Goal: Task Accomplishment & Management: Manage account settings

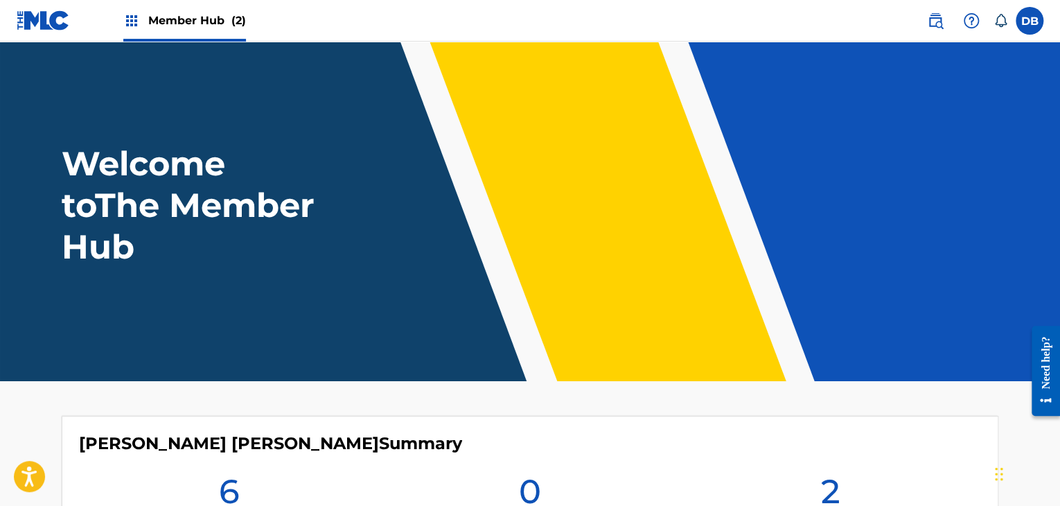
click at [182, 19] on span "Member Hub (2)" at bounding box center [197, 20] width 98 height 16
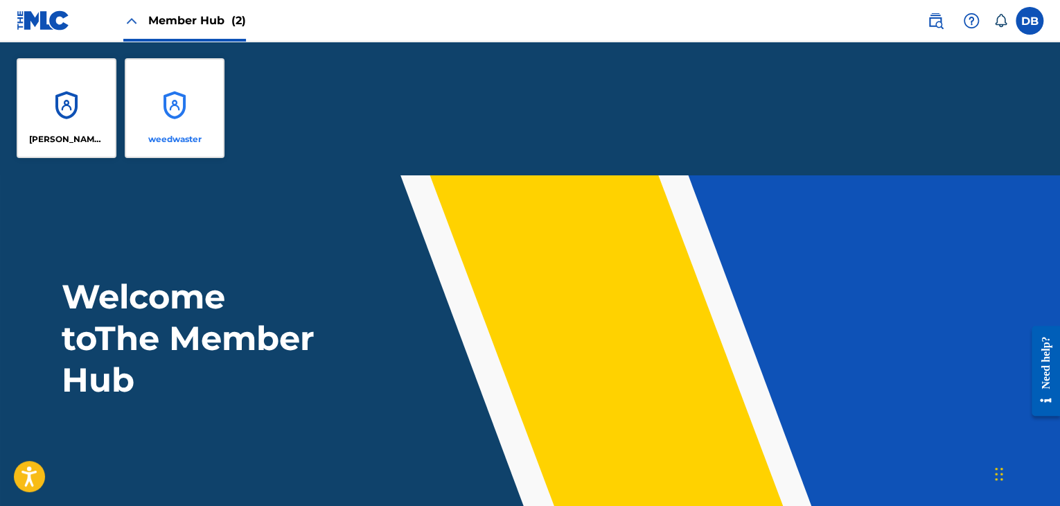
click at [177, 107] on div "weedwaster" at bounding box center [175, 108] width 100 height 100
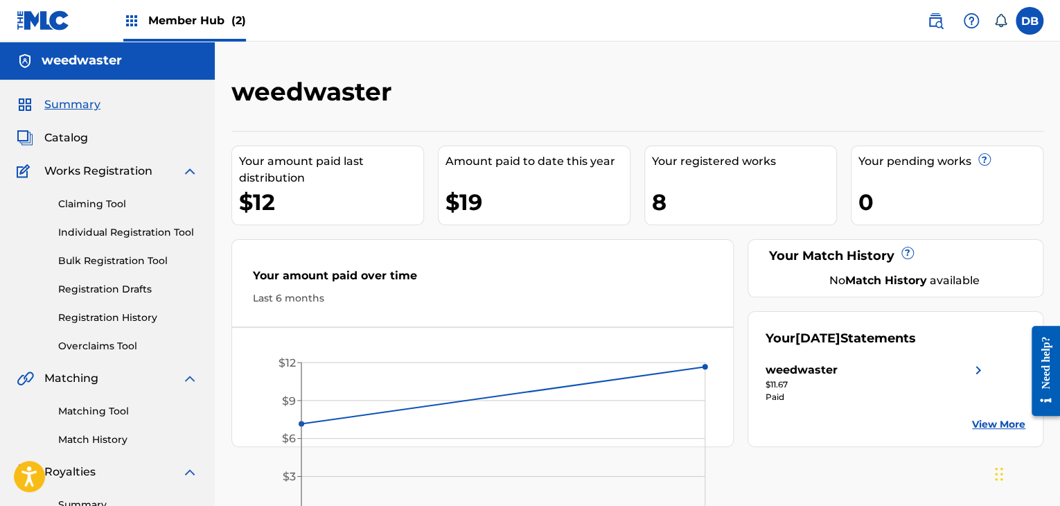
click at [150, 12] on span "Member Hub (2)" at bounding box center [197, 20] width 98 height 16
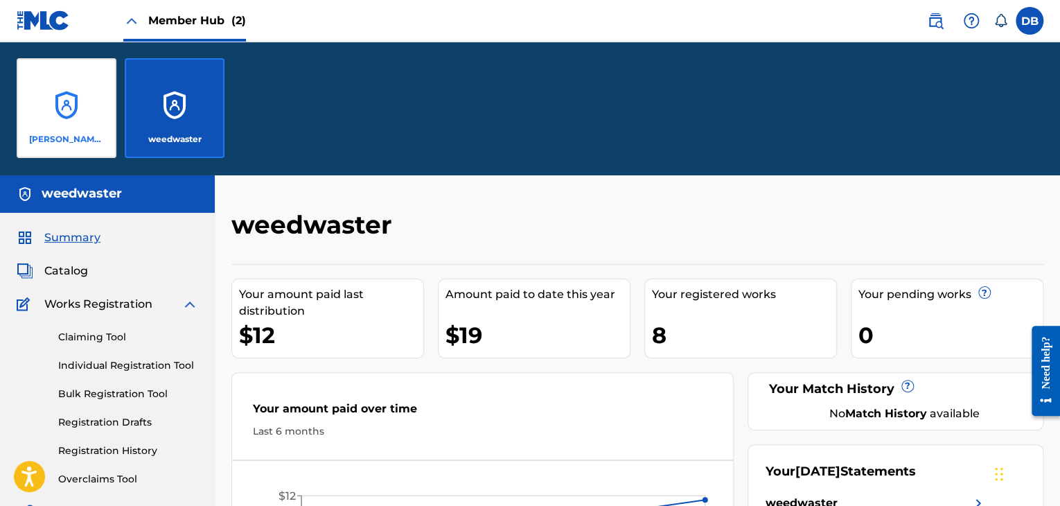
click at [59, 103] on div "Lennon Cripe" at bounding box center [67, 108] width 100 height 100
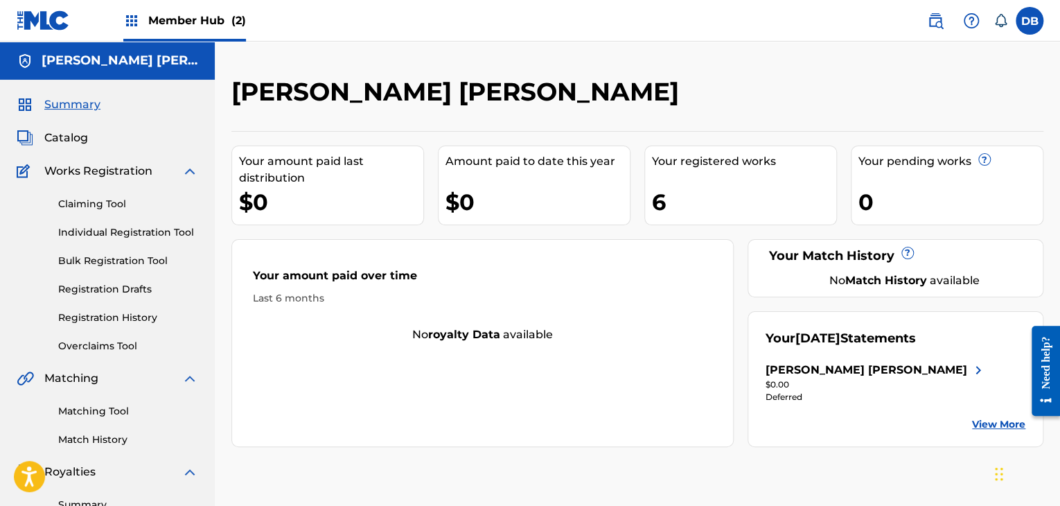
click at [164, 20] on span "Member Hub (2)" at bounding box center [197, 20] width 98 height 16
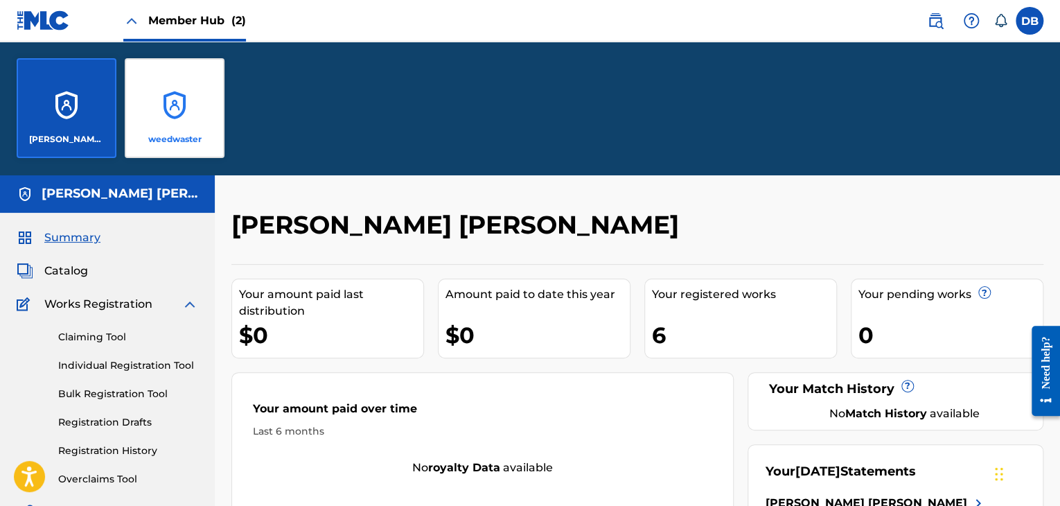
click at [152, 125] on div "weedwaster" at bounding box center [175, 108] width 100 height 100
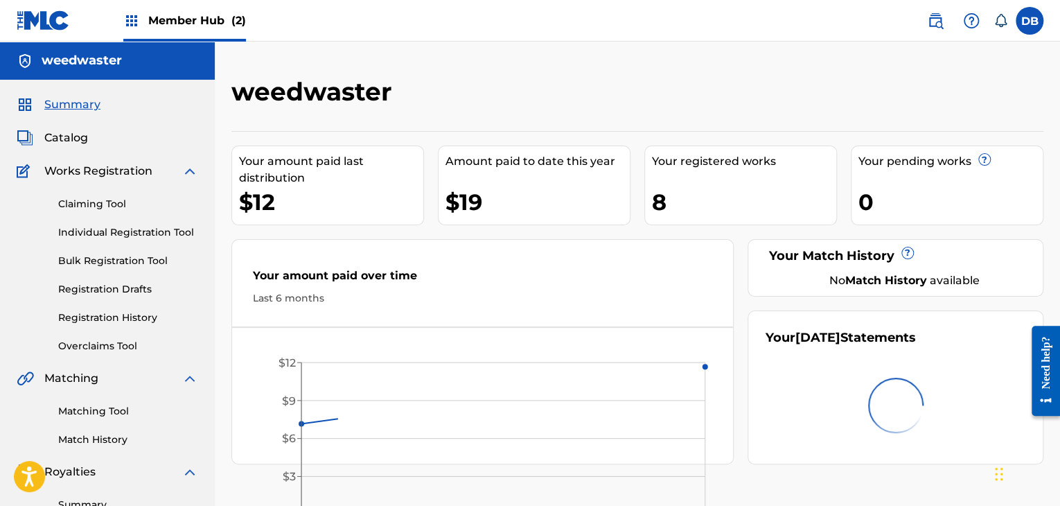
click at [140, 15] on div "Member Hub (2)" at bounding box center [184, 20] width 123 height 41
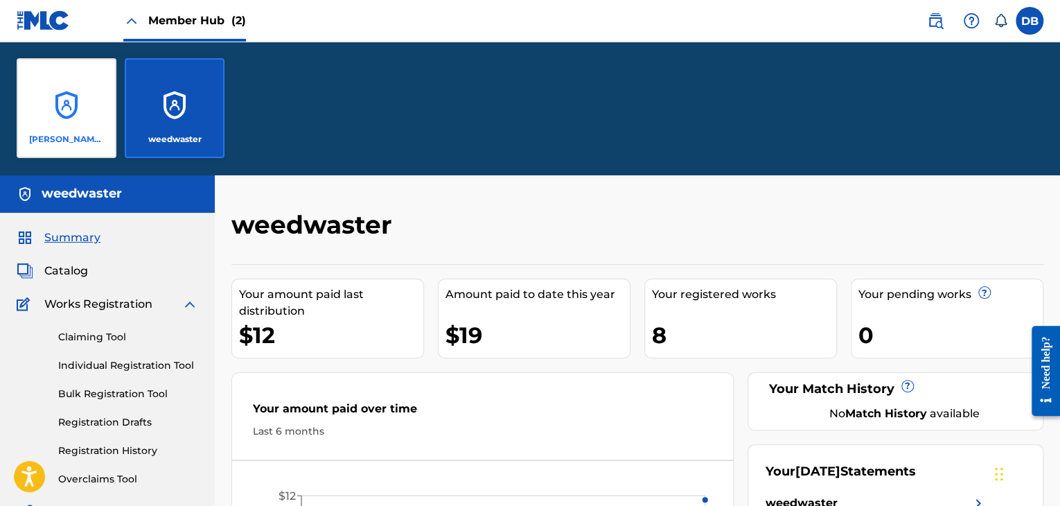
click at [94, 96] on div "Lennon Cripe" at bounding box center [67, 108] width 100 height 100
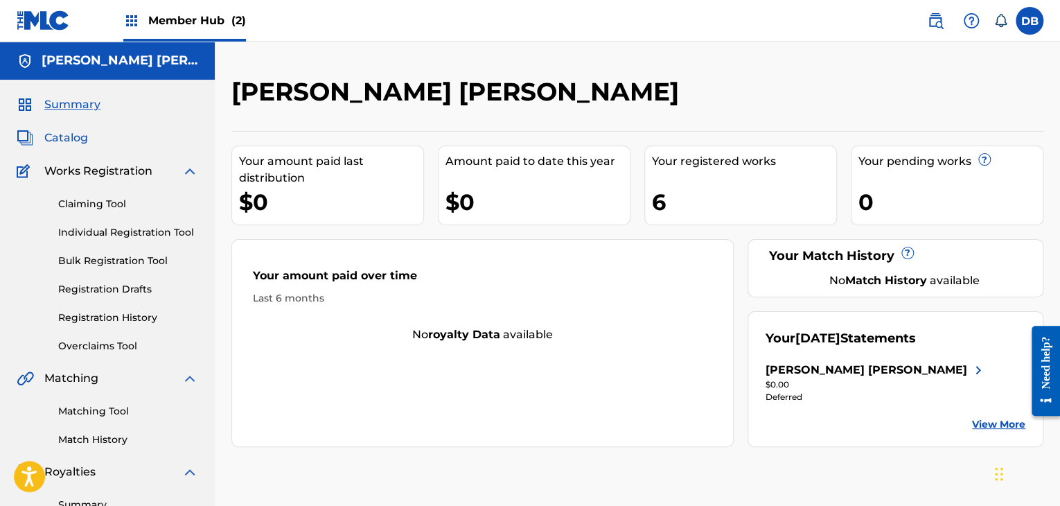
click at [60, 143] on span "Catalog" at bounding box center [66, 138] width 44 height 17
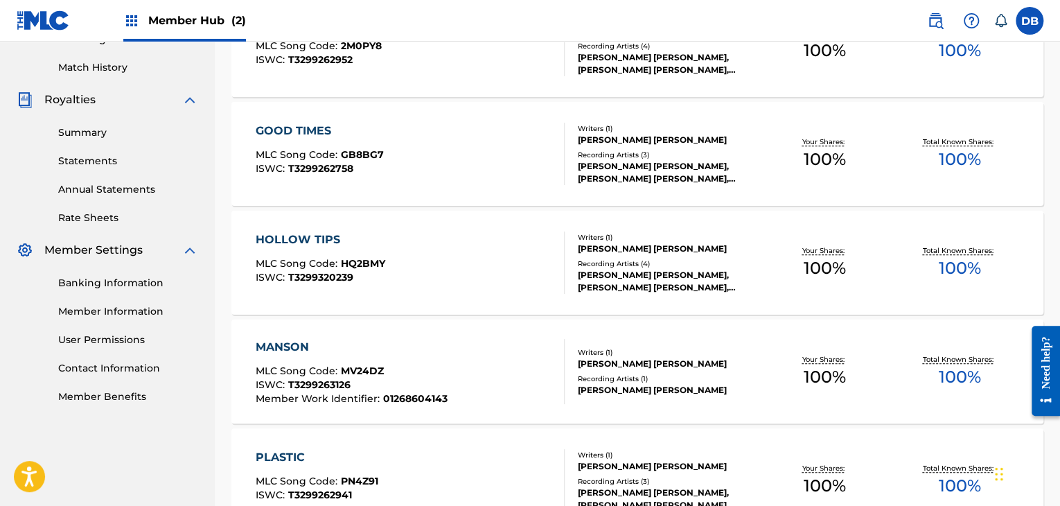
scroll to position [292, 0]
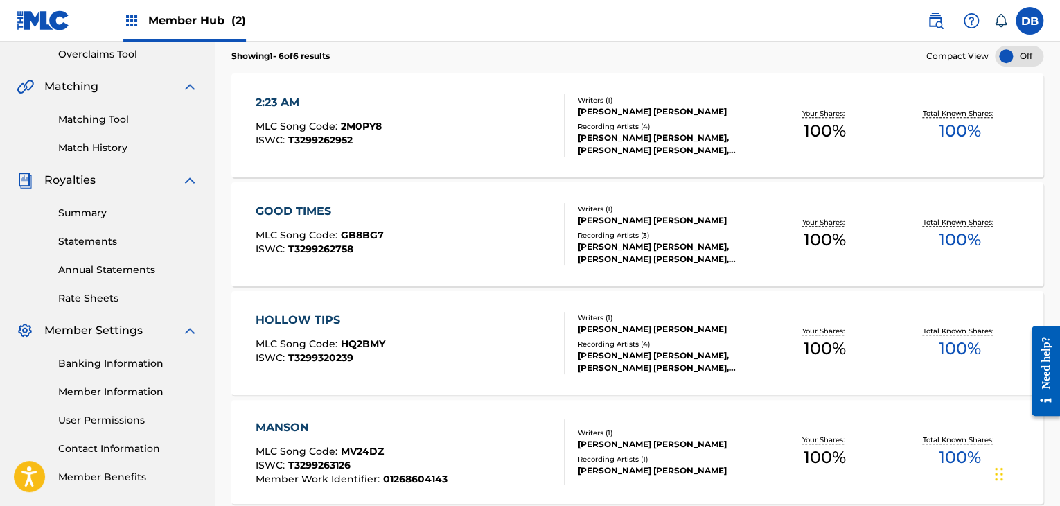
click at [423, 139] on div "2:23 AM MLC Song Code : 2M0PY8 ISWC : T3299262952" at bounding box center [410, 125] width 308 height 62
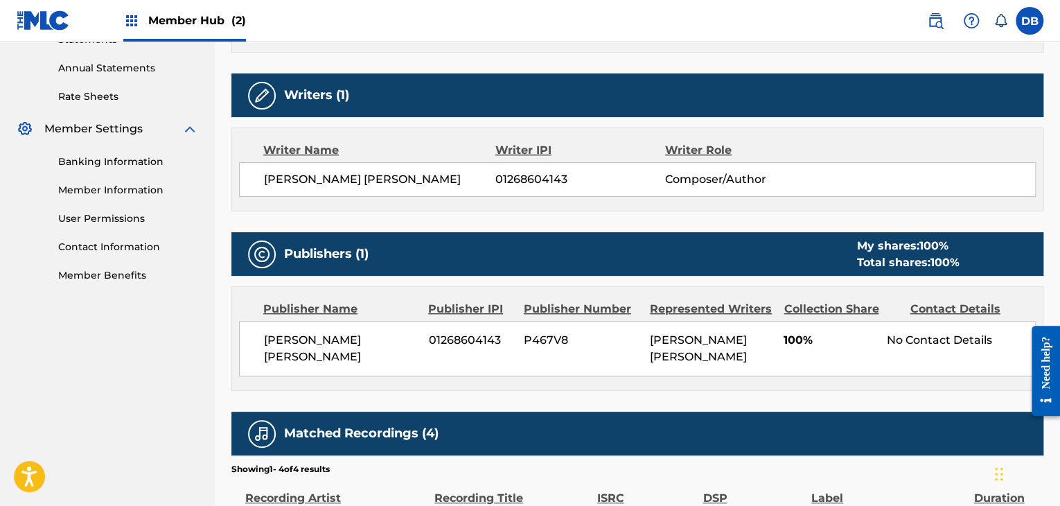
scroll to position [485, 0]
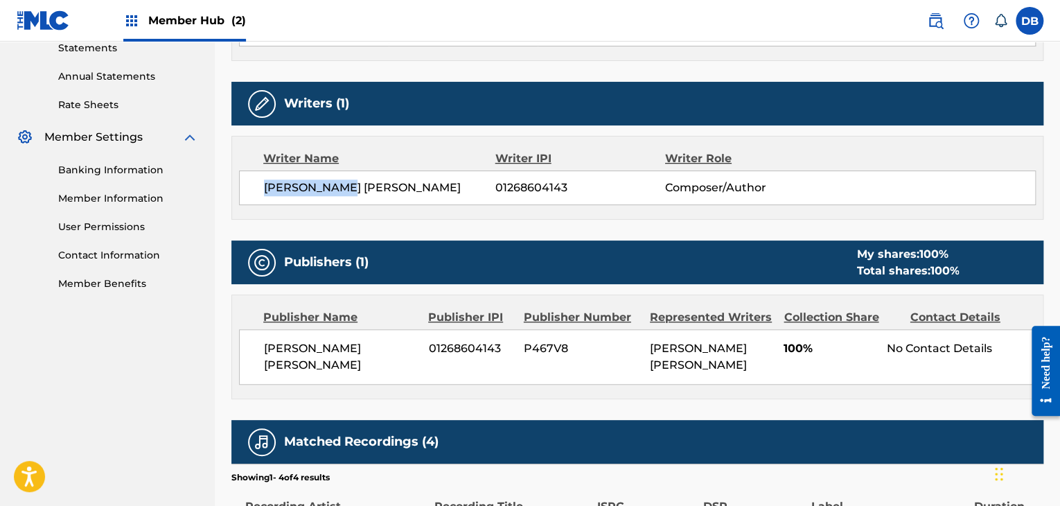
drag, startPoint x: 353, startPoint y: 188, endPoint x: 297, endPoint y: 204, distance: 58.8
click at [266, 185] on span "LENNON CRIPE" at bounding box center [379, 187] width 231 height 17
click at [408, 235] on div "Work Detail Member Work Identifier -- MLC Song Code 2M0PY8 ISWC T3299262952 Dur…" at bounding box center [637, 210] width 812 height 896
drag, startPoint x: 567, startPoint y: 347, endPoint x: 524, endPoint y: 342, distance: 43.3
click at [524, 342] on span "P467V8" at bounding box center [582, 348] width 116 height 17
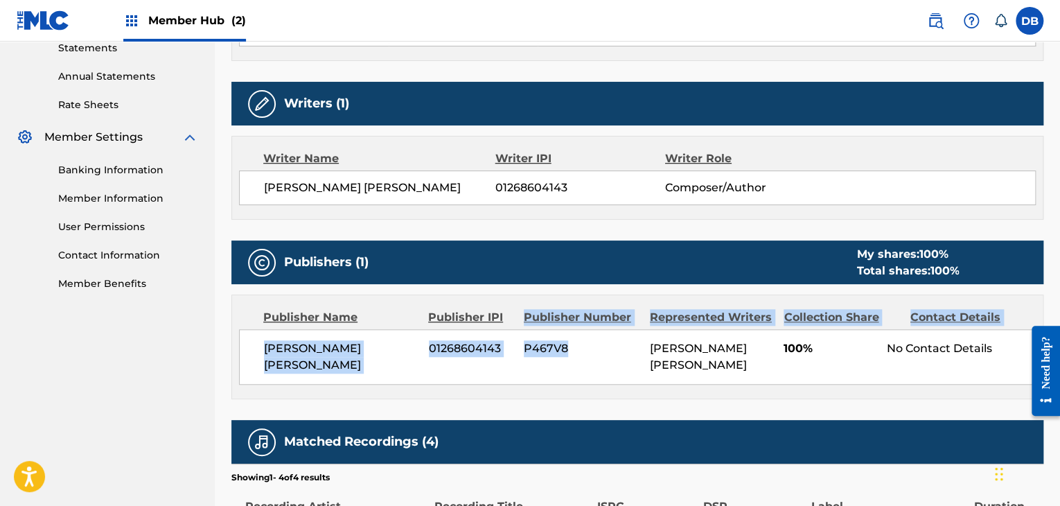
drag, startPoint x: 515, startPoint y: 314, endPoint x: 635, endPoint y: 344, distance: 123.5
click at [635, 342] on div "Publisher Name Publisher IPI Publisher Number Represented Writers Collection Sh…" at bounding box center [637, 346] width 811 height 103
click at [632, 355] on div "Lennon Cripe 01268604143 P467V8 LENNON CRIPE 100% No Contact Details" at bounding box center [637, 356] width 797 height 55
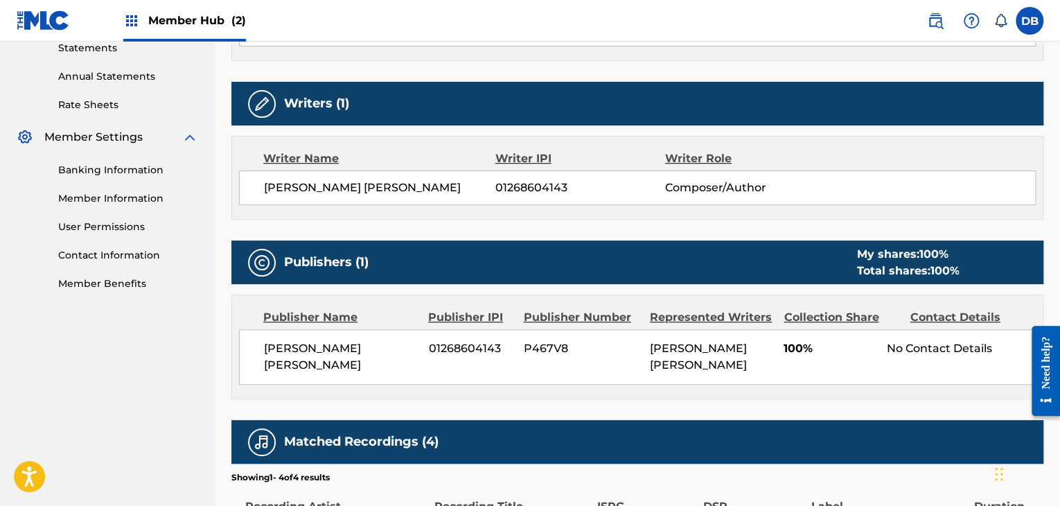
click at [636, 383] on div "Work Detail Member Work Identifier -- MLC Song Code 2M0PY8 ISWC T3299262952 Dur…" at bounding box center [637, 210] width 812 height 896
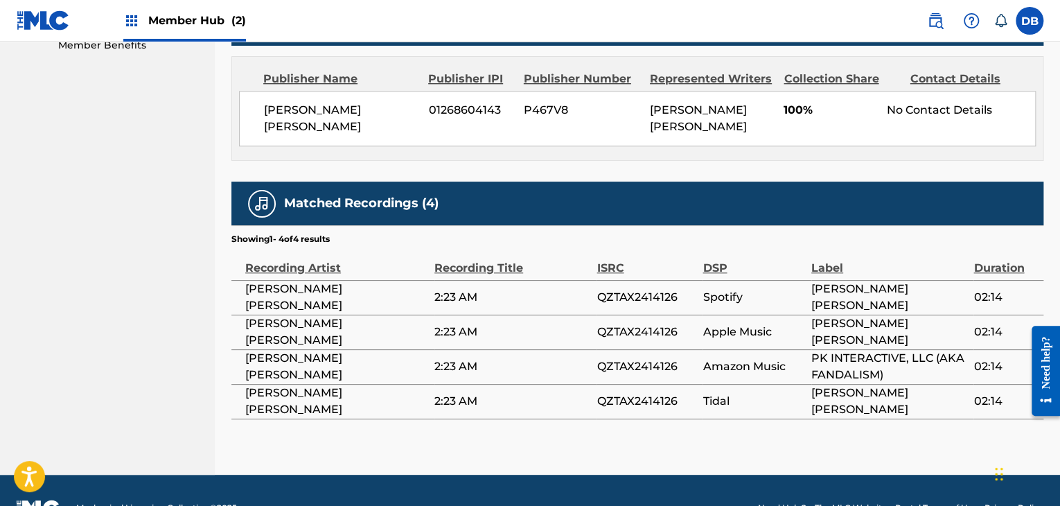
scroll to position [740, 0]
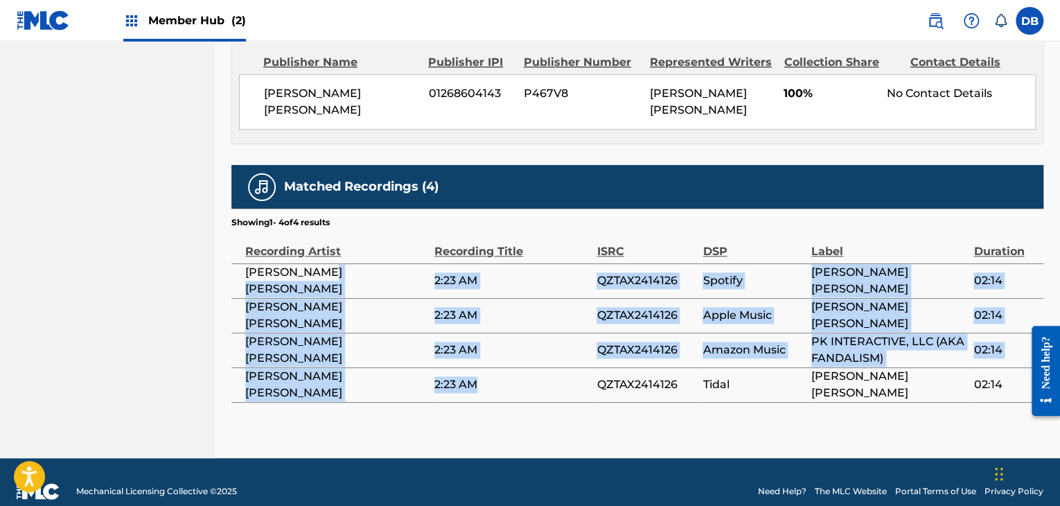
drag, startPoint x: 410, startPoint y: 261, endPoint x: 596, endPoint y: 365, distance: 212.8
click at [596, 365] on tbody "LENNON CRIPE 2:23 AM QZTAX2414126 Spotify LENNON CRIPE 02:14 LENNON CRIPE 2:23 …" at bounding box center [637, 332] width 812 height 139
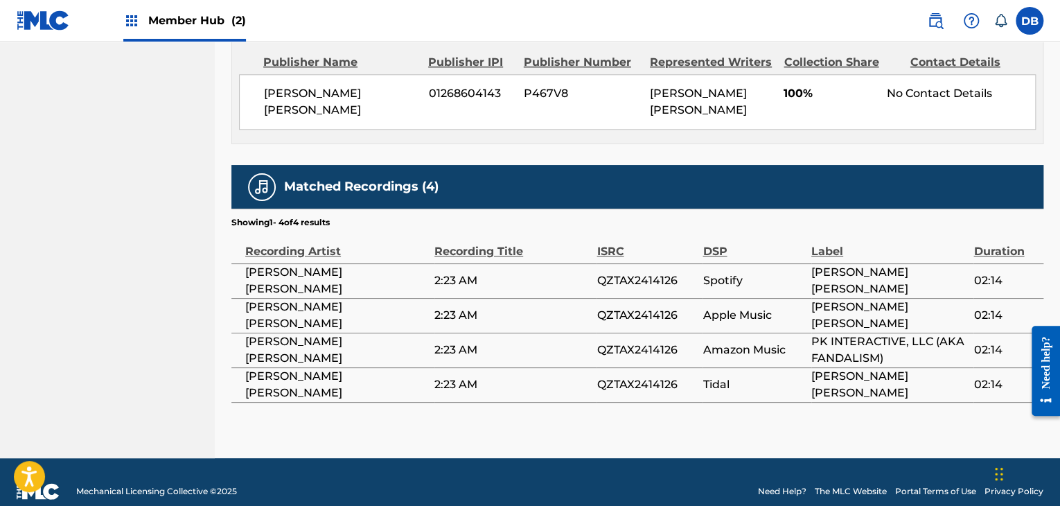
click at [612, 380] on td "QZTAX2414126" at bounding box center [650, 384] width 106 height 35
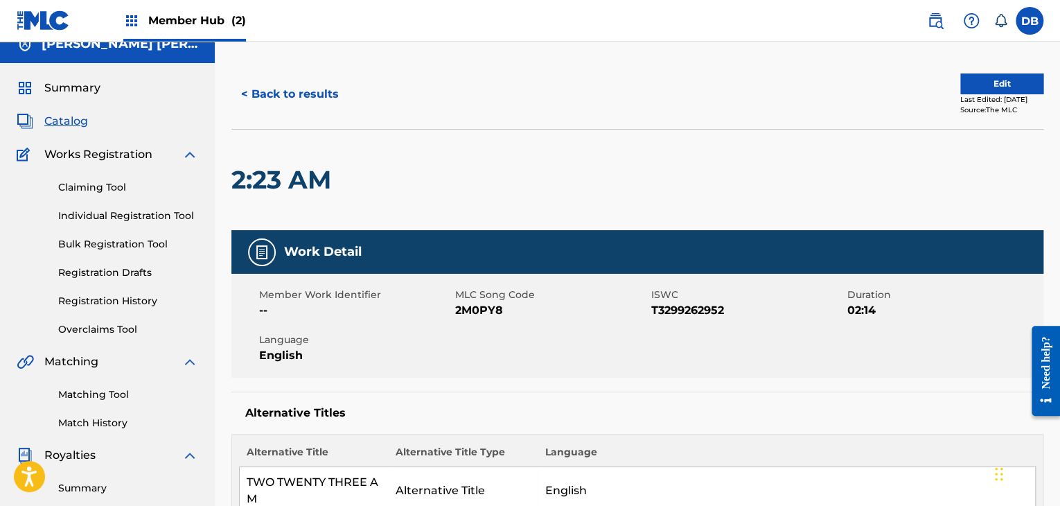
scroll to position [0, 0]
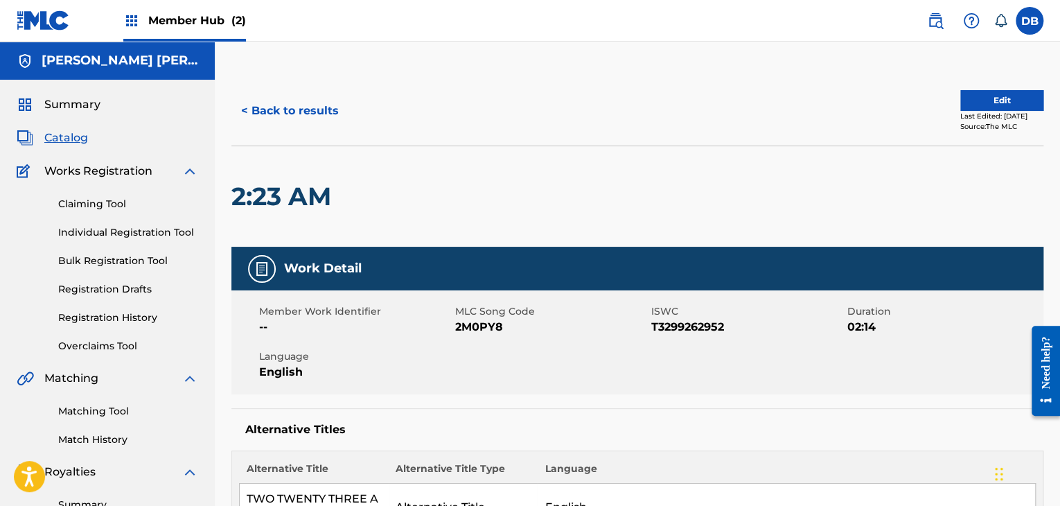
click at [166, 30] on div "Member Hub (2)" at bounding box center [184, 20] width 123 height 41
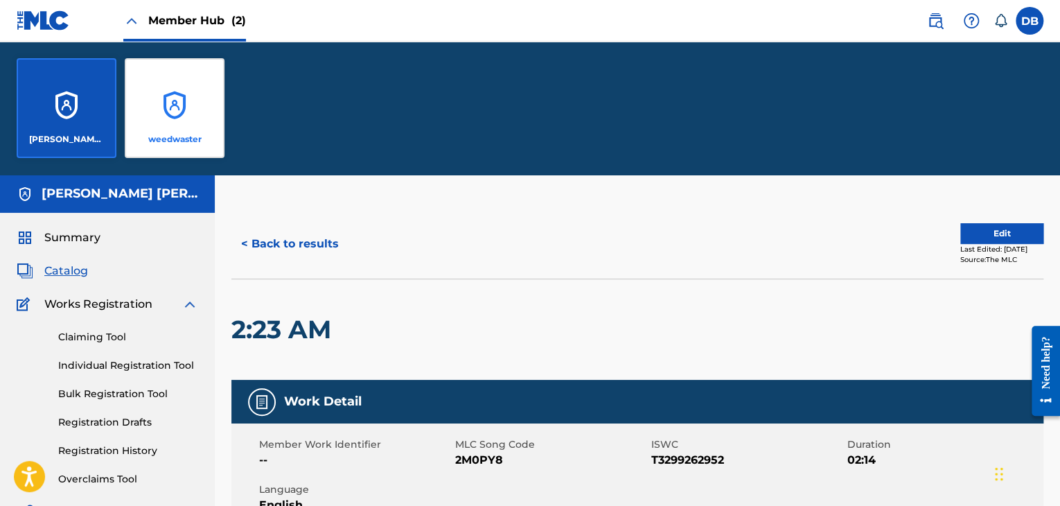
click at [177, 123] on div "weedwaster" at bounding box center [175, 108] width 100 height 100
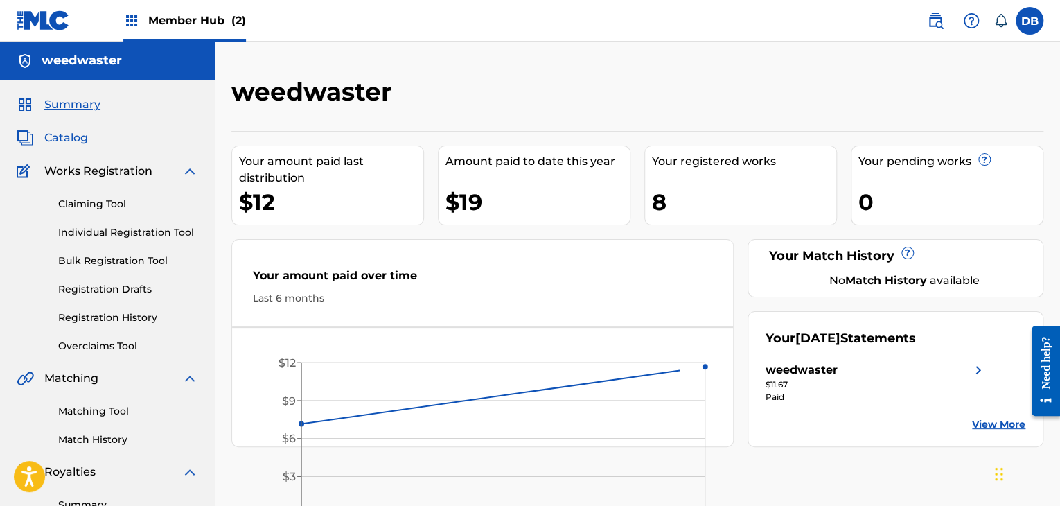
click at [61, 140] on span "Catalog" at bounding box center [66, 138] width 44 height 17
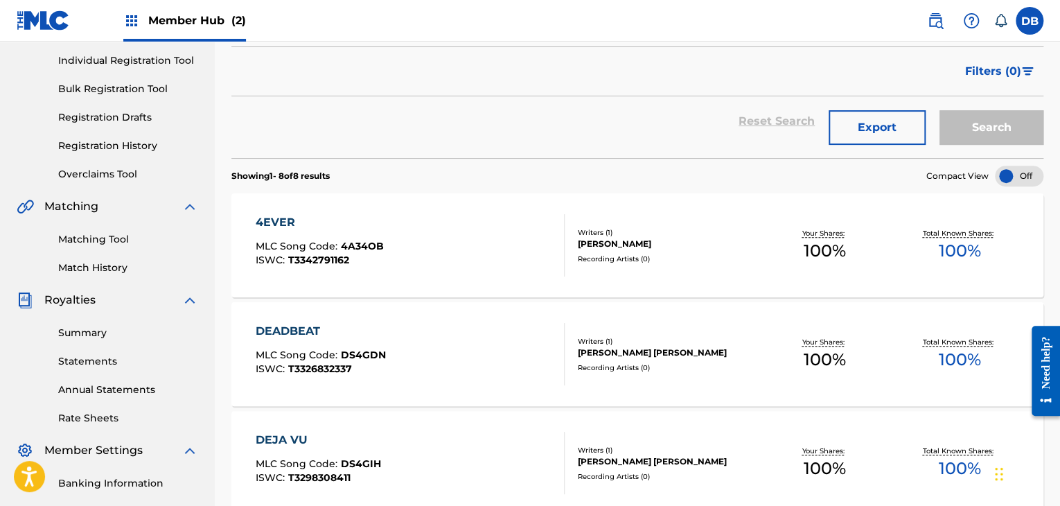
scroll to position [208, 0]
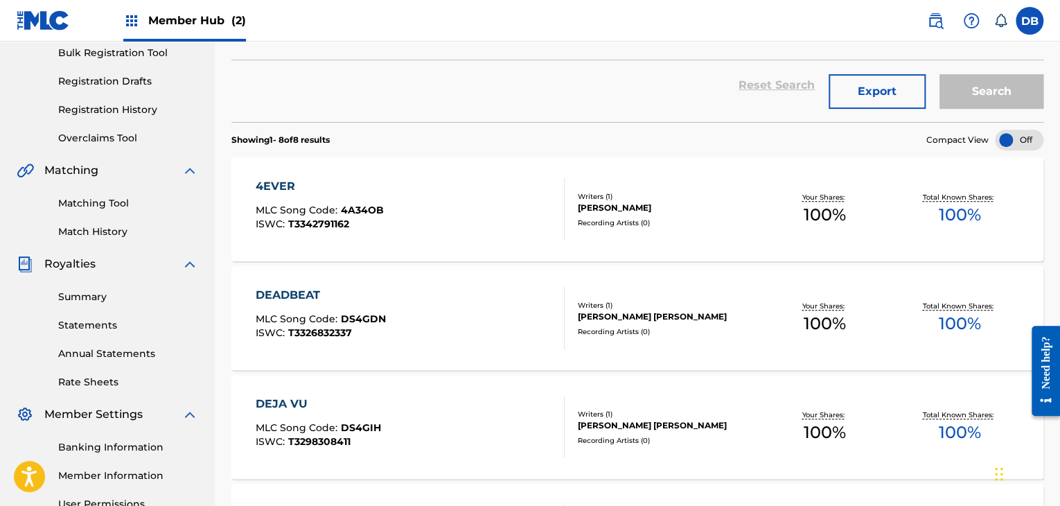
click at [330, 307] on div "DEADBEAT MLC Song Code : DS4GDN ISWC : T3326832337" at bounding box center [321, 318] width 130 height 62
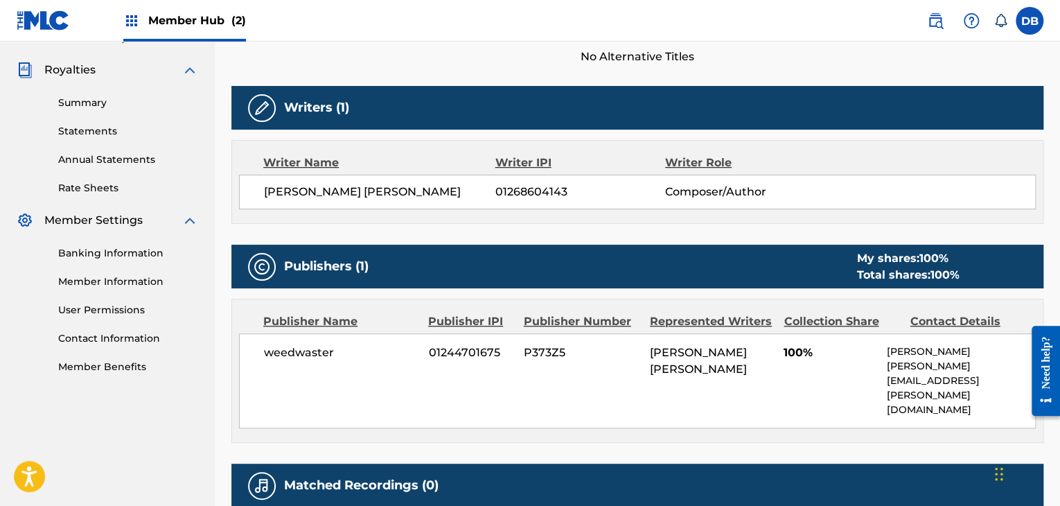
scroll to position [401, 0]
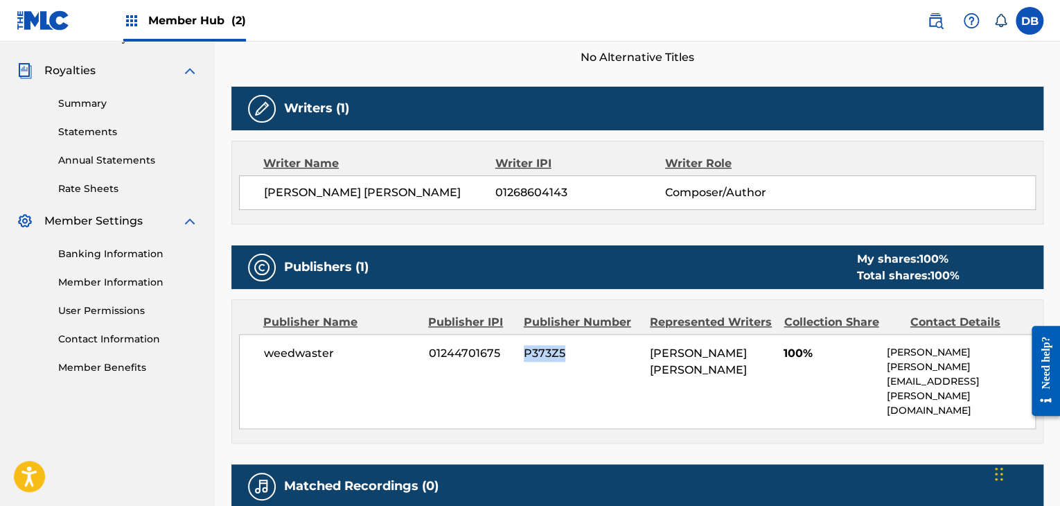
drag, startPoint x: 565, startPoint y: 353, endPoint x: 532, endPoint y: 371, distance: 37.6
click at [515, 355] on div "weedwaster 01244701675 P373Z5 LENNON CRIPE 100% Dylan Buckley dylan.buckley@wee…" at bounding box center [637, 381] width 797 height 95
click at [539, 375] on div "weedwaster 01244701675 P373Z5 LENNON CRIPE 100% Dylan Buckley dylan.buckley@wee…" at bounding box center [637, 381] width 797 height 95
click at [552, 374] on div "weedwaster 01244701675 P373Z5 LENNON CRIPE 100% Dylan Buckley dylan.buckley@wee…" at bounding box center [637, 381] width 797 height 95
drag, startPoint x: 629, startPoint y: 361, endPoint x: 749, endPoint y: 375, distance: 121.4
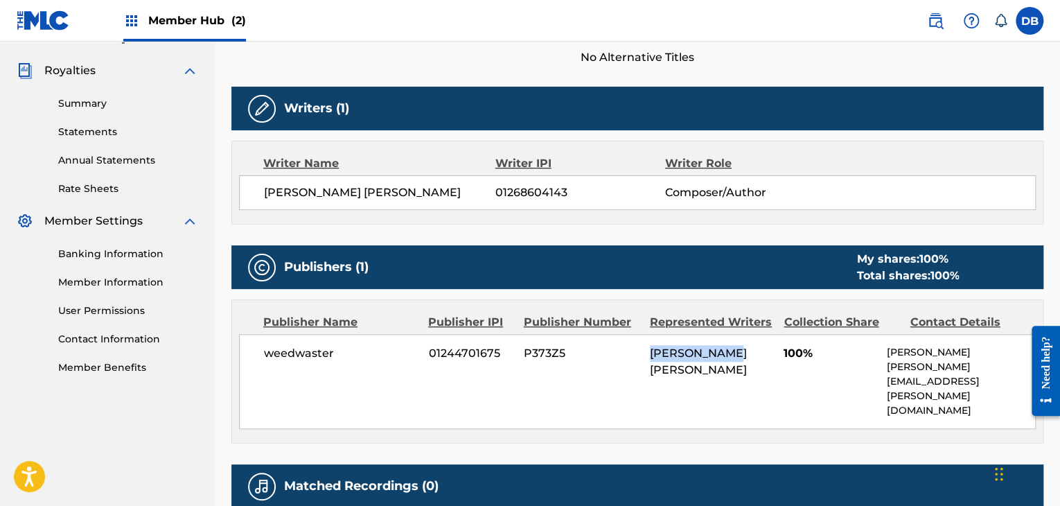
click at [749, 375] on div "weedwaster 01244701675 P373Z5 LENNON CRIPE 100% Dylan Buckley dylan.buckley@wee…" at bounding box center [637, 381] width 797 height 95
click at [768, 386] on div "weedwaster 01244701675 P373Z5 LENNON CRIPE 100% Dylan Buckley dylan.buckley@wee…" at bounding box center [637, 381] width 797 height 95
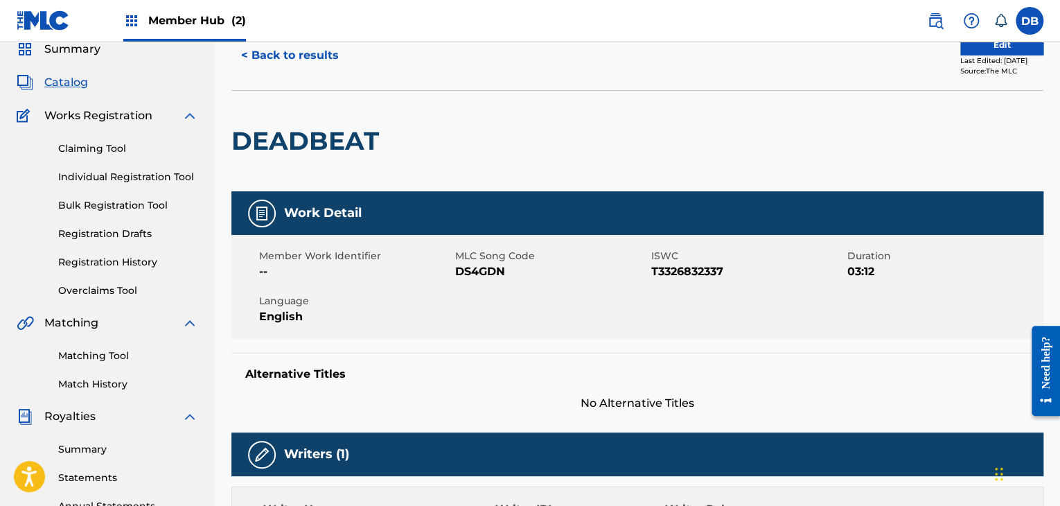
scroll to position [55, 0]
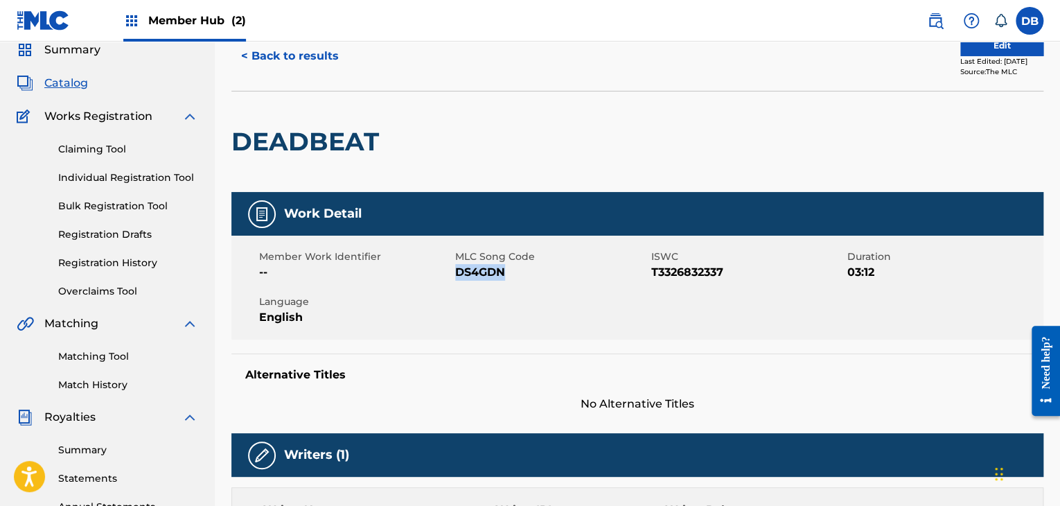
drag, startPoint x: 457, startPoint y: 273, endPoint x: 528, endPoint y: 278, distance: 70.8
click at [528, 278] on span "DS4GDN" at bounding box center [551, 272] width 193 height 17
click at [524, 380] on h5 "Alternative Titles" at bounding box center [637, 375] width 784 height 14
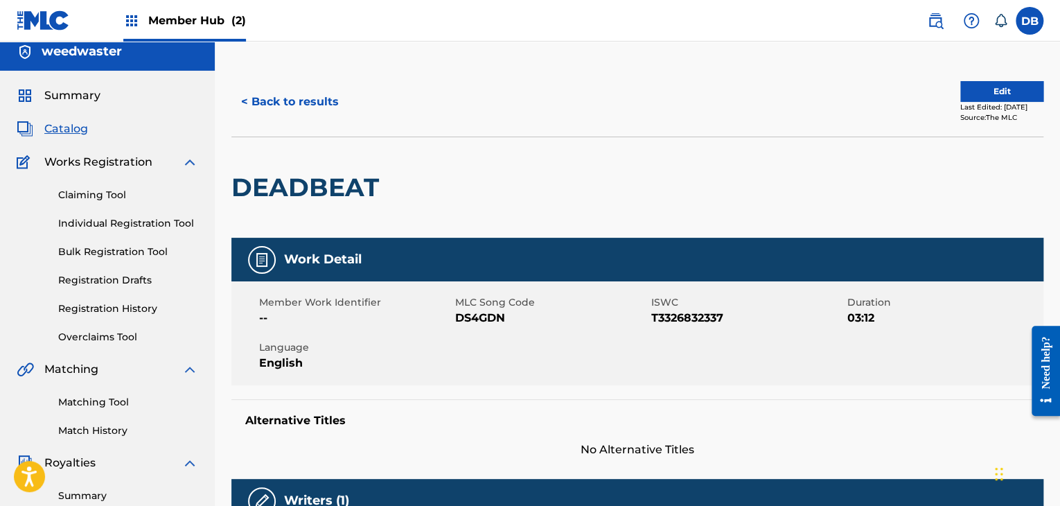
scroll to position [0, 0]
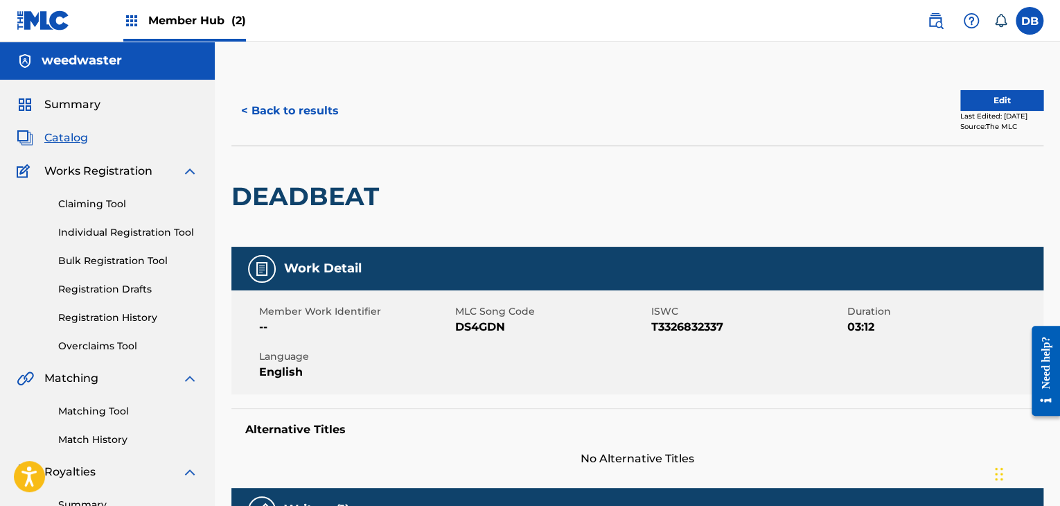
click at [174, 31] on div "Member Hub (2)" at bounding box center [184, 20] width 123 height 41
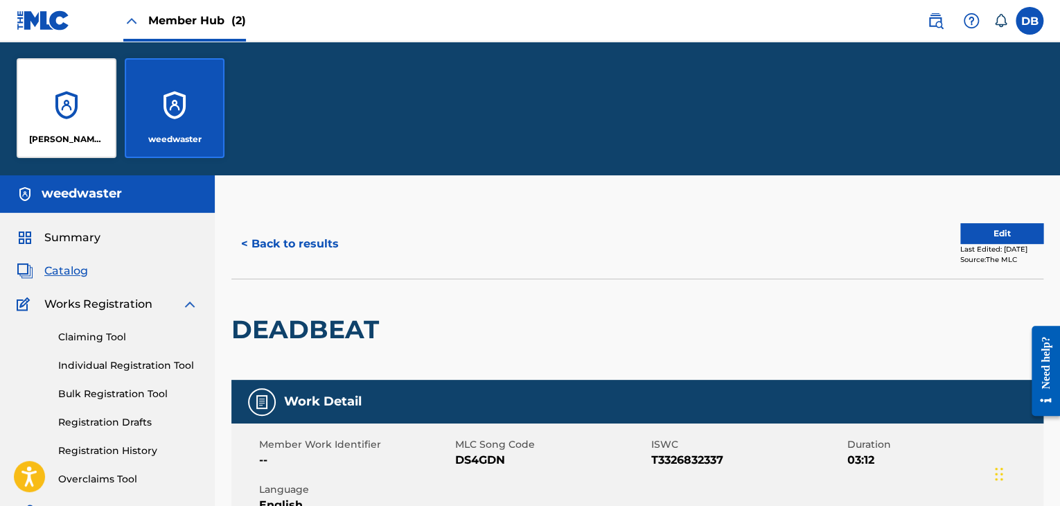
click at [191, 94] on div "weedwaster" at bounding box center [175, 108] width 100 height 100
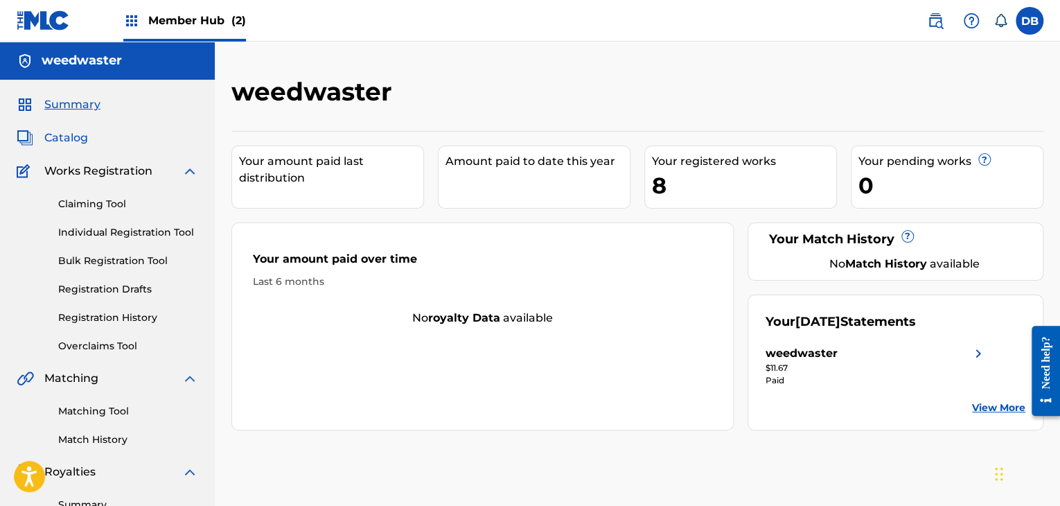
click at [79, 140] on span "Catalog" at bounding box center [66, 138] width 44 height 17
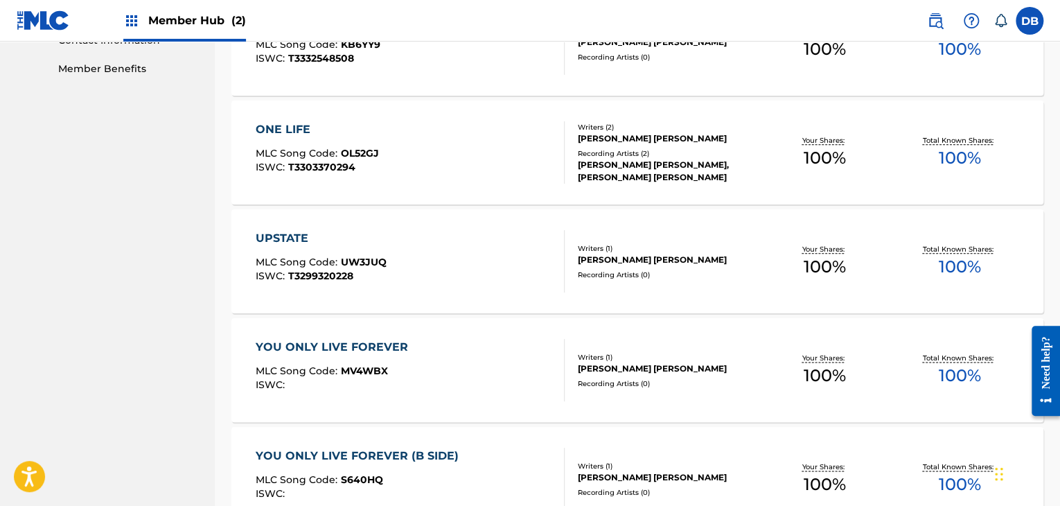
scroll to position [693, 0]
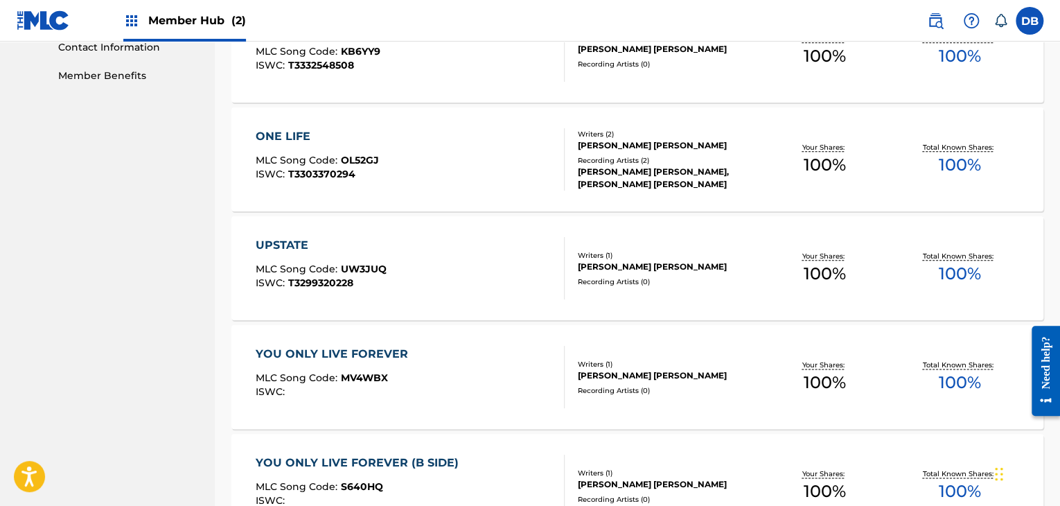
click at [455, 175] on div "ONE LIFE MLC Song Code : OL52GJ ISWC : T3303370294" at bounding box center [410, 159] width 308 height 62
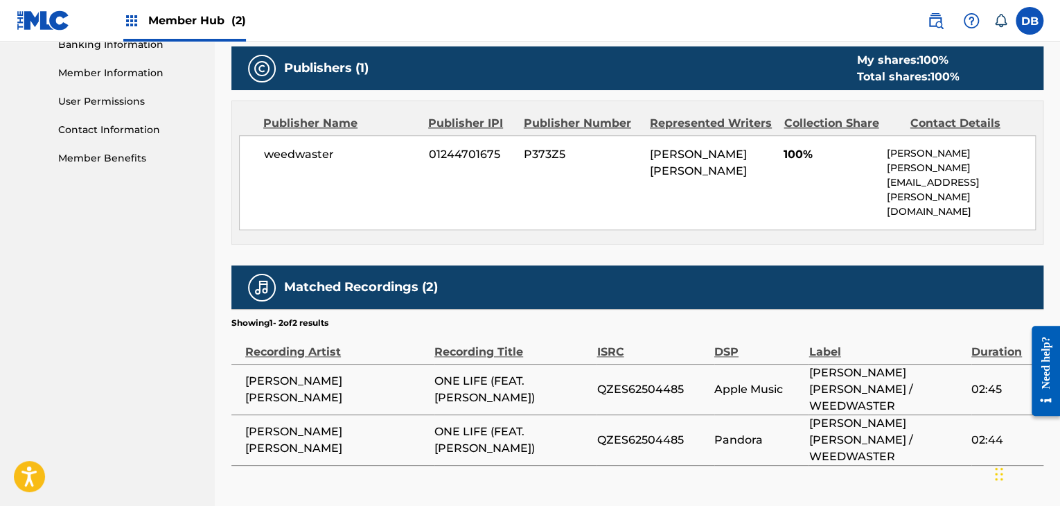
scroll to position [629, 0]
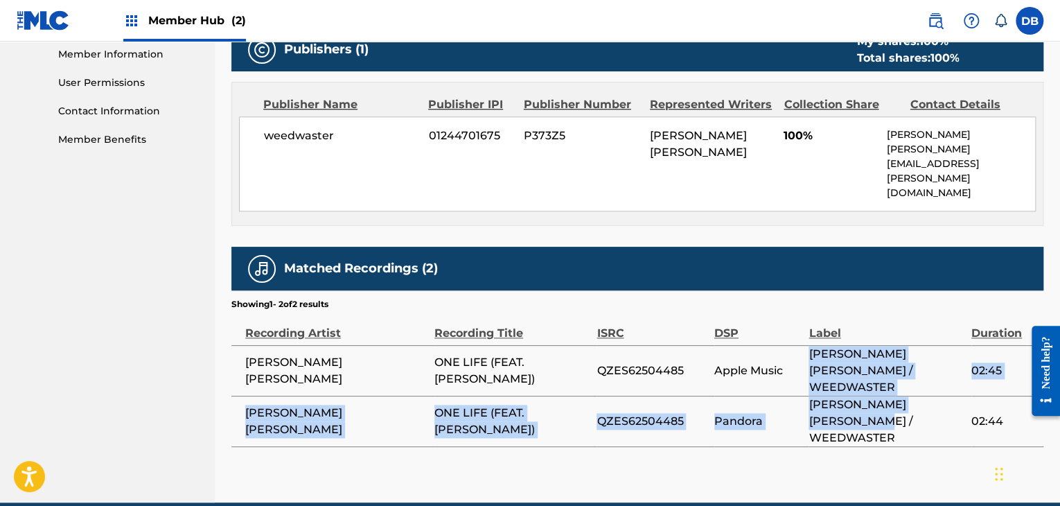
drag, startPoint x: 868, startPoint y: 373, endPoint x: 807, endPoint y: 322, distance: 80.2
click at [807, 345] on tbody "LENNON CRIPE ONE LIFE (FEAT. DYLAN COTRONE) QZES62504485 Apple Music LENNON CRI…" at bounding box center [637, 395] width 812 height 101
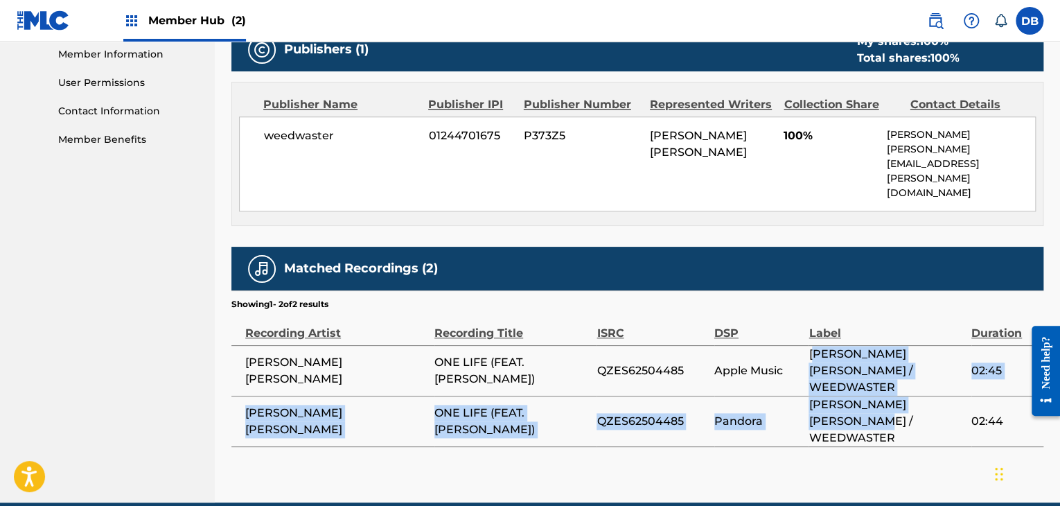
drag, startPoint x: 906, startPoint y: 374, endPoint x: 815, endPoint y: 319, distance: 106.0
click at [815, 345] on tbody "LENNON CRIPE ONE LIFE (FEAT. DYLAN COTRONE) QZES62504485 Apple Music LENNON CRI…" at bounding box center [637, 395] width 812 height 101
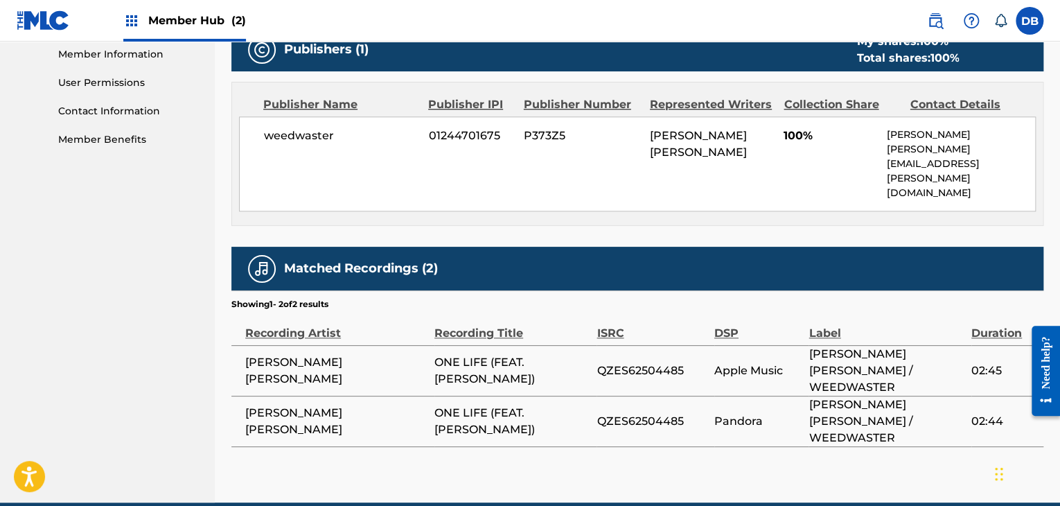
drag, startPoint x: 505, startPoint y: 340, endPoint x: 434, endPoint y: 315, distance: 75.8
click at [434, 354] on span "ONE LIFE (FEAT. DYLAN COTRONE)" at bounding box center [511, 370] width 155 height 33
click at [543, 252] on div "Matched Recordings (2)" at bounding box center [637, 269] width 812 height 44
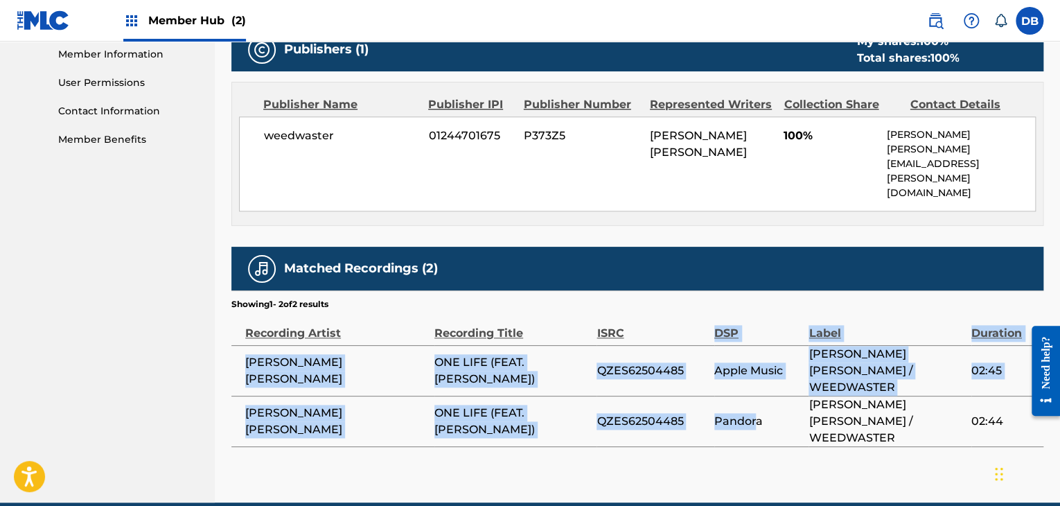
drag, startPoint x: 757, startPoint y: 364, endPoint x: 674, endPoint y: 311, distance: 99.4
click at [674, 311] on table "Recording Artist Recording Title ISRC DSP Label Duration LENNON CRIPE ONE LIFE …" at bounding box center [637, 378] width 812 height 137
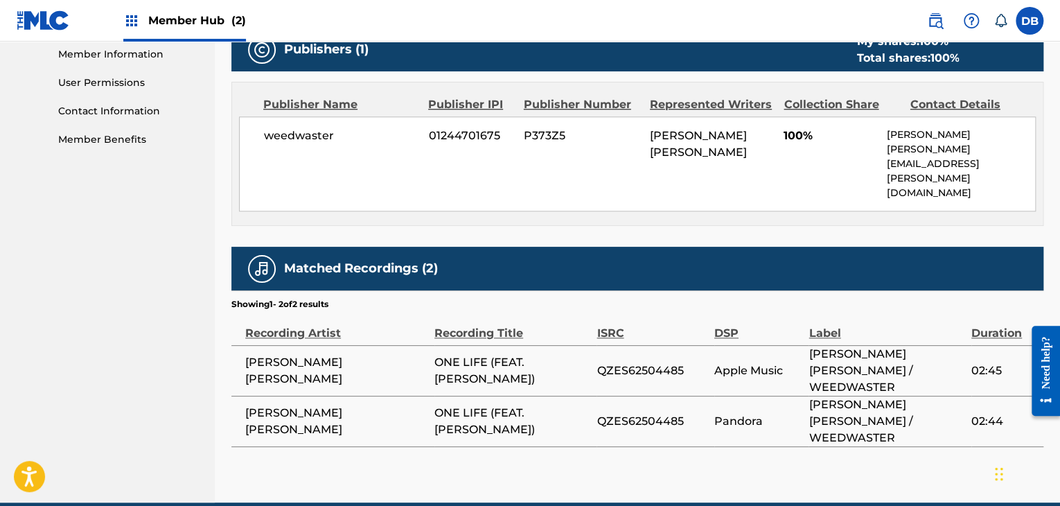
drag, startPoint x: 712, startPoint y: 360, endPoint x: 787, endPoint y: 367, distance: 75.8
click at [787, 396] on tr "LENNON CRIPE ONE LIFE (FEAT. DYLAN COTRONE) QZES62504485 Pandora LENNON CRIPE /…" at bounding box center [637, 421] width 812 height 51
drag, startPoint x: 715, startPoint y: 331, endPoint x: 785, endPoint y: 334, distance: 70.0
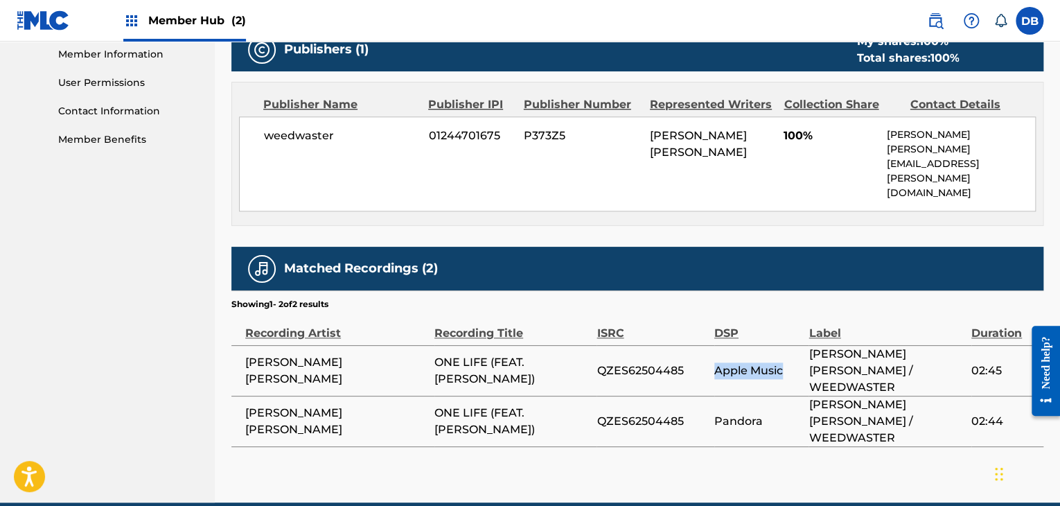
click at [785, 362] on span "Apple Music" at bounding box center [758, 370] width 88 height 17
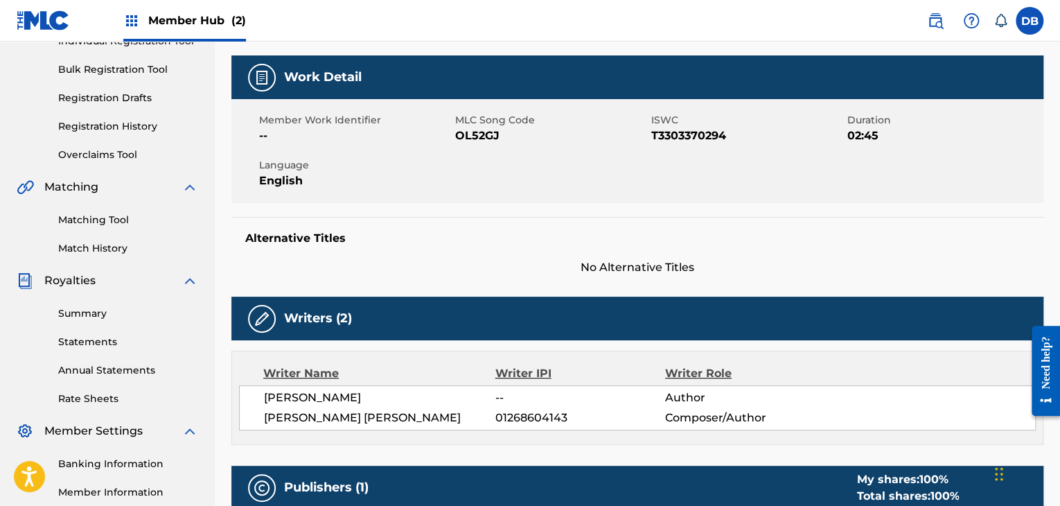
scroll to position [211, 0]
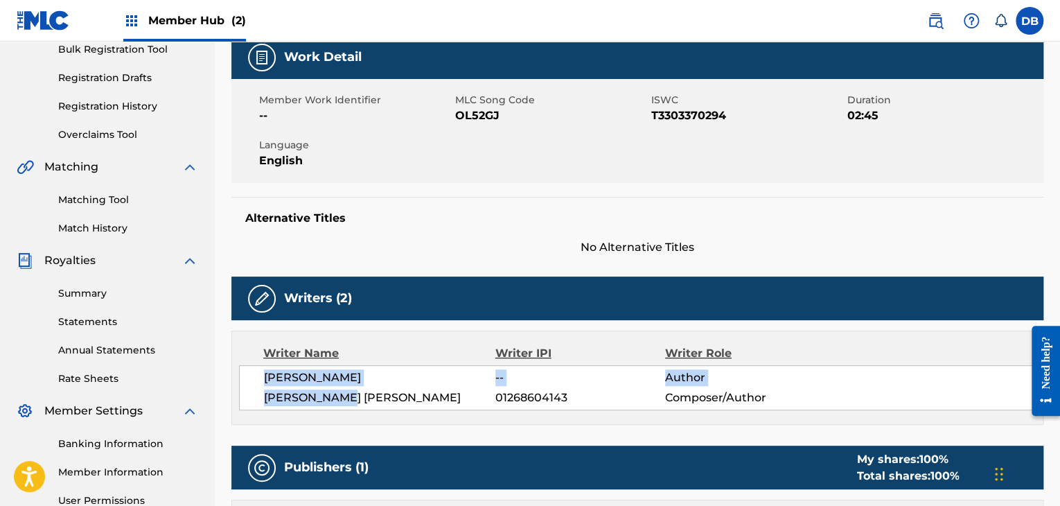
drag, startPoint x: 366, startPoint y: 401, endPoint x: 250, endPoint y: 373, distance: 119.2
click at [250, 373] on div "DYLAN COTRONE -- Author LENNON CRIPE 01268604143 Composer/Author" at bounding box center [637, 387] width 797 height 45
click at [289, 401] on span "LENNON CRIPE" at bounding box center [379, 397] width 231 height 17
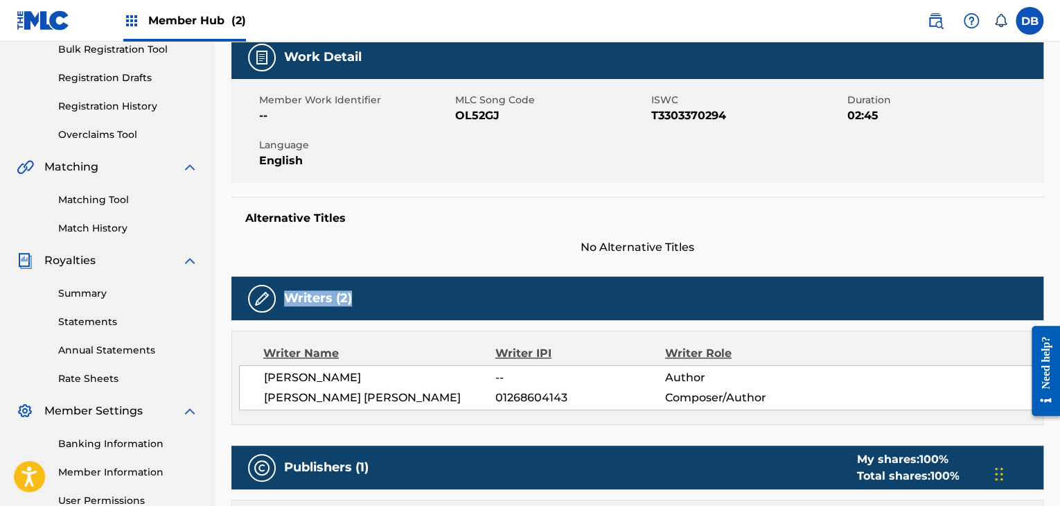
drag, startPoint x: 376, startPoint y: 310, endPoint x: 285, endPoint y: 304, distance: 91.6
click at [285, 304] on div "Writers (2)" at bounding box center [637, 298] width 812 height 44
click at [375, 410] on div "Writer Name Writer IPI Writer Role DYLAN COTRONE -- Author LENNON CRIPE 0126860…" at bounding box center [637, 378] width 812 height 94
drag, startPoint x: 355, startPoint y: 313, endPoint x: 274, endPoint y: 304, distance: 81.7
click at [274, 304] on div "Writers (2)" at bounding box center [637, 298] width 812 height 44
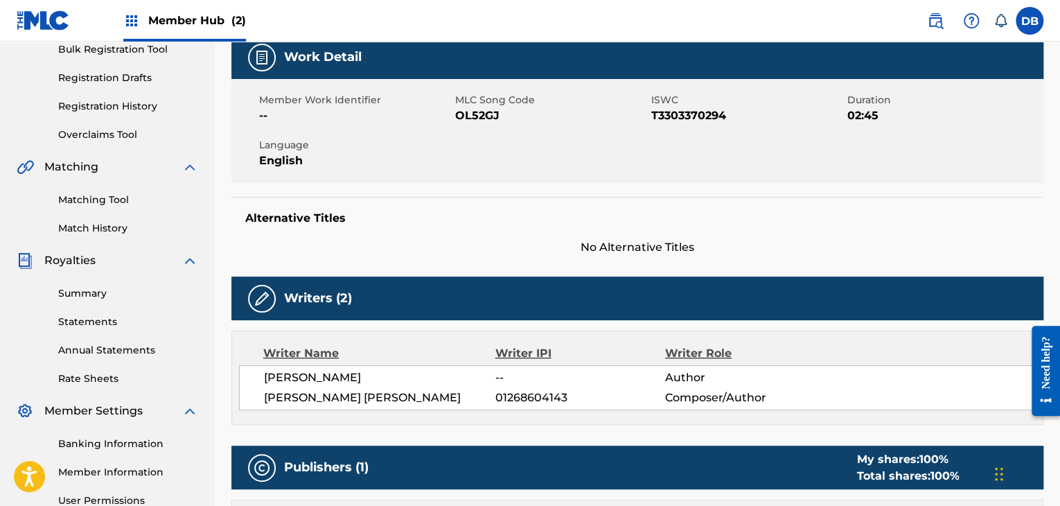
click at [324, 419] on div "Writer Name Writer IPI Writer Role DYLAN COTRONE -- Author LENNON CRIPE 0126860…" at bounding box center [637, 378] width 812 height 94
drag, startPoint x: 352, startPoint y: 298, endPoint x: 266, endPoint y: 295, distance: 86.0
click at [266, 295] on div "Writers (2)" at bounding box center [637, 298] width 812 height 44
click at [305, 427] on div "Work Detail Member Work Identifier -- MLC Song Code OL52GJ ISWC T3303370294 Dur…" at bounding box center [637, 449] width 812 height 829
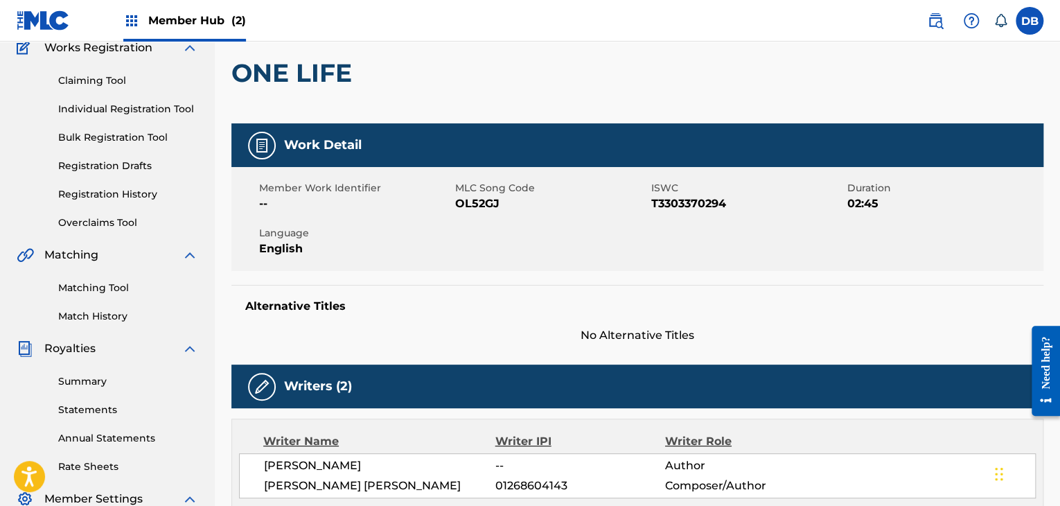
scroll to position [73, 0]
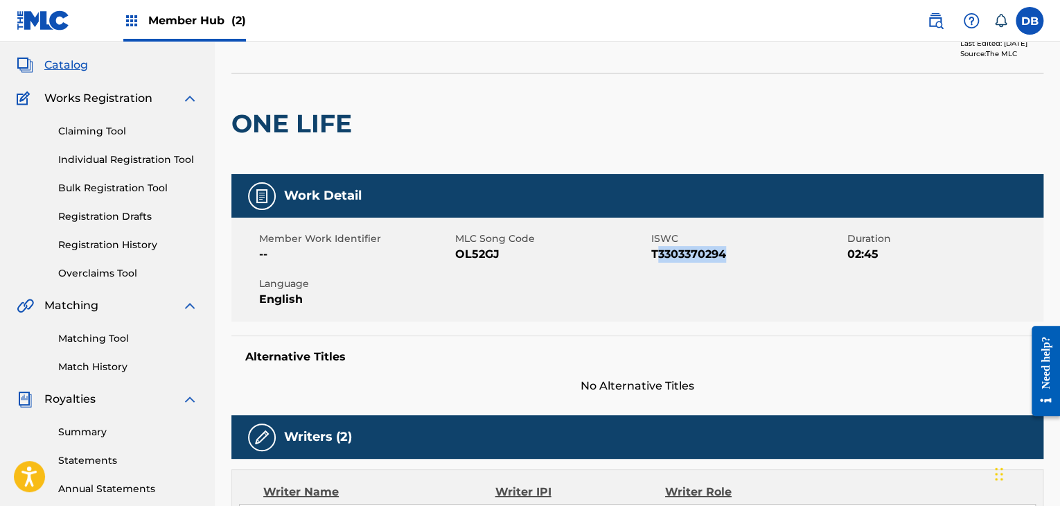
drag, startPoint x: 658, startPoint y: 255, endPoint x: 752, endPoint y: 249, distance: 93.7
click at [755, 248] on span "T3303370294" at bounding box center [747, 254] width 193 height 17
click at [735, 275] on div "Member Work Identifier -- MLC Song Code OL52GJ ISWC T3303370294 Duration 02:45 …" at bounding box center [637, 270] width 812 height 104
drag, startPoint x: 737, startPoint y: 259, endPoint x: 648, endPoint y: 257, distance: 89.4
click at [656, 257] on span "T3303370294" at bounding box center [747, 254] width 193 height 17
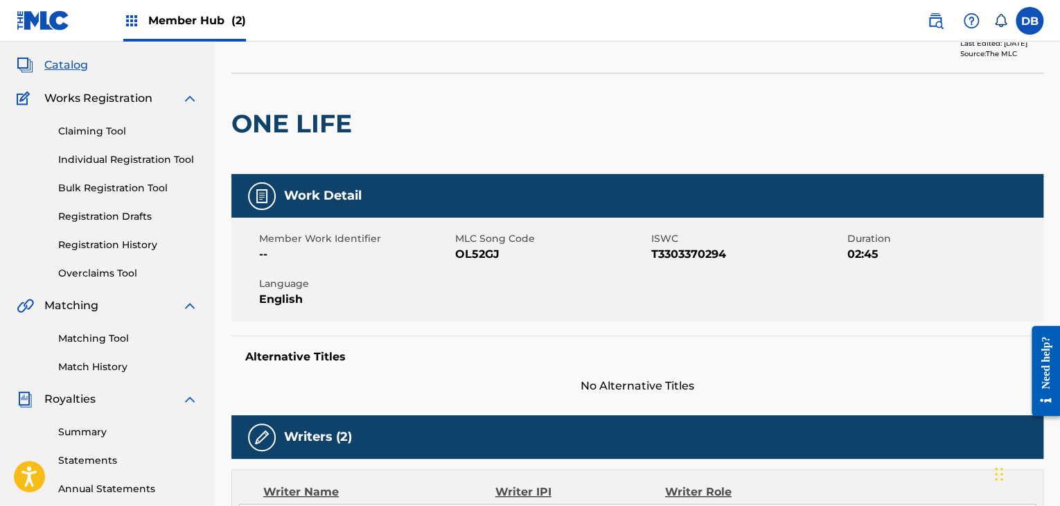
click at [615, 277] on div "Member Work Identifier -- MLC Song Code OL52GJ ISWC T3303370294 Duration 02:45 …" at bounding box center [637, 270] width 812 height 104
drag, startPoint x: 496, startPoint y: 271, endPoint x: 446, endPoint y: 261, distance: 50.8
click at [454, 263] on div "Member Work Identifier -- MLC Song Code OL52GJ ISWC T3303370294 Duration 02:45 …" at bounding box center [637, 270] width 812 height 104
click at [468, 286] on div "Member Work Identifier -- MLC Song Code OL52GJ ISWC T3303370294 Duration 02:45 …" at bounding box center [637, 270] width 812 height 104
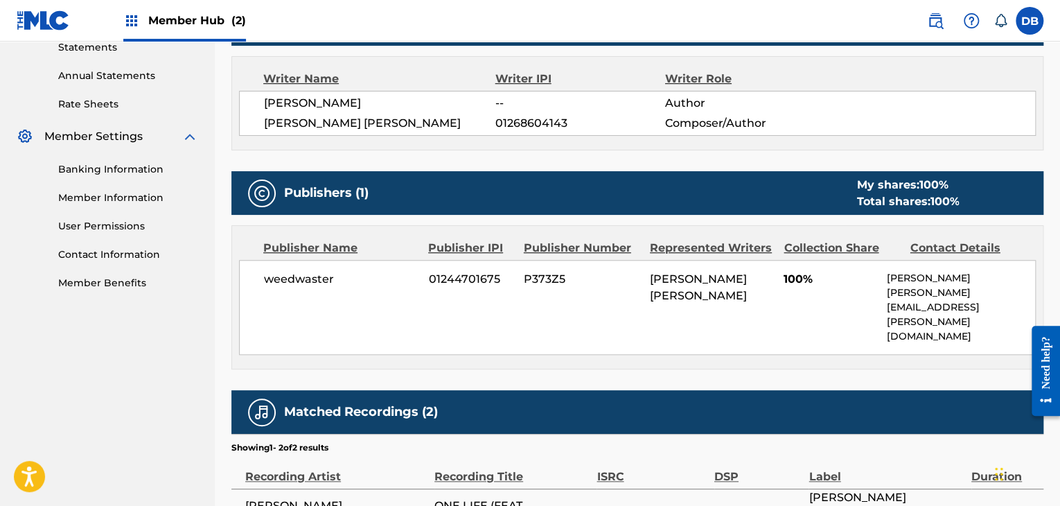
scroll to position [558, 0]
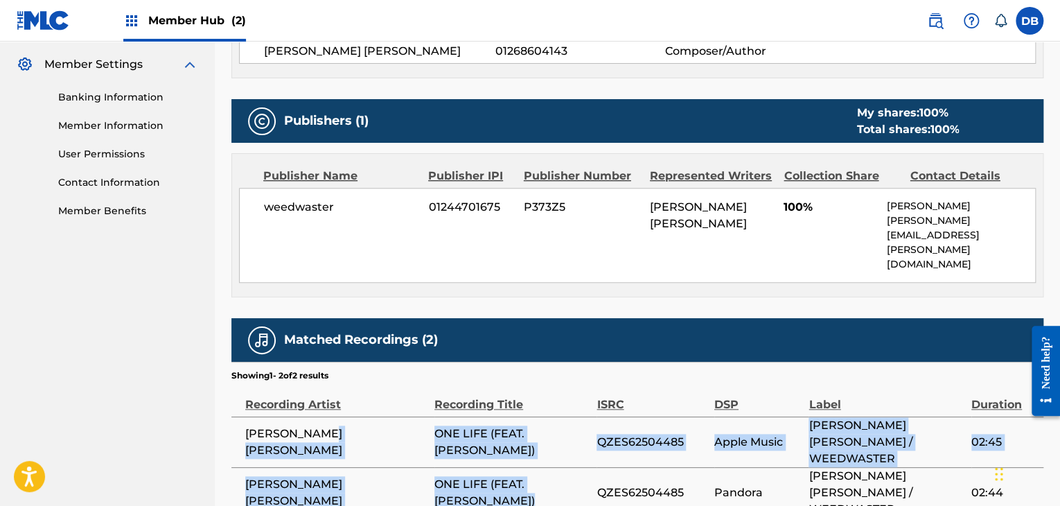
drag, startPoint x: 505, startPoint y: 452, endPoint x: 410, endPoint y: 411, distance: 104.0
click at [410, 416] on tbody "LENNON CRIPE ONE LIFE (FEAT. DYLAN COTRONE) QZES62504485 Apple Music LENNON CRI…" at bounding box center [637, 466] width 812 height 101
click at [413, 476] on span "LENNON CRIPE" at bounding box center [336, 492] width 182 height 33
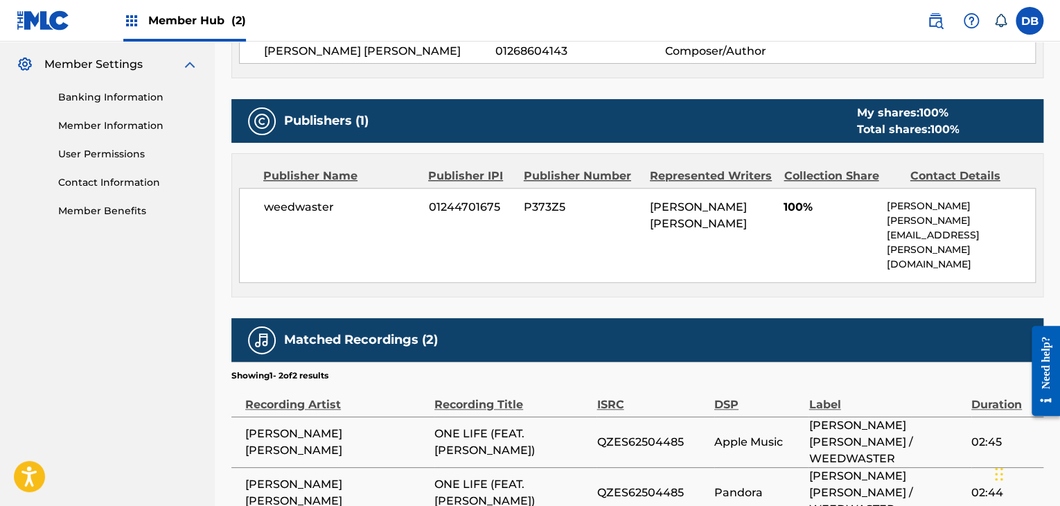
click at [455, 455] on div "< Back to results Edit Last Edited: May 29, 2025 Source: The MLC ONE LIFE Work …" at bounding box center [637, 45] width 812 height 1055
drag, startPoint x: 508, startPoint y: 451, endPoint x: 441, endPoint y: 430, distance: 70.6
click at [441, 476] on span "ONE LIFE (FEAT. DYLAN COTRONE)" at bounding box center [511, 492] width 155 height 33
drag, startPoint x: 431, startPoint y: 419, endPoint x: 439, endPoint y: 432, distance: 15.6
click at [439, 467] on tr "LENNON CRIPE ONE LIFE (FEAT. DYLAN COTRONE) QZES62504485 Pandora LENNON CRIPE /…" at bounding box center [637, 492] width 812 height 51
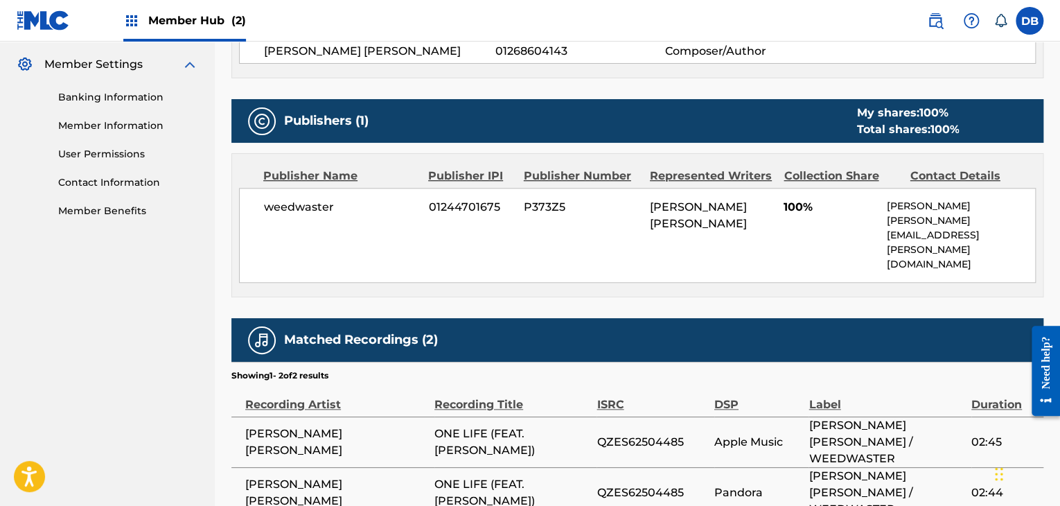
click at [505, 458] on div "< Back to results Edit Last Edited: May 29, 2025 Source: The MLC ONE LIFE Work …" at bounding box center [637, 45] width 812 height 1055
drag, startPoint x: 506, startPoint y: 452, endPoint x: 443, endPoint y: 428, distance: 67.2
click at [443, 476] on span "ONE LIFE (FEAT. DYLAN COTRONE)" at bounding box center [511, 492] width 155 height 33
click at [385, 476] on span "LENNON CRIPE" at bounding box center [336, 492] width 182 height 33
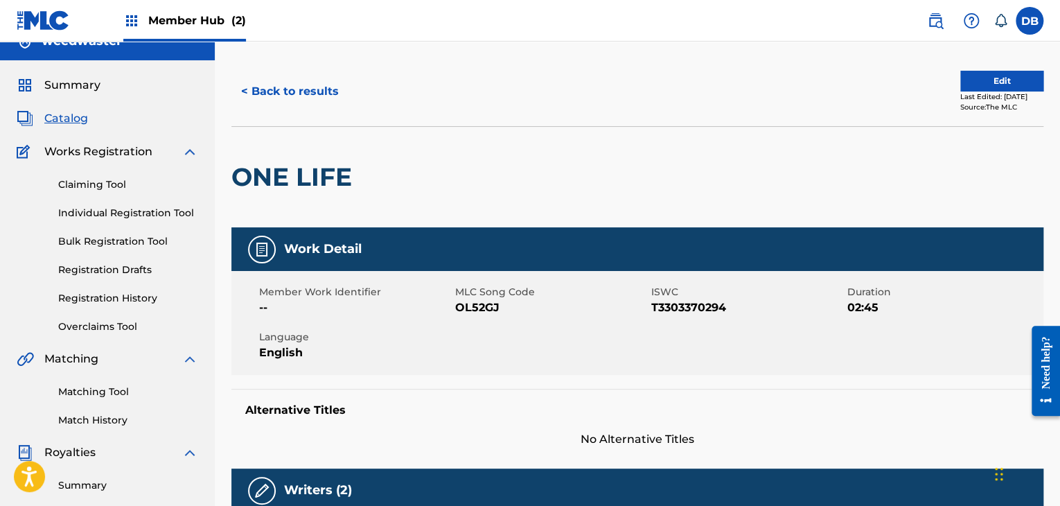
scroll to position [3, 0]
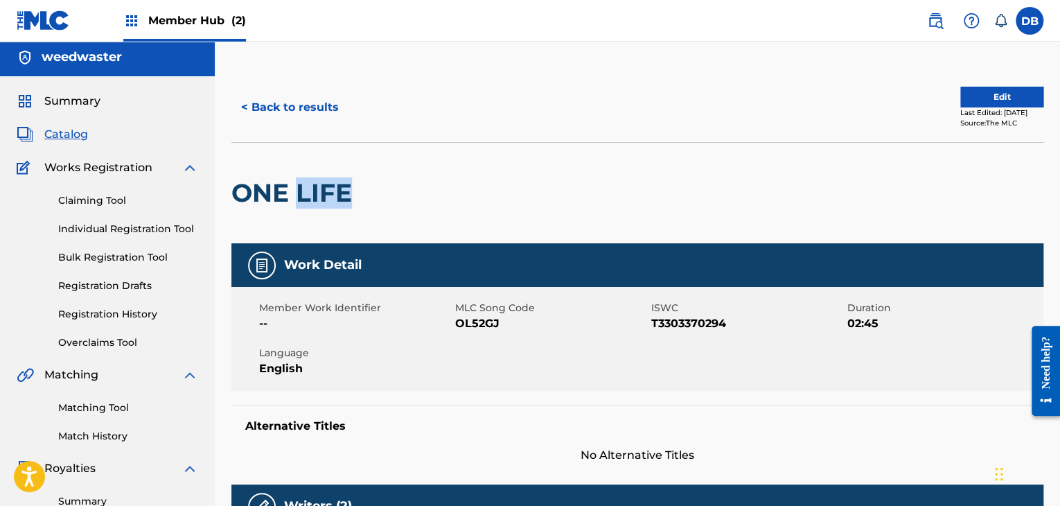
drag, startPoint x: 351, startPoint y: 200, endPoint x: 297, endPoint y: 199, distance: 54.1
click at [301, 198] on h2 "ONE LIFE" at bounding box center [295, 192] width 128 height 31
click at [280, 199] on h2 "ONE LIFE" at bounding box center [295, 192] width 128 height 31
click at [489, 200] on div at bounding box center [452, 193] width 187 height 100
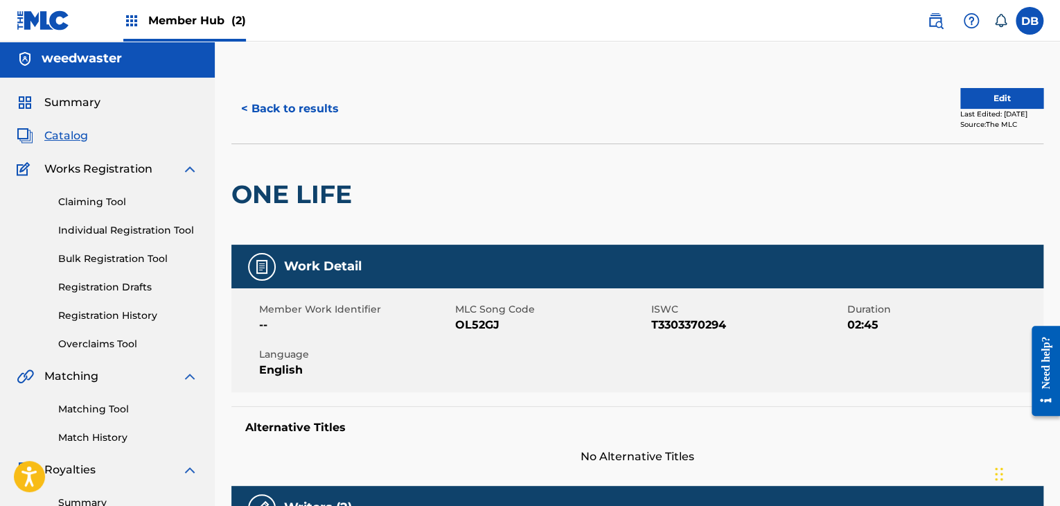
scroll to position [0, 0]
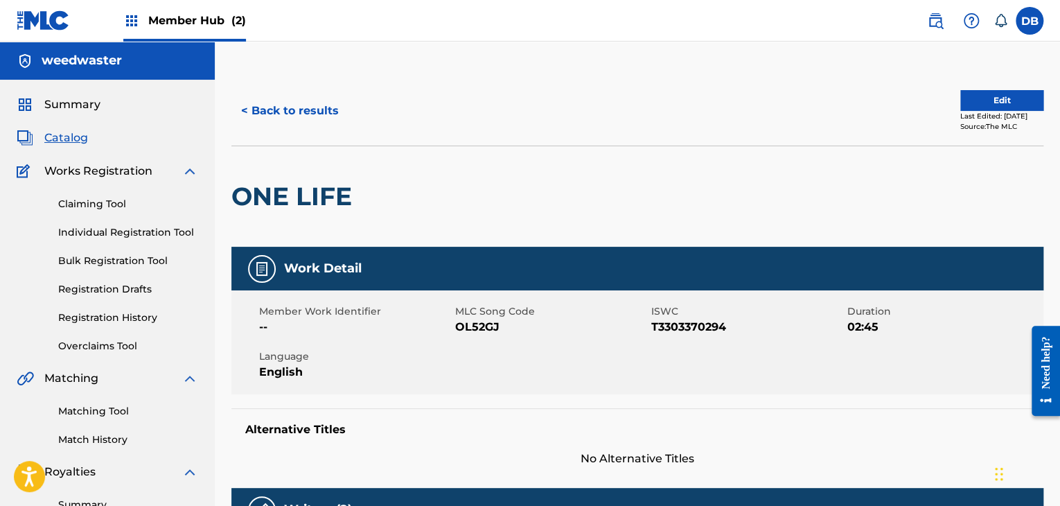
click at [164, 21] on span "Member Hub (2)" at bounding box center [197, 20] width 98 height 16
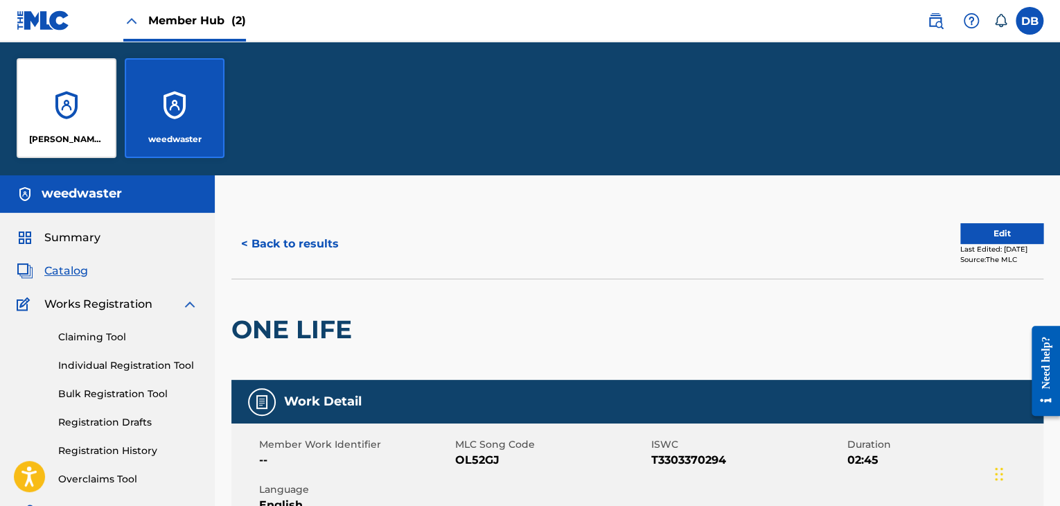
click at [166, 114] on div "weedwaster" at bounding box center [175, 108] width 100 height 100
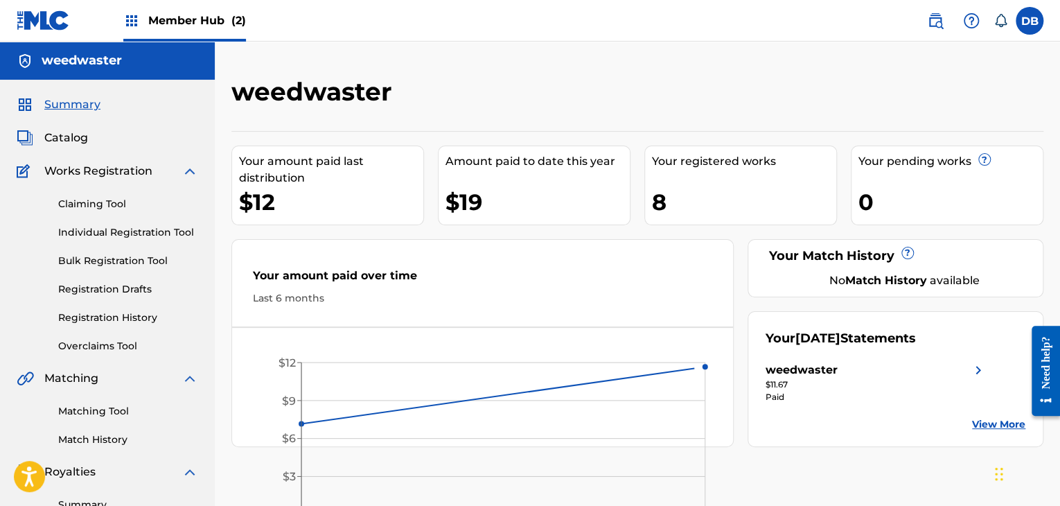
click at [216, 42] on div "weedwaster Your amount paid last distribution $12 Amount paid to date this year…" at bounding box center [637, 417] width 845 height 751
click at [218, 29] on div "Member Hub (2)" at bounding box center [184, 20] width 123 height 41
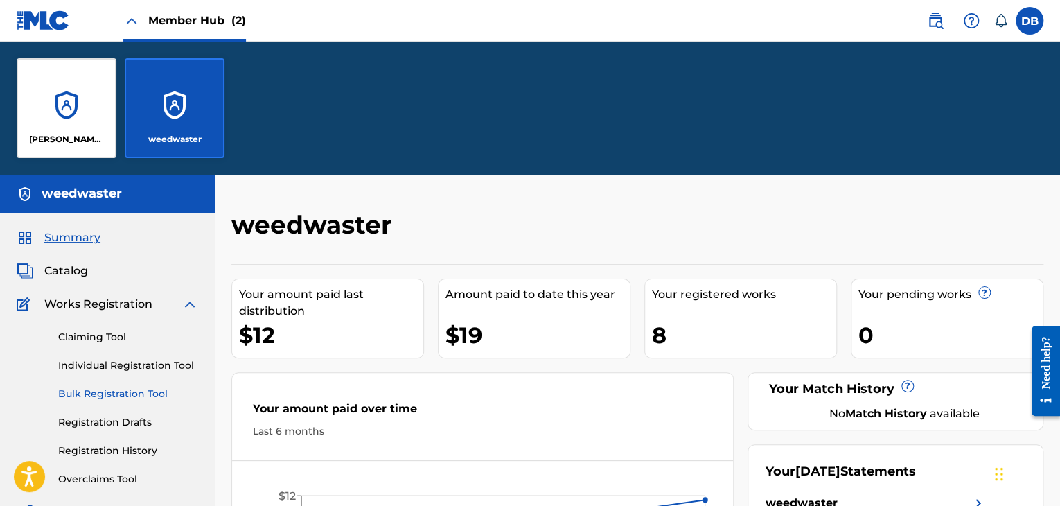
drag, startPoint x: 70, startPoint y: 270, endPoint x: 64, endPoint y: 256, distance: 14.9
click at [69, 270] on span "Catalog" at bounding box center [66, 271] width 44 height 17
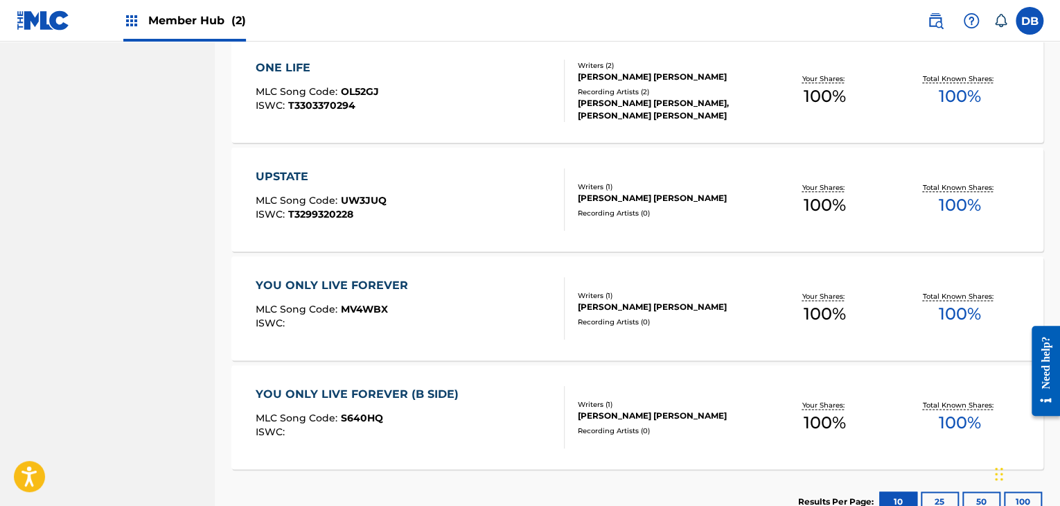
scroll to position [762, 0]
click at [319, 283] on div "YOU ONLY LIVE FOREVER" at bounding box center [335, 284] width 159 height 17
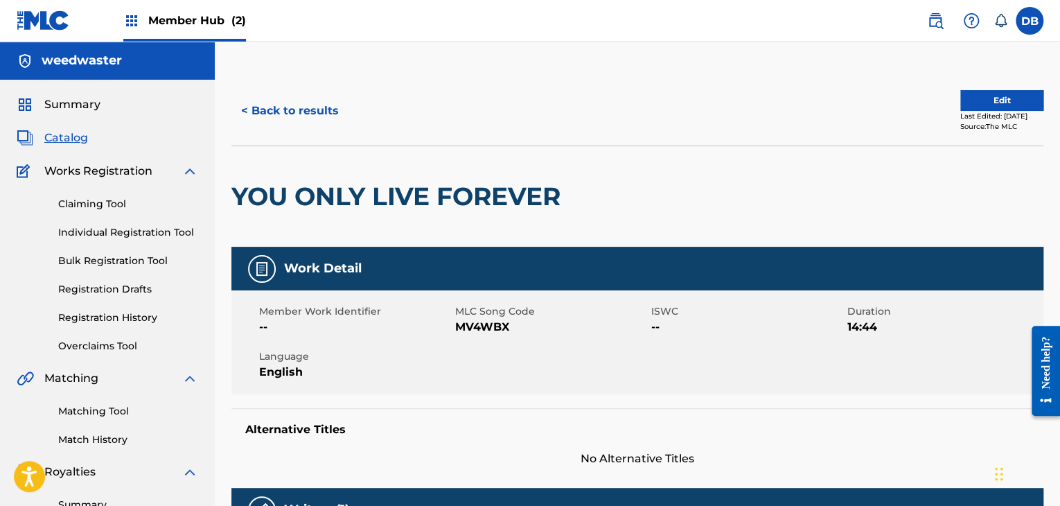
click at [146, 28] on div "Member Hub (2)" at bounding box center [184, 20] width 123 height 41
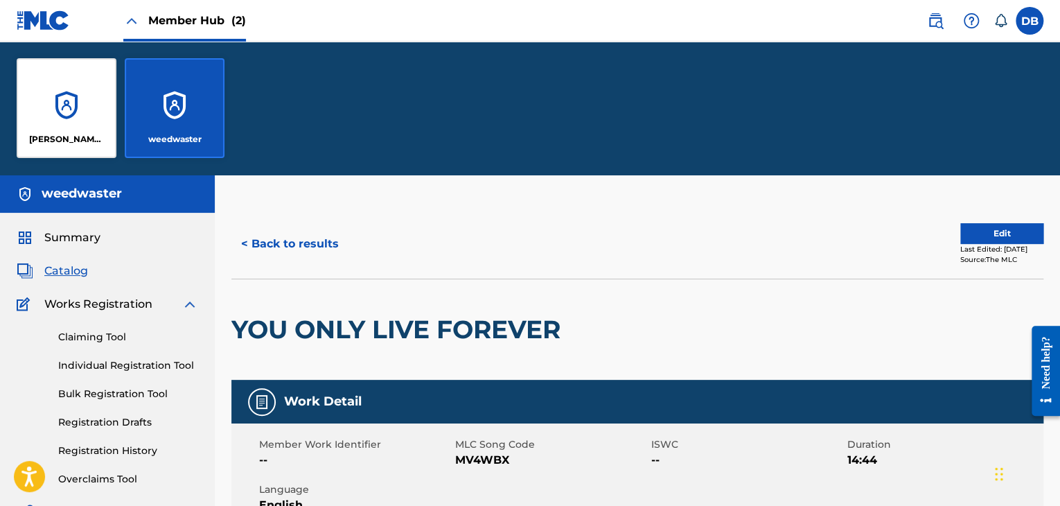
click at [170, 113] on div "weedwaster" at bounding box center [175, 108] width 100 height 100
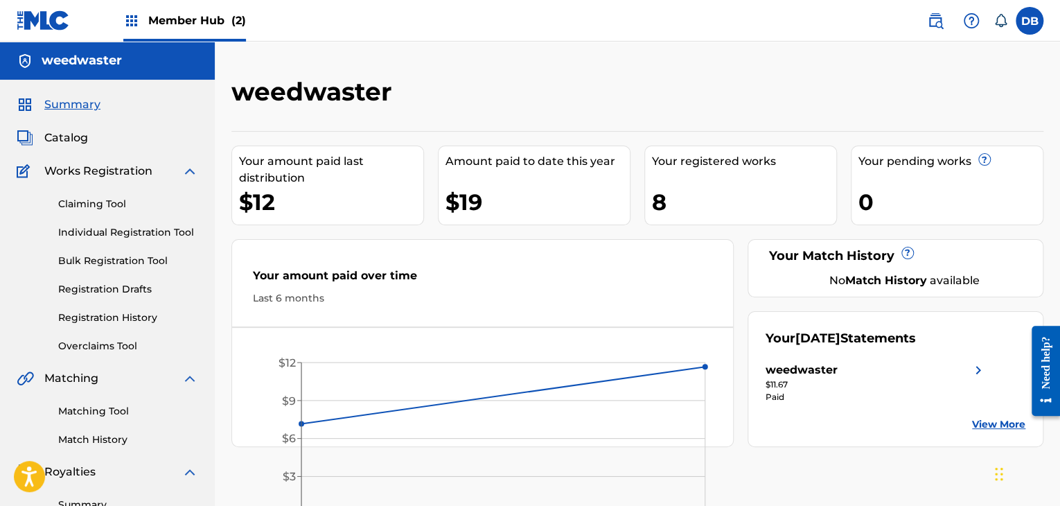
click at [173, 27] on span "Member Hub (2)" at bounding box center [197, 20] width 98 height 16
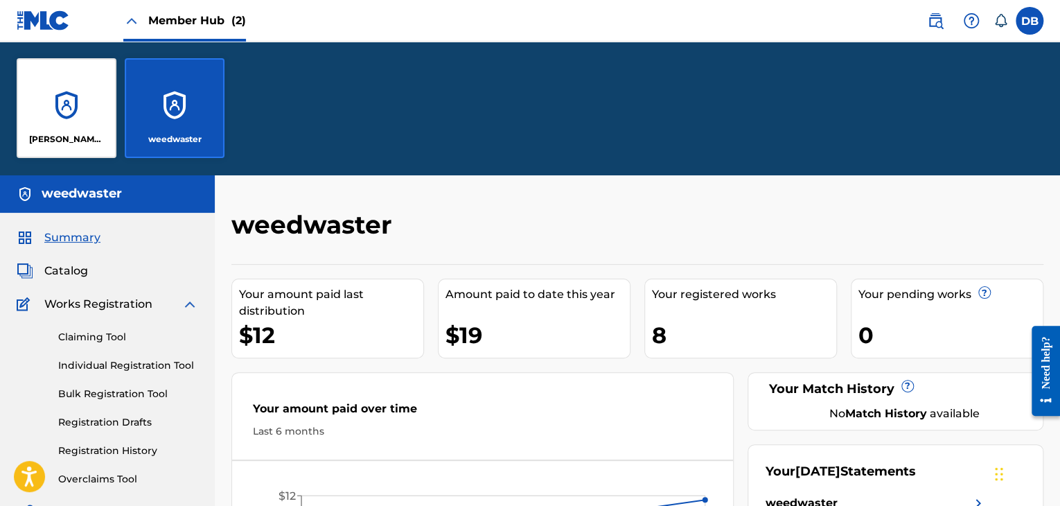
click at [341, 132] on div "Lennon Cripe weedwaster" at bounding box center [530, 108] width 1060 height 133
click at [60, 268] on span "Catalog" at bounding box center [66, 271] width 44 height 17
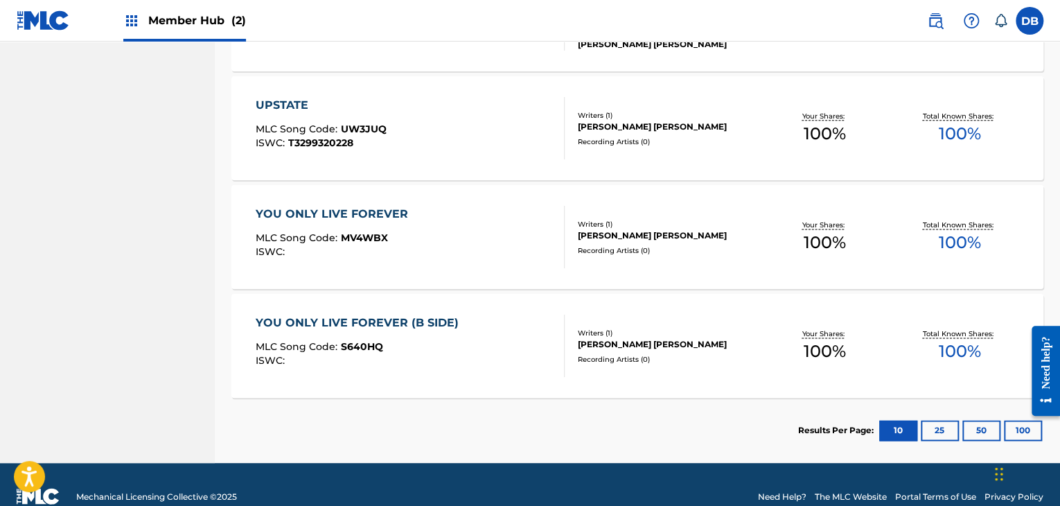
scroll to position [787, 0]
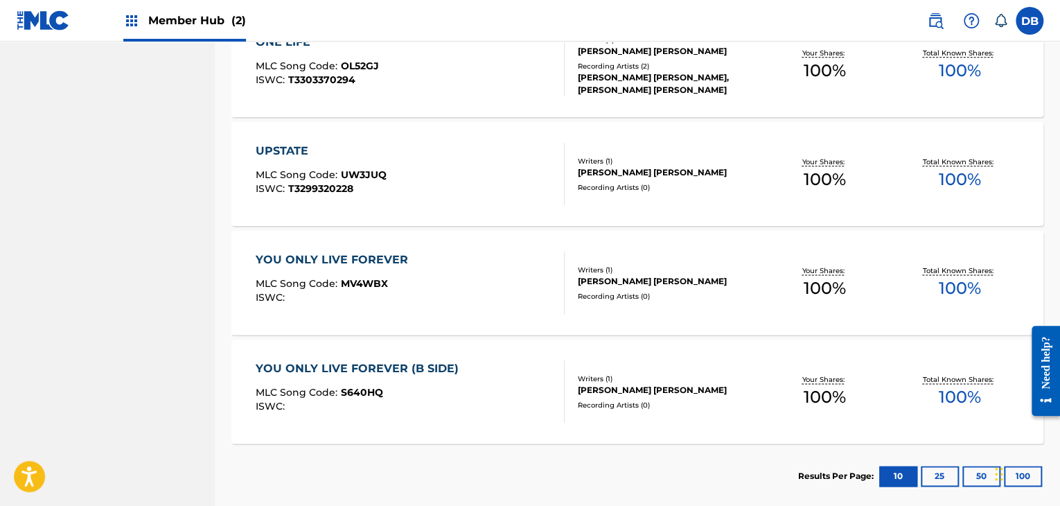
click at [441, 380] on div "YOU ONLY LIVE FOREVER (B SIDE) MLC Song Code : S640HQ ISWC :" at bounding box center [361, 391] width 210 height 62
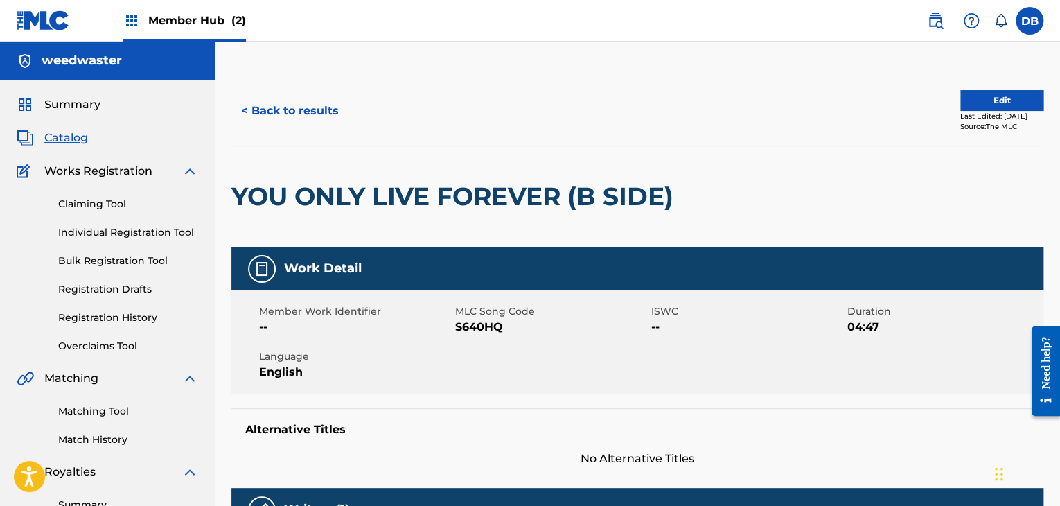
click at [146, 18] on div "Member Hub (2)" at bounding box center [184, 20] width 123 height 41
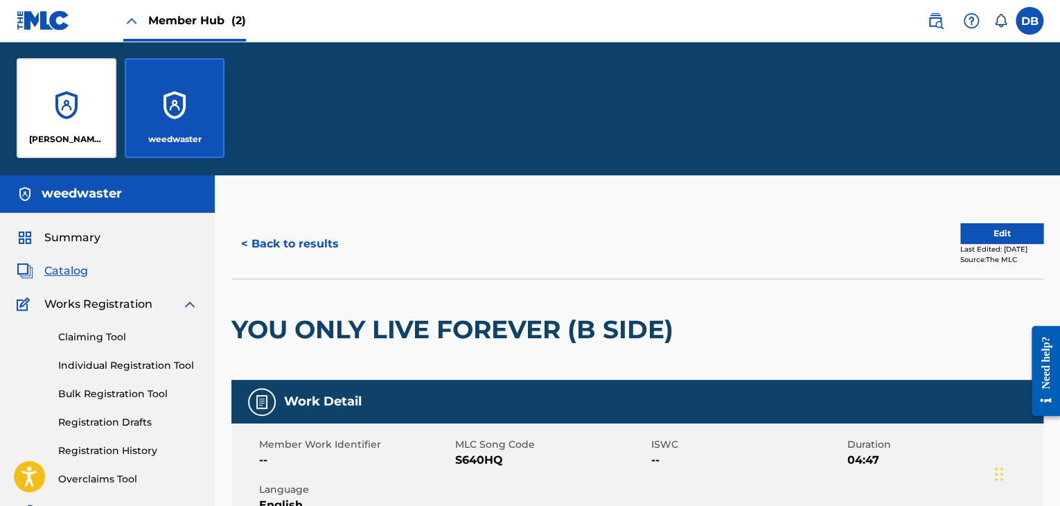
click at [151, 18] on span "Member Hub (2)" at bounding box center [197, 20] width 98 height 16
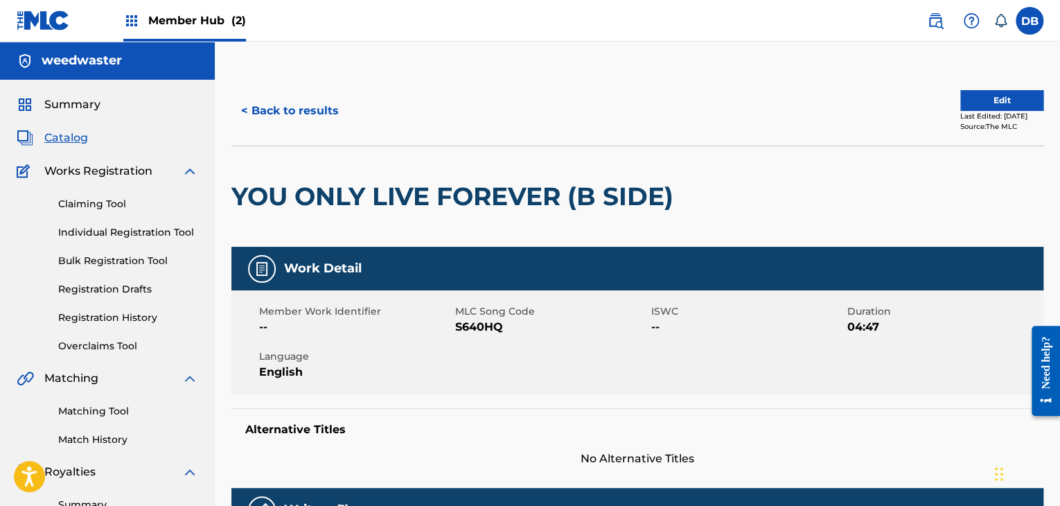
click at [163, 9] on div "Member Hub (2)" at bounding box center [184, 20] width 123 height 41
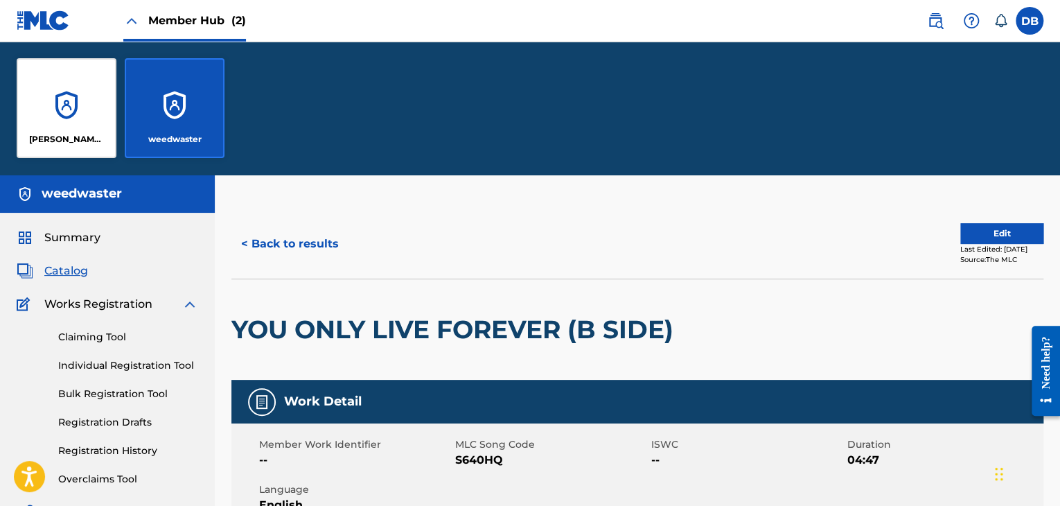
click at [158, 27] on span "Member Hub (2)" at bounding box center [197, 20] width 98 height 16
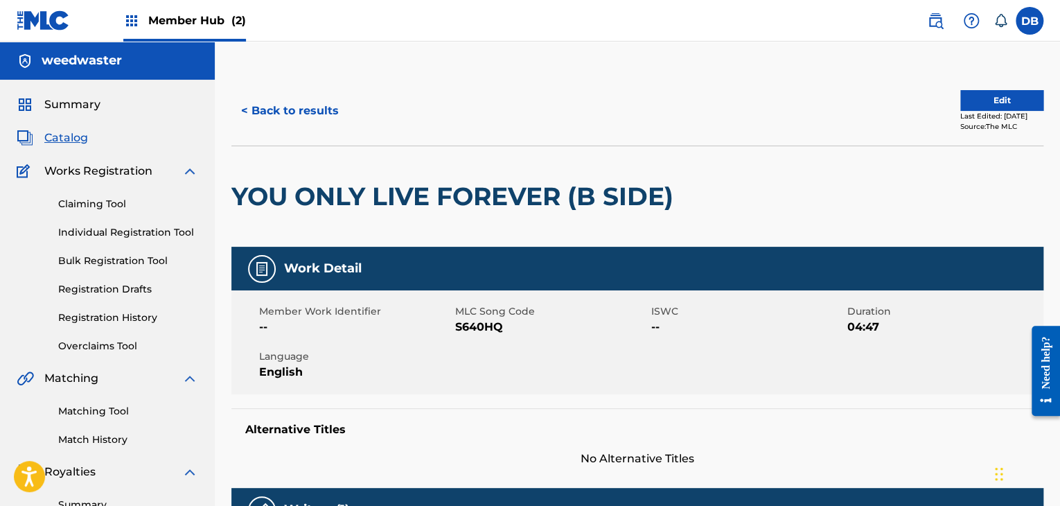
click at [175, 19] on span "Member Hub (2)" at bounding box center [197, 20] width 98 height 16
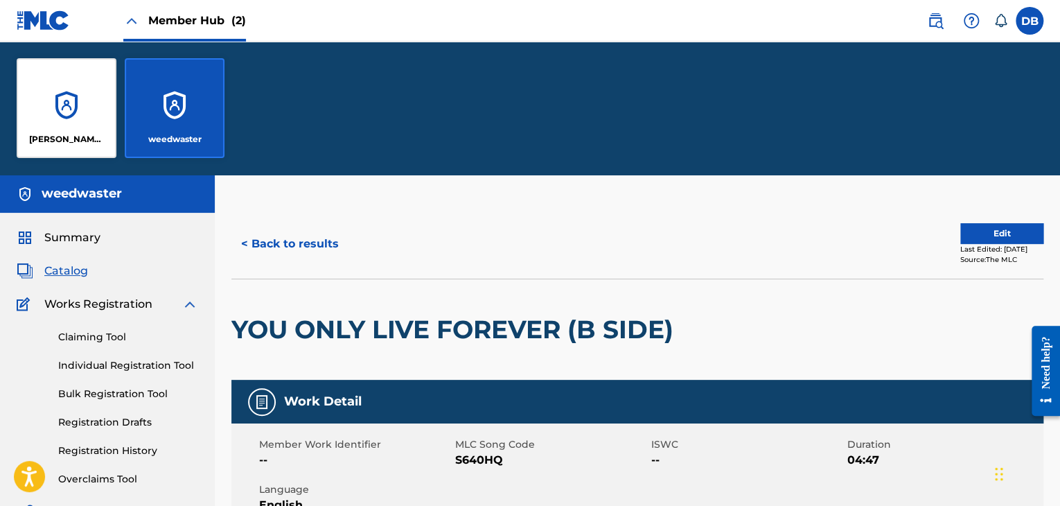
click at [189, 98] on div "weedwaster" at bounding box center [175, 108] width 100 height 100
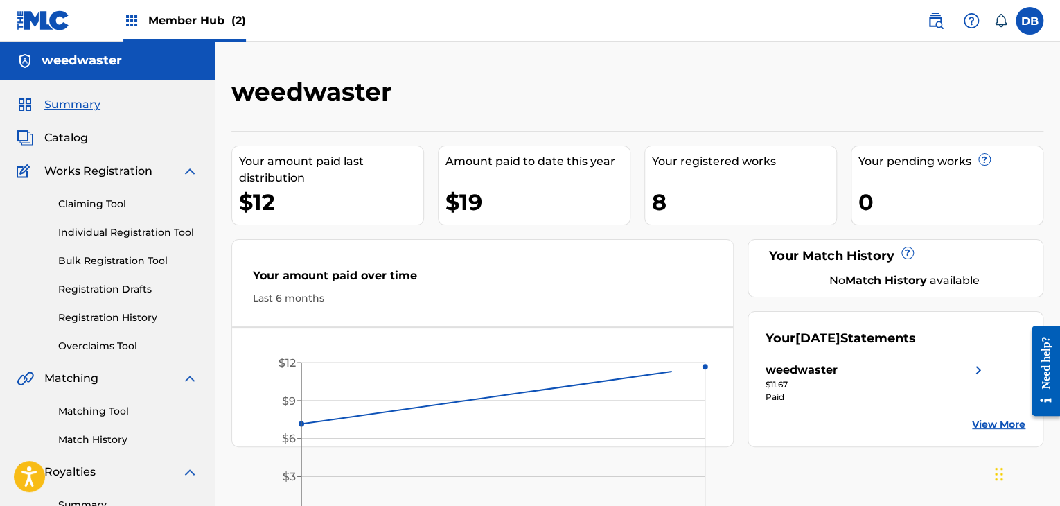
click at [213, 34] on div "Member Hub (2)" at bounding box center [184, 20] width 123 height 41
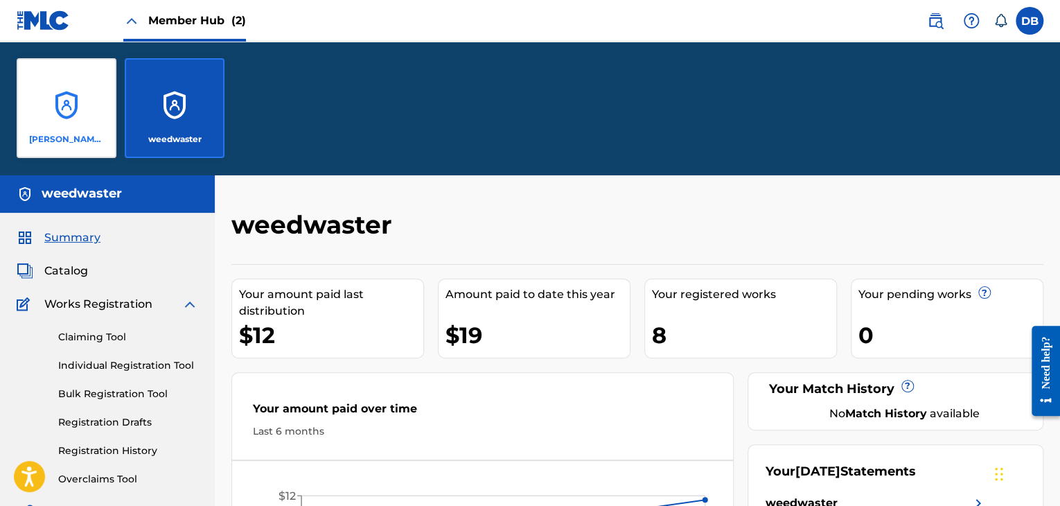
click at [46, 107] on div "Lennon Cripe" at bounding box center [67, 108] width 100 height 100
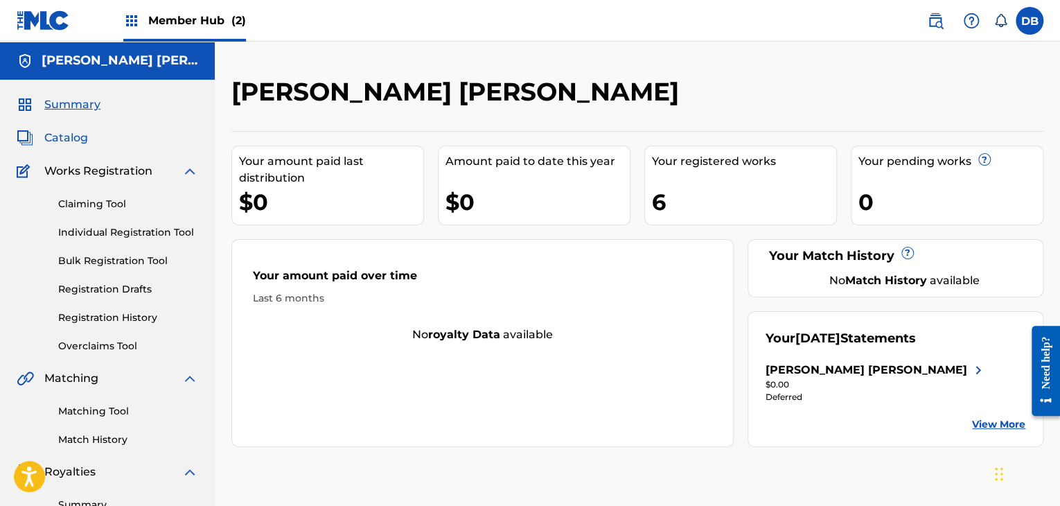
click at [58, 134] on span "Catalog" at bounding box center [66, 138] width 44 height 17
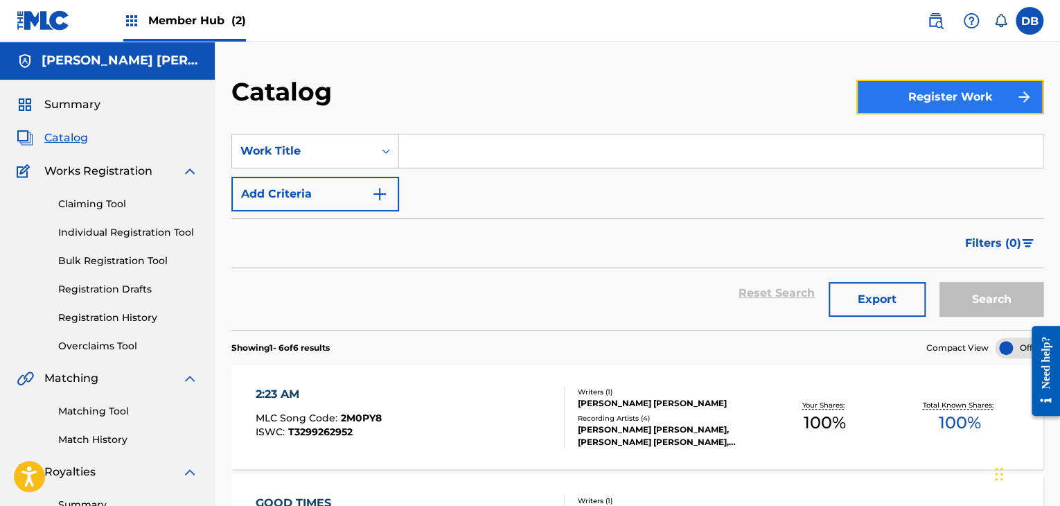
click at [901, 100] on button "Register Work" at bounding box center [949, 97] width 187 height 35
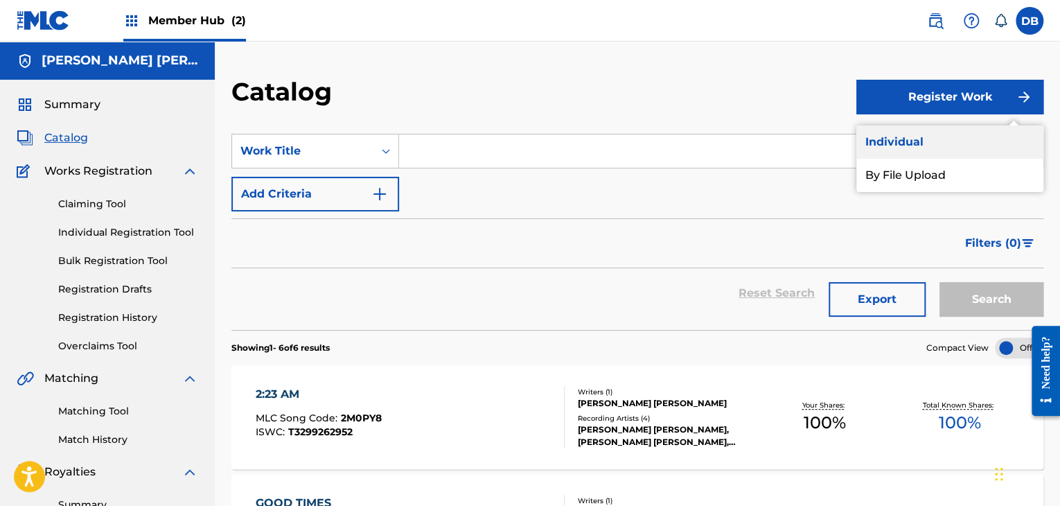
click at [905, 146] on link "Individual" at bounding box center [949, 141] width 187 height 33
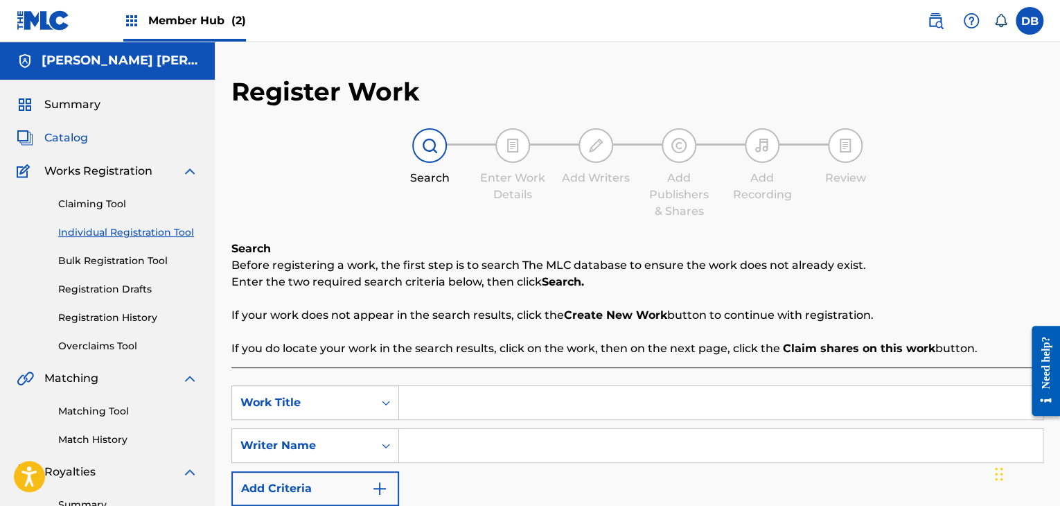
drag, startPoint x: 75, startPoint y: 150, endPoint x: 80, endPoint y: 140, distance: 11.5
click at [76, 148] on div "Summary Catalog Works Registration Claiming Tool Individual Registration Tool B…" at bounding box center [107, 436] width 215 height 713
click at [82, 134] on span "Catalog" at bounding box center [66, 138] width 44 height 17
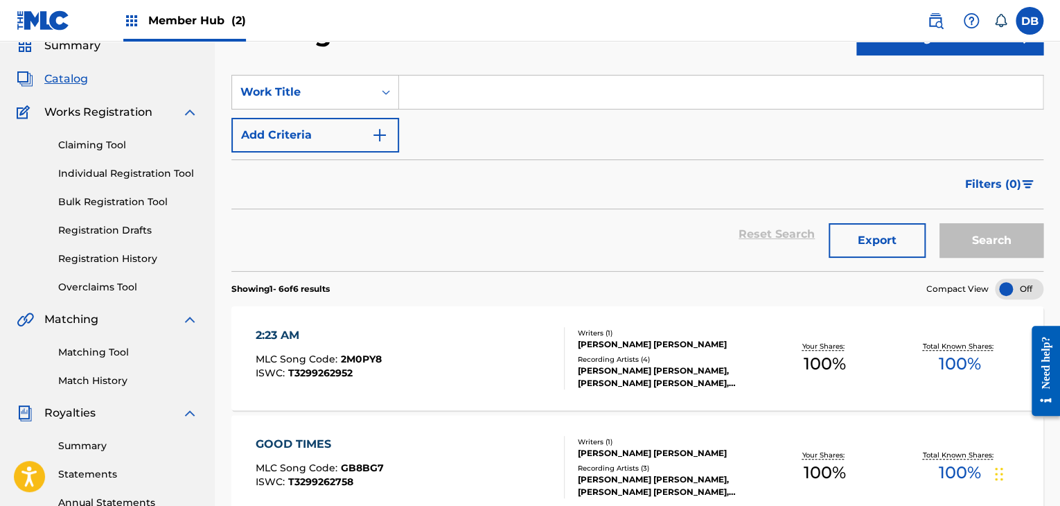
scroll to position [15, 0]
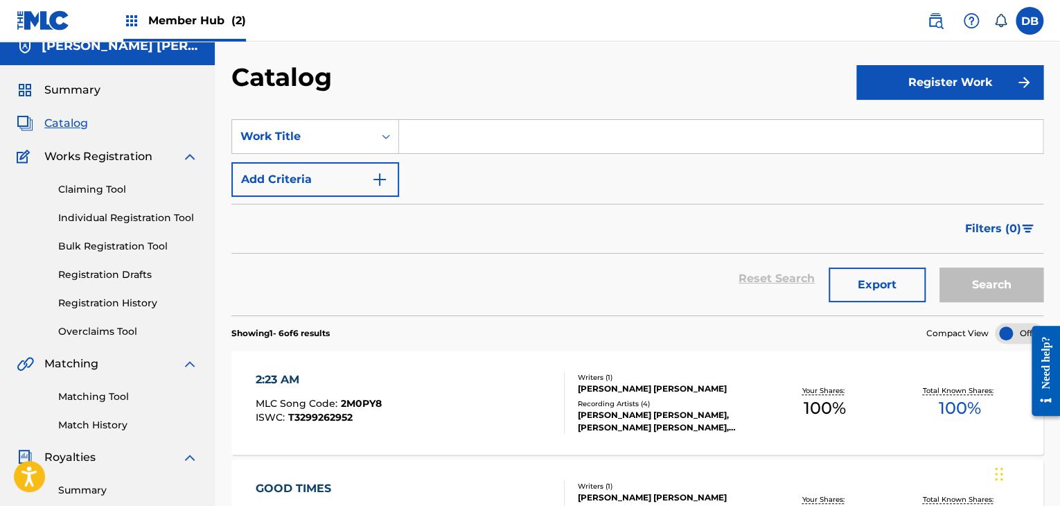
click at [69, 124] on span "Catalog" at bounding box center [66, 123] width 44 height 17
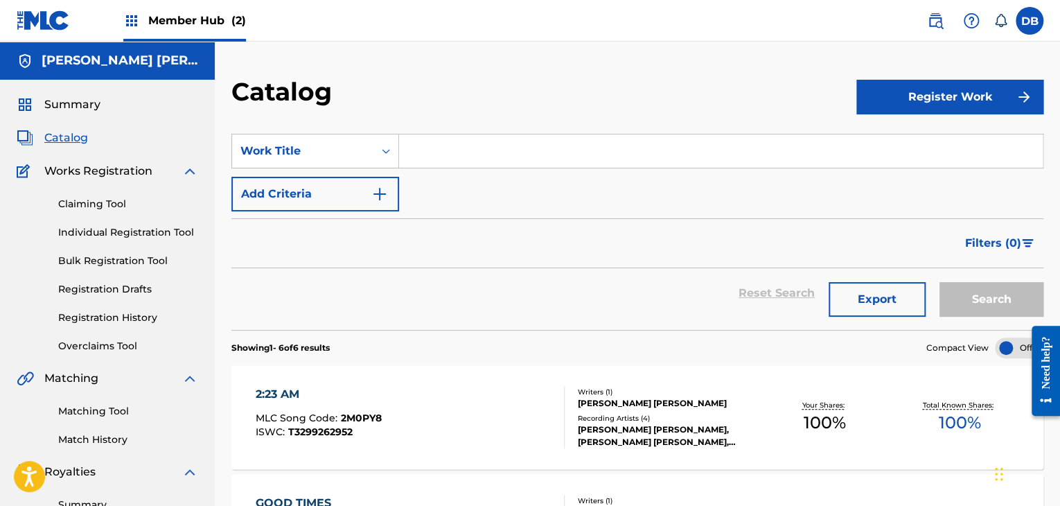
scroll to position [0, 0]
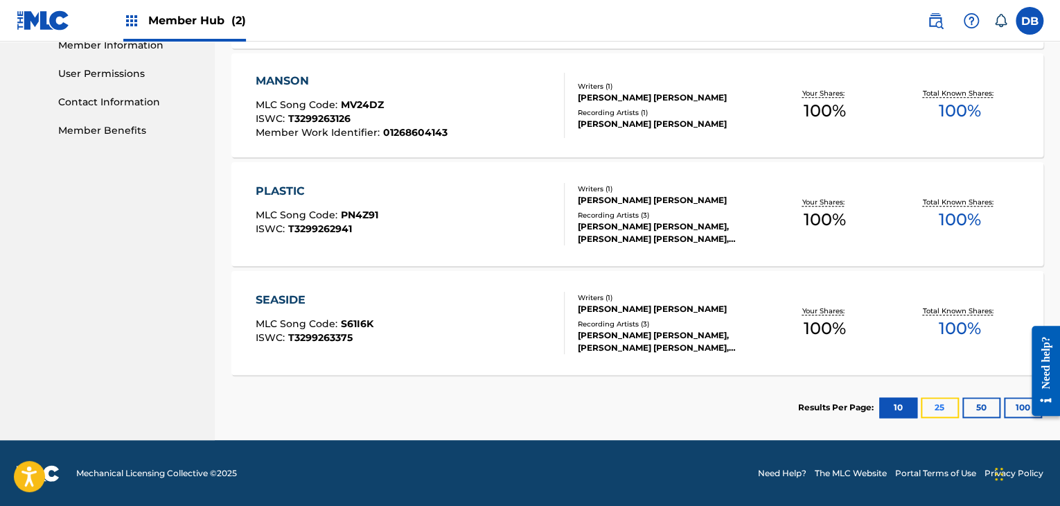
click at [931, 403] on button "25" at bounding box center [940, 407] width 38 height 21
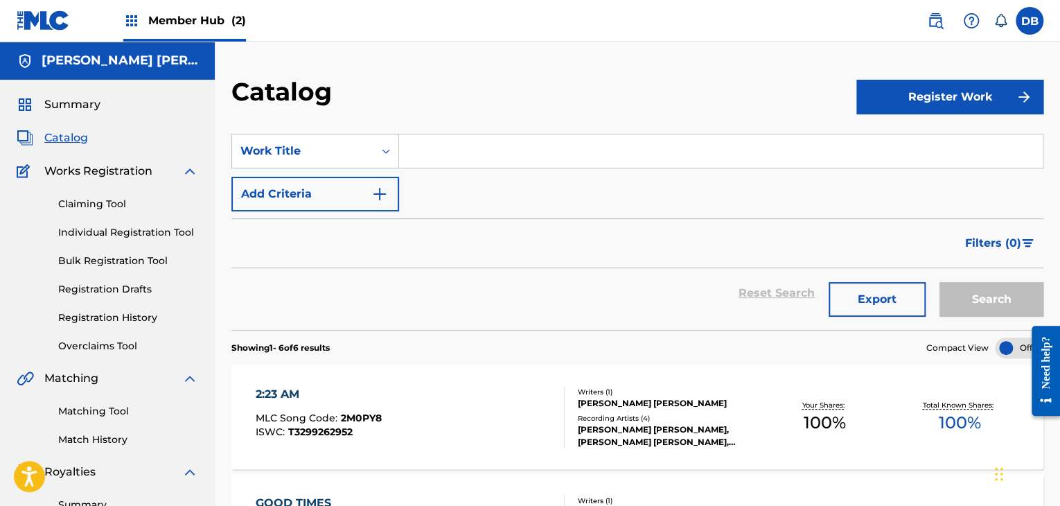
click at [178, 28] on span "Member Hub (2)" at bounding box center [197, 20] width 98 height 16
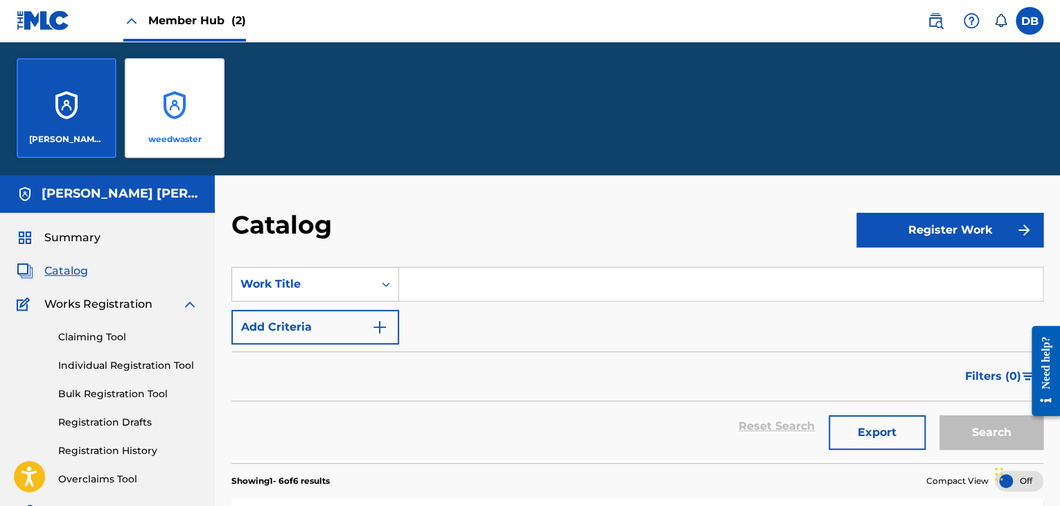
click at [183, 99] on div "weedwaster" at bounding box center [175, 108] width 100 height 100
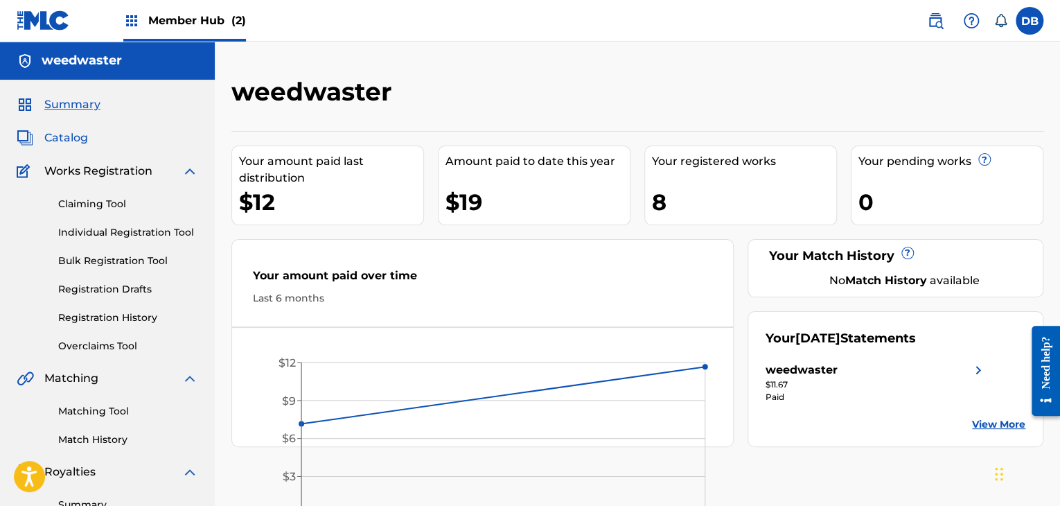
click at [58, 137] on span "Catalog" at bounding box center [66, 138] width 44 height 17
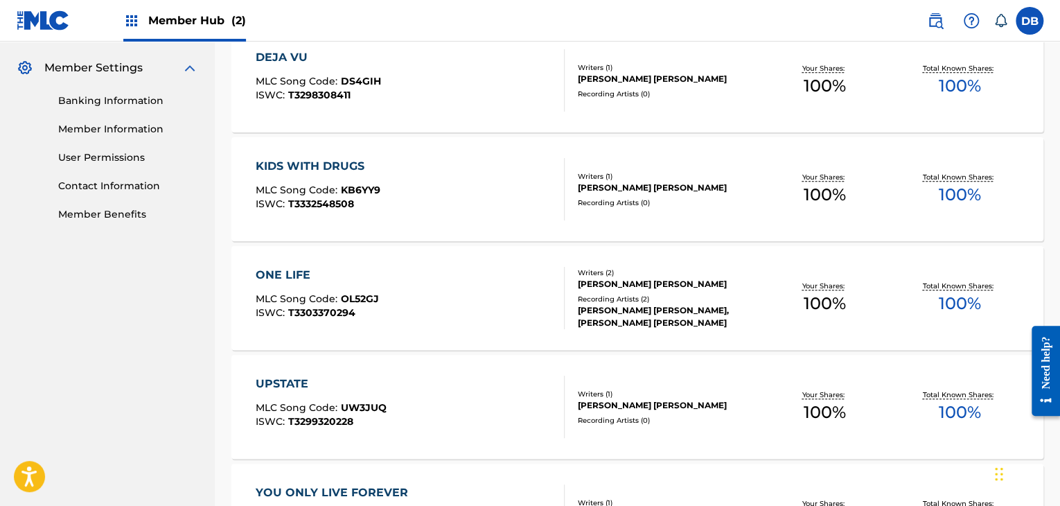
scroll to position [624, 0]
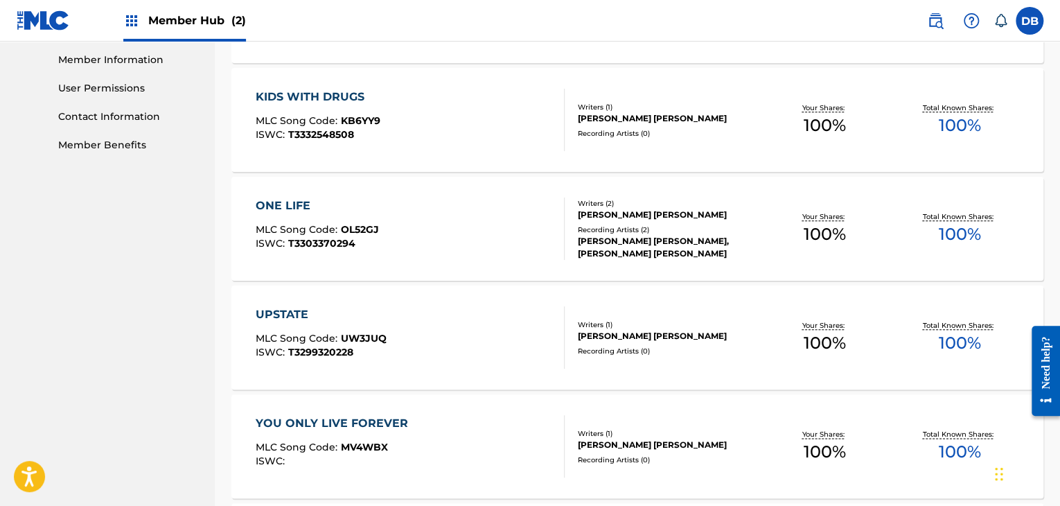
click at [501, 116] on div "KIDS WITH DRUGS MLC Song Code : KB6YY9 ISWC : T3332548508" at bounding box center [410, 120] width 308 height 62
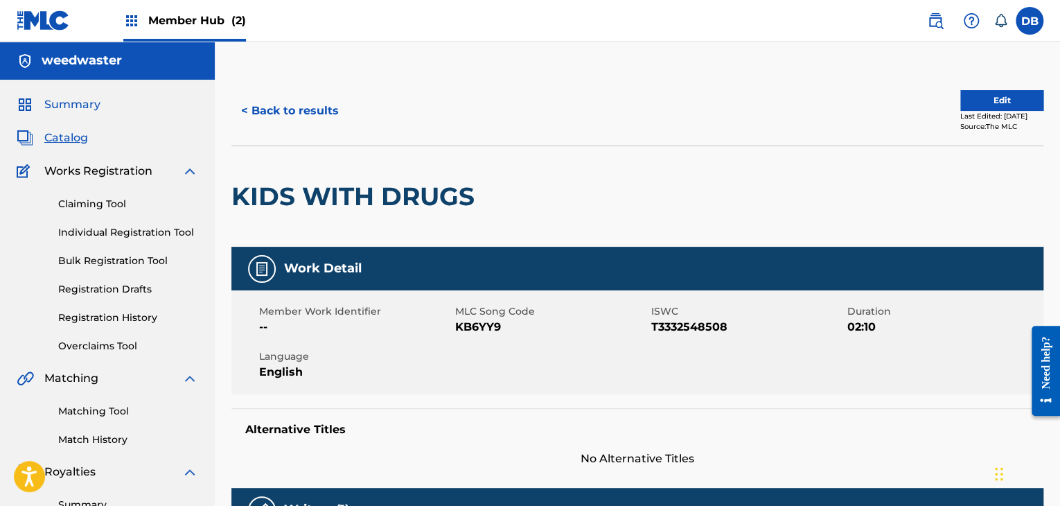
click at [64, 110] on span "Summary" at bounding box center [72, 104] width 56 height 17
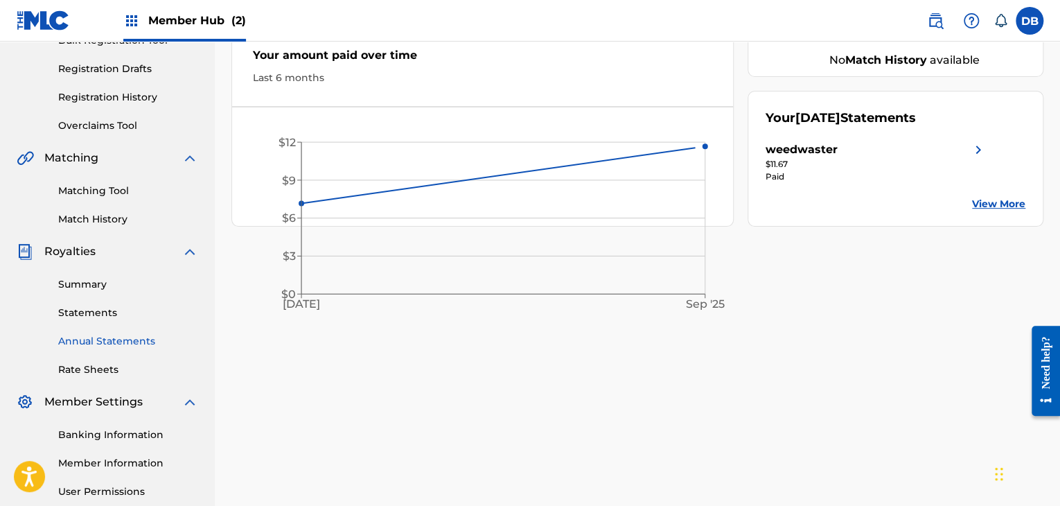
scroll to position [346, 0]
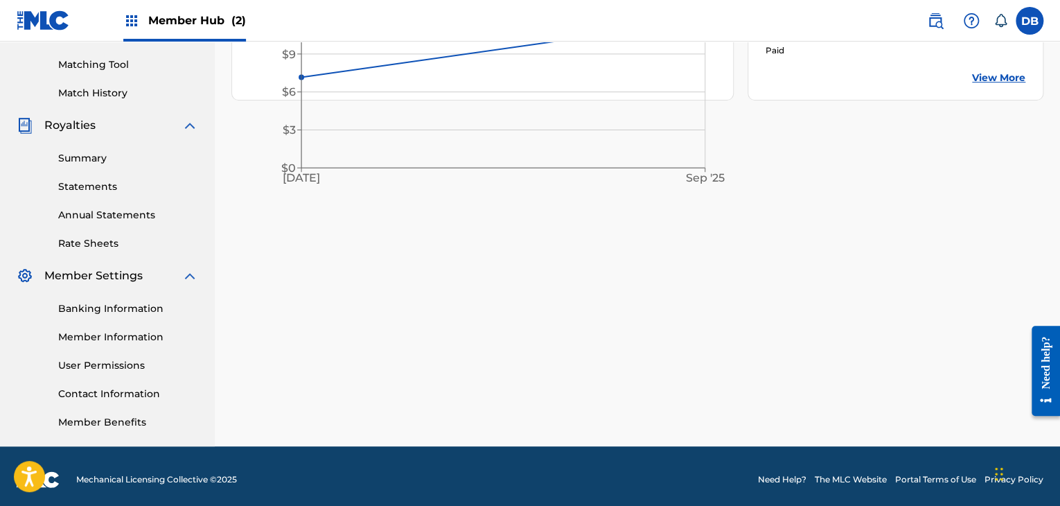
click at [89, 317] on div "Banking Information Member Information User Permissions Contact Information Mem…" at bounding box center [108, 357] width 182 height 146
click at [92, 311] on link "Banking Information" at bounding box center [128, 308] width 140 height 15
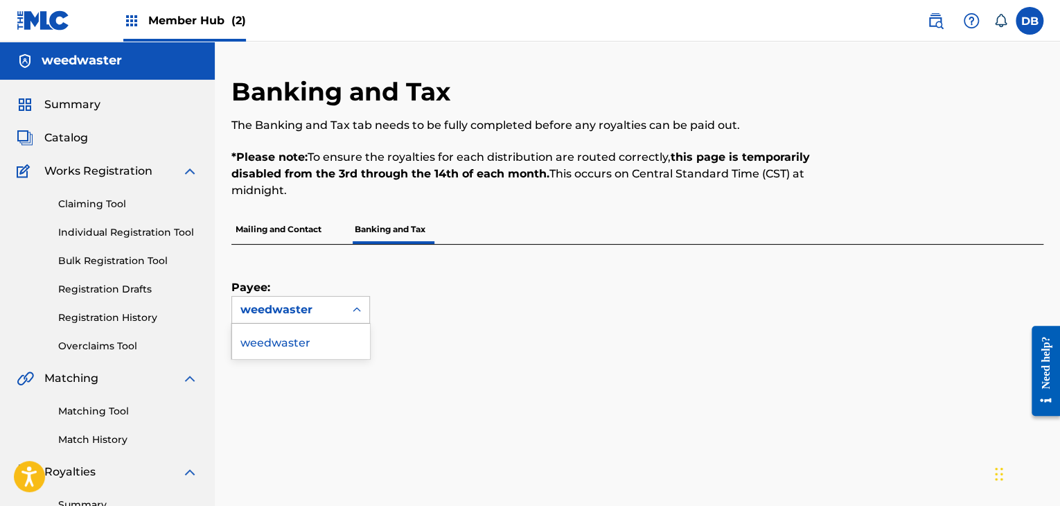
click at [290, 309] on div "weedwaster" at bounding box center [288, 309] width 96 height 17
click at [439, 306] on div "Payee: weedwaster" at bounding box center [620, 284] width 779 height 79
click at [316, 230] on p "Mailing and Contact" at bounding box center [278, 229] width 94 height 29
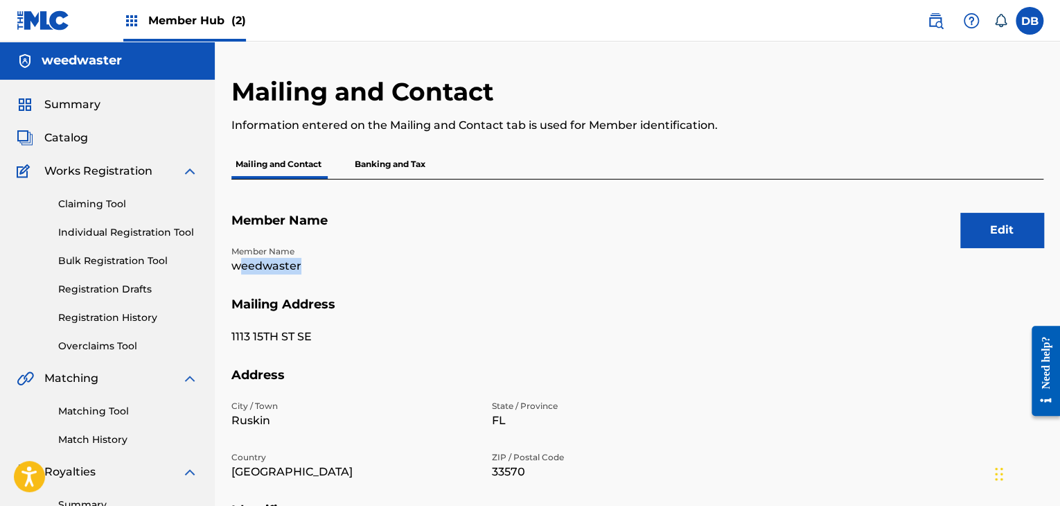
drag, startPoint x: 299, startPoint y: 266, endPoint x: 239, endPoint y: 272, distance: 59.9
click at [239, 272] on p "weedwaster" at bounding box center [353, 266] width 244 height 17
click at [310, 256] on p "Member Name" at bounding box center [353, 251] width 244 height 12
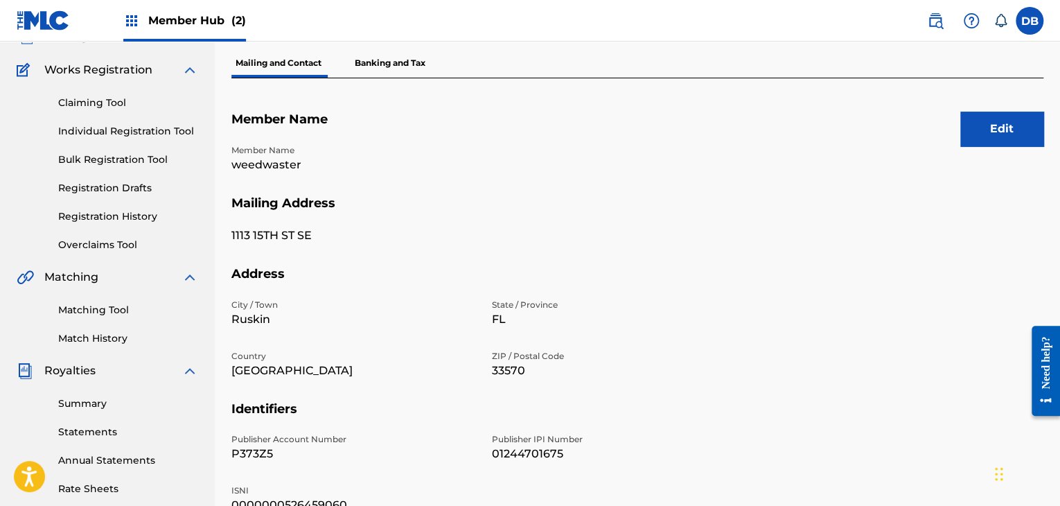
scroll to position [139, 0]
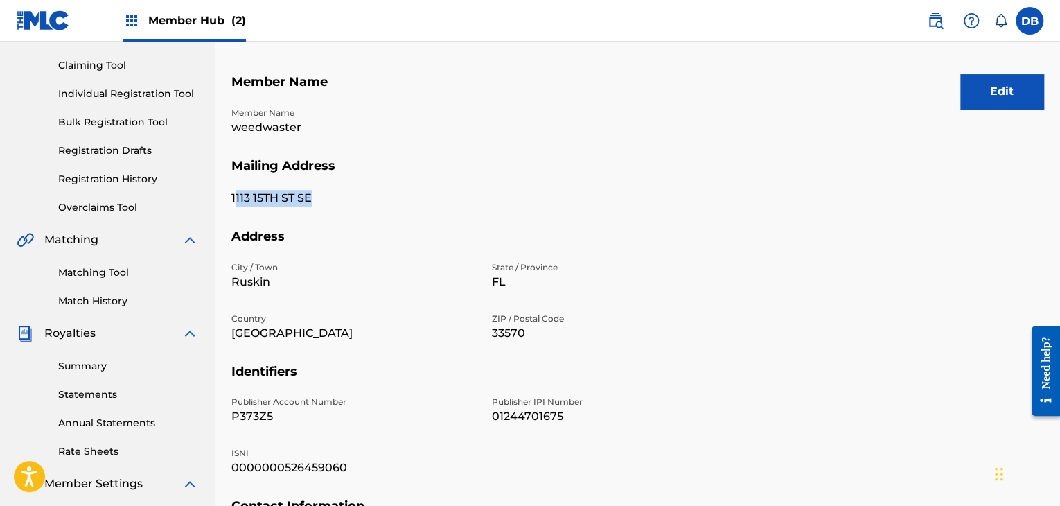
drag, startPoint x: 245, startPoint y: 200, endPoint x: 333, endPoint y: 194, distance: 88.2
click at [326, 195] on p "1113 15TH ST SE" at bounding box center [353, 198] width 244 height 17
click at [351, 193] on p "1113 15TH ST SE" at bounding box center [353, 198] width 244 height 17
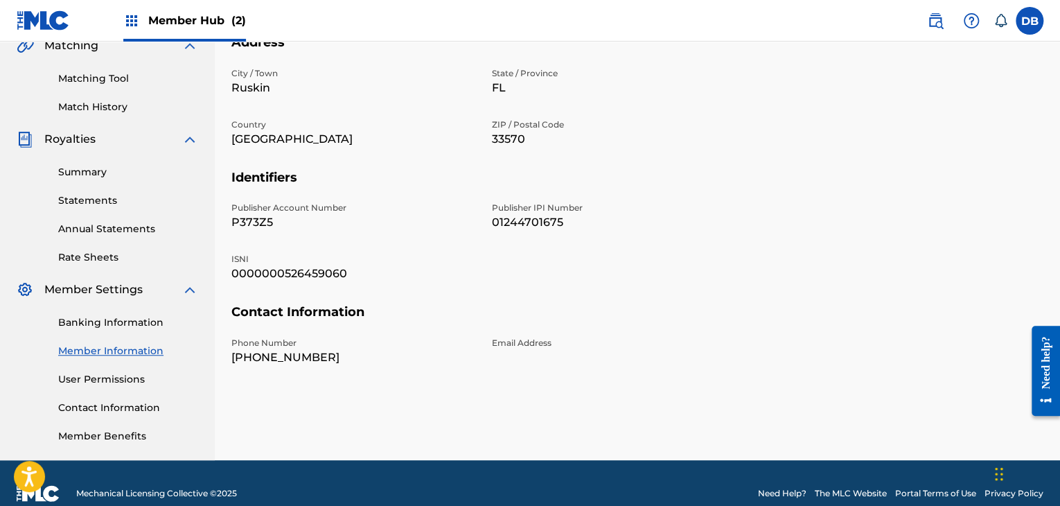
scroll to position [346, 0]
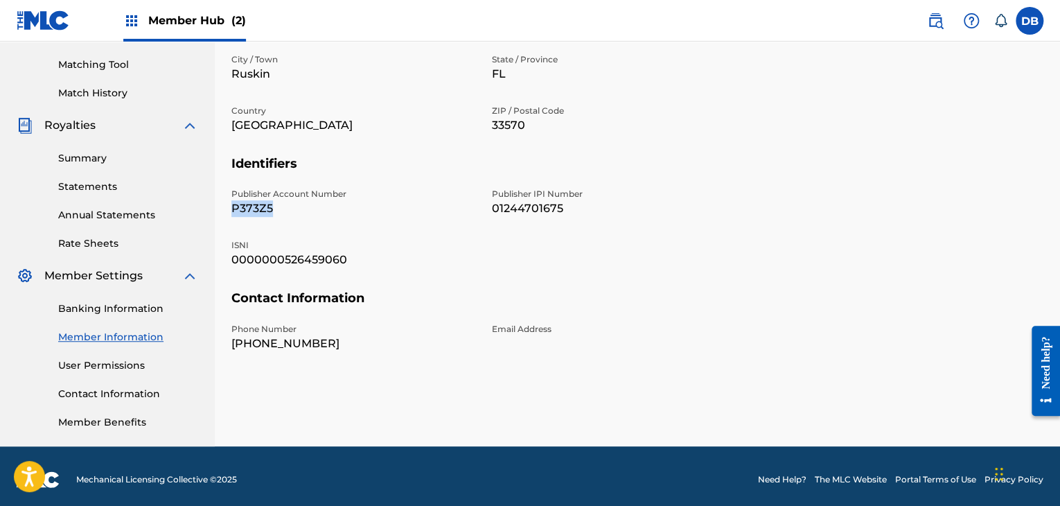
drag, startPoint x: 288, startPoint y: 217, endPoint x: 221, endPoint y: 206, distance: 68.1
click at [221, 206] on div "Mailing and Contact Information entered on the Mailing and Contact tab is used …" at bounding box center [637, 88] width 845 height 717
drag, startPoint x: 233, startPoint y: 195, endPoint x: 380, endPoint y: 195, distance: 146.9
click at [380, 195] on p "Publisher Account Number" at bounding box center [353, 194] width 244 height 12
click at [419, 227] on div "Publisher Account Number P373Z5 Publisher IPI Number 01244701675 ISNI 000000052…" at bounding box center [483, 239] width 504 height 103
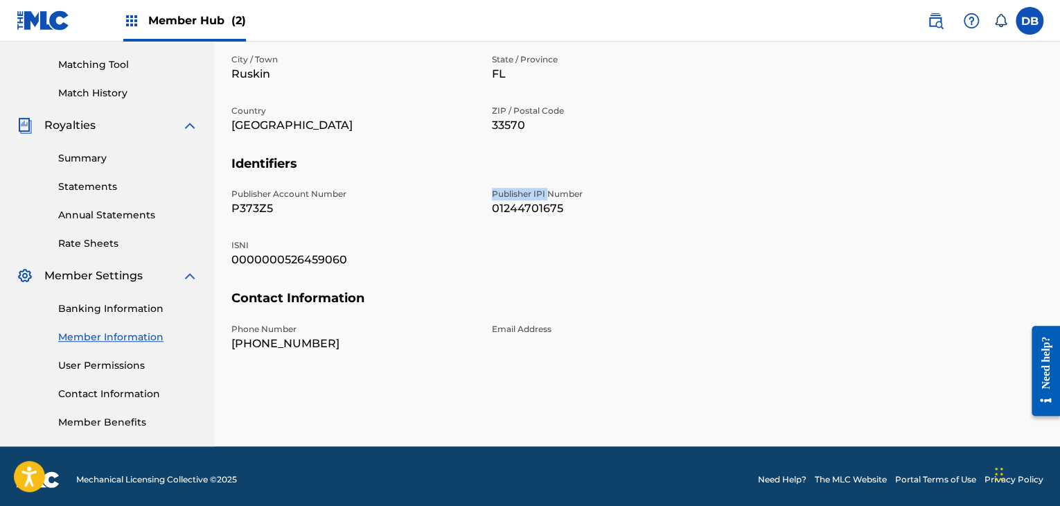
drag, startPoint x: 477, startPoint y: 214, endPoint x: 547, endPoint y: 200, distance: 71.3
click at [547, 199] on div "Publisher Account Number P373Z5 Publisher IPI Number 01244701675 ISNI 000000052…" at bounding box center [483, 239] width 504 height 103
click at [566, 214] on p "01244701675" at bounding box center [614, 208] width 244 height 17
drag, startPoint x: 563, startPoint y: 214, endPoint x: 482, endPoint y: 208, distance: 80.6
click at [484, 208] on div "Publisher Account Number P373Z5 Publisher IPI Number 01244701675 ISNI 000000052…" at bounding box center [483, 239] width 504 height 103
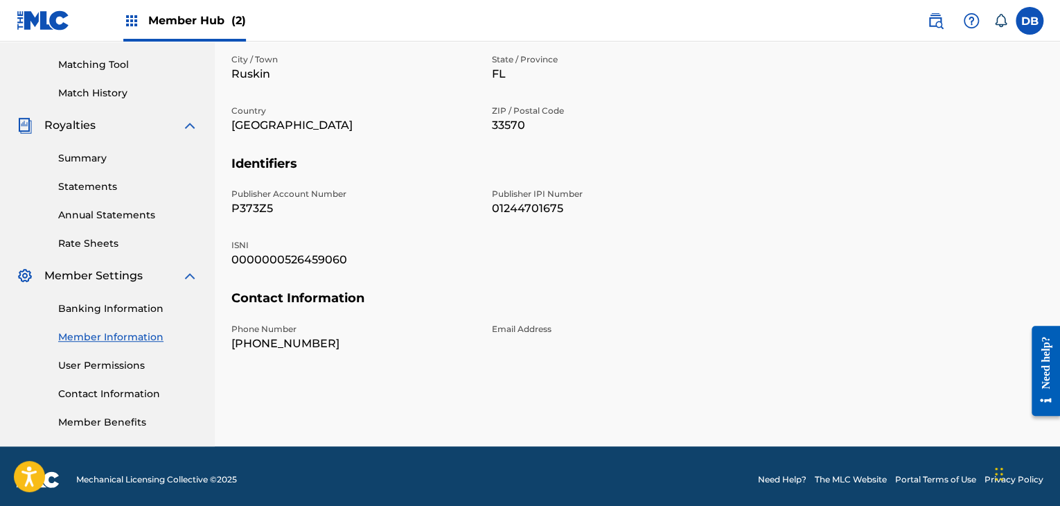
click at [474, 213] on p "P373Z5" at bounding box center [353, 208] width 244 height 17
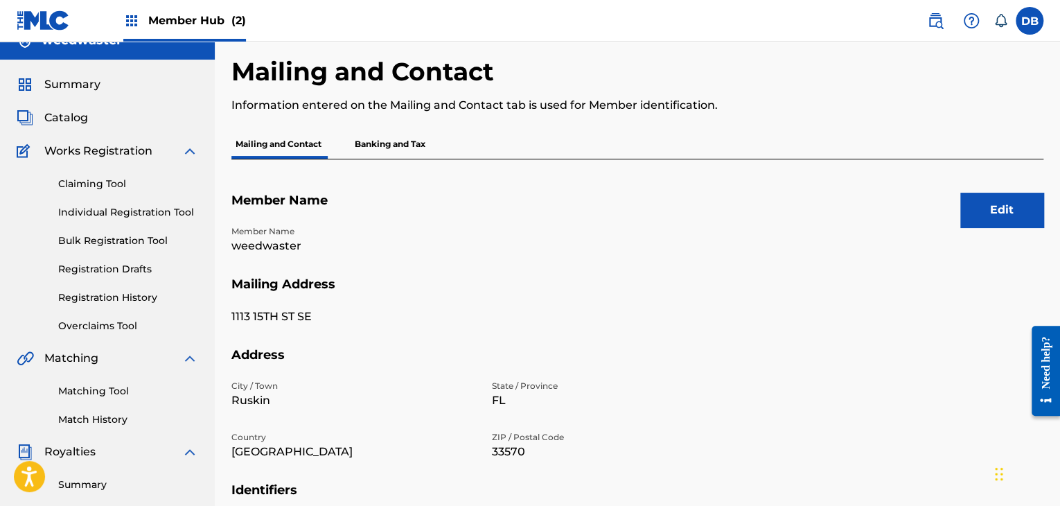
scroll to position [0, 0]
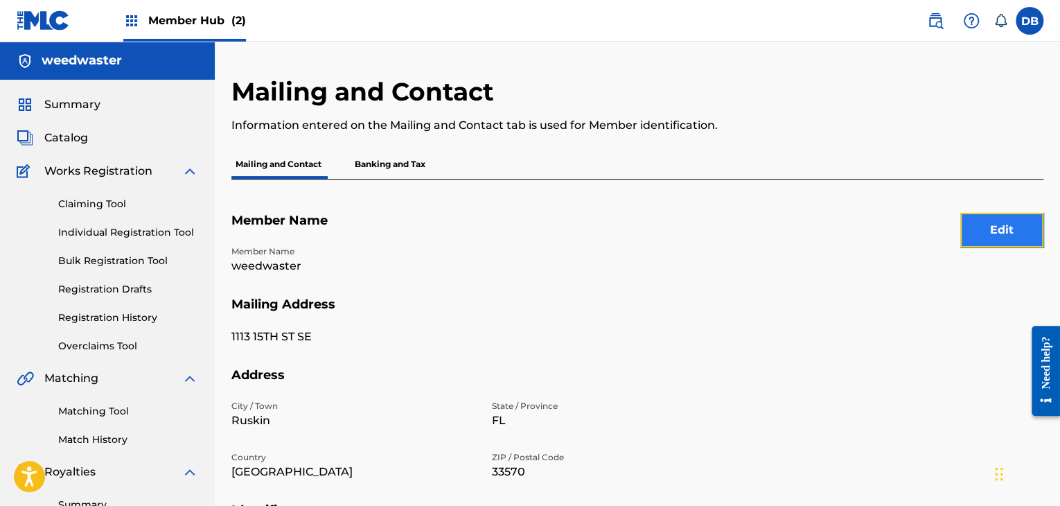
click at [1005, 223] on button "Edit" at bounding box center [1001, 230] width 83 height 35
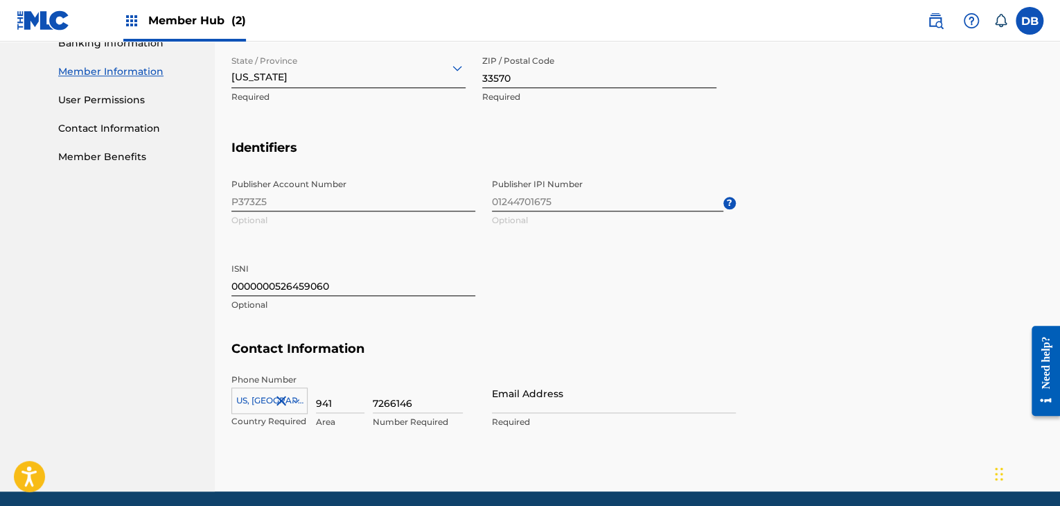
scroll to position [624, 0]
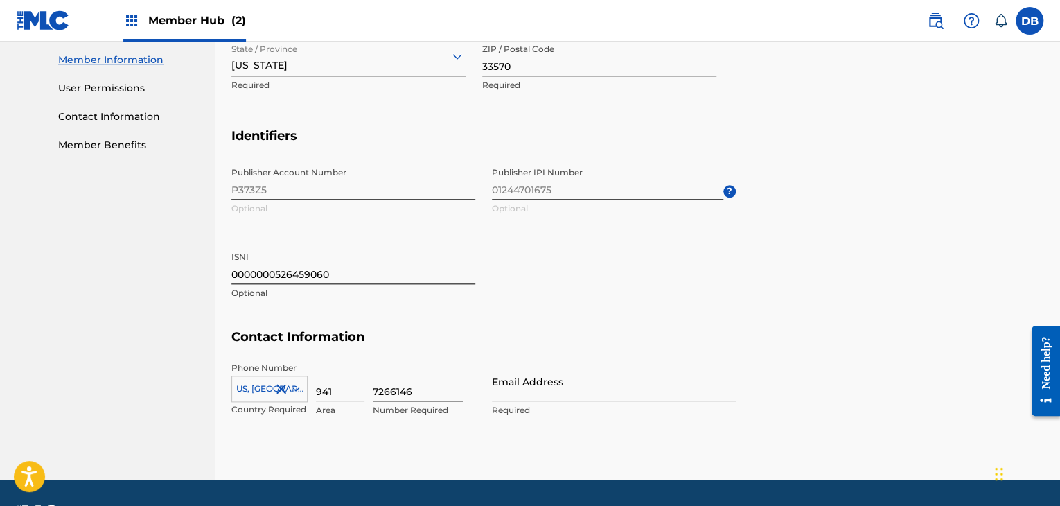
click at [449, 385] on input "7266146" at bounding box center [418, 381] width 90 height 39
type input "7"
click at [333, 393] on input "941" at bounding box center [340, 381] width 49 height 39
type input "9"
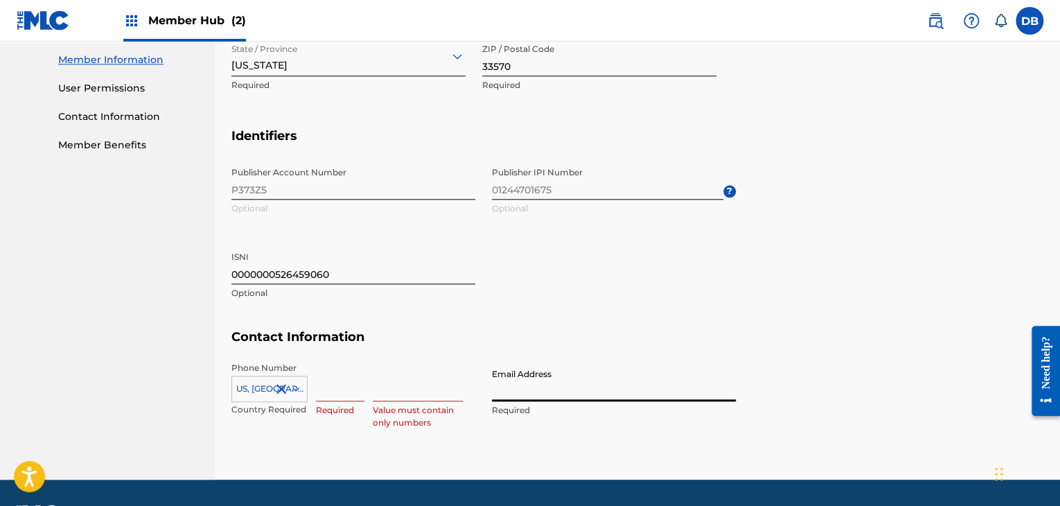
click at [523, 381] on input "Email Address" at bounding box center [614, 381] width 244 height 39
type input "dylan.buckley@weedwaster.com"
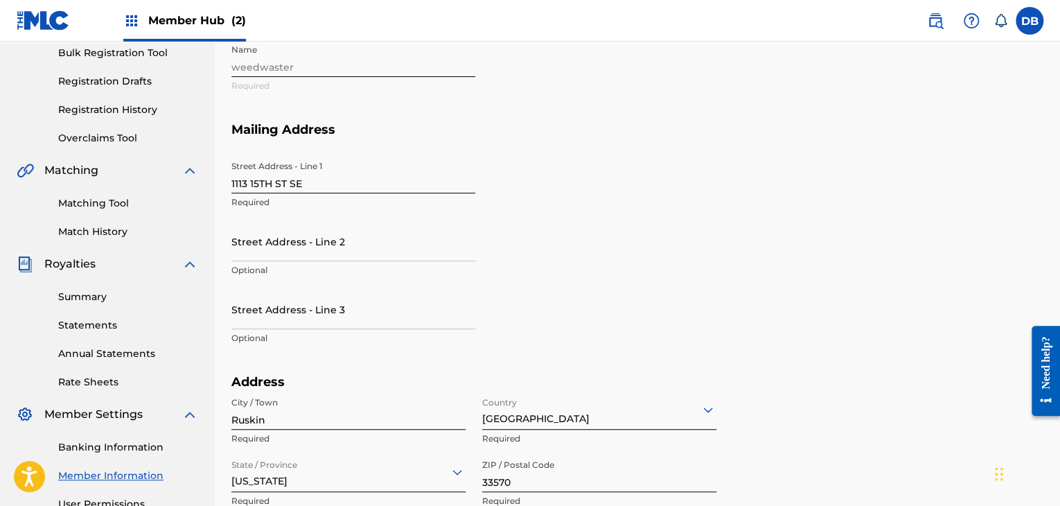
scroll to position [0, 0]
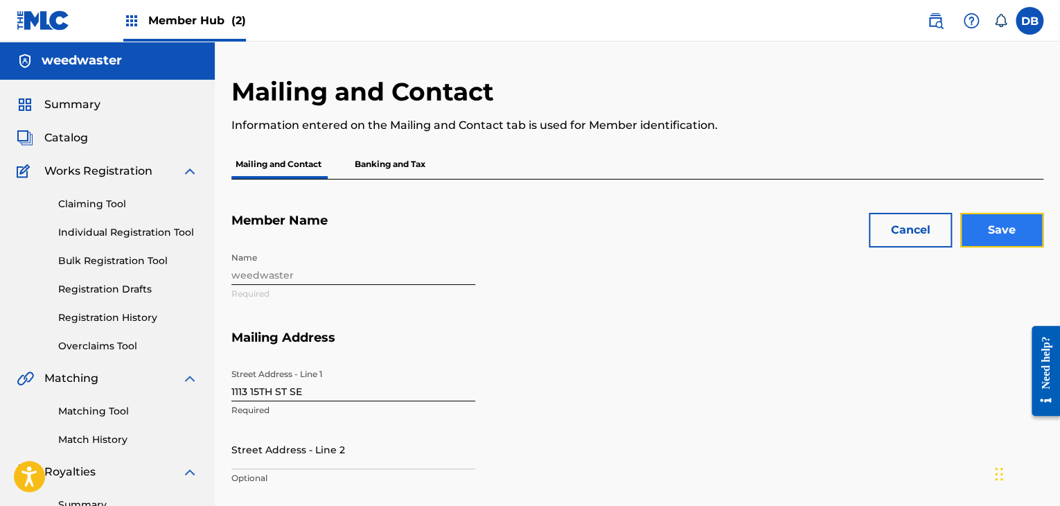
click at [989, 230] on input "Save" at bounding box center [1001, 230] width 83 height 35
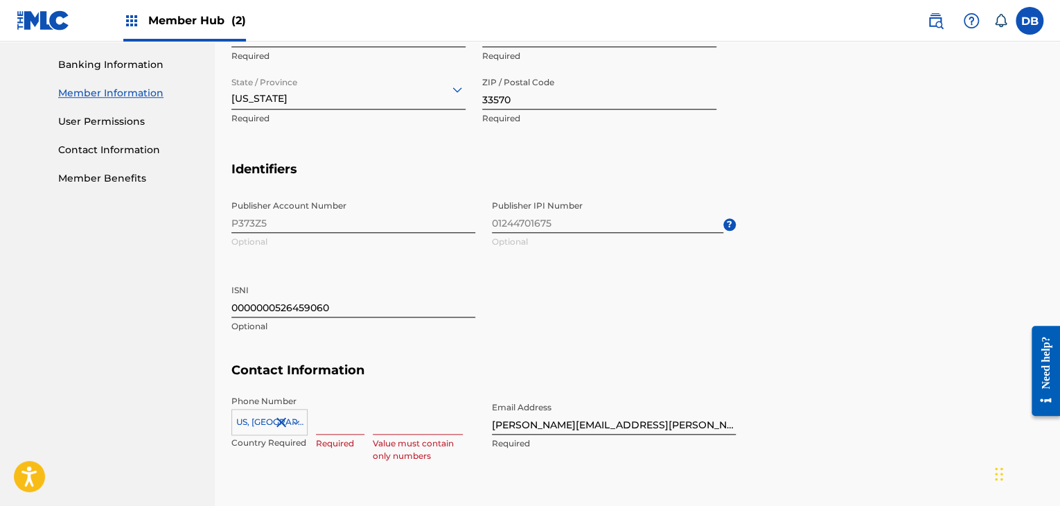
scroll to position [624, 0]
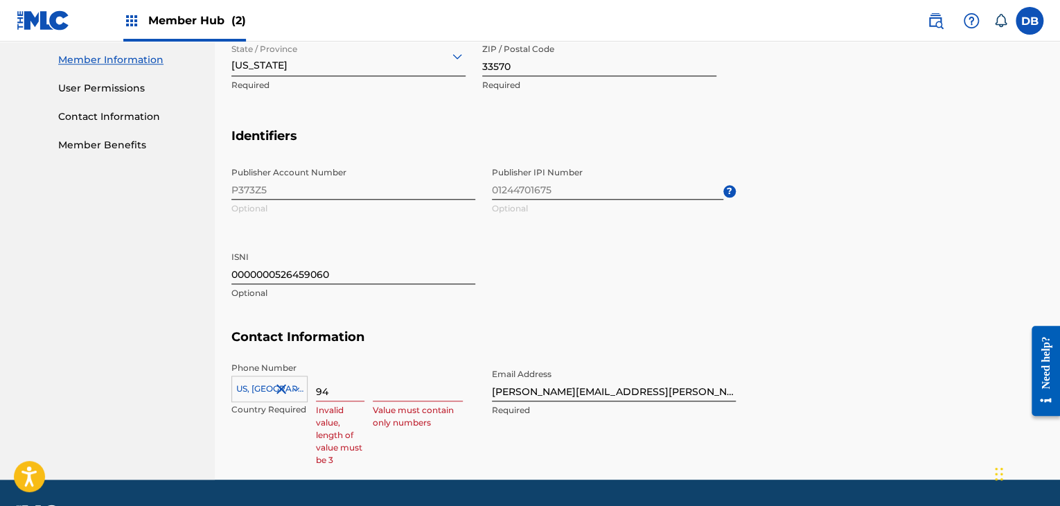
type input "941"
type input "Dylan Buckley"
type input "[GEOGRAPHIC_DATA]"
type input "FL"
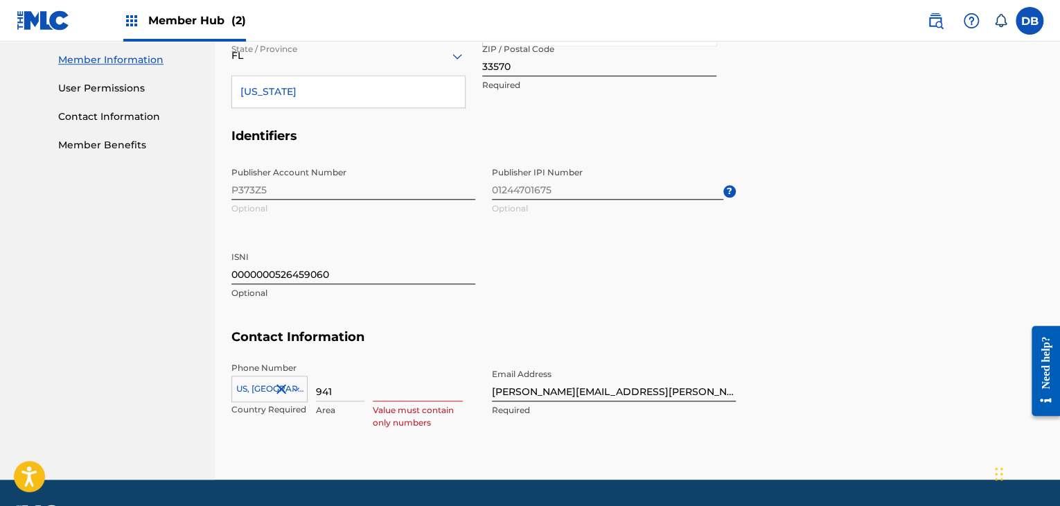
type input "941"
click at [412, 394] on input at bounding box center [418, 381] width 90 height 39
click at [385, 375] on input at bounding box center [418, 381] width 90 height 39
type input "7266146"
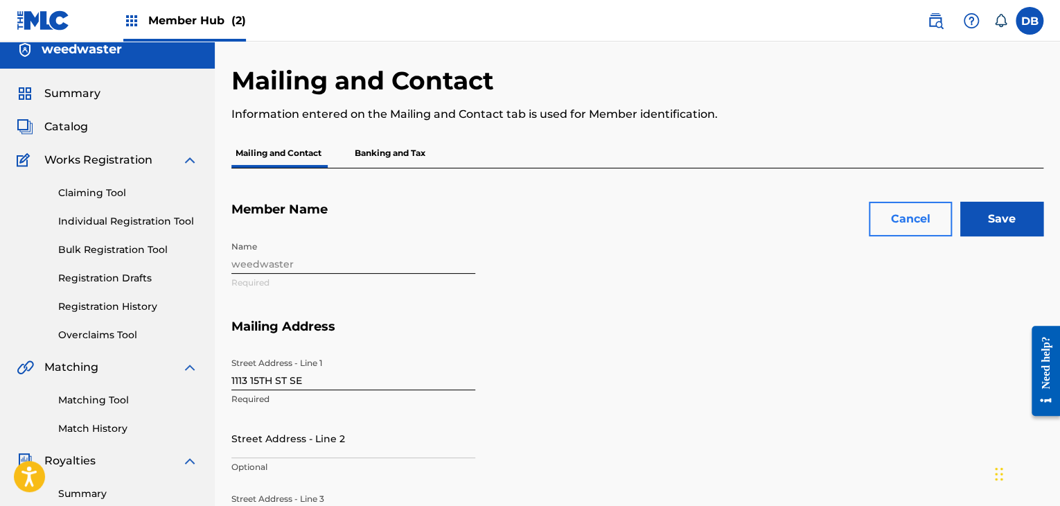
scroll to position [0, 0]
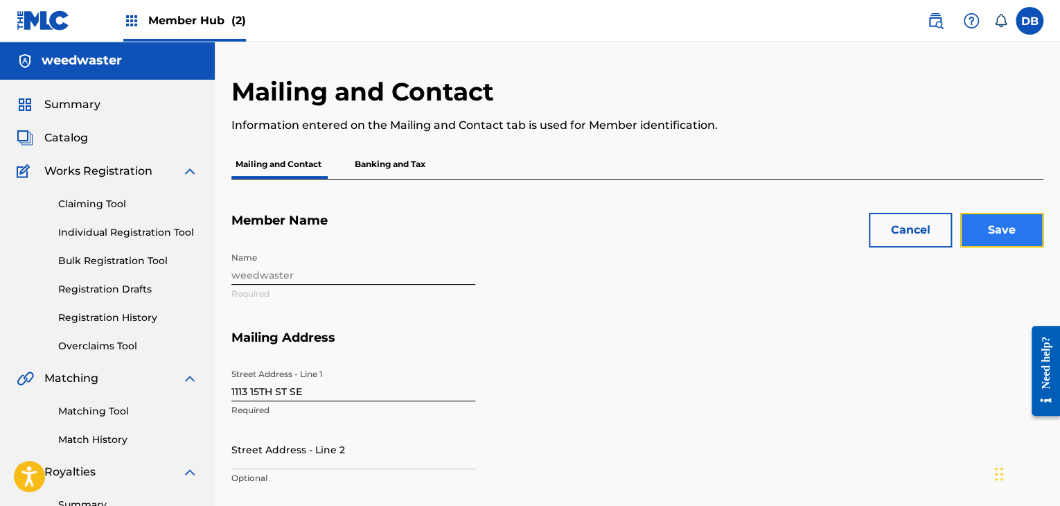
click at [1035, 240] on input "Save" at bounding box center [1001, 230] width 83 height 35
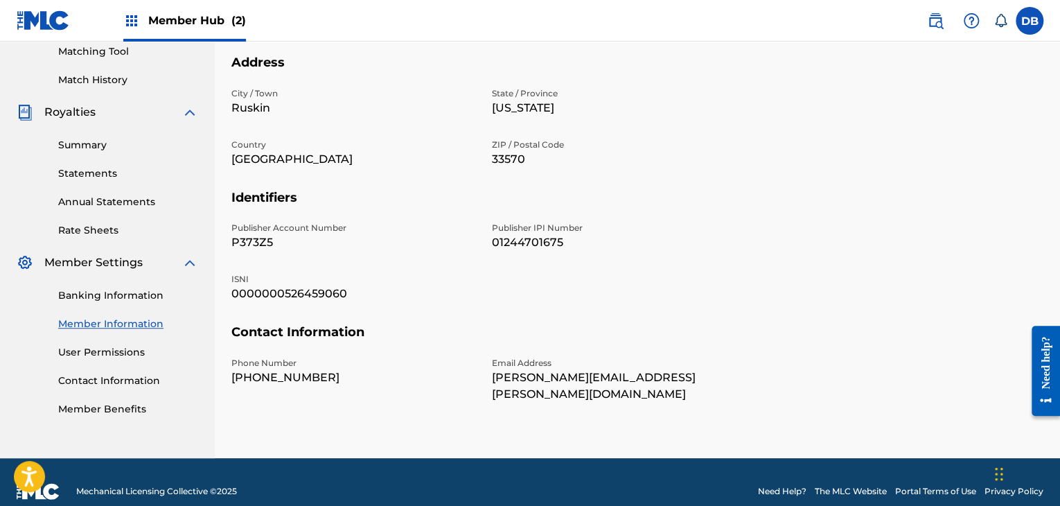
scroll to position [361, 0]
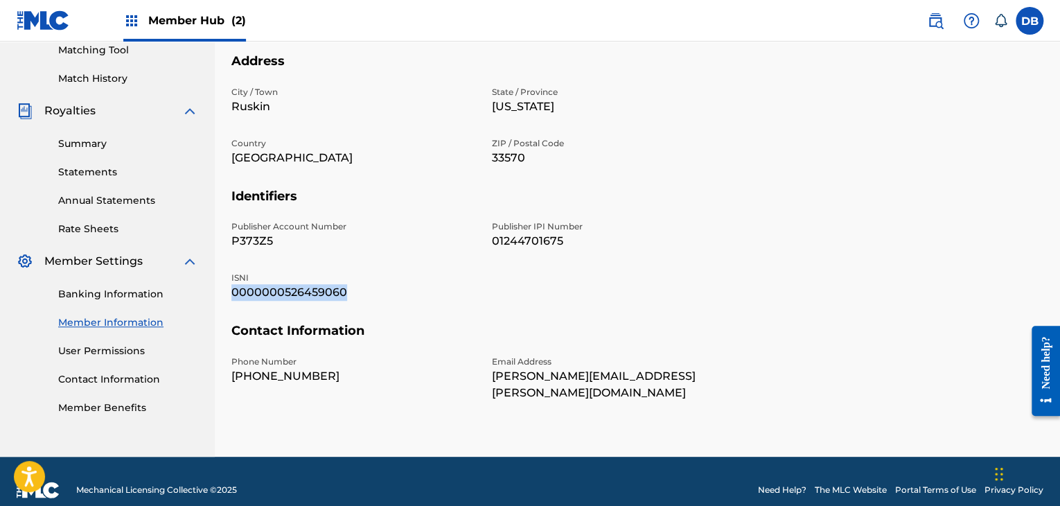
drag, startPoint x: 364, startPoint y: 297, endPoint x: 233, endPoint y: 297, distance: 131.7
click at [233, 297] on p "0000000526459060" at bounding box center [353, 292] width 244 height 17
click at [318, 333] on h5 "Contact Information" at bounding box center [637, 339] width 812 height 33
drag, startPoint x: 379, startPoint y: 292, endPoint x: 227, endPoint y: 295, distance: 151.8
click at [227, 295] on div "Mailing and Contact Information entered on the Mailing and Contact tab is used …" at bounding box center [637, 85] width 845 height 741
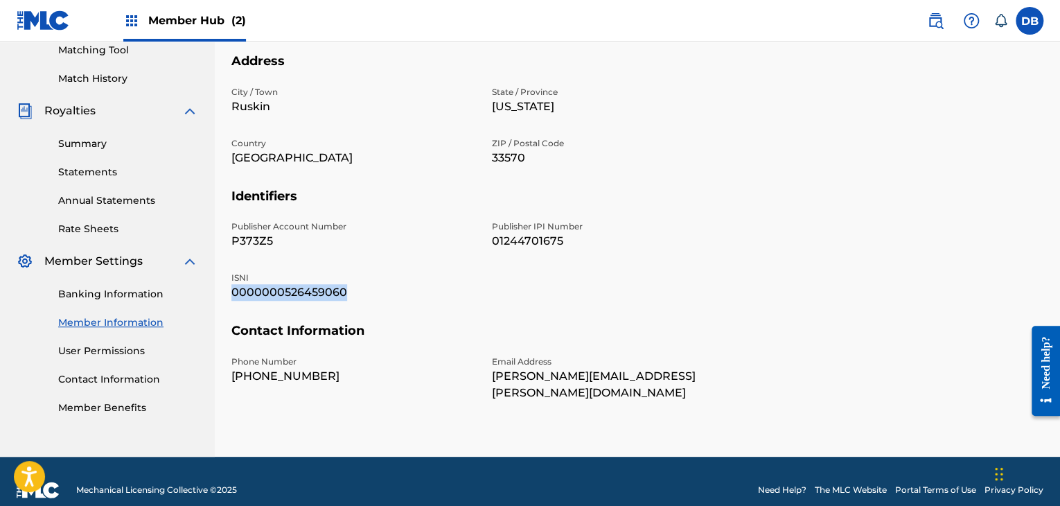
copy p "0000000526459060"
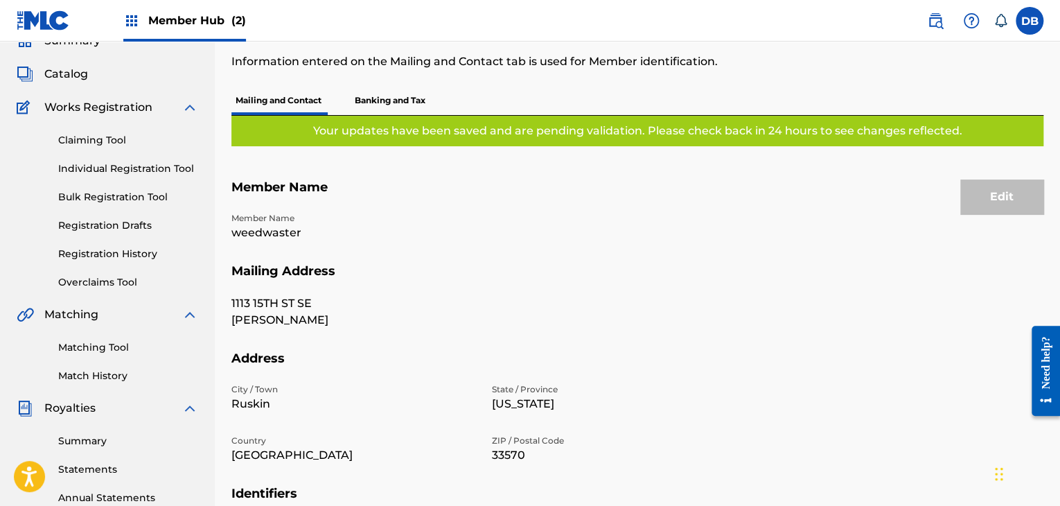
scroll to position [0, 0]
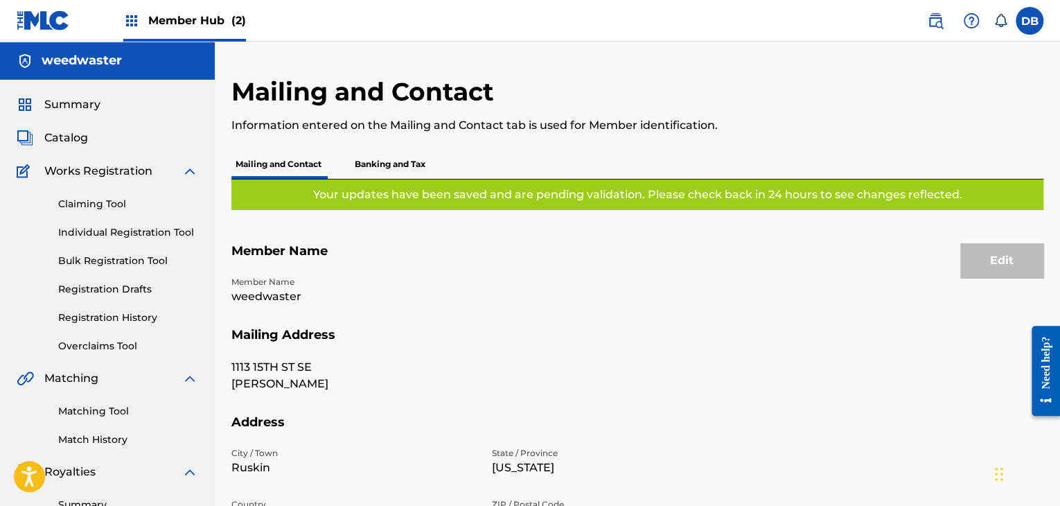
click at [113, 60] on h5 "weedwaster" at bounding box center [82, 61] width 80 height 16
click at [164, 22] on span "Member Hub (2)" at bounding box center [197, 20] width 98 height 16
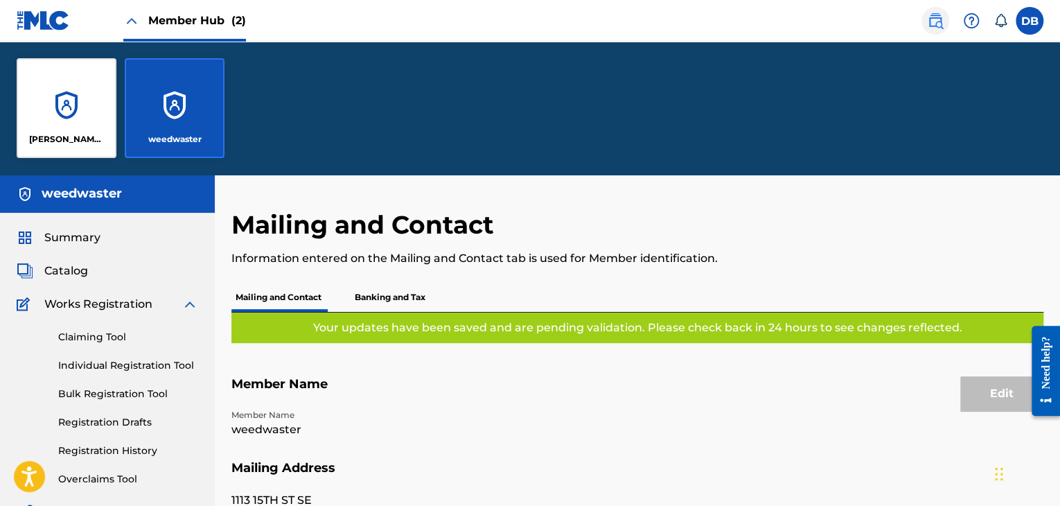
click at [934, 26] on img at bounding box center [935, 20] width 17 height 17
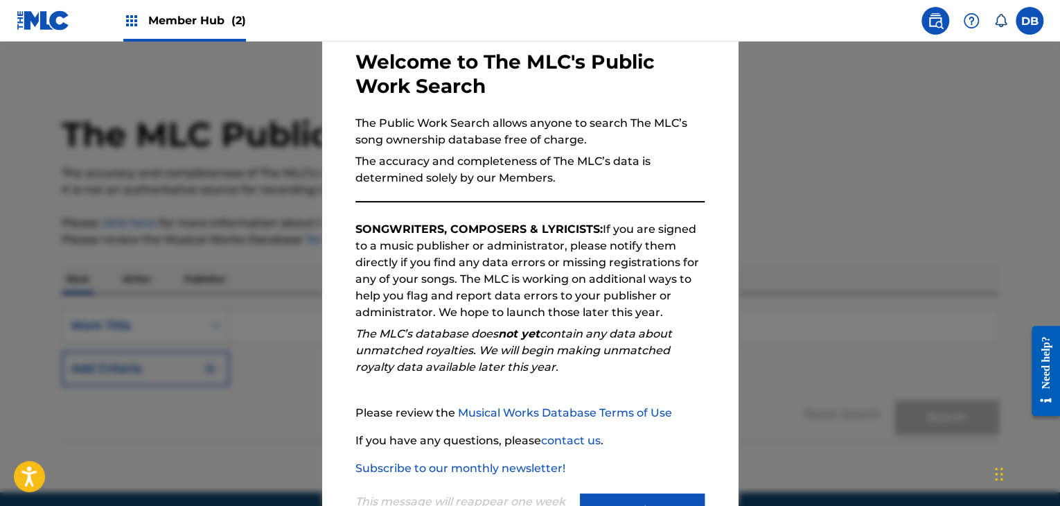
scroll to position [128, 0]
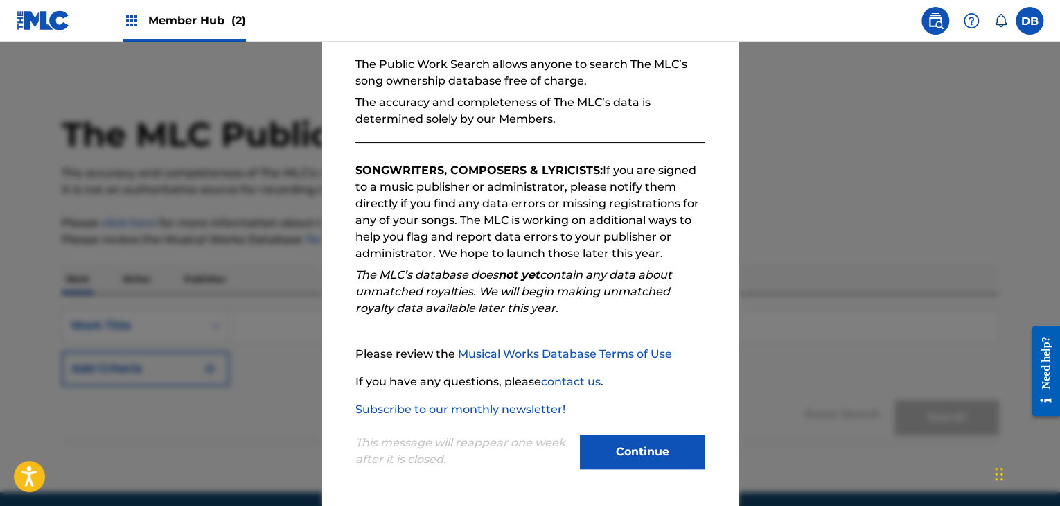
click at [830, 195] on div at bounding box center [530, 295] width 1060 height 506
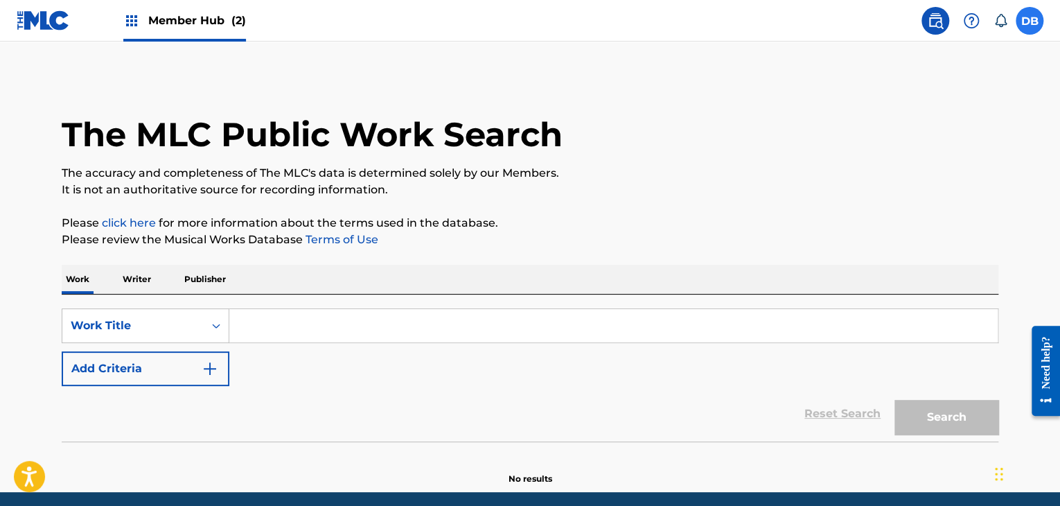
click at [1042, 20] on nav "Member Hub (2) DB DB Dylan Buckley dylan.buckley@weedwaster.com Notification Pr…" at bounding box center [530, 21] width 1060 height 42
click at [1037, 21] on label at bounding box center [1030, 21] width 28 height 28
click at [1030, 21] on input "DB Dylan Buckley dylan.buckley@weedwaster.com Notification Preferences Profile …" at bounding box center [1030, 21] width 0 height 0
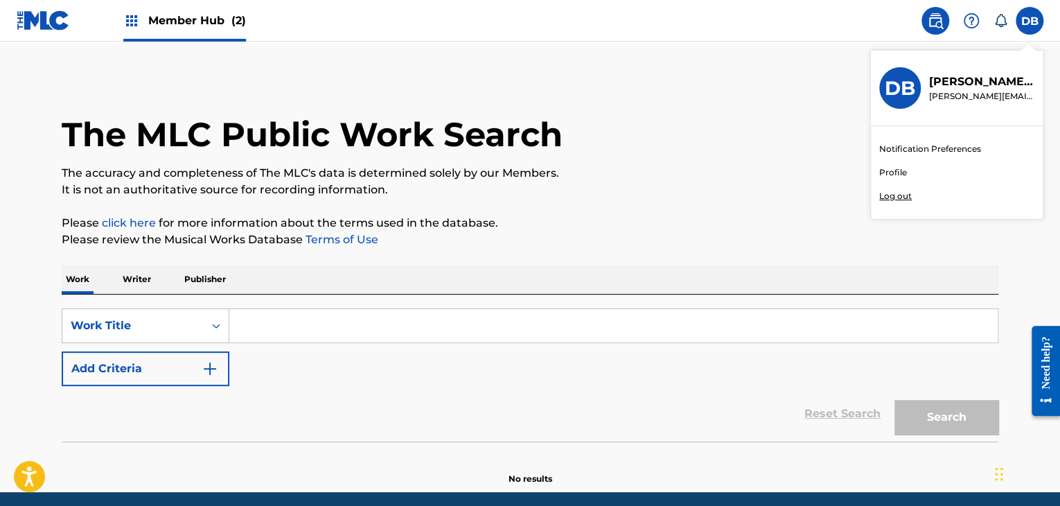
drag, startPoint x: 815, startPoint y: 125, endPoint x: 458, endPoint y: 90, distance: 358.6
click at [814, 125] on div "The MLC Public Work Search" at bounding box center [530, 126] width 937 height 101
click at [193, 12] on div "Member Hub (2)" at bounding box center [184, 20] width 123 height 41
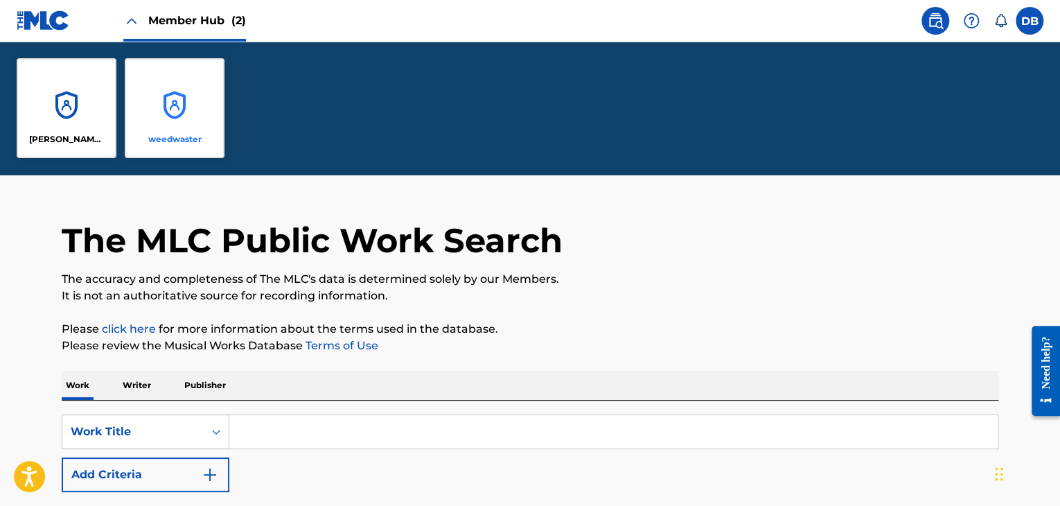
scroll to position [0, 0]
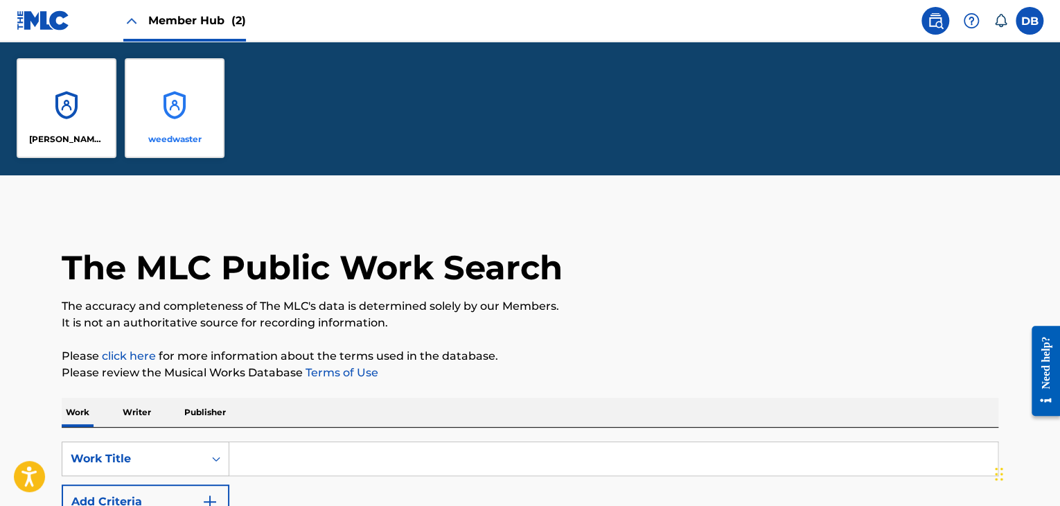
click at [160, 128] on div "weedwaster" at bounding box center [175, 108] width 100 height 100
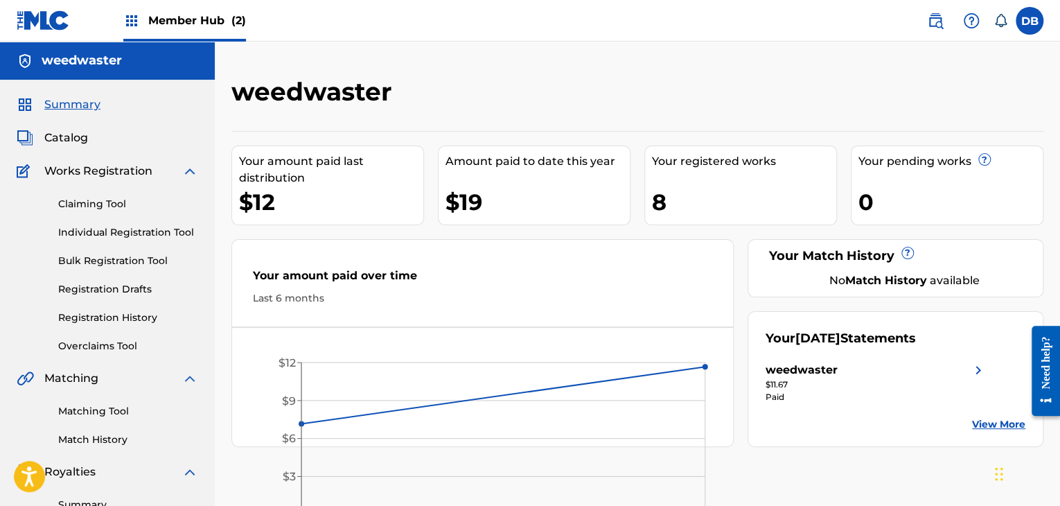
click at [132, 19] on img at bounding box center [131, 20] width 17 height 17
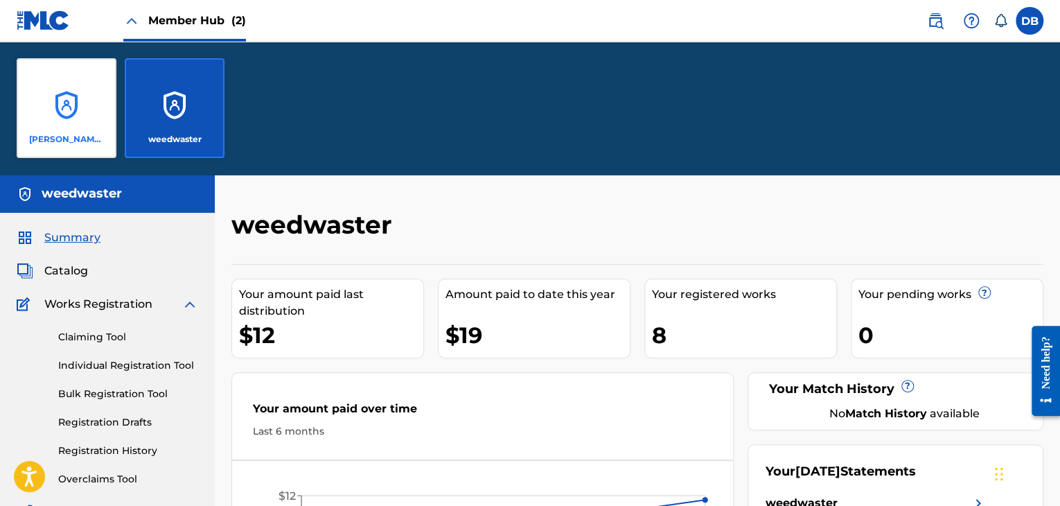
click at [103, 95] on div "Lennon Cripe" at bounding box center [67, 108] width 100 height 100
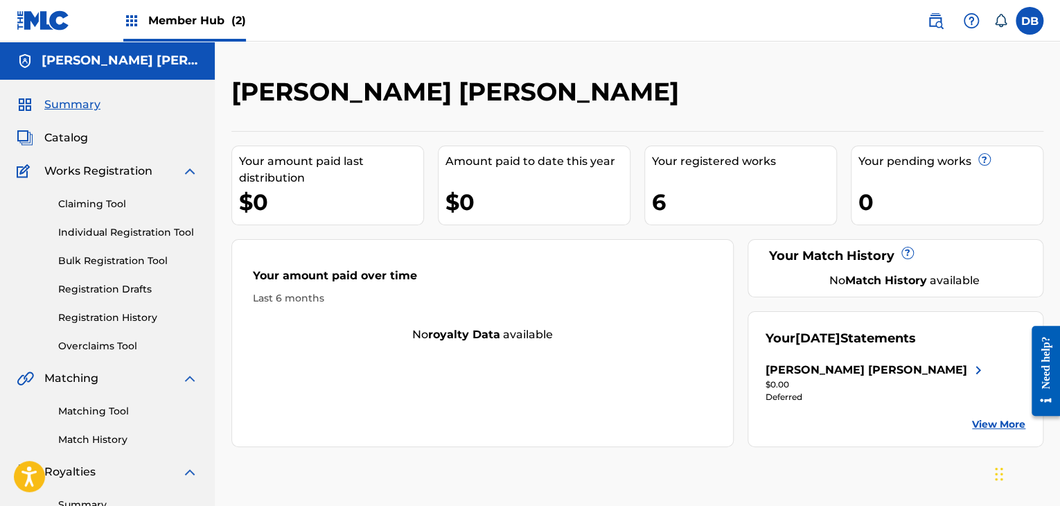
click at [206, 21] on span "Member Hub (2)" at bounding box center [197, 20] width 98 height 16
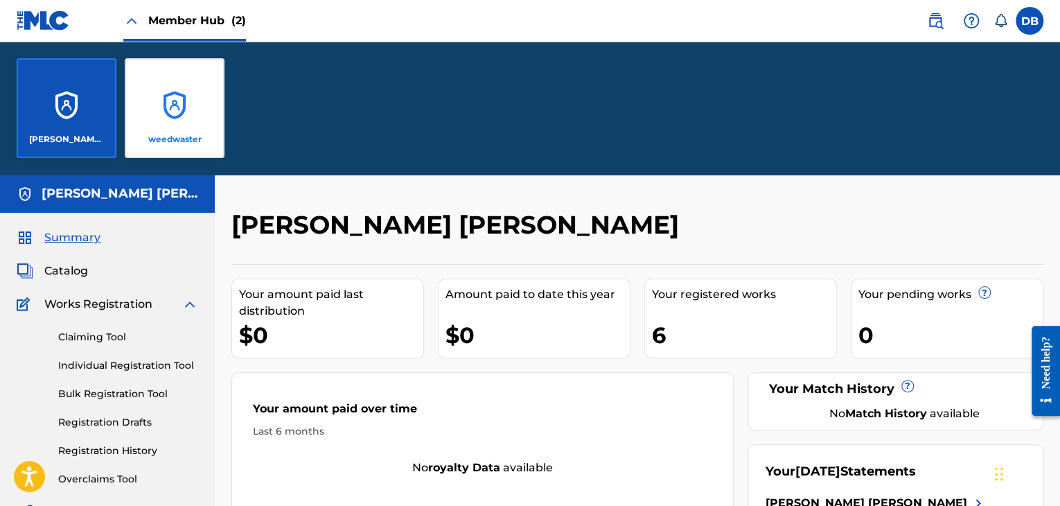
click at [171, 129] on div "weedwaster" at bounding box center [175, 108] width 100 height 100
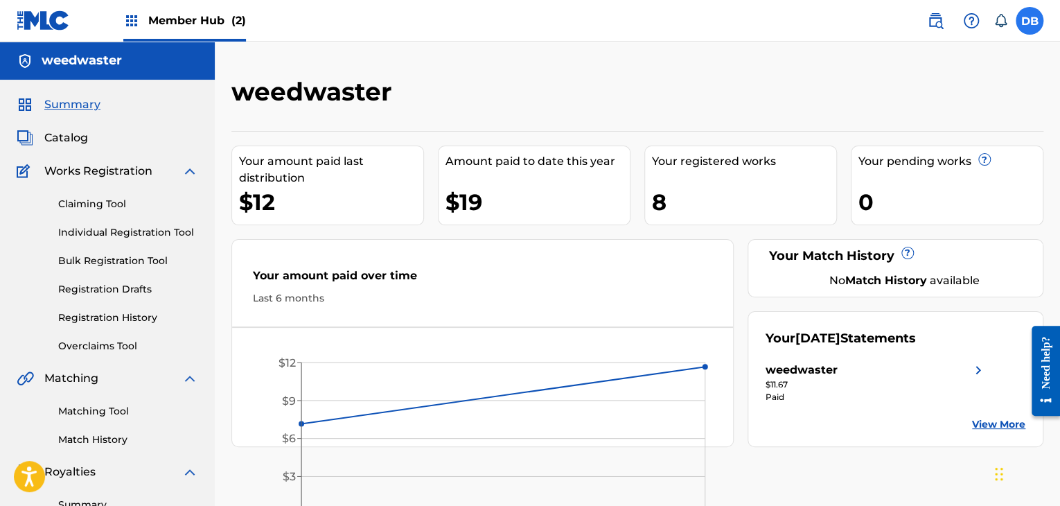
click at [1032, 15] on label at bounding box center [1030, 21] width 28 height 28
click at [1030, 21] on input "DB Dylan Buckley dylan.buckley@weedwaster.com Notification Preferences Profile …" at bounding box center [1030, 21] width 0 height 0
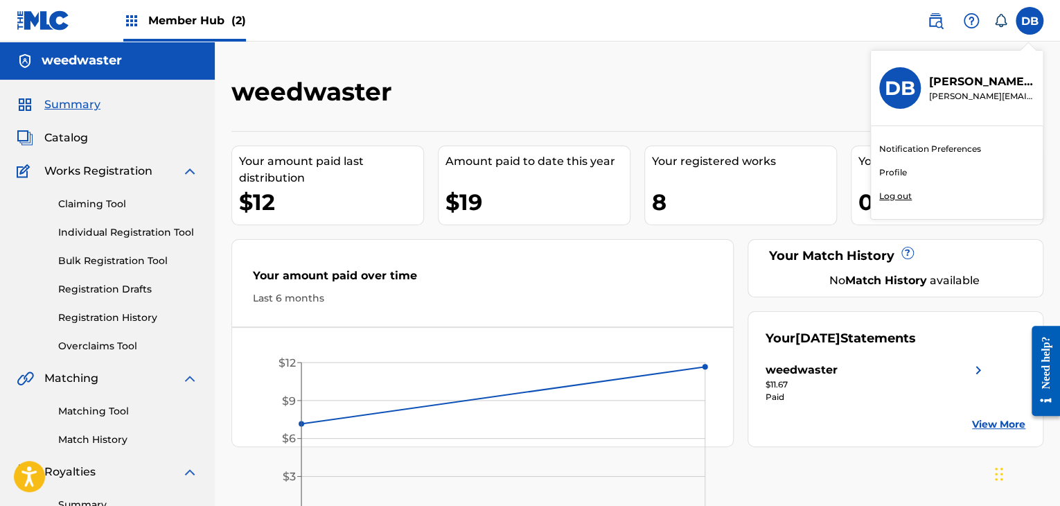
click at [898, 172] on link "Profile" at bounding box center [893, 172] width 28 height 12
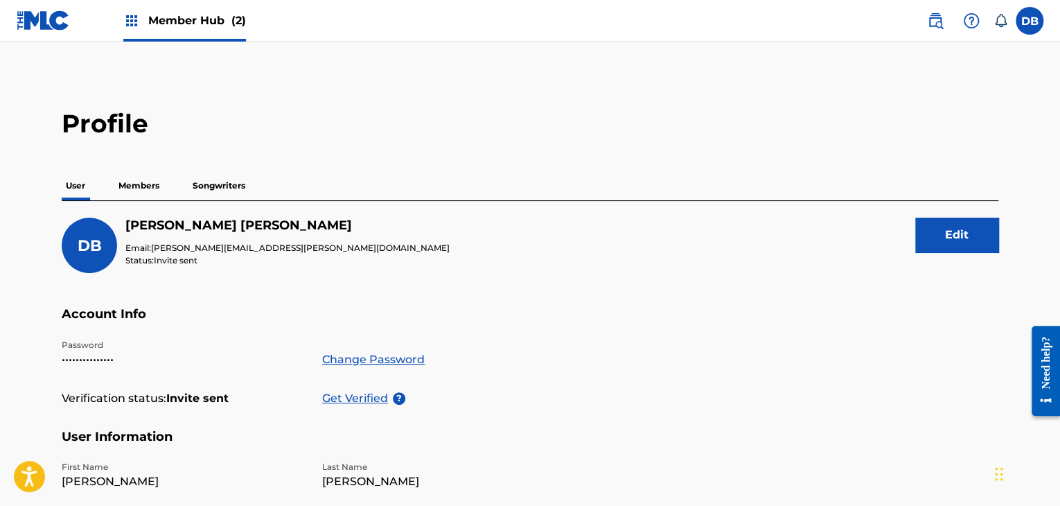
click at [137, 188] on p "Members" at bounding box center [138, 185] width 49 height 29
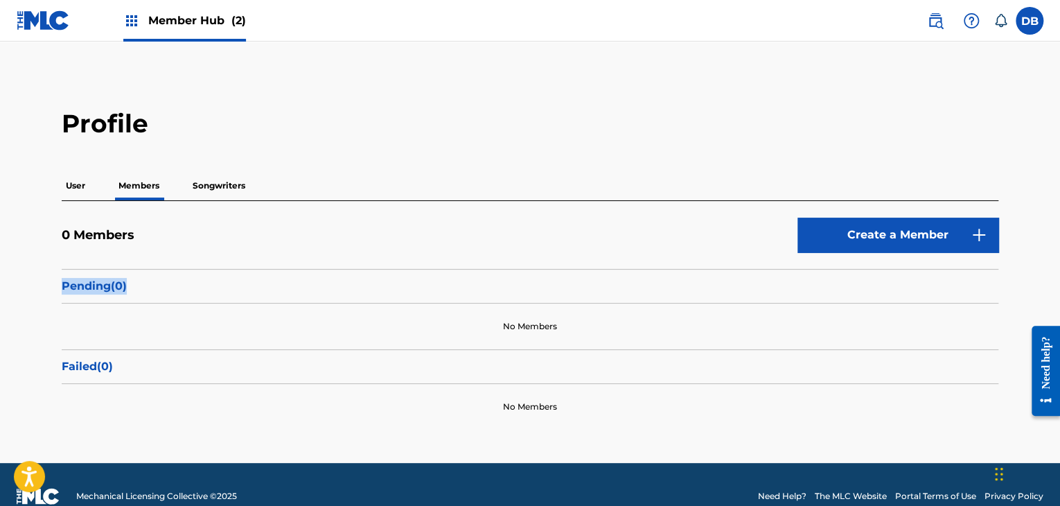
drag, startPoint x: 55, startPoint y: 289, endPoint x: 159, endPoint y: 292, distance: 104.7
click at [159, 292] on div "Profile User Members Songwriters 0 Members Create a Member Pending ( 0 ) No Mem…" at bounding box center [530, 269] width 970 height 322
click at [220, 183] on p "Songwriters" at bounding box center [218, 185] width 61 height 29
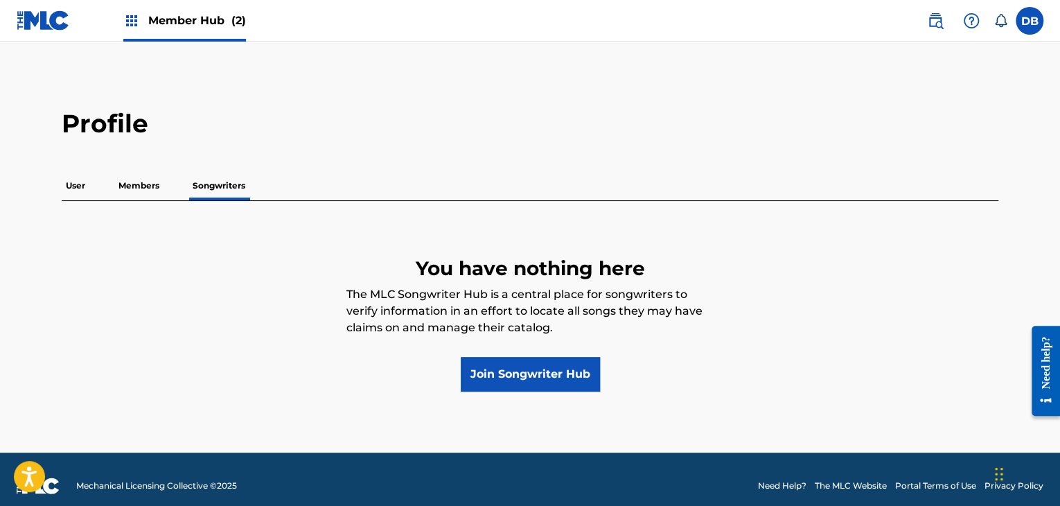
click at [148, 184] on p "Members" at bounding box center [138, 185] width 49 height 29
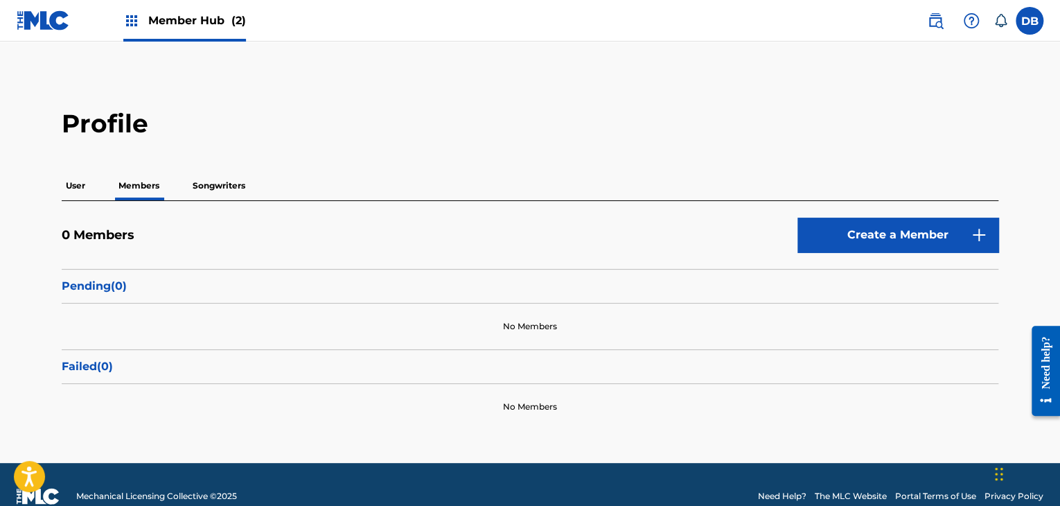
click at [80, 189] on p "User" at bounding box center [76, 185] width 28 height 29
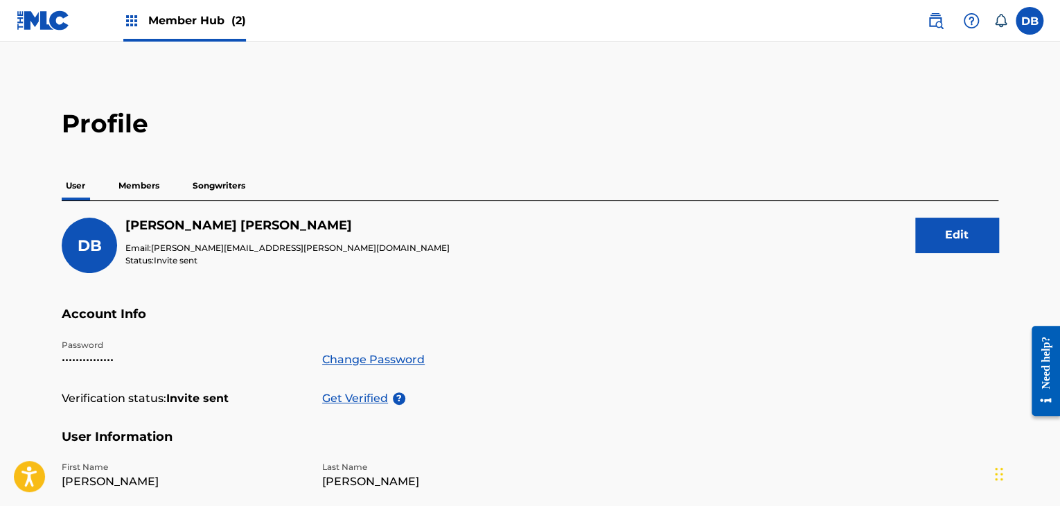
click at [138, 191] on p "Members" at bounding box center [138, 185] width 49 height 29
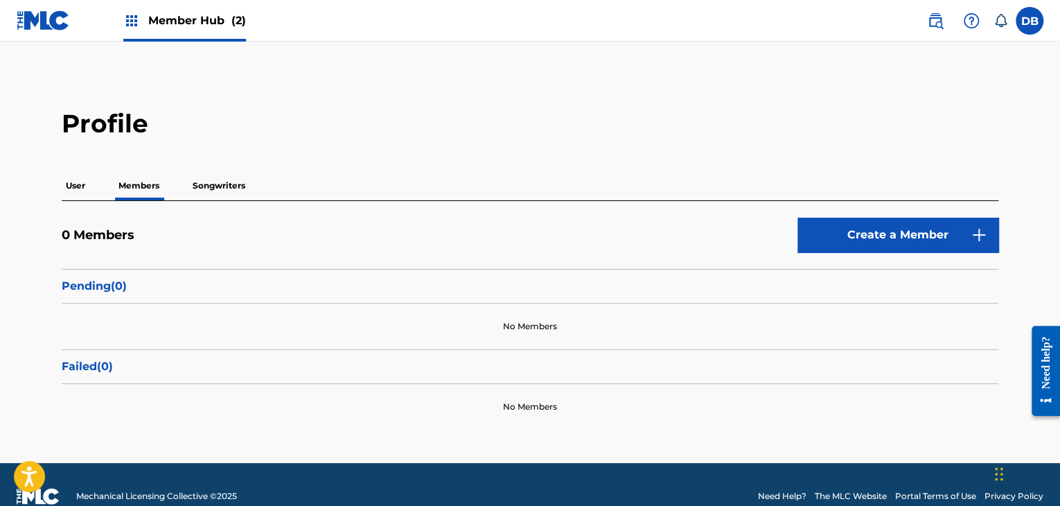
click at [111, 234] on h5 "0 Members" at bounding box center [98, 235] width 73 height 16
click at [170, 29] on div "Member Hub (2)" at bounding box center [184, 20] width 123 height 41
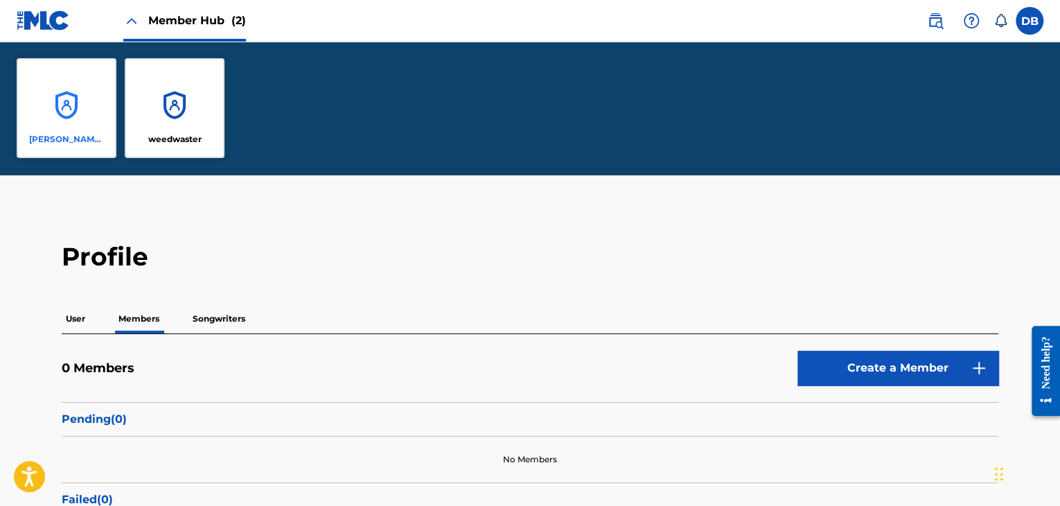
click at [94, 134] on p "Lennon Cripe" at bounding box center [67, 139] width 76 height 12
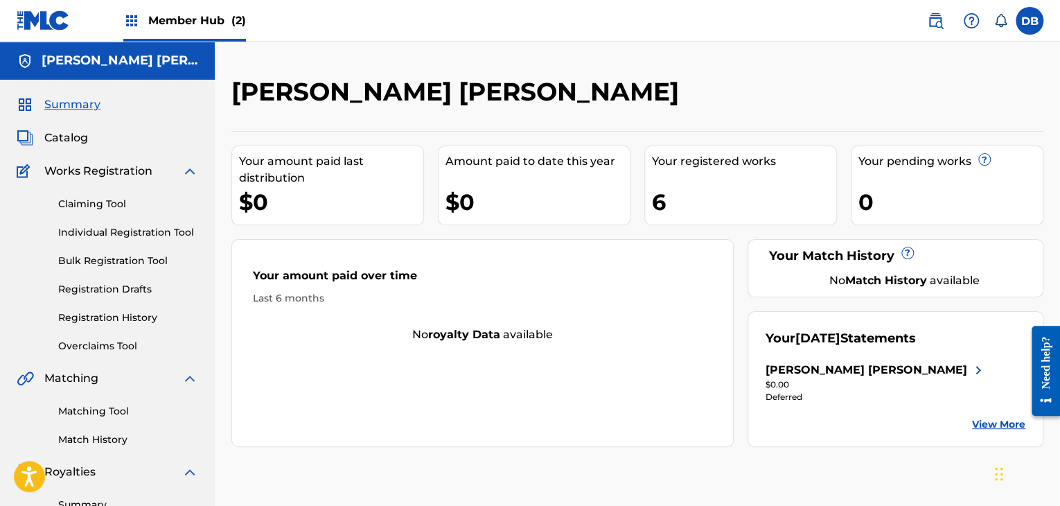
click at [154, 22] on span "Member Hub (2)" at bounding box center [197, 20] width 98 height 16
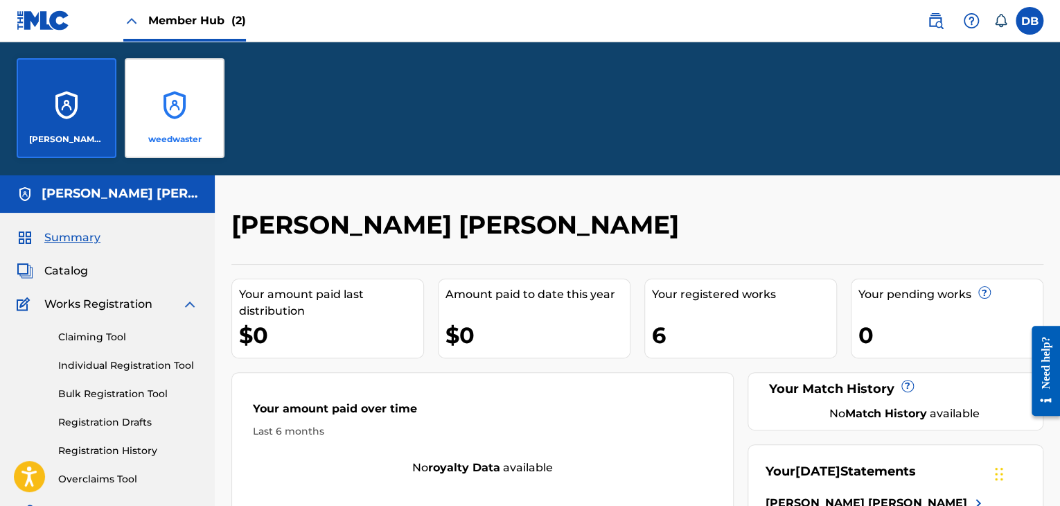
click at [177, 121] on div "weedwaster" at bounding box center [175, 108] width 100 height 100
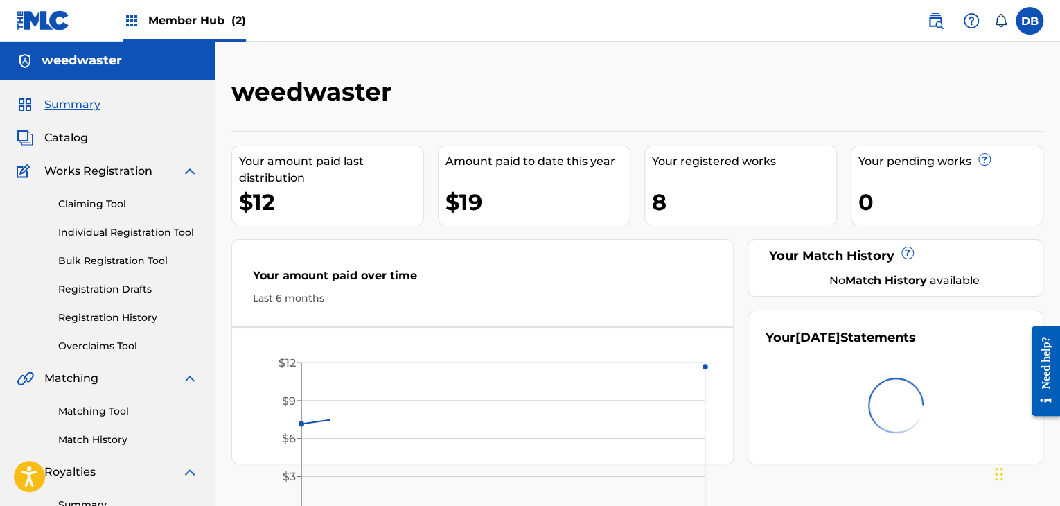
click at [160, 23] on span "Member Hub (2)" at bounding box center [197, 20] width 98 height 16
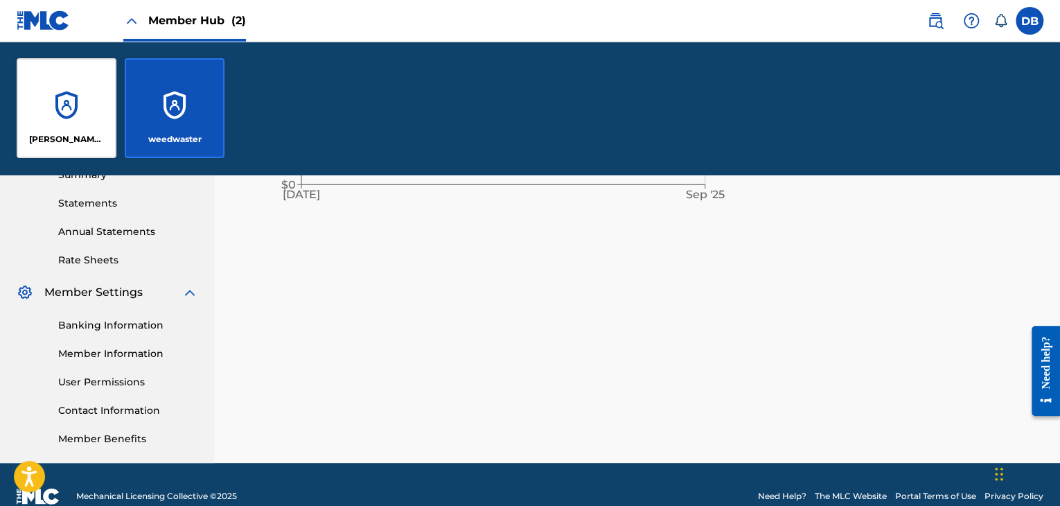
scroll to position [486, 0]
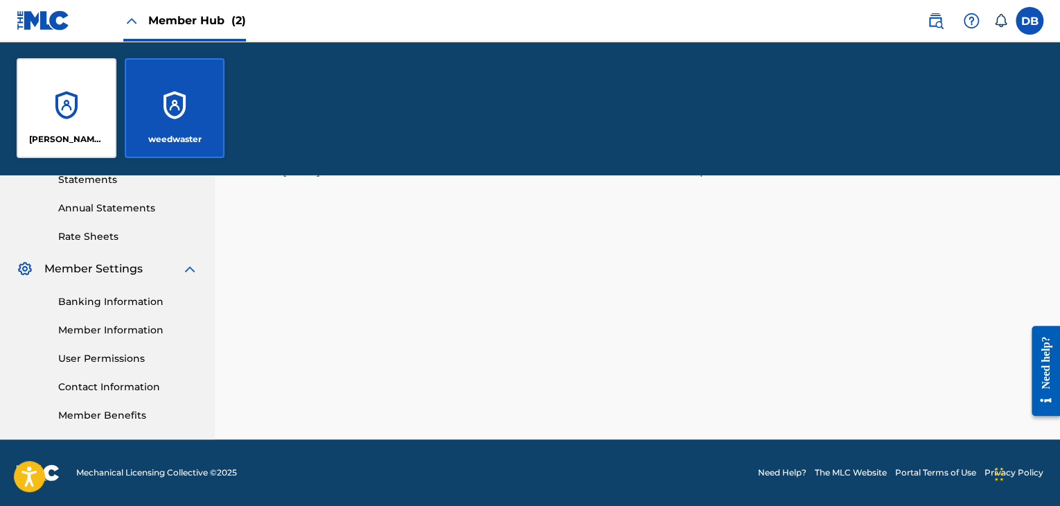
click at [116, 270] on span "Member Settings" at bounding box center [93, 269] width 98 height 17
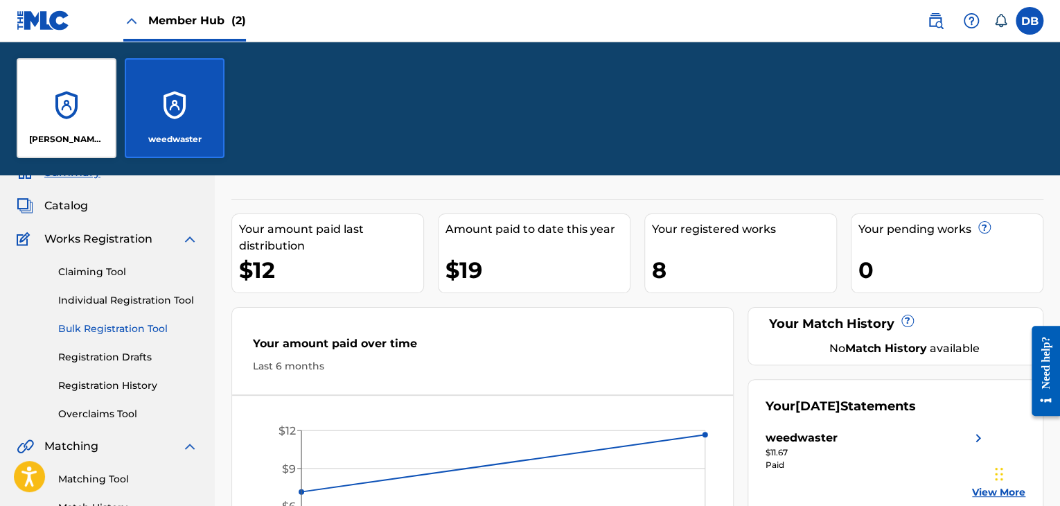
scroll to position [0, 0]
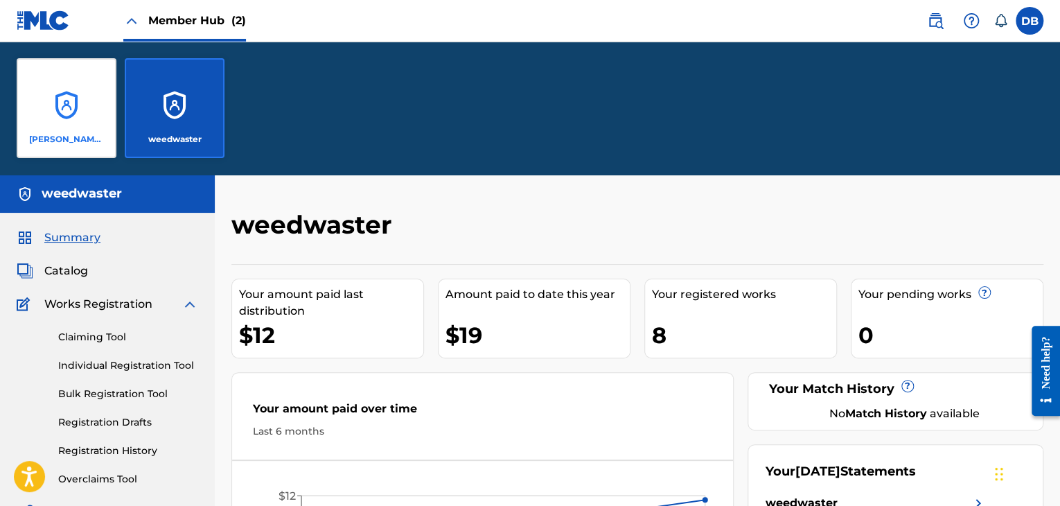
click at [86, 112] on div "Lennon Cripe" at bounding box center [67, 108] width 100 height 100
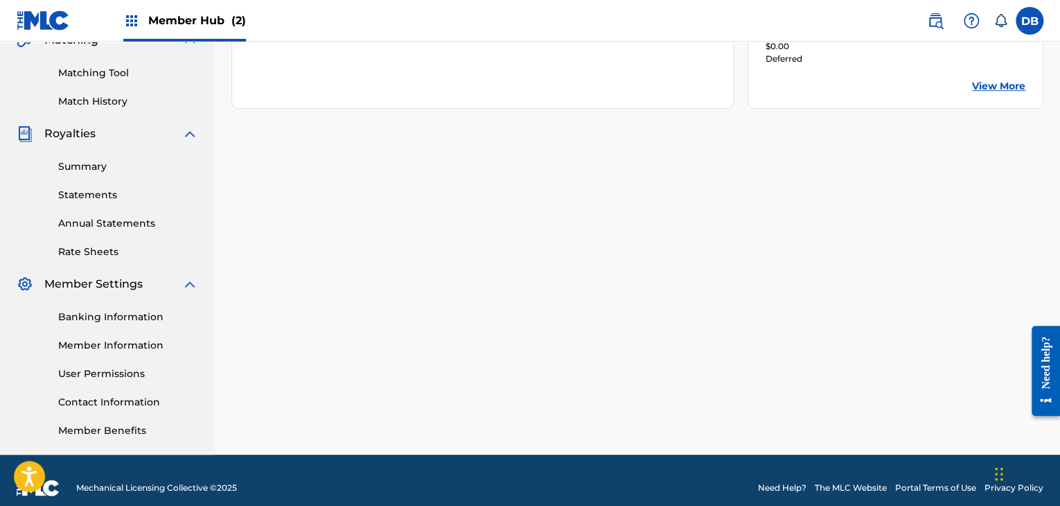
scroll to position [353, 0]
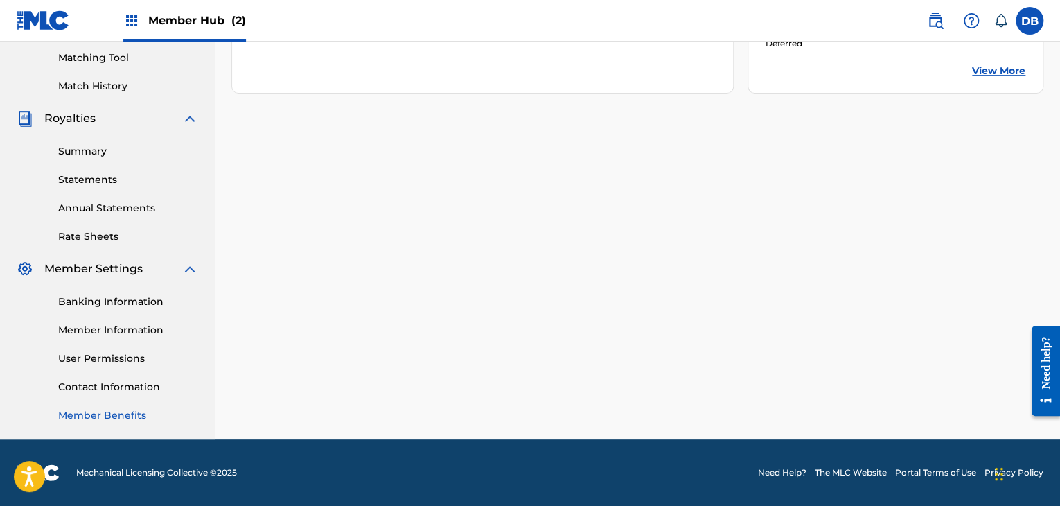
click at [107, 416] on link "Member Benefits" at bounding box center [128, 415] width 140 height 15
click at [111, 276] on span "Member Settings" at bounding box center [93, 269] width 98 height 17
click at [111, 269] on span "Member Settings" at bounding box center [93, 269] width 98 height 17
click at [109, 327] on link "Member Information" at bounding box center [128, 330] width 140 height 15
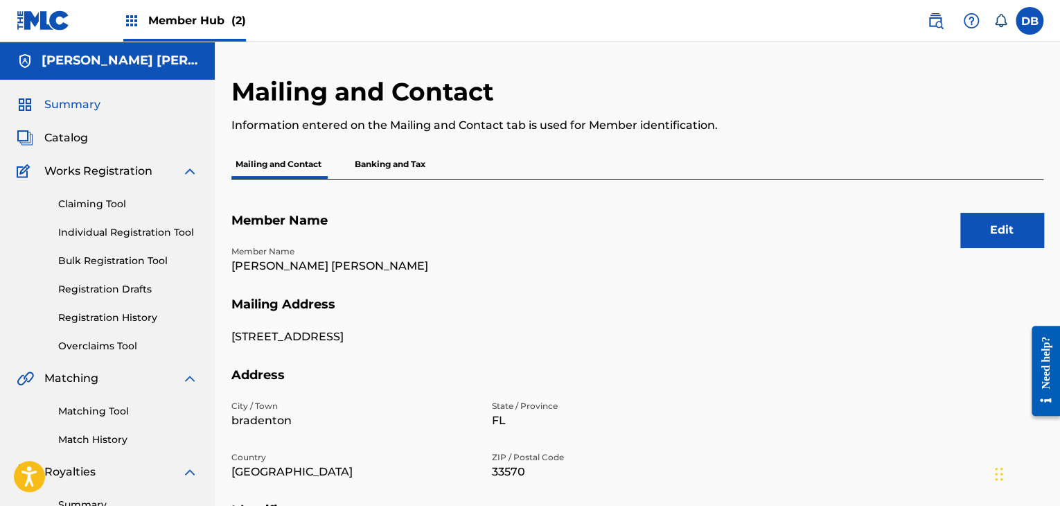
click at [64, 106] on span "Summary" at bounding box center [72, 104] width 56 height 17
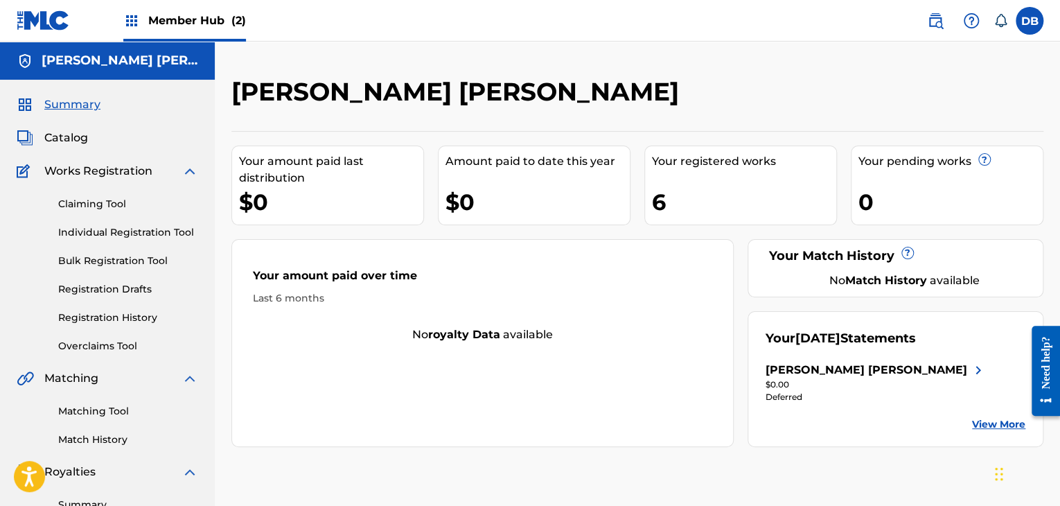
click at [156, 23] on span "Member Hub (2)" at bounding box center [197, 20] width 98 height 16
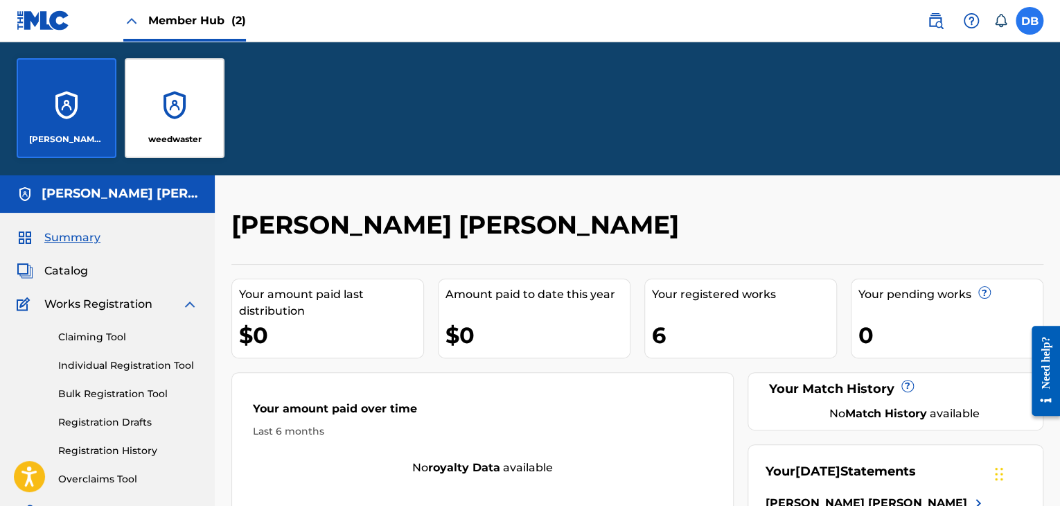
click at [1026, 28] on label at bounding box center [1030, 21] width 28 height 28
click at [1030, 21] on input "DB Dylan Buckley dylan.buckley@weedwaster.com Notification Preferences Profile …" at bounding box center [1030, 21] width 0 height 0
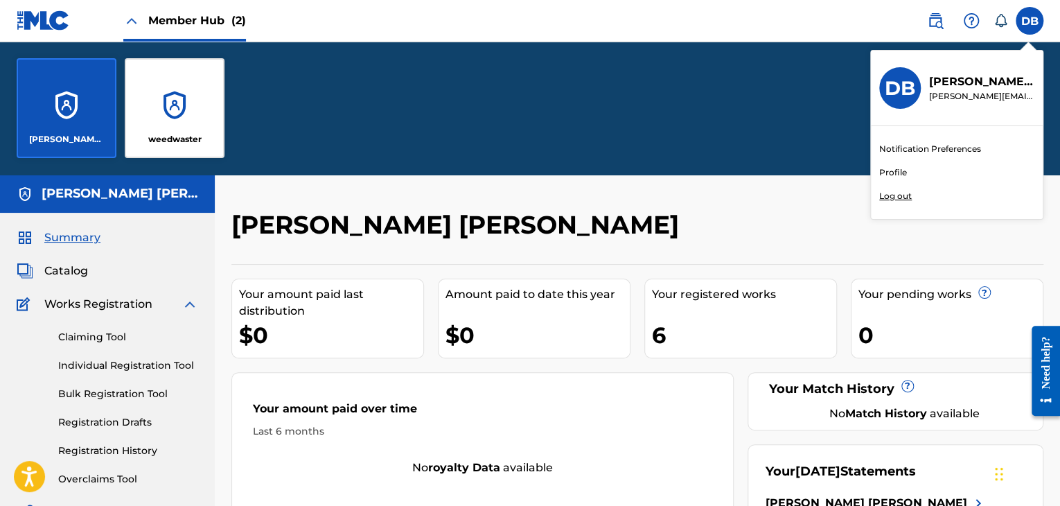
click at [896, 170] on link "Profile" at bounding box center [893, 172] width 28 height 12
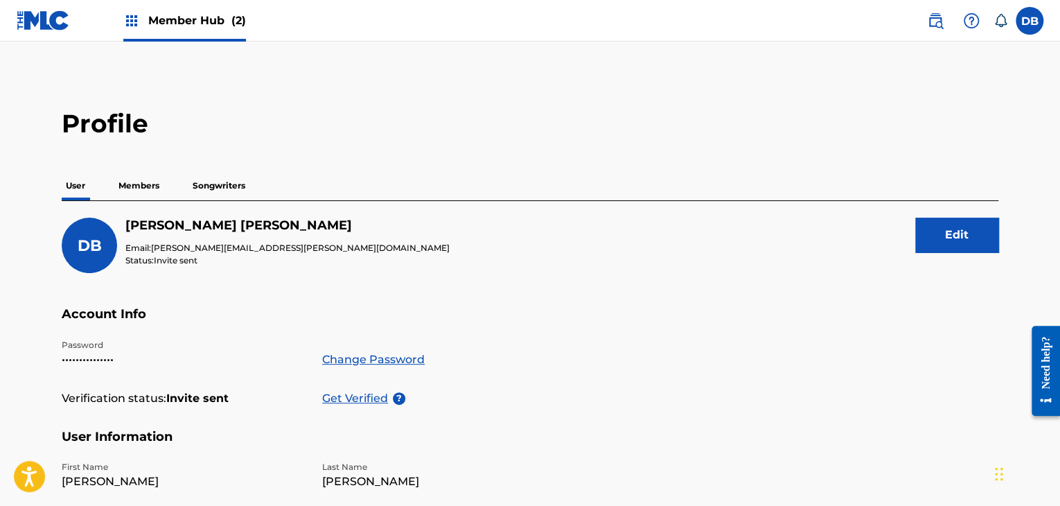
click at [172, 186] on div "User Members Songwriters" at bounding box center [530, 185] width 937 height 29
click at [215, 188] on p "Songwriters" at bounding box center [218, 185] width 61 height 29
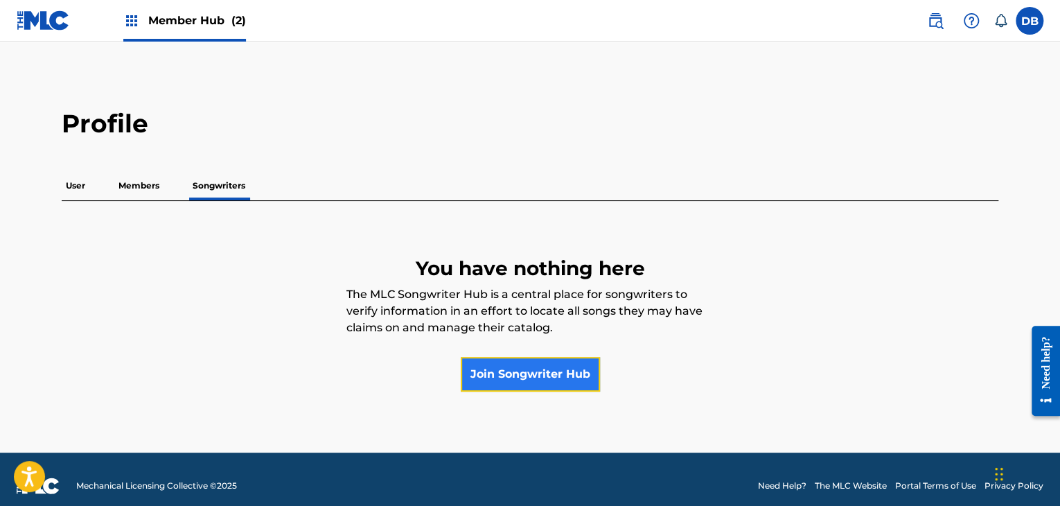
click at [504, 375] on link "Join Songwriter Hub" at bounding box center [530, 374] width 139 height 35
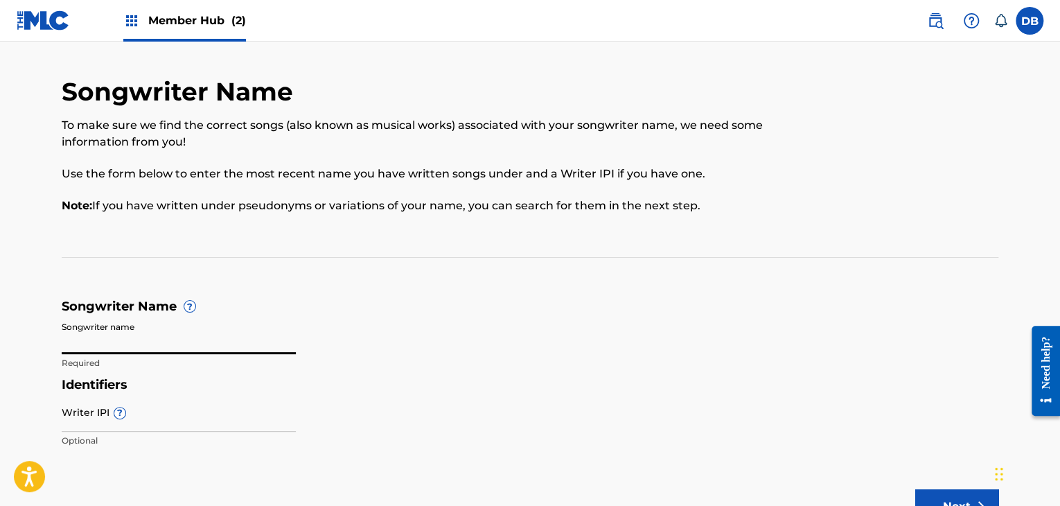
click at [144, 340] on input "Songwriter name" at bounding box center [179, 334] width 234 height 39
type input "Dylan Nicholas"
click at [915, 489] on button "Next" at bounding box center [956, 506] width 83 height 35
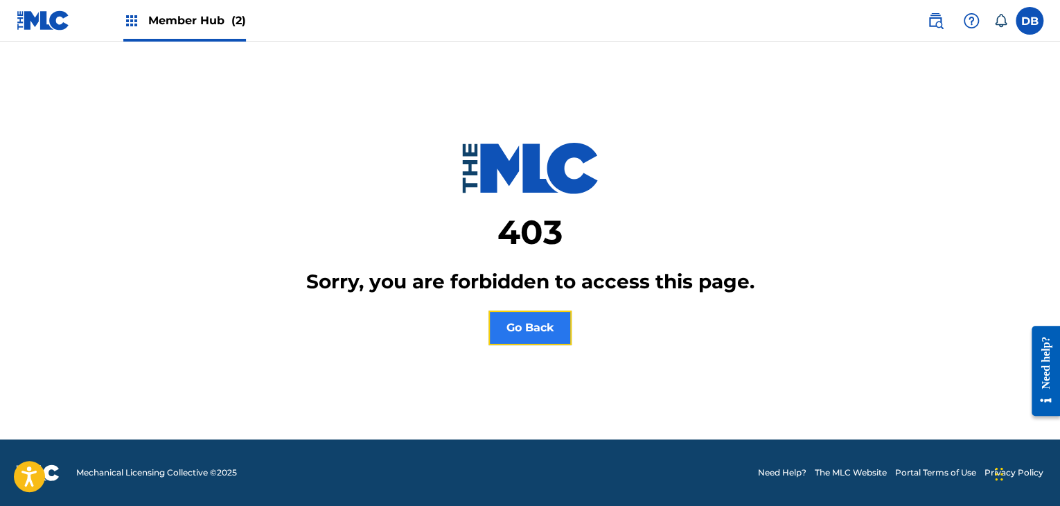
click at [528, 340] on button "Go Back" at bounding box center [530, 327] width 83 height 35
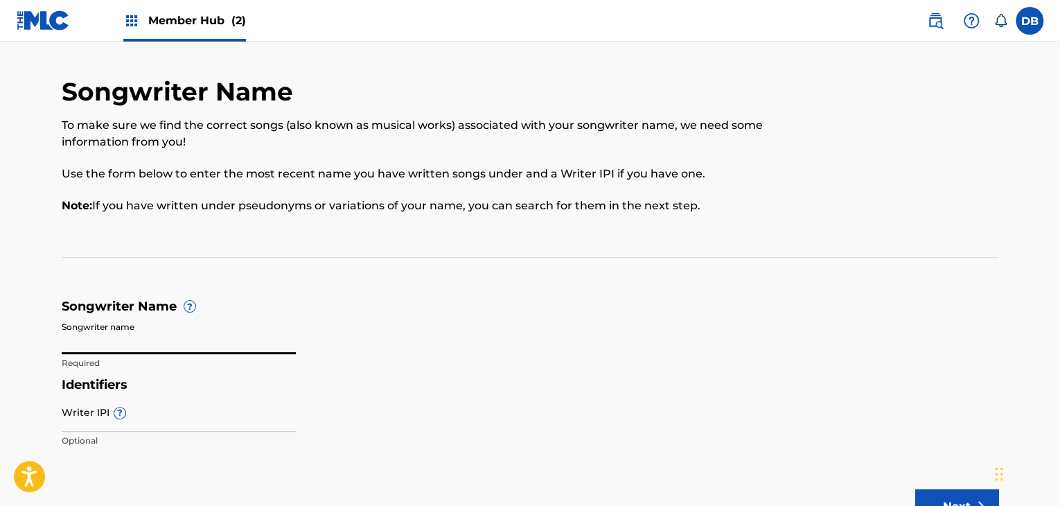
click at [164, 342] on input "Songwriter name" at bounding box center [179, 334] width 234 height 39
type input "DYlan Nicholas"
click at [915, 489] on button "Next" at bounding box center [956, 506] width 83 height 35
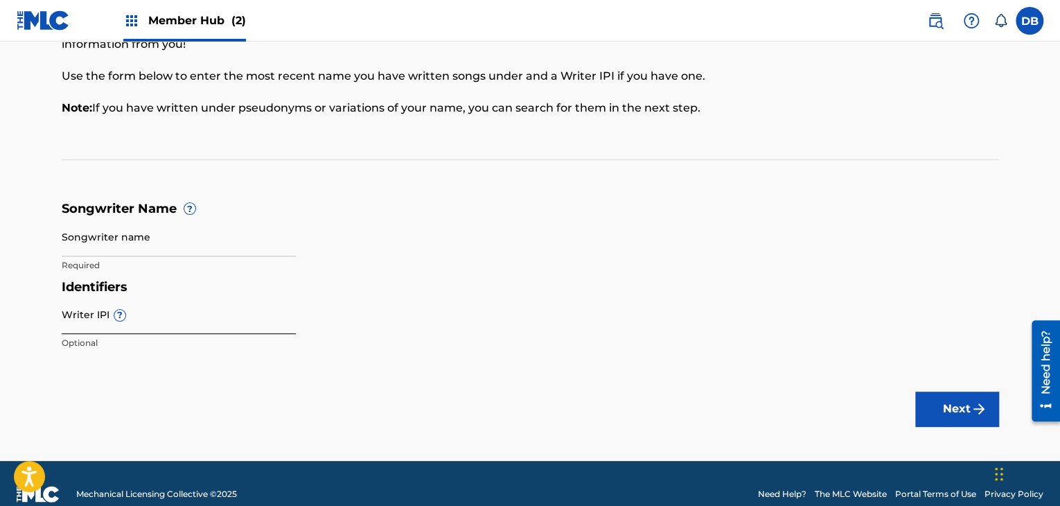
scroll to position [119, 0]
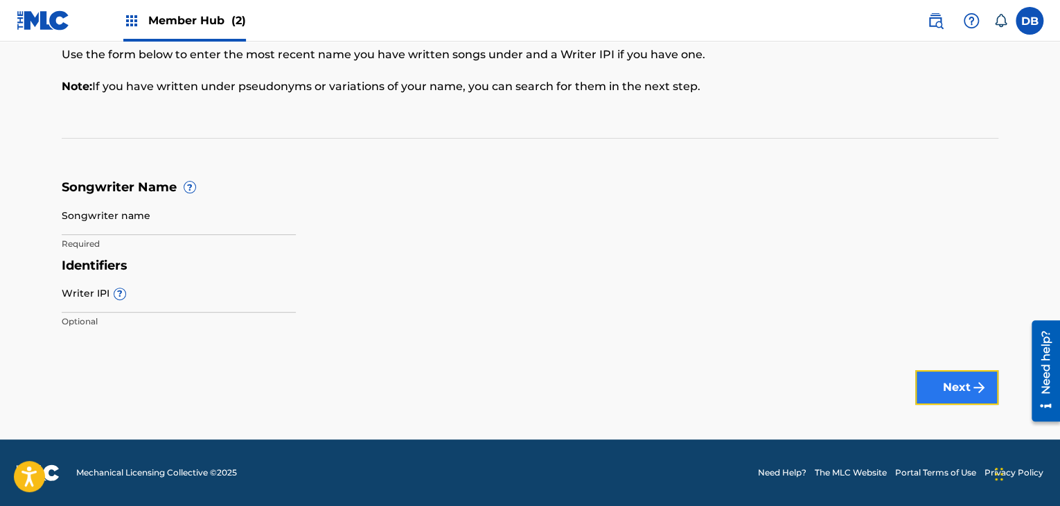
click at [962, 394] on button "Next" at bounding box center [956, 387] width 83 height 35
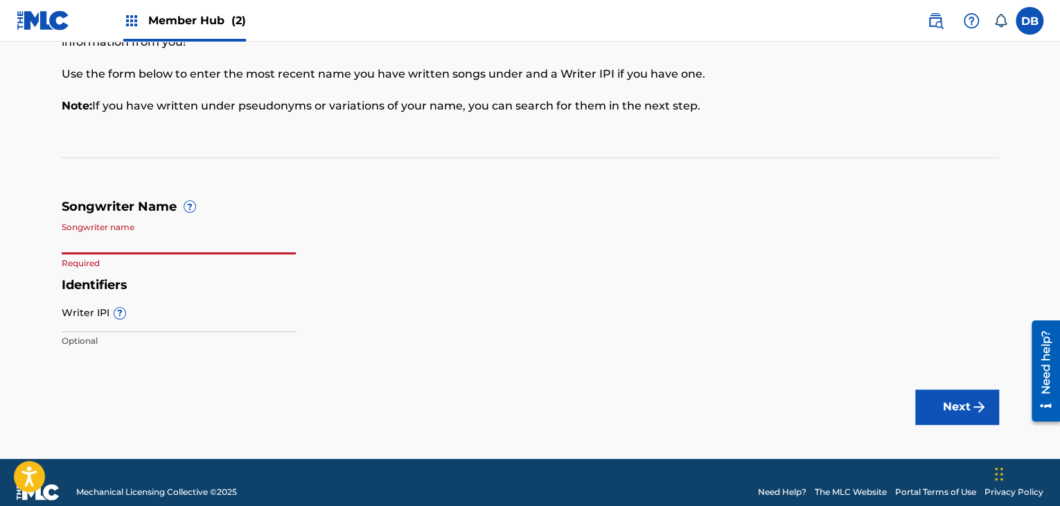
scroll to position [50, 0]
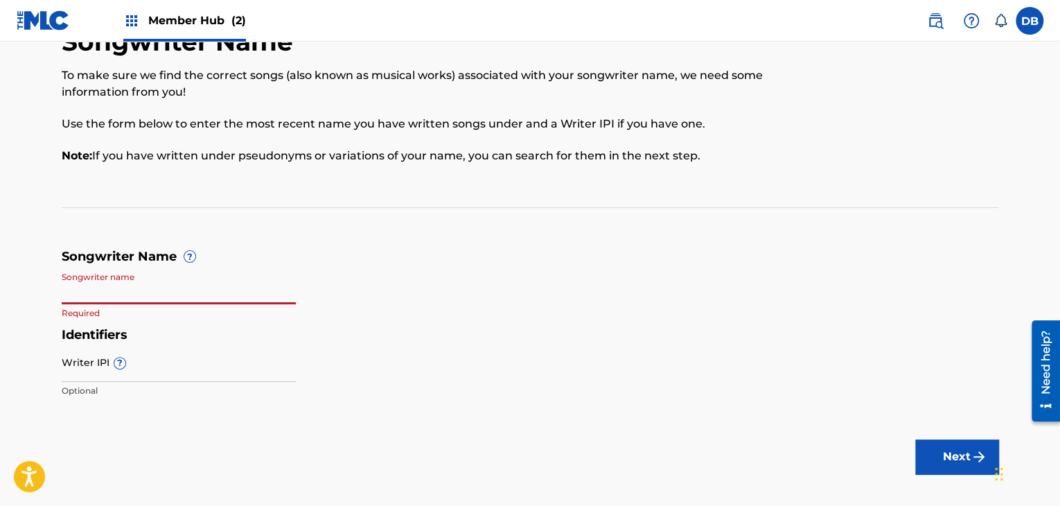
click at [185, 278] on input "Songwriter name" at bounding box center [179, 284] width 234 height 39
type input "Dylan Buckley"
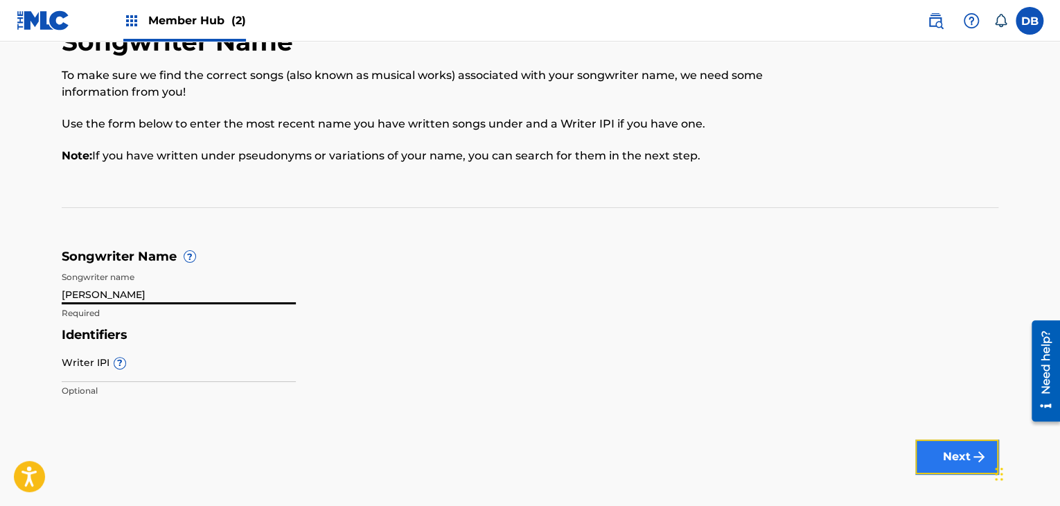
click at [924, 462] on button "Next" at bounding box center [956, 456] width 83 height 35
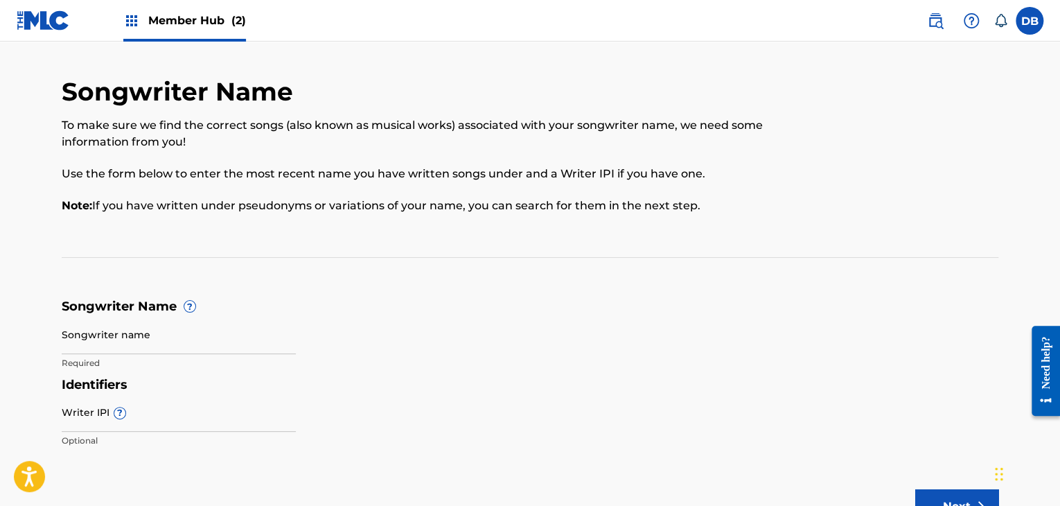
click at [133, 6] on div "Member Hub (2)" at bounding box center [184, 20] width 123 height 41
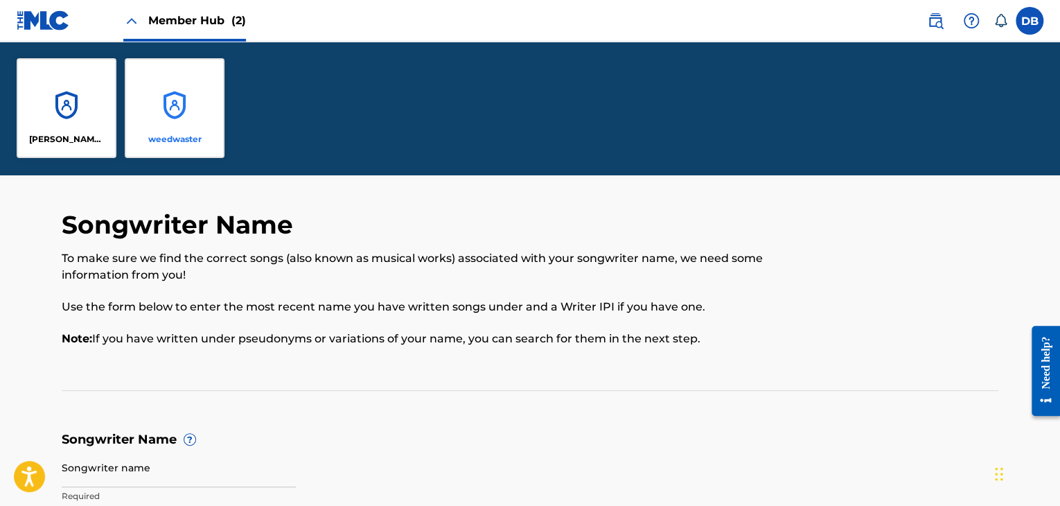
click at [168, 110] on div "weedwaster" at bounding box center [175, 108] width 100 height 100
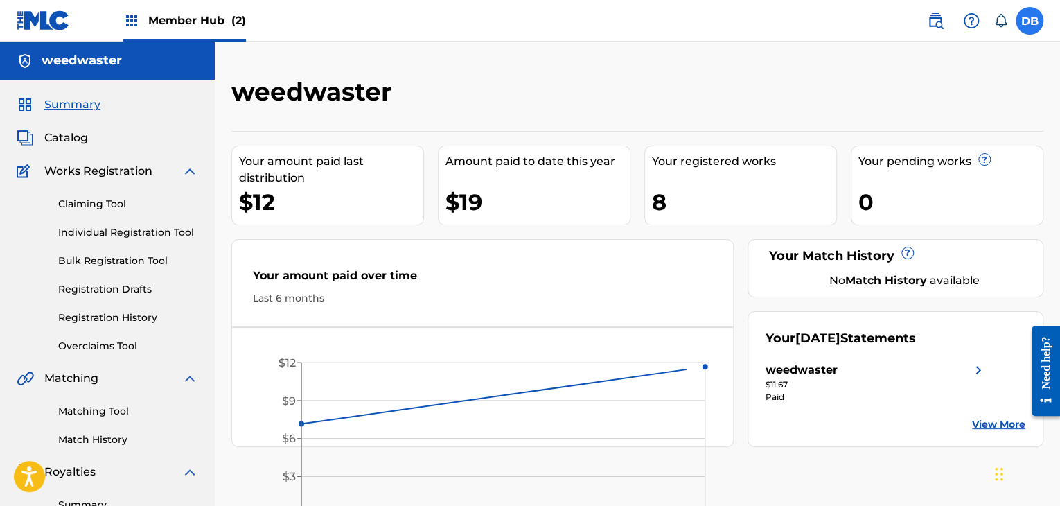
click at [1035, 13] on label at bounding box center [1030, 21] width 28 height 28
click at [1030, 21] on input "DB Dylan Buckley dylan.buckley@weedwaster.com Notification Preferences Profile …" at bounding box center [1030, 21] width 0 height 0
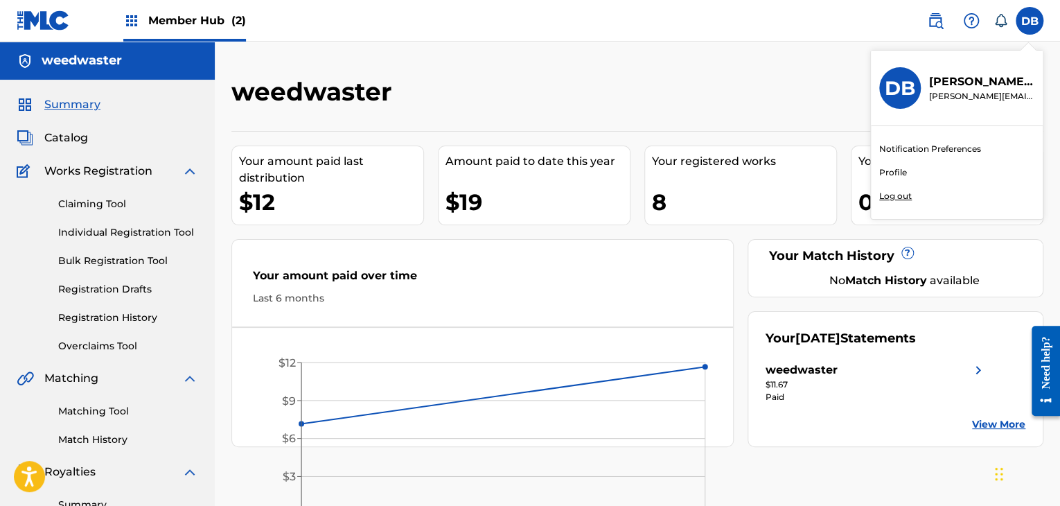
click at [898, 170] on link "Profile" at bounding box center [893, 172] width 28 height 12
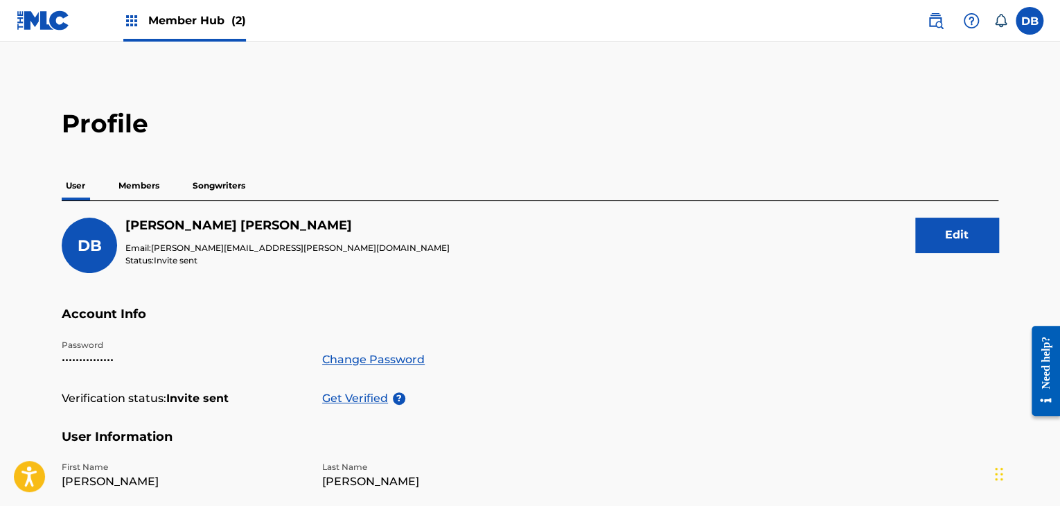
click at [138, 189] on p "Members" at bounding box center [138, 185] width 49 height 29
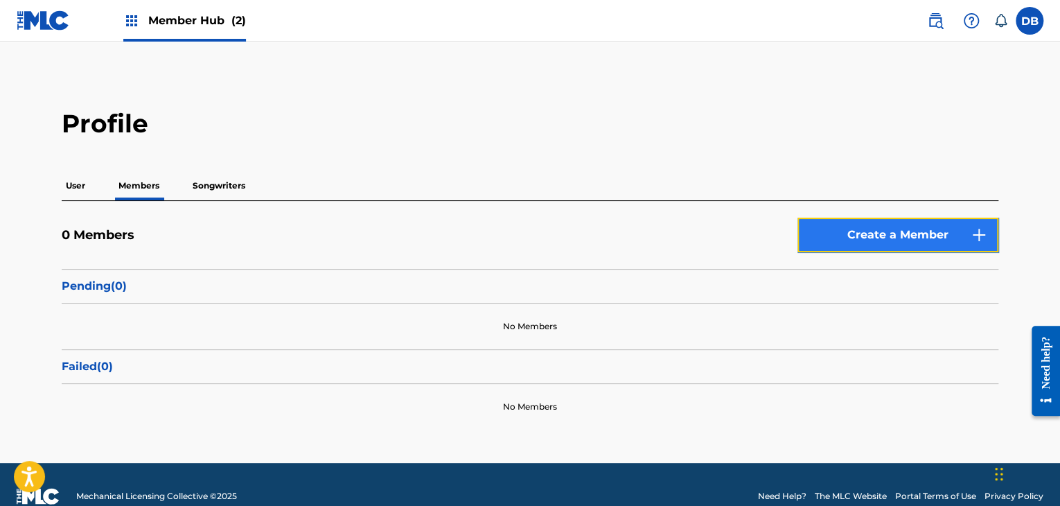
click at [896, 231] on button "Create a Member" at bounding box center [898, 235] width 201 height 35
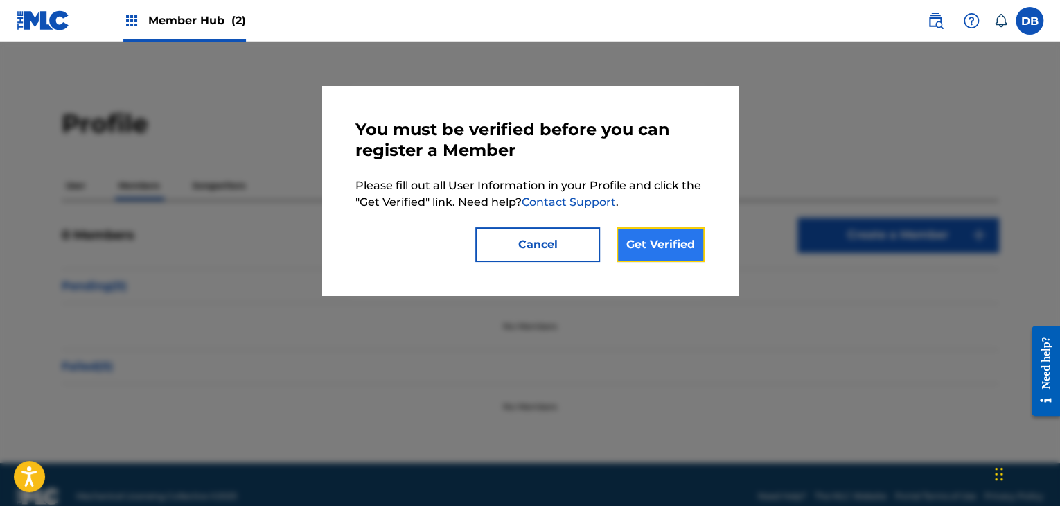
click at [679, 254] on link "Get Verified" at bounding box center [661, 244] width 88 height 35
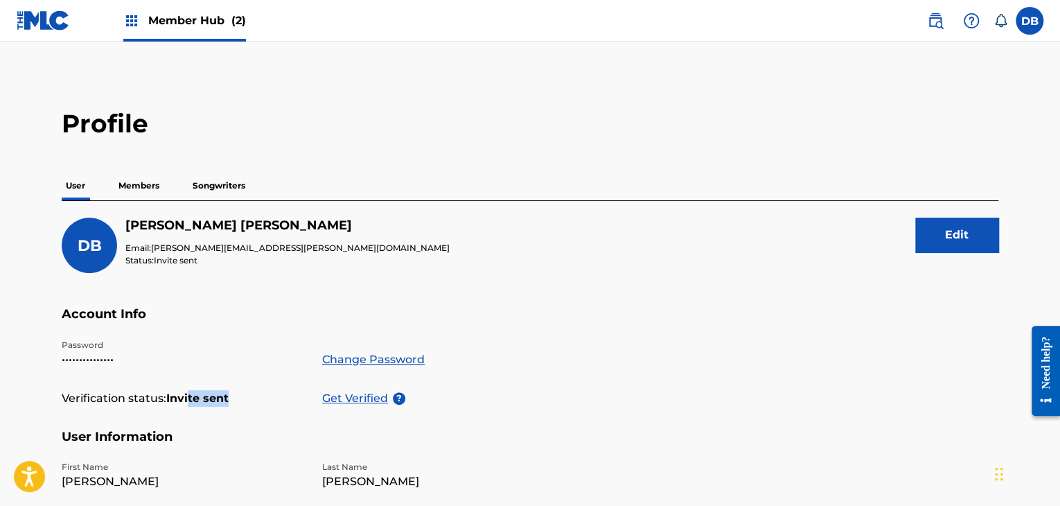
drag, startPoint x: 236, startPoint y: 398, endPoint x: 192, endPoint y: 399, distance: 43.7
click at [192, 399] on div "Verification status: Invite sent" at bounding box center [184, 398] width 244 height 17
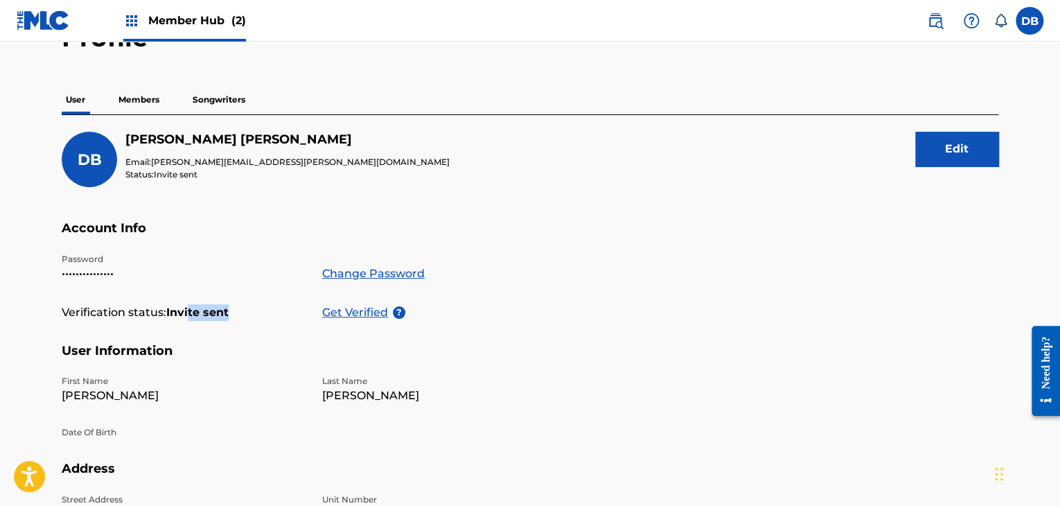
scroll to position [83, 0]
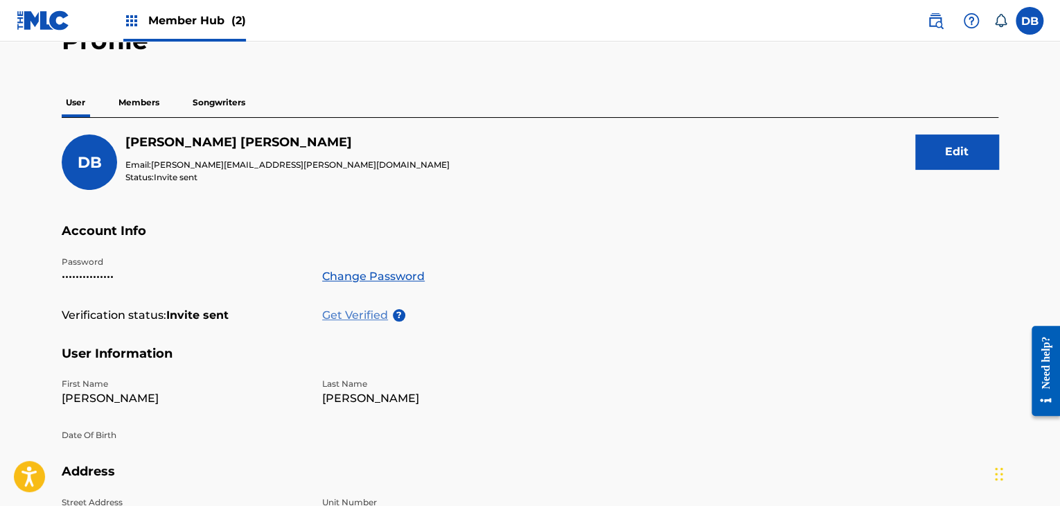
click at [354, 319] on p "Get Verified" at bounding box center [357, 315] width 71 height 17
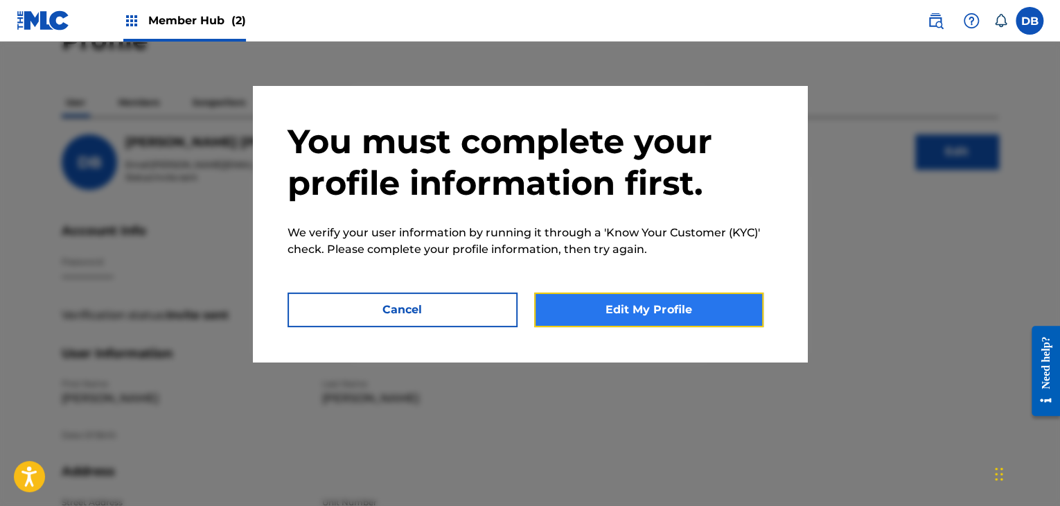
click at [593, 313] on button "Edit My Profile" at bounding box center [649, 309] width 230 height 35
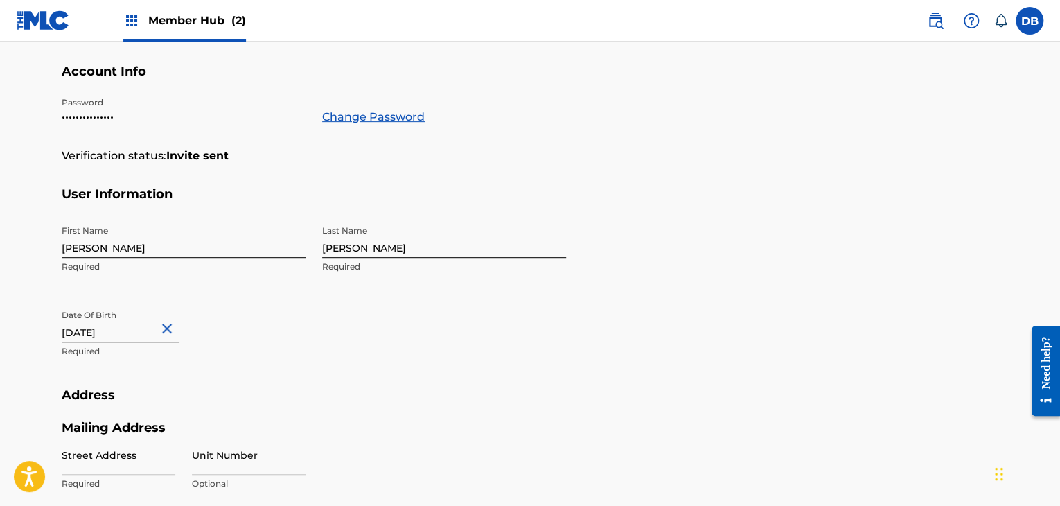
scroll to position [291, 0]
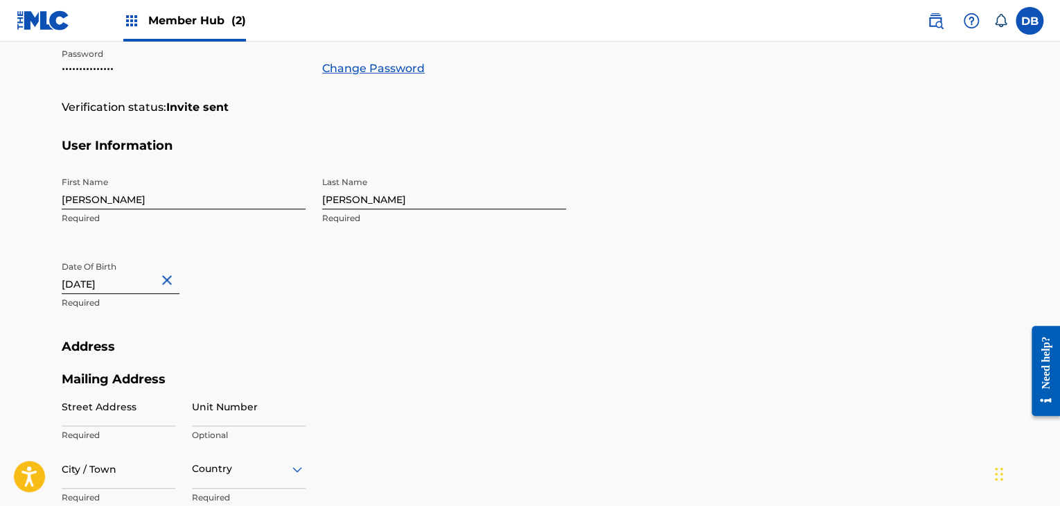
click at [123, 279] on input "September 23 2012" at bounding box center [121, 273] width 118 height 39
select select "8"
select select "2012"
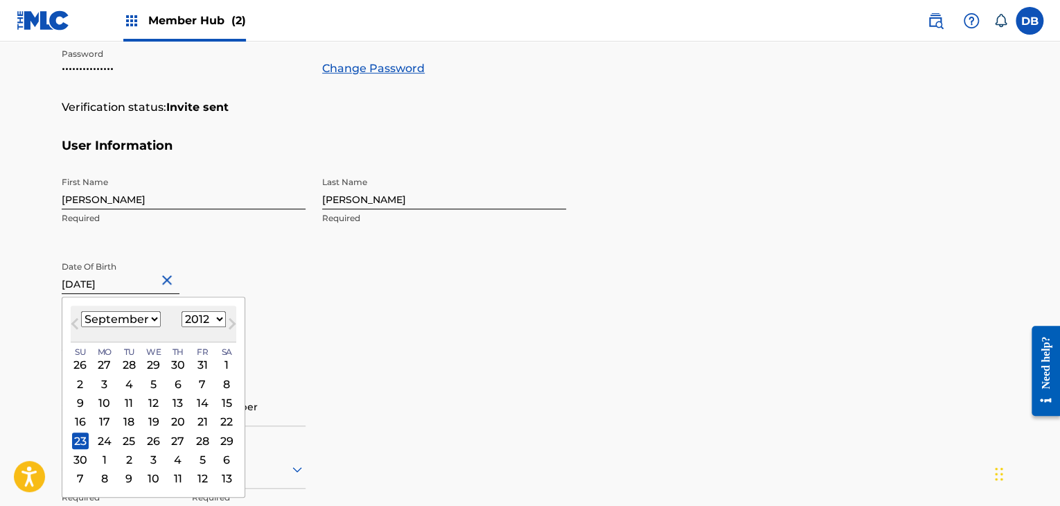
click at [136, 322] on select "January February March April May June July August September October November De…" at bounding box center [121, 319] width 80 height 16
select select "0"
click at [81, 311] on select "January February March April May June July August September October November De…" at bounding box center [121, 319] width 80 height 16
click at [200, 314] on select "1899 1900 1901 1902 1903 1904 1905 1906 1907 1908 1909 1910 1911 1912 1913 1914…" at bounding box center [204, 319] width 44 height 16
select select "1995"
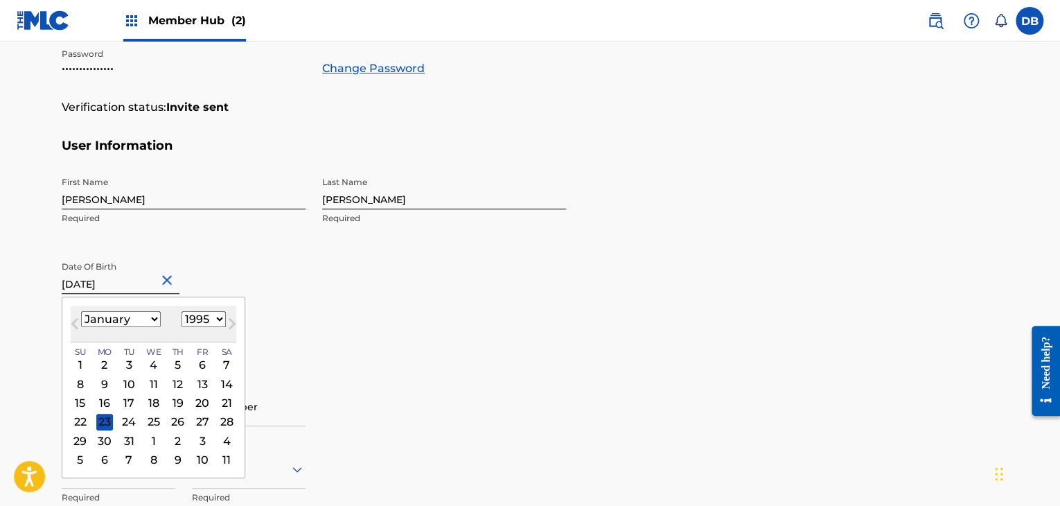
click at [182, 311] on select "1899 1900 1901 1902 1903 1904 1905 1906 1907 1908 1909 1910 1911 1912 1913 1914…" at bounding box center [204, 319] width 44 height 16
click at [387, 317] on div "First Name Dylan Required Last Name Buckley Required Date Of Birth September 23…" at bounding box center [314, 254] width 504 height 169
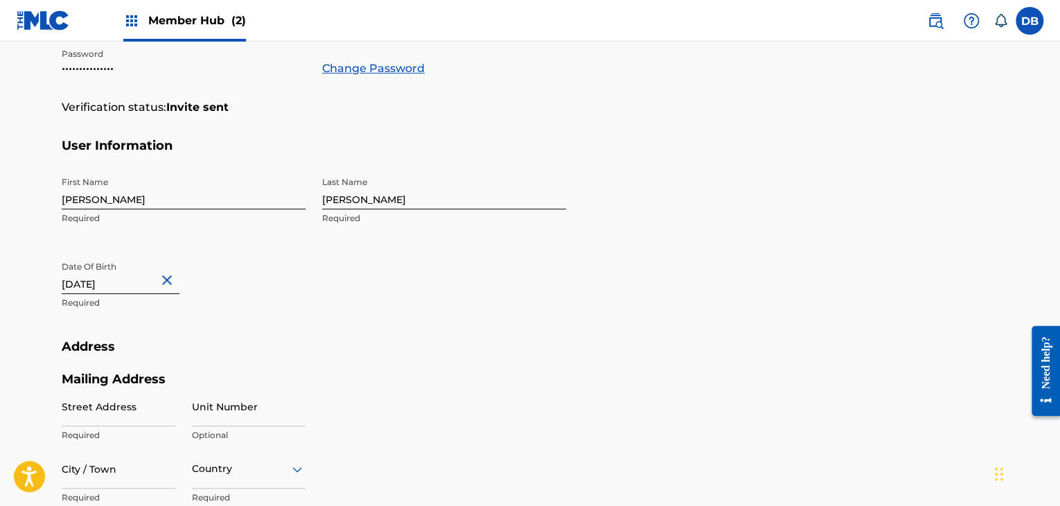
click at [123, 280] on input "September 23 2012" at bounding box center [121, 273] width 118 height 39
select select "8"
select select "2012"
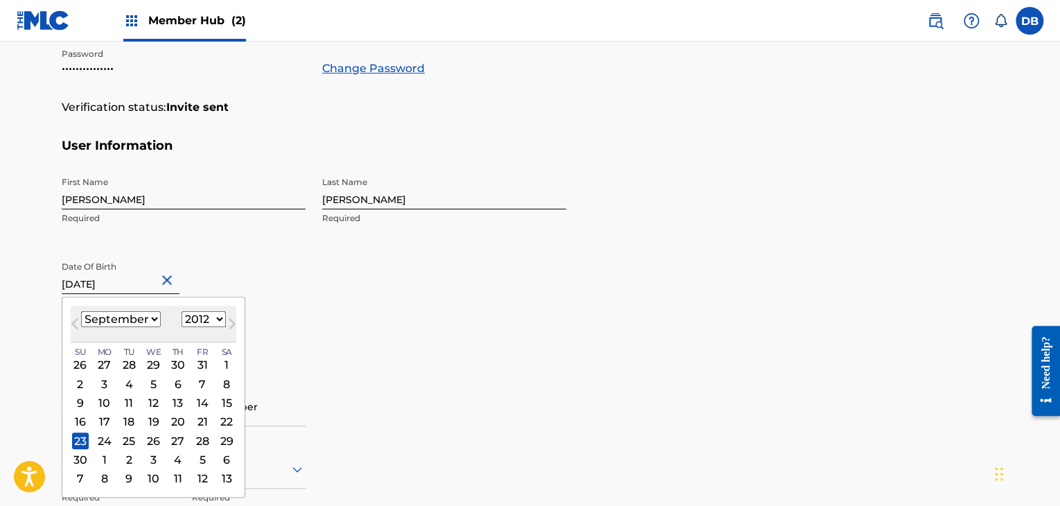
click at [125, 317] on select "January February March April May June July August September October November De…" at bounding box center [121, 319] width 80 height 16
select select "0"
click at [81, 311] on select "January February March April May June July August September October November De…" at bounding box center [121, 319] width 80 height 16
click at [189, 319] on select "1899 1900 1901 1902 1903 1904 1905 1906 1907 1908 1909 1910 1911 1912 1913 1914…" at bounding box center [204, 319] width 44 height 16
select select "1995"
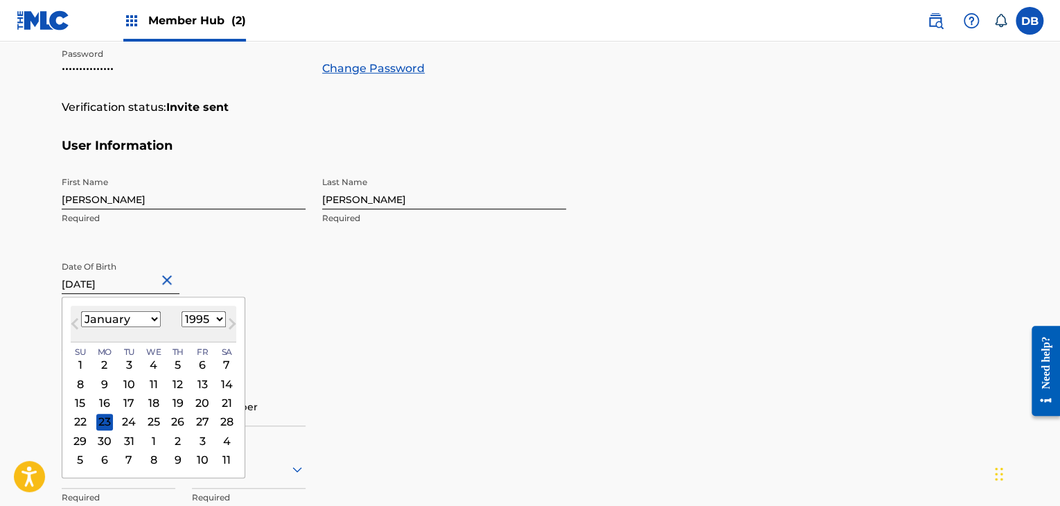
click at [182, 311] on select "1899 1900 1901 1902 1903 1904 1905 1906 1907 1908 1909 1910 1911 1912 1913 1914…" at bounding box center [204, 319] width 44 height 16
click at [222, 421] on div "28" at bounding box center [226, 422] width 17 height 17
type input "January 28 1995"
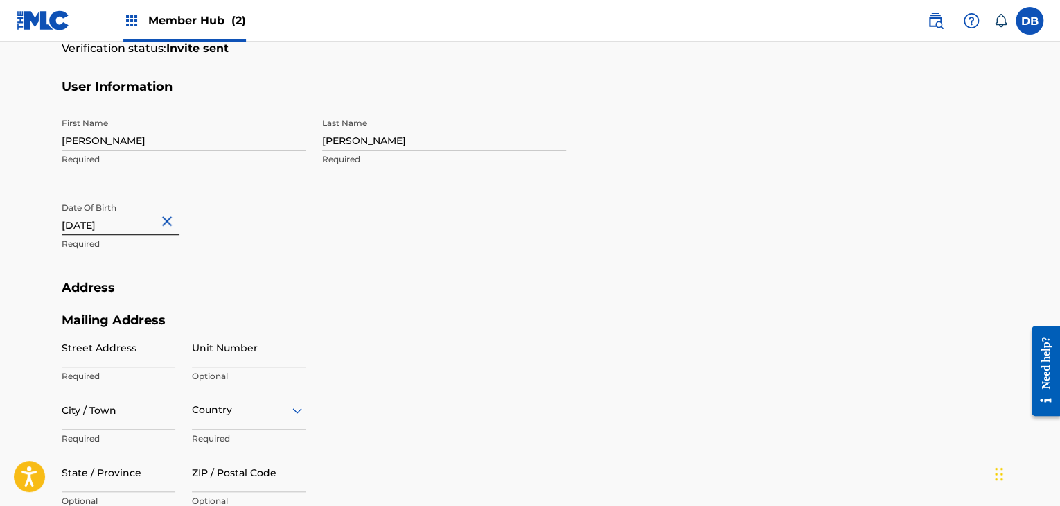
scroll to position [360, 0]
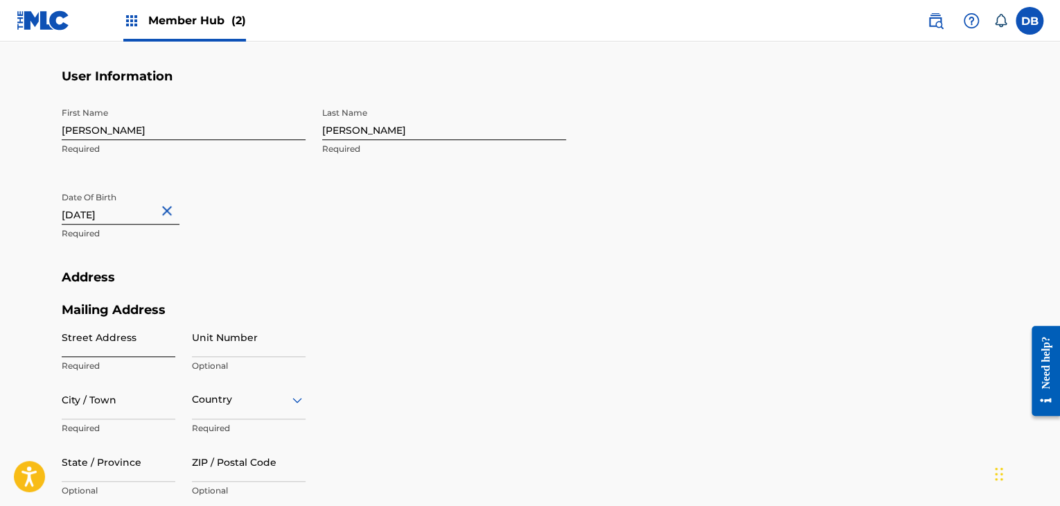
click at [102, 347] on input "Street Address" at bounding box center [119, 336] width 114 height 39
type input "214 W HOWARD AVE"
click at [117, 410] on input "City / Town" at bounding box center [119, 399] width 114 height 39
type input "M"
type input "MILWAUKEE"
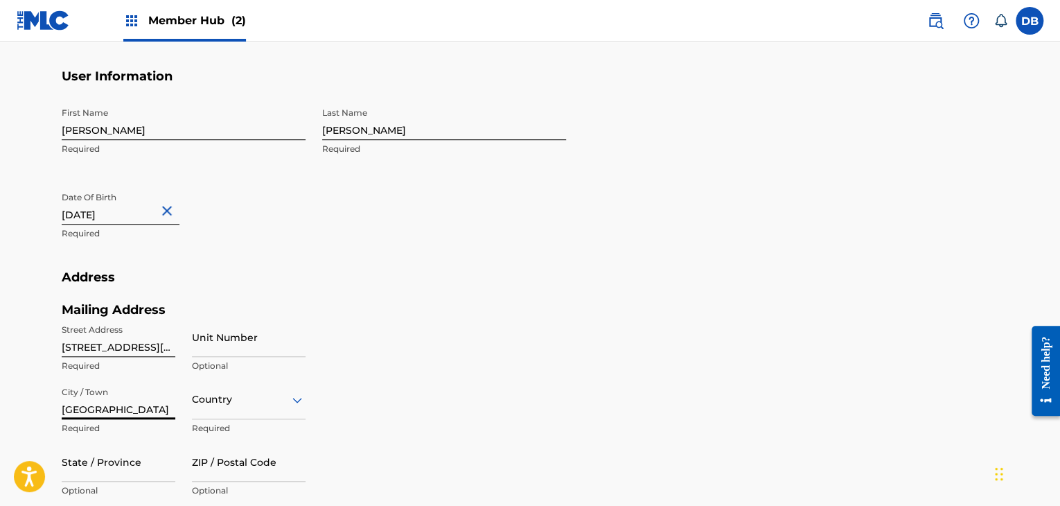
click at [244, 404] on div "Country" at bounding box center [249, 399] width 114 height 39
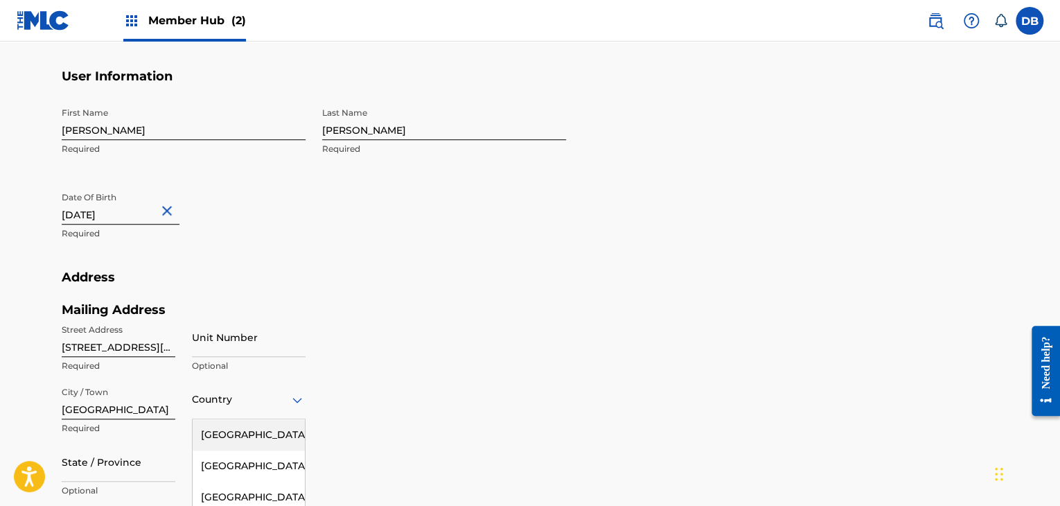
scroll to position [482, 0]
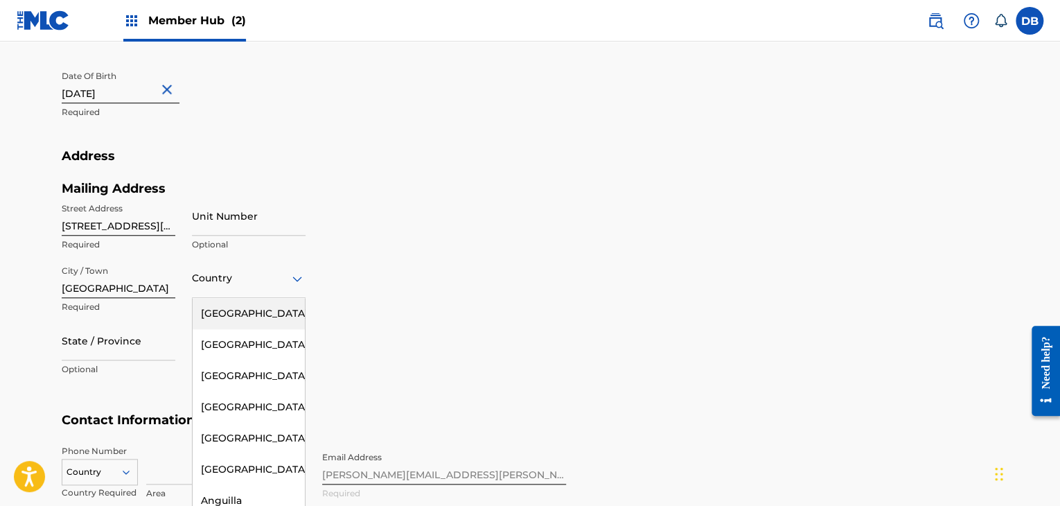
click at [244, 311] on div "[GEOGRAPHIC_DATA]" at bounding box center [249, 313] width 112 height 31
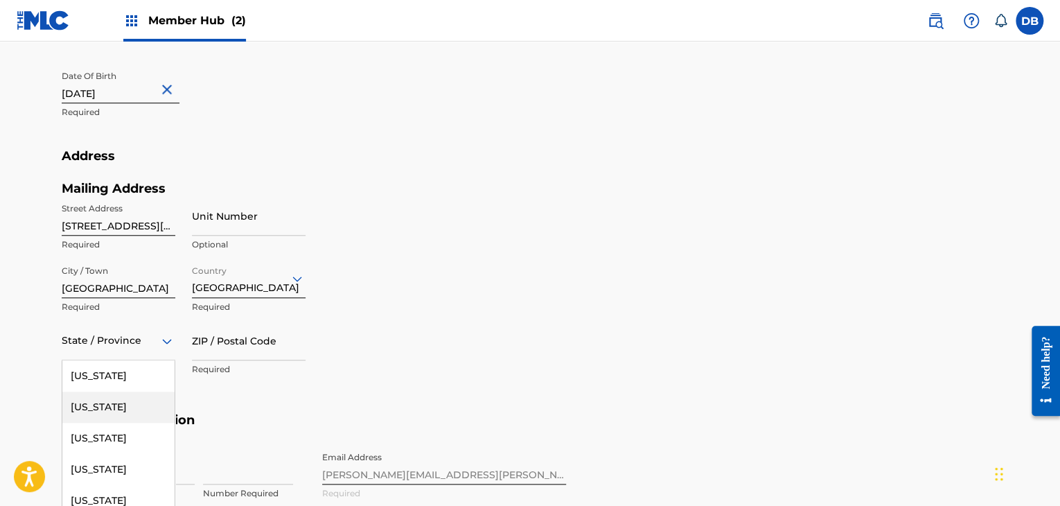
scroll to position [544, 0]
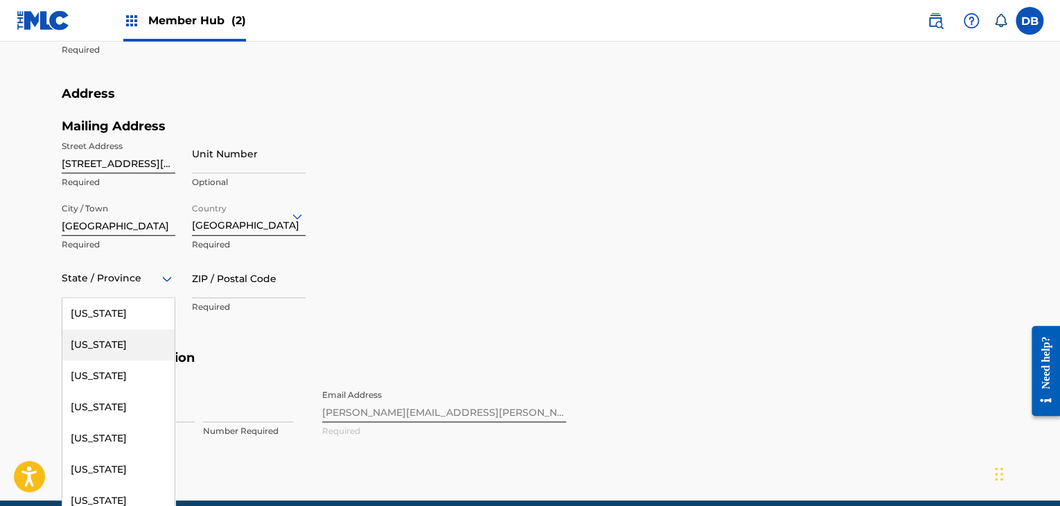
click at [89, 298] on div "57 results available. Use Up and Down to choose options, press Enter to select …" at bounding box center [119, 277] width 114 height 39
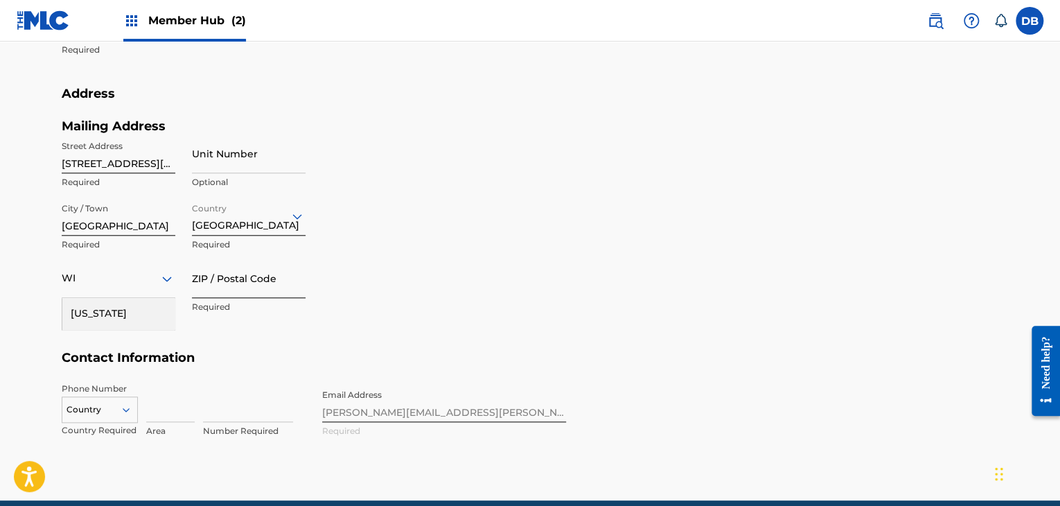
type input "WI"
click at [218, 291] on input "ZIP / Postal Code" at bounding box center [249, 277] width 114 height 39
type input "53207"
click at [443, 303] on div "Mailing Address Street Address 214 W HOWARD AVE Required Unit Number Optional C…" at bounding box center [314, 234] width 504 height 232
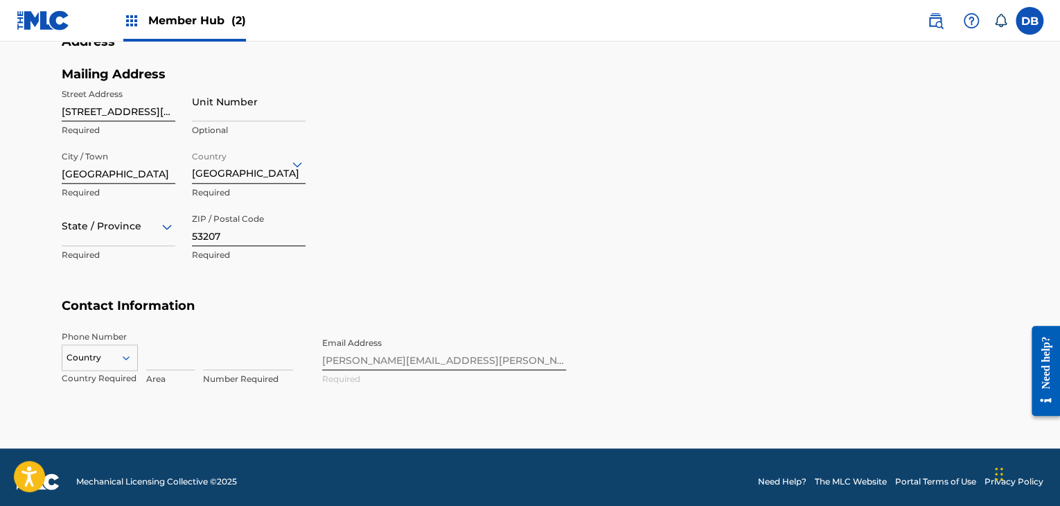
scroll to position [604, 0]
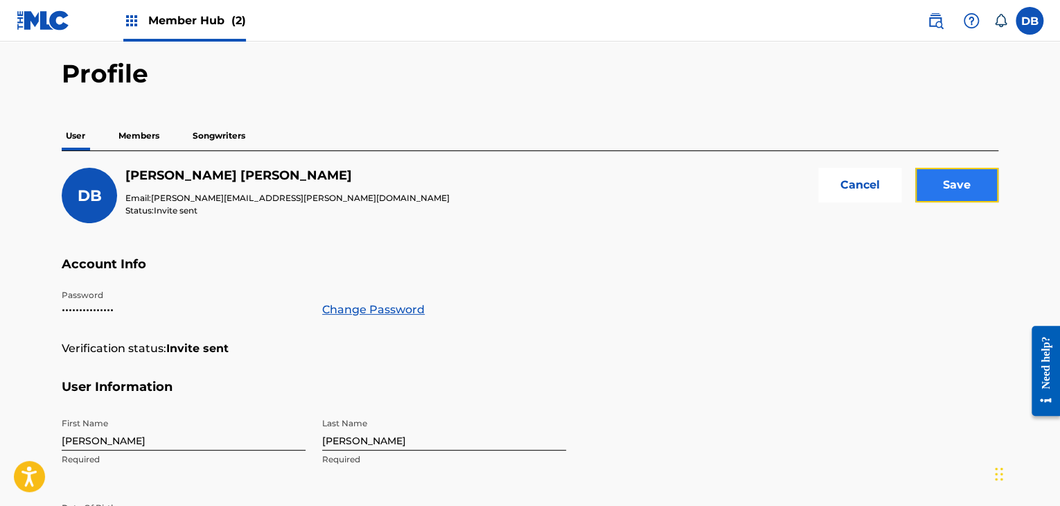
click at [953, 196] on input "Save" at bounding box center [956, 185] width 83 height 35
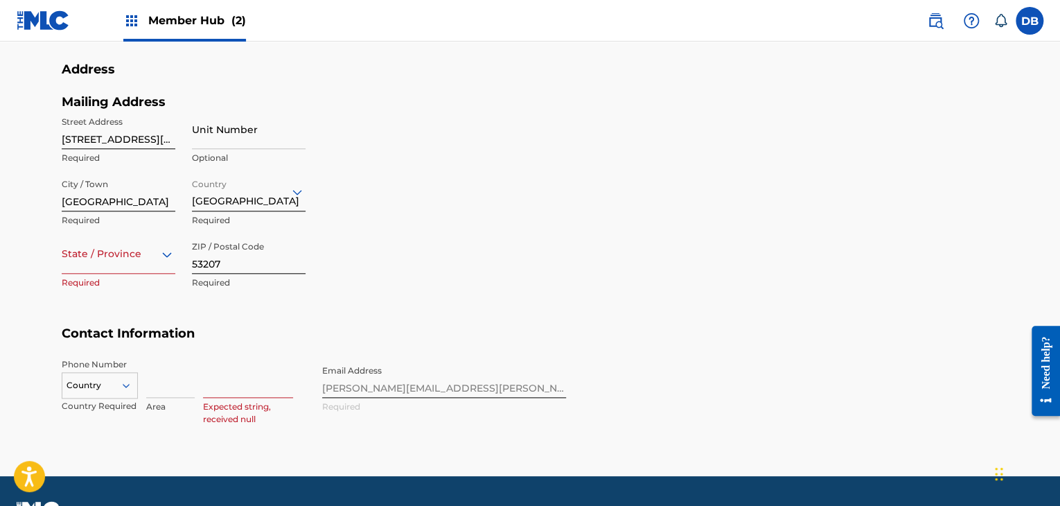
click at [103, 263] on div "State / Province" at bounding box center [119, 253] width 114 height 39
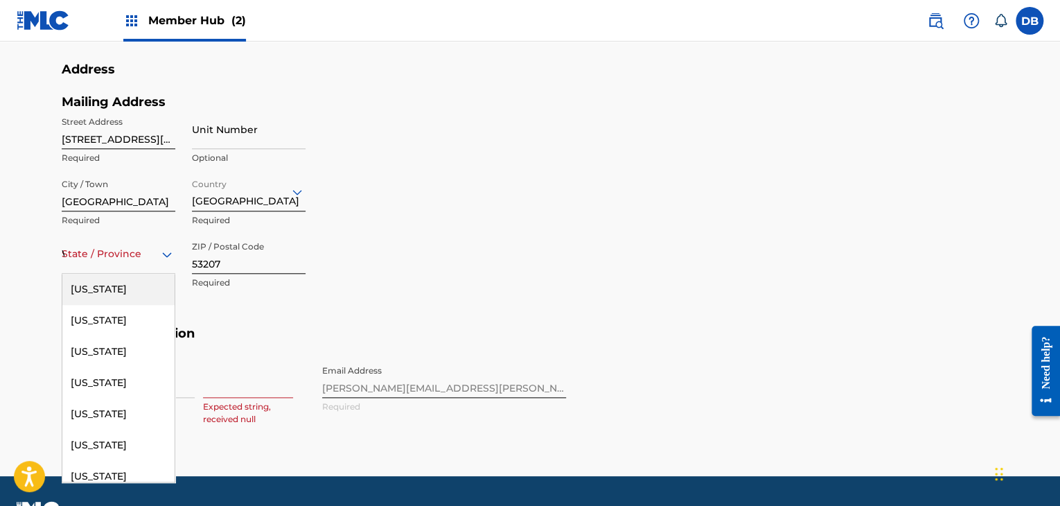
type input "WI"
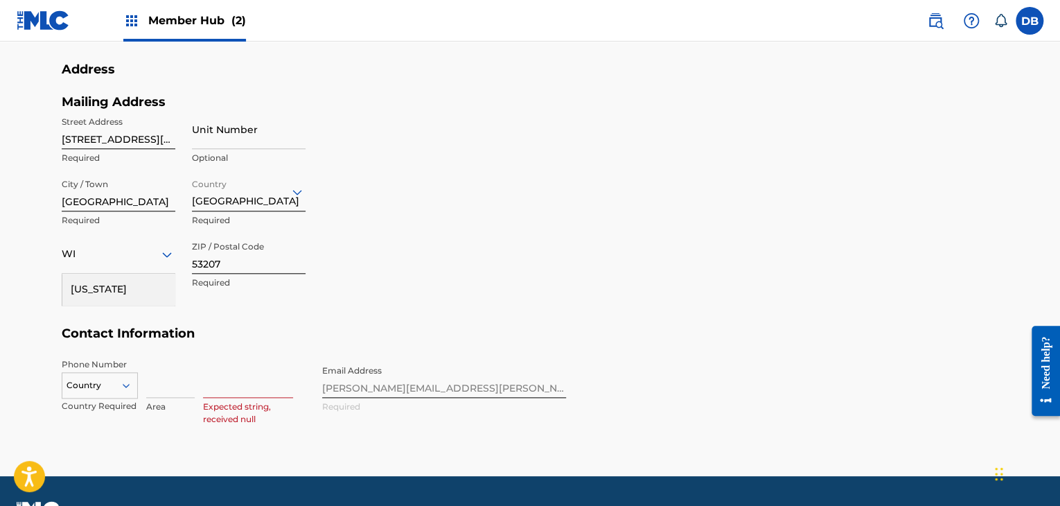
click at [112, 285] on div "Wisconsin" at bounding box center [118, 289] width 112 height 31
click at [163, 383] on input at bounding box center [170, 377] width 49 height 39
type input "941"
type input "[GEOGRAPHIC_DATA]"
type input "FL"
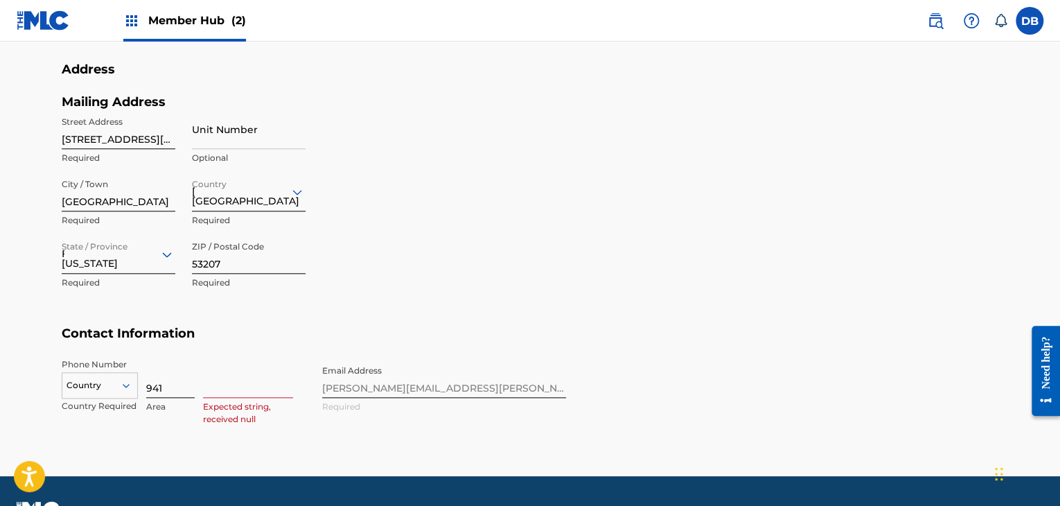
type input "7266146"
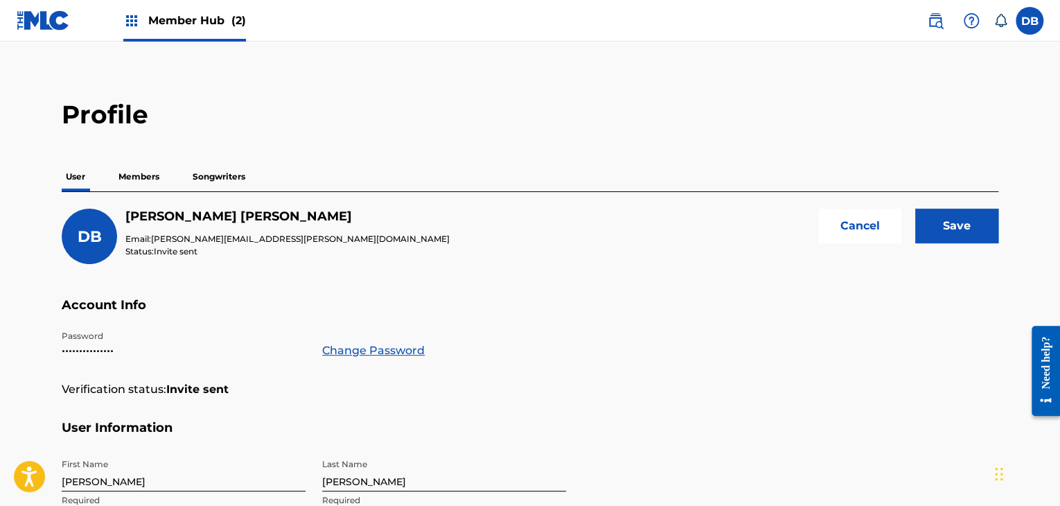
scroll to position [0, 0]
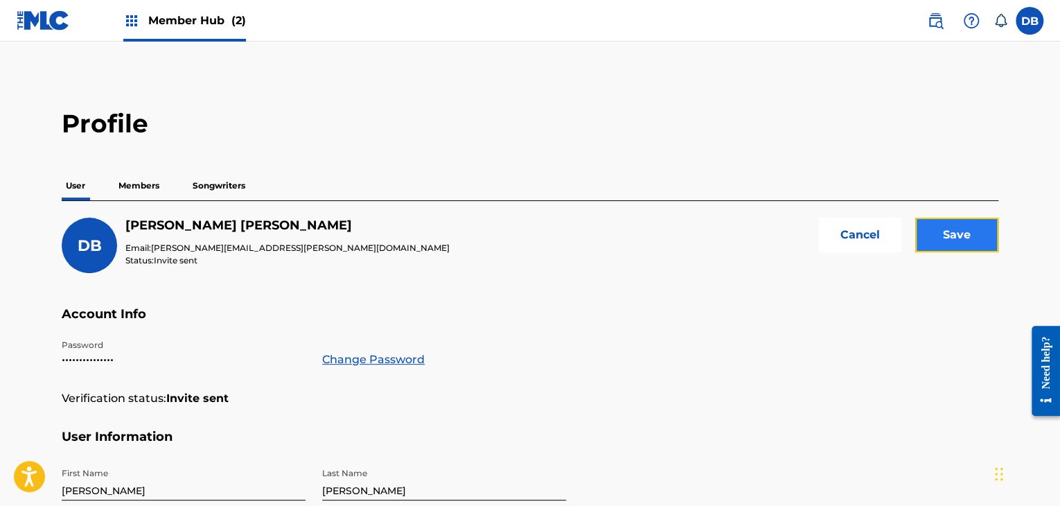
click at [957, 229] on input "Save" at bounding box center [956, 235] width 83 height 35
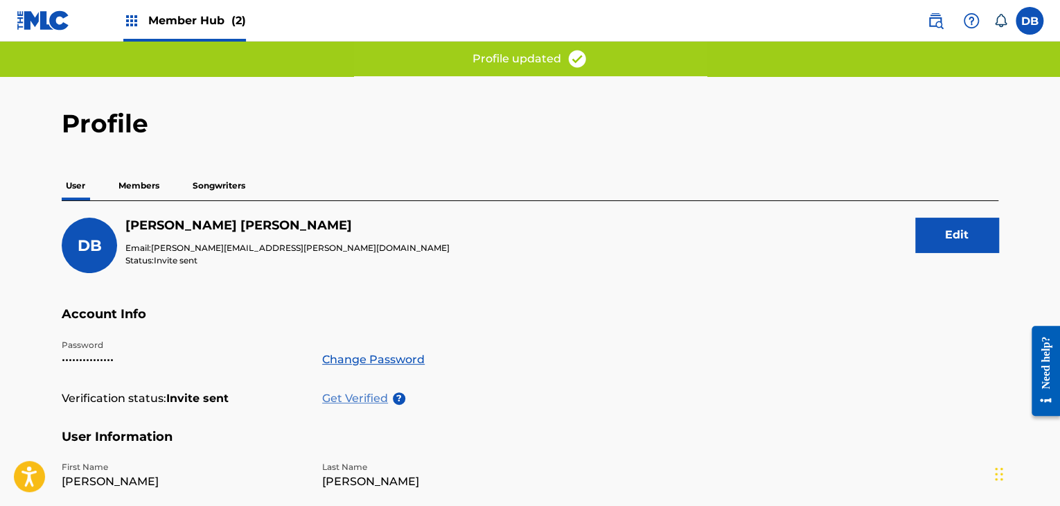
click at [342, 396] on p "Get Verified" at bounding box center [357, 398] width 71 height 17
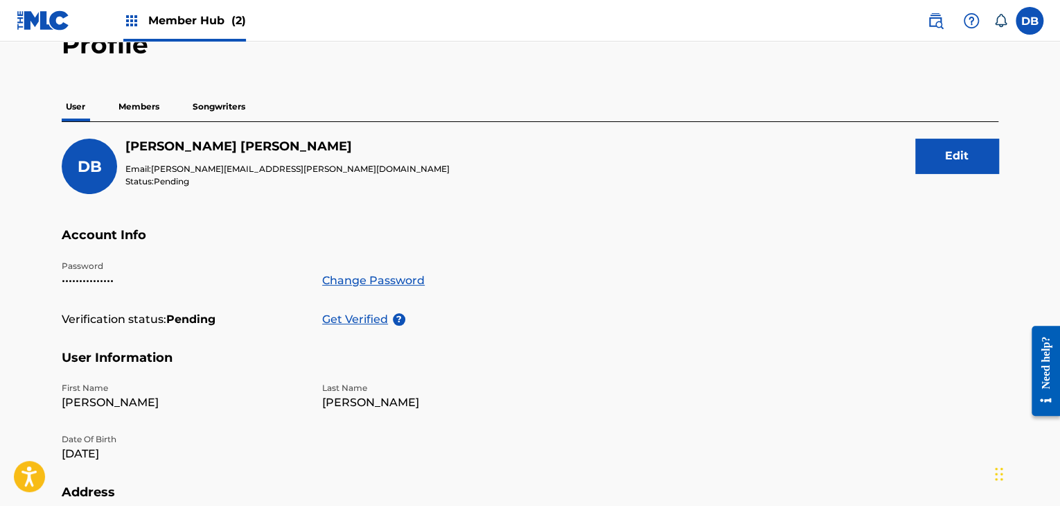
scroll to position [69, 0]
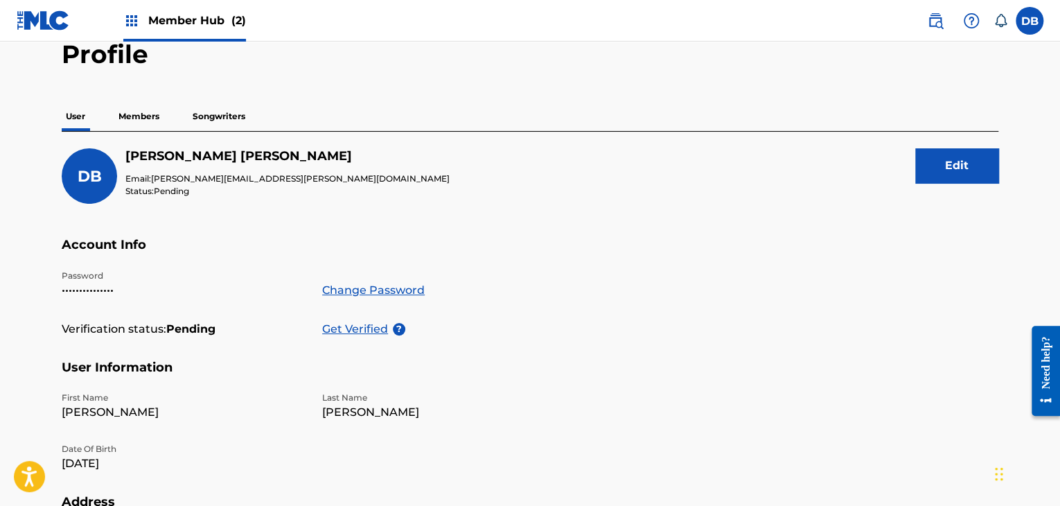
click at [142, 118] on p "Members" at bounding box center [138, 116] width 49 height 29
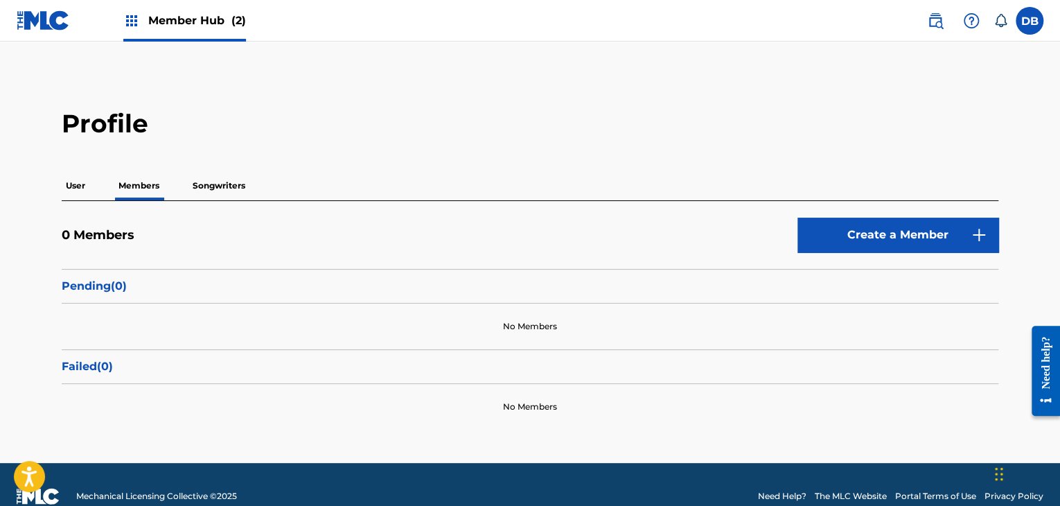
click at [76, 179] on p "User" at bounding box center [76, 185] width 28 height 29
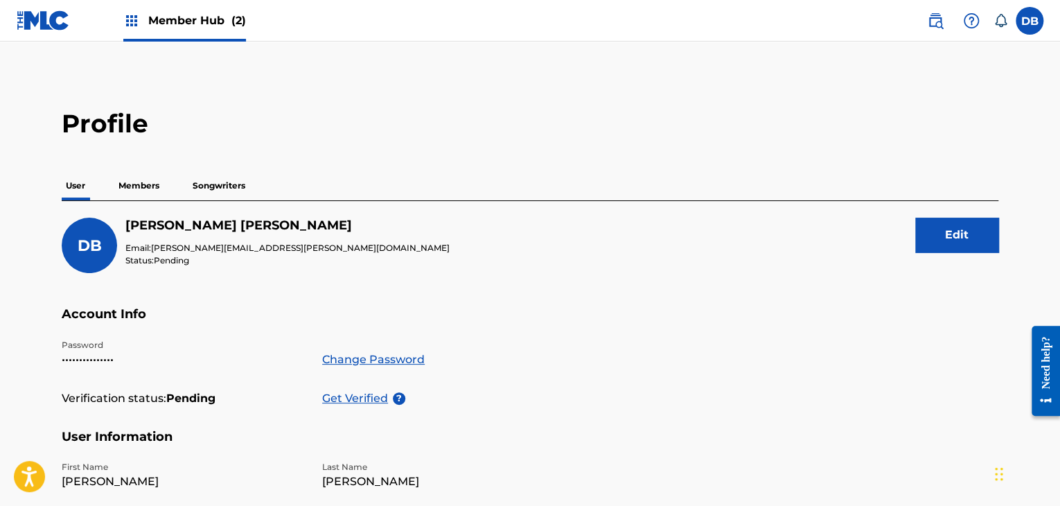
click at [152, 15] on span "Member Hub (2)" at bounding box center [197, 20] width 98 height 16
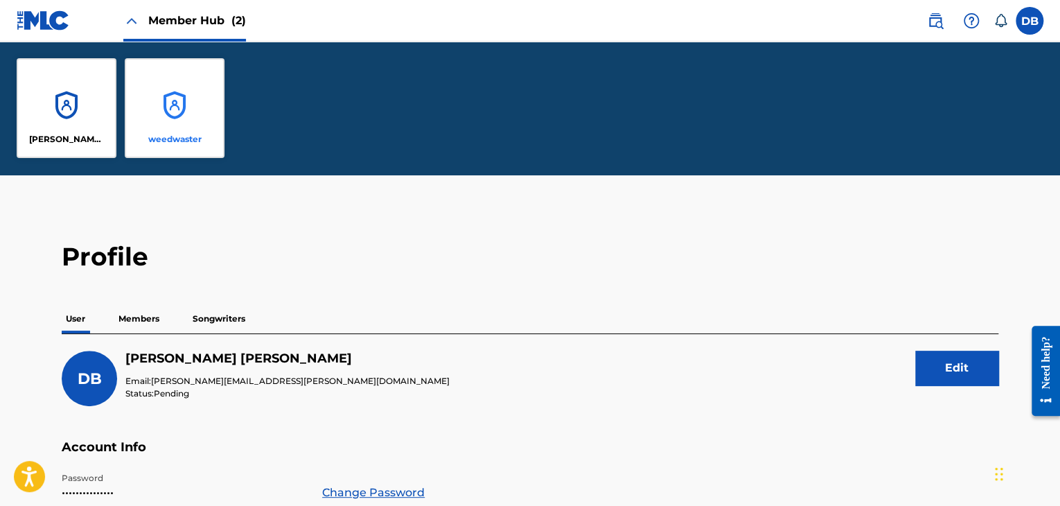
click at [155, 106] on div "weedwaster" at bounding box center [175, 108] width 100 height 100
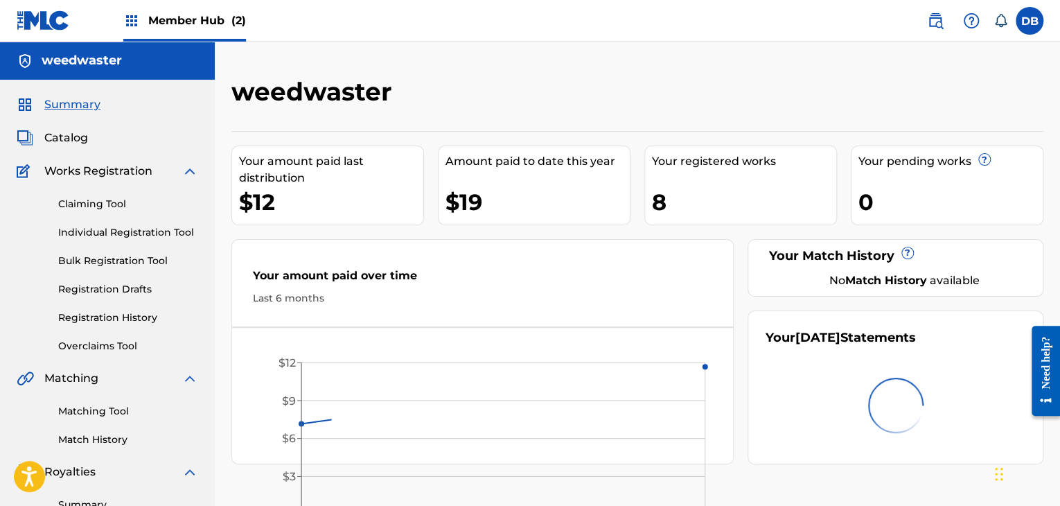
click at [147, 19] on div "Member Hub (2)" at bounding box center [184, 20] width 123 height 41
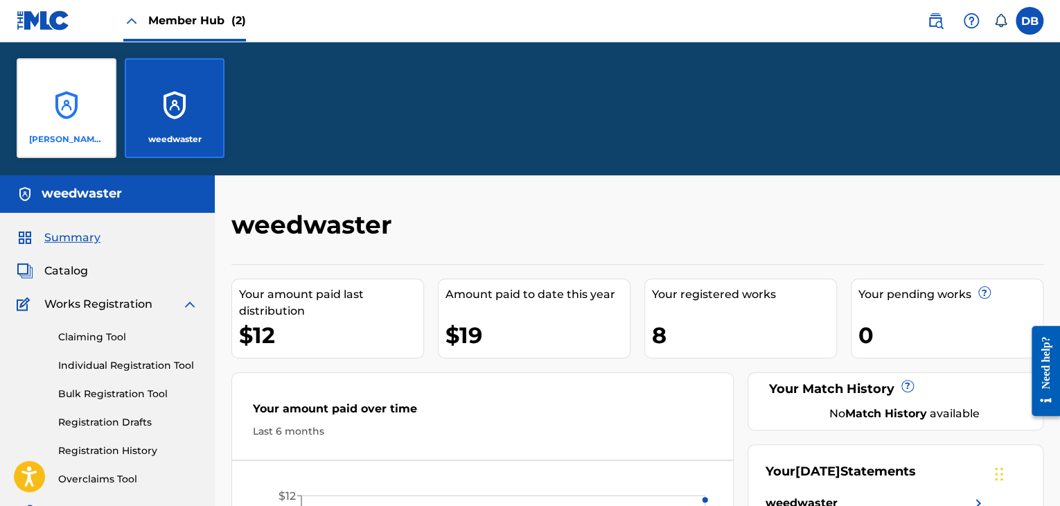
click at [79, 95] on div "Lennon Cripe" at bounding box center [67, 108] width 100 height 100
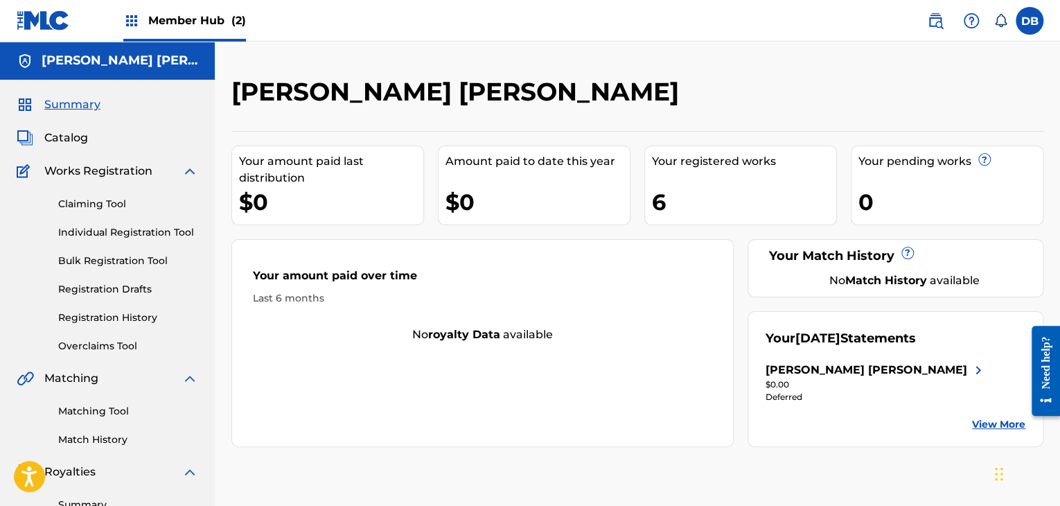
click at [147, 16] on div "Member Hub (2)" at bounding box center [184, 20] width 123 height 41
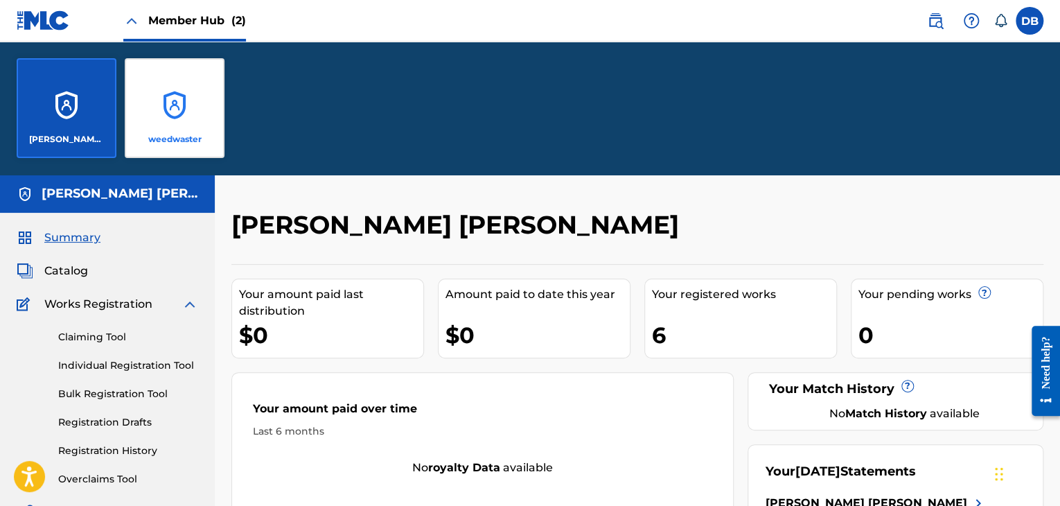
click at [175, 96] on div "weedwaster" at bounding box center [175, 108] width 100 height 100
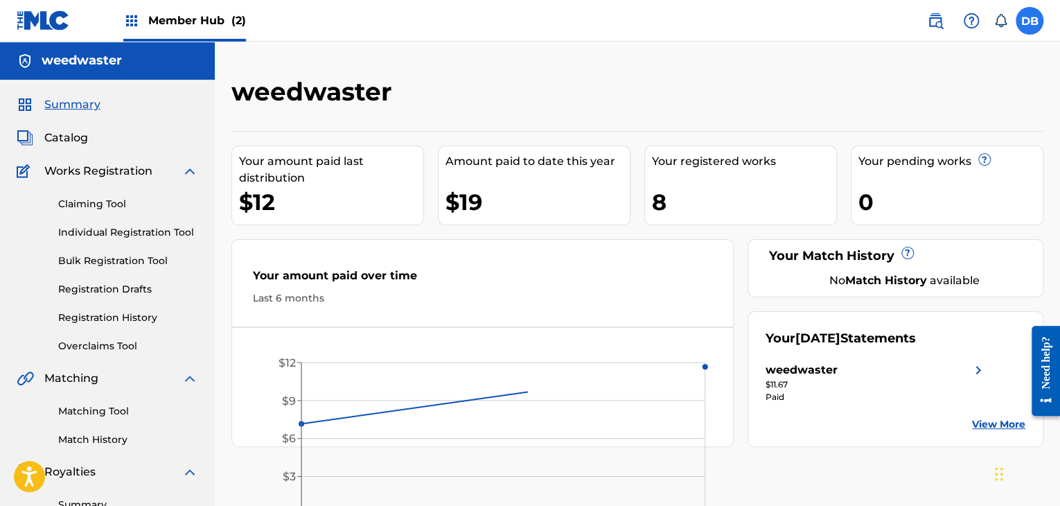
click at [1032, 17] on label at bounding box center [1030, 21] width 28 height 28
click at [1030, 21] on input "DB Dylan Buckley dylan.buckley@weedwaster.com Notification Preferences Profile …" at bounding box center [1030, 21] width 0 height 0
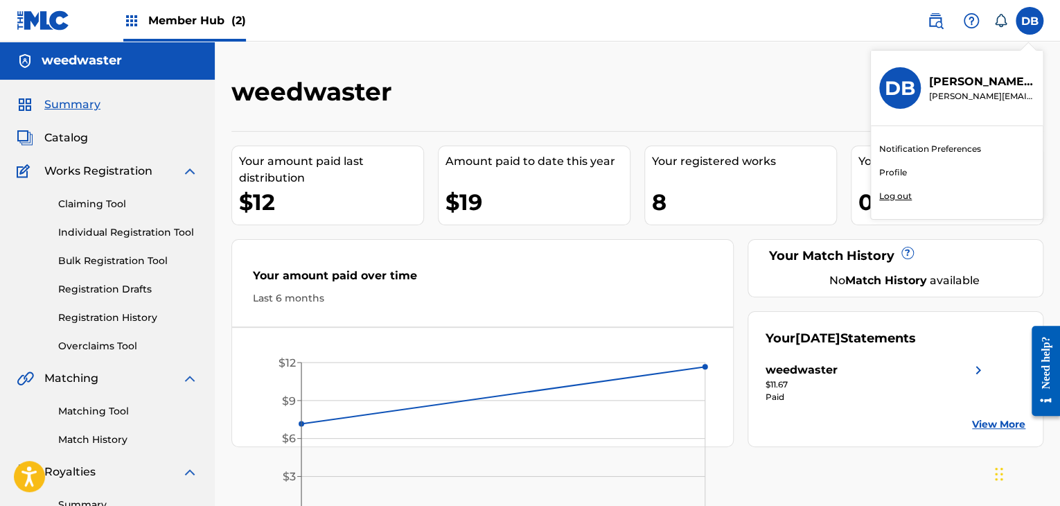
click at [968, 81] on p "Dylan Buckley" at bounding box center [981, 81] width 105 height 17
click at [1030, 21] on input "DB Dylan Buckley dylan.buckley@weedwaster.com Notification Preferences Profile …" at bounding box center [1030, 21] width 0 height 0
click at [901, 172] on link "Profile" at bounding box center [893, 172] width 28 height 12
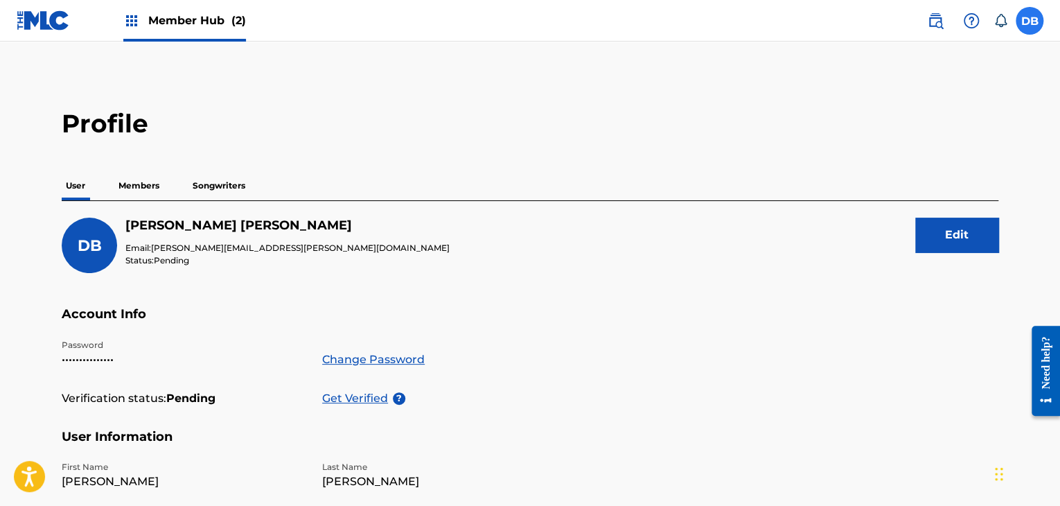
click at [1030, 21] on label at bounding box center [1030, 21] width 28 height 28
click at [1030, 21] on input "DB Dylan Buckley dylan.buckley@weedwaster.com Notification Preferences Profile …" at bounding box center [1030, 21] width 0 height 0
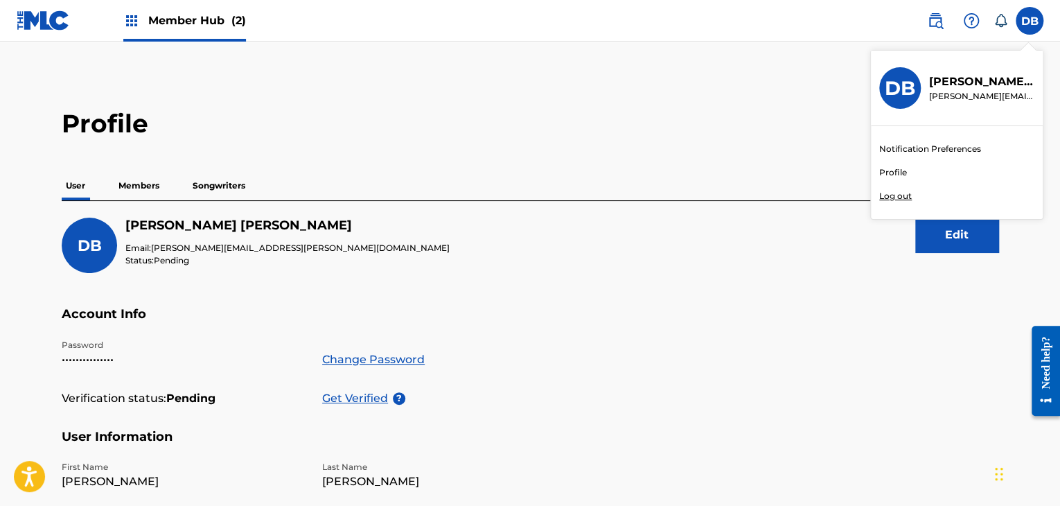
click at [893, 196] on p "Log out" at bounding box center [895, 196] width 33 height 12
click at [1030, 21] on input "DB Dylan Buckley dylan.buckley@weedwaster.com Notification Preferences Profile …" at bounding box center [1030, 21] width 0 height 0
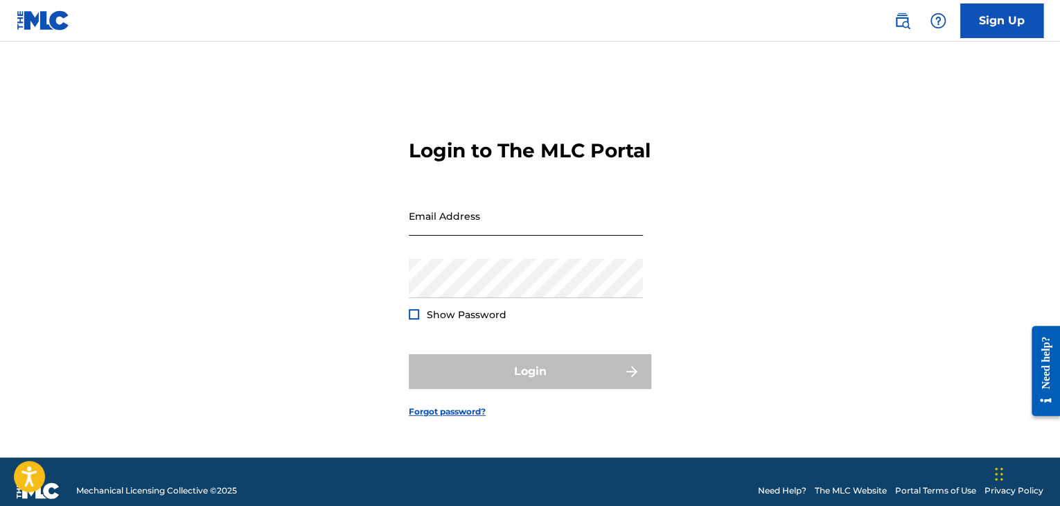
click at [542, 219] on input "Email Address" at bounding box center [526, 215] width 234 height 39
type input "[EMAIL_ADDRESS][DOMAIN_NAME]"
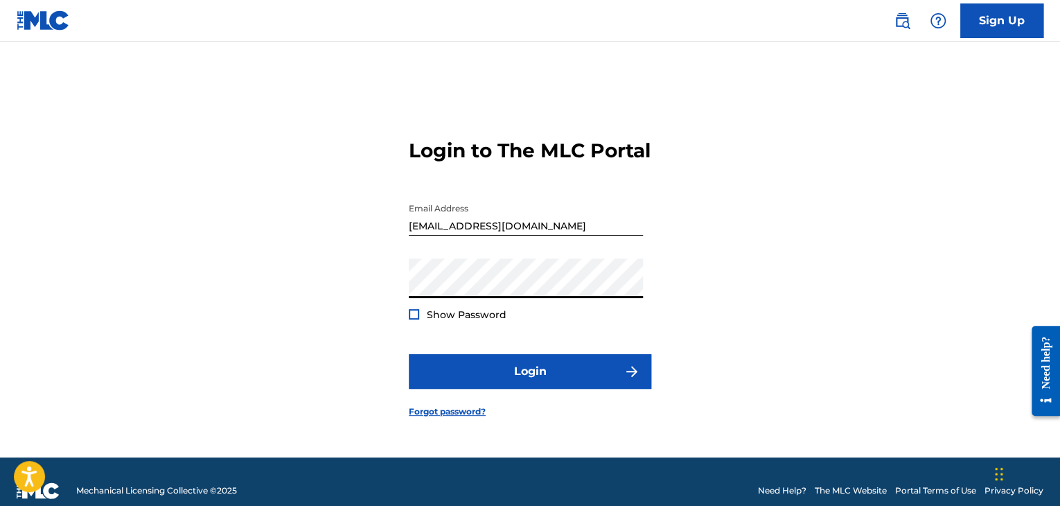
click at [495, 405] on form "Login to The MLC Portal Email Address 152sparky@gmail.com Password Show Passwor…" at bounding box center [530, 266] width 243 height 381
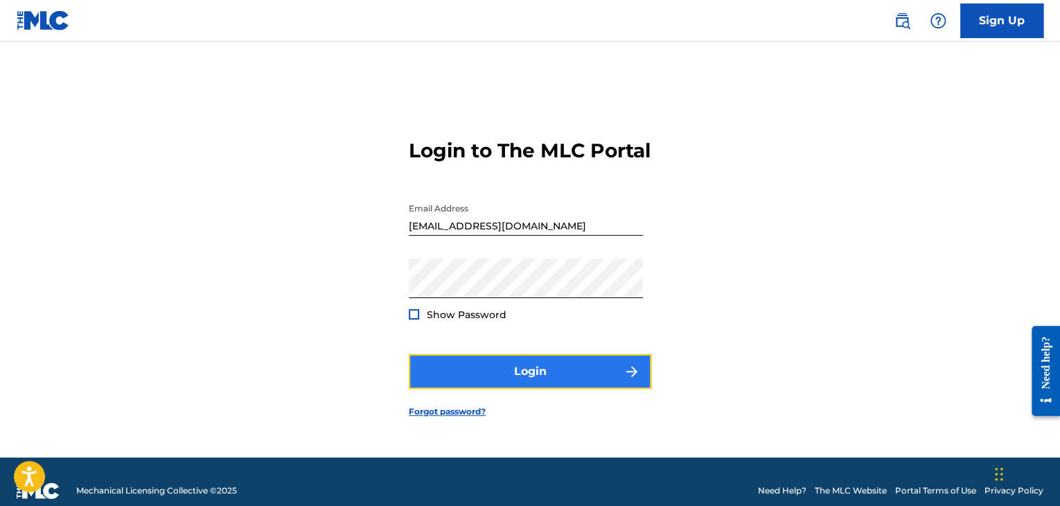
click at [499, 389] on button "Login" at bounding box center [530, 371] width 243 height 35
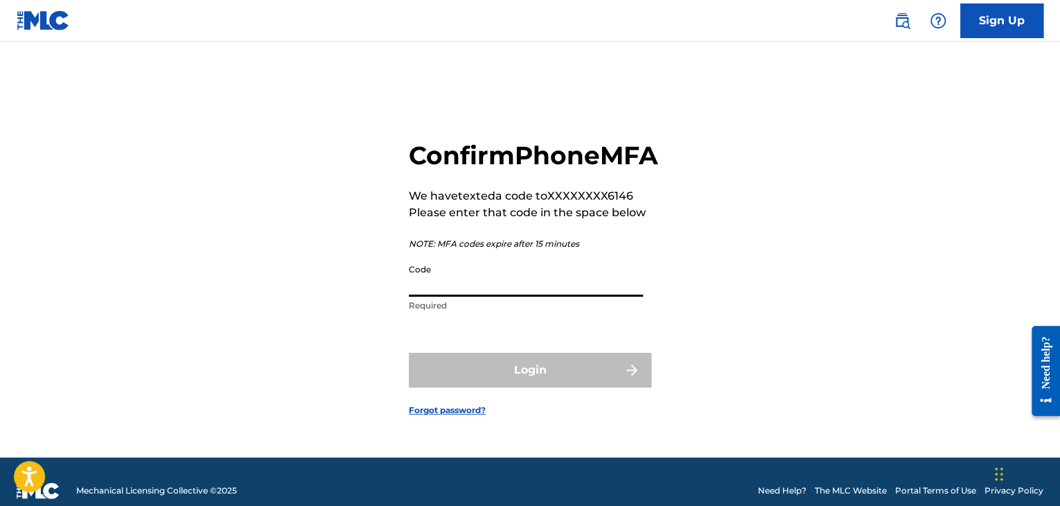
click at [482, 297] on input "Code" at bounding box center [526, 276] width 234 height 39
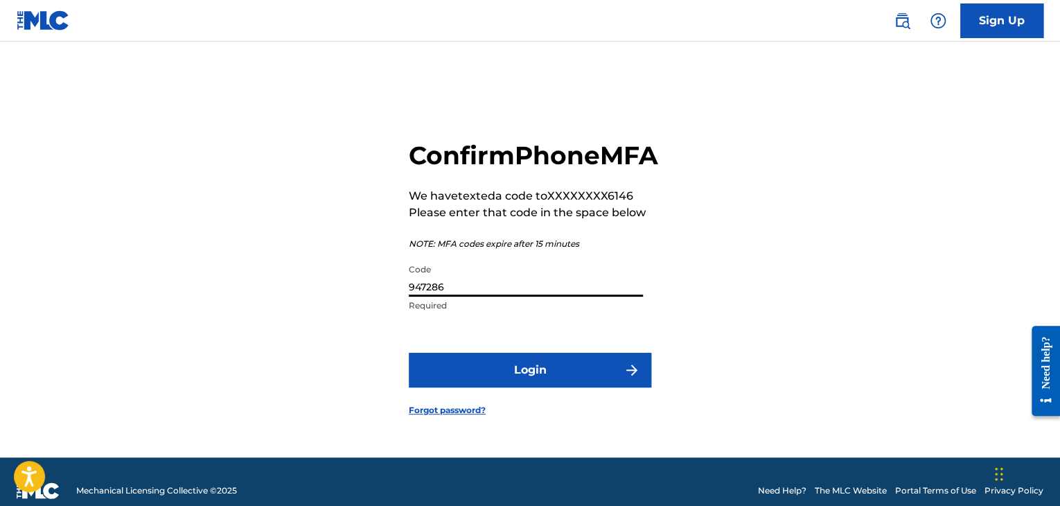
type input "947286"
click at [409, 353] on button "Login" at bounding box center [530, 370] width 243 height 35
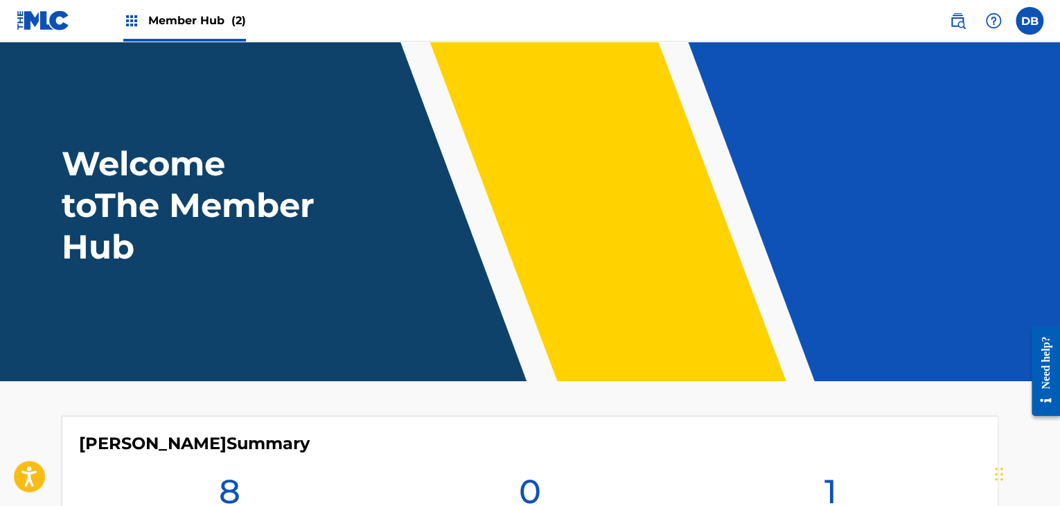
click at [197, 12] on span "Member Hub (2)" at bounding box center [197, 20] width 98 height 16
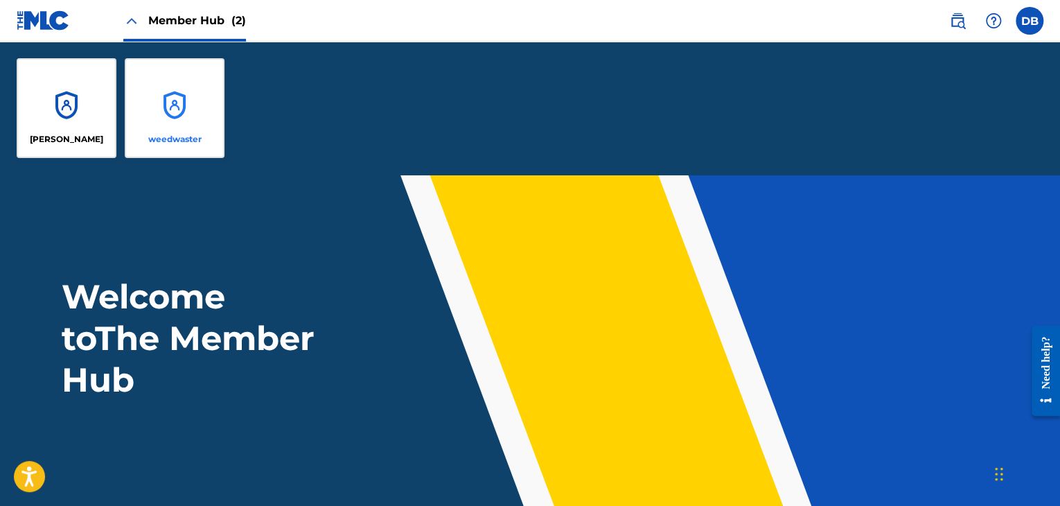
click at [175, 104] on div "weedwaster" at bounding box center [175, 108] width 100 height 100
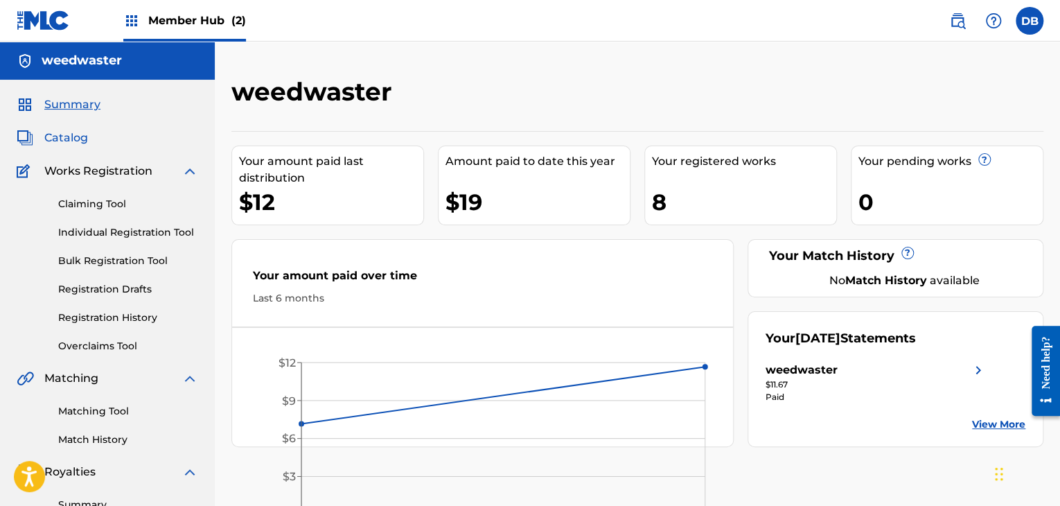
click at [78, 137] on span "Catalog" at bounding box center [66, 138] width 44 height 17
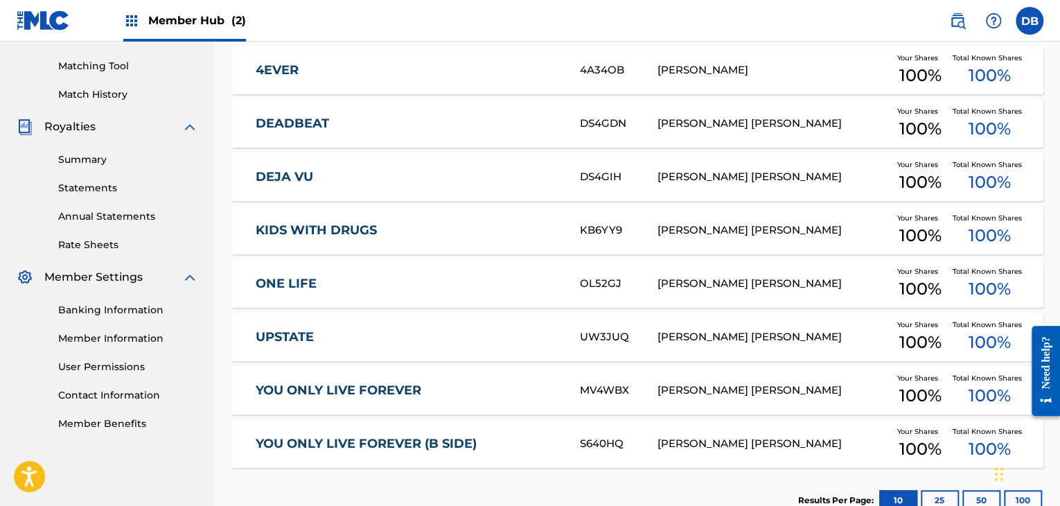
scroll to position [346, 0]
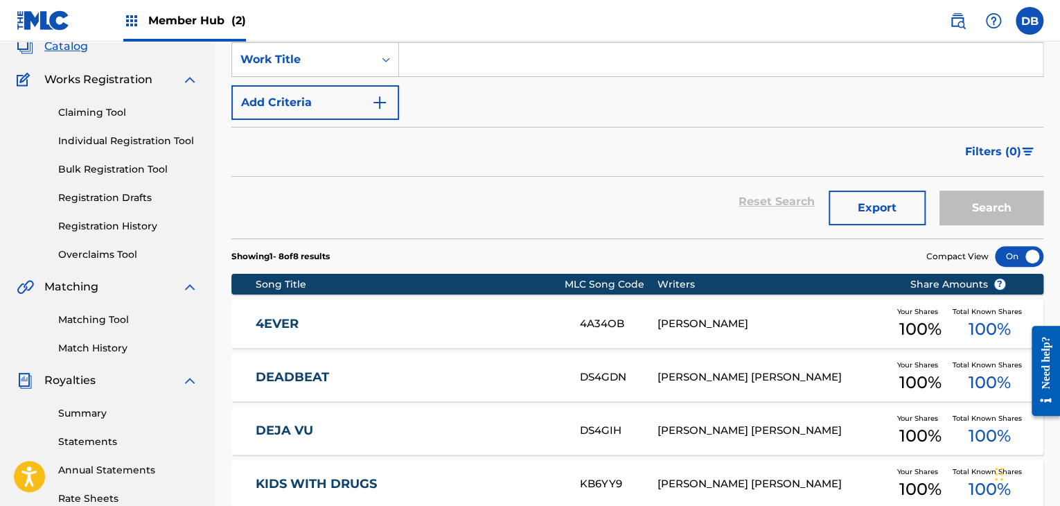
click at [188, 30] on div "Member Hub (2)" at bounding box center [184, 20] width 123 height 41
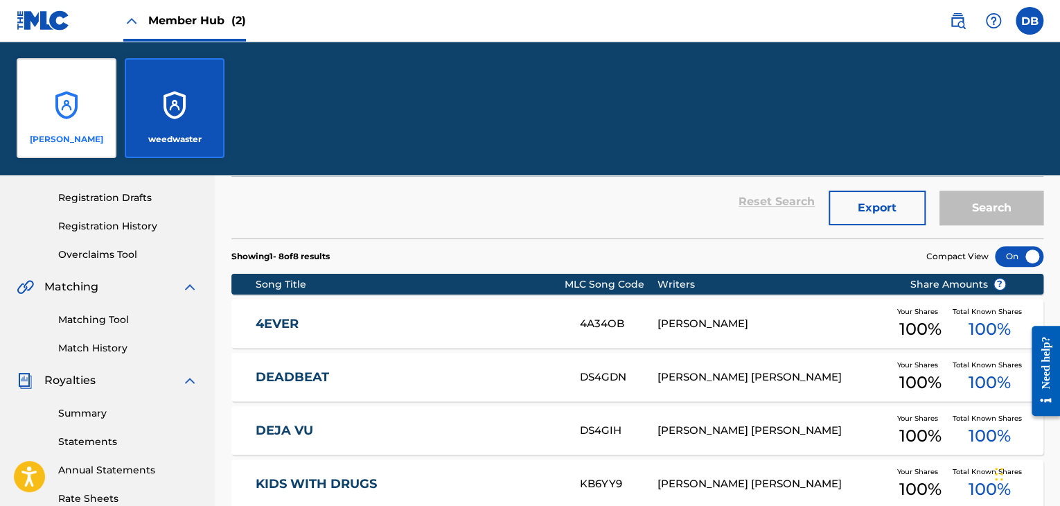
click at [105, 100] on div "[PERSON_NAME]" at bounding box center [67, 108] width 100 height 100
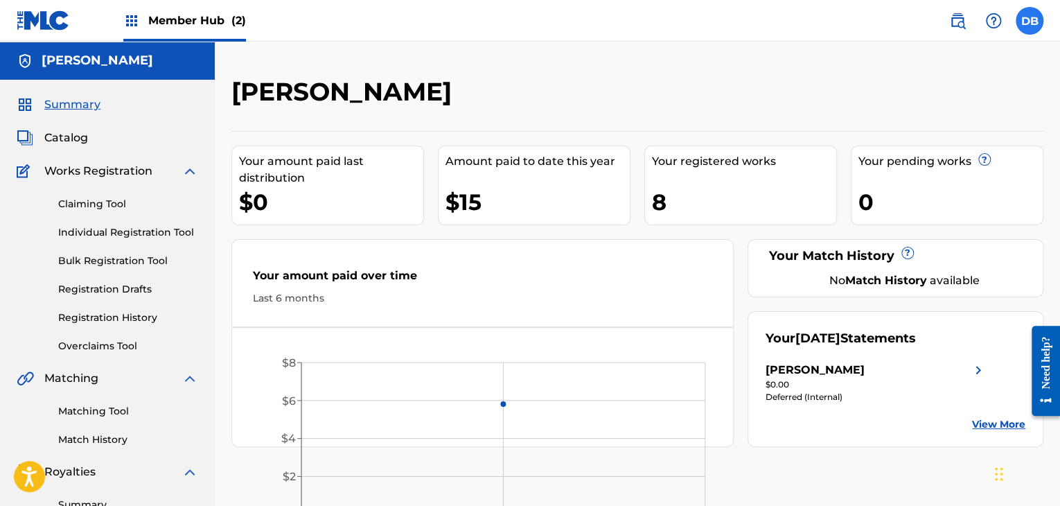
click at [1031, 23] on label at bounding box center [1030, 21] width 28 height 28
click at [1030, 21] on input "DB [PERSON_NAME] [EMAIL_ADDRESS][DOMAIN_NAME] Notification Preferences Profile …" at bounding box center [1030, 21] width 0 height 0
click at [842, 87] on div "[PERSON_NAME]" at bounding box center [543, 96] width 625 height 41
click at [161, 17] on span "Member Hub (2)" at bounding box center [197, 20] width 98 height 16
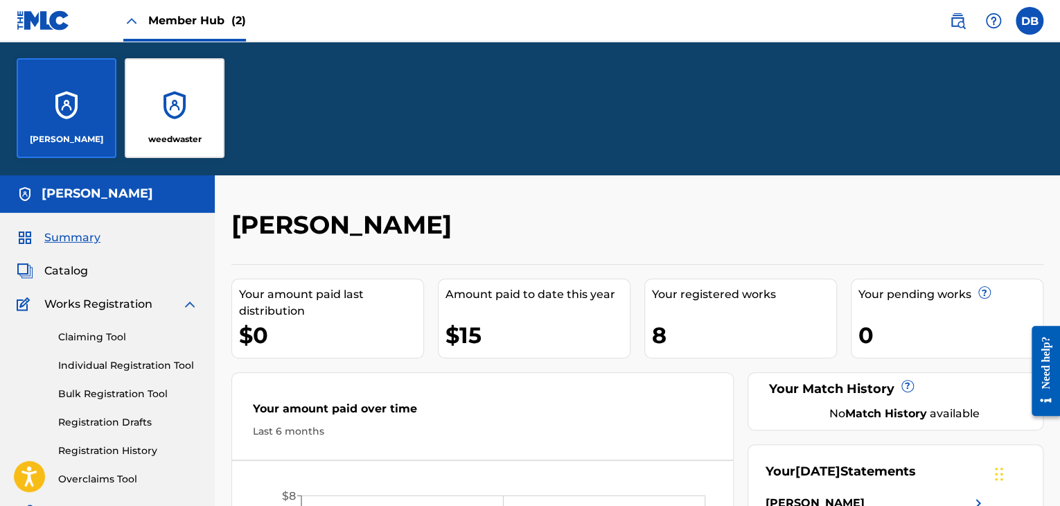
click at [98, 121] on div "[PERSON_NAME]" at bounding box center [67, 108] width 100 height 100
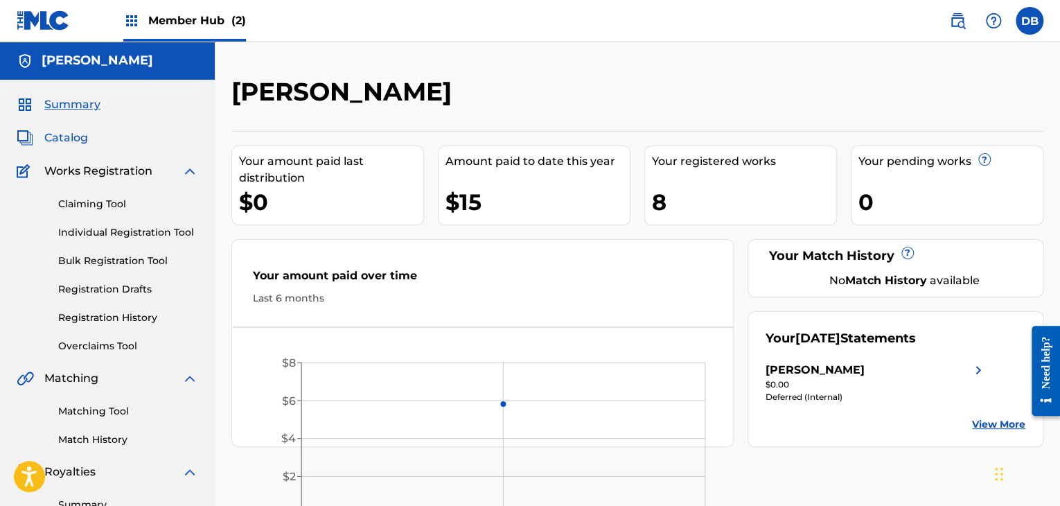
click at [57, 142] on span "Catalog" at bounding box center [66, 138] width 44 height 17
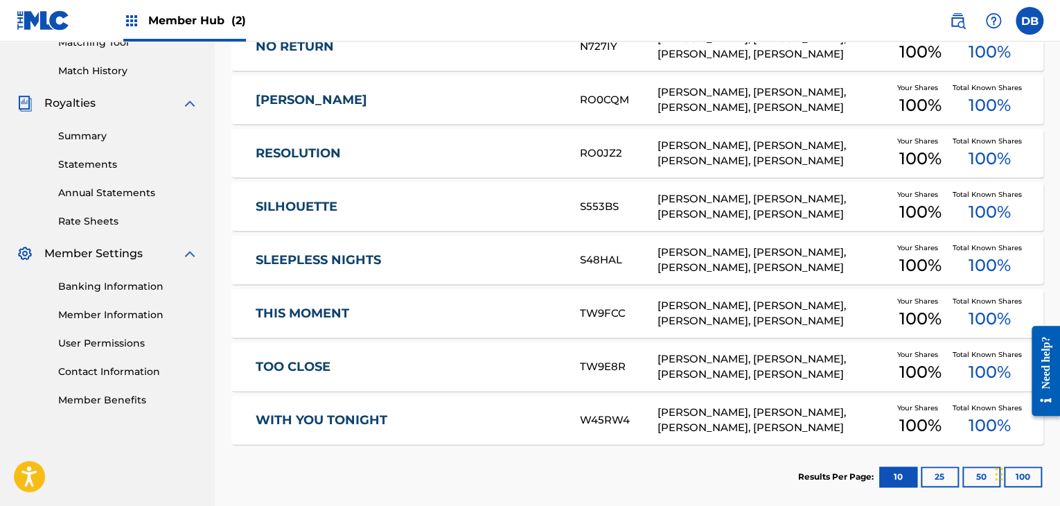
scroll to position [299, 0]
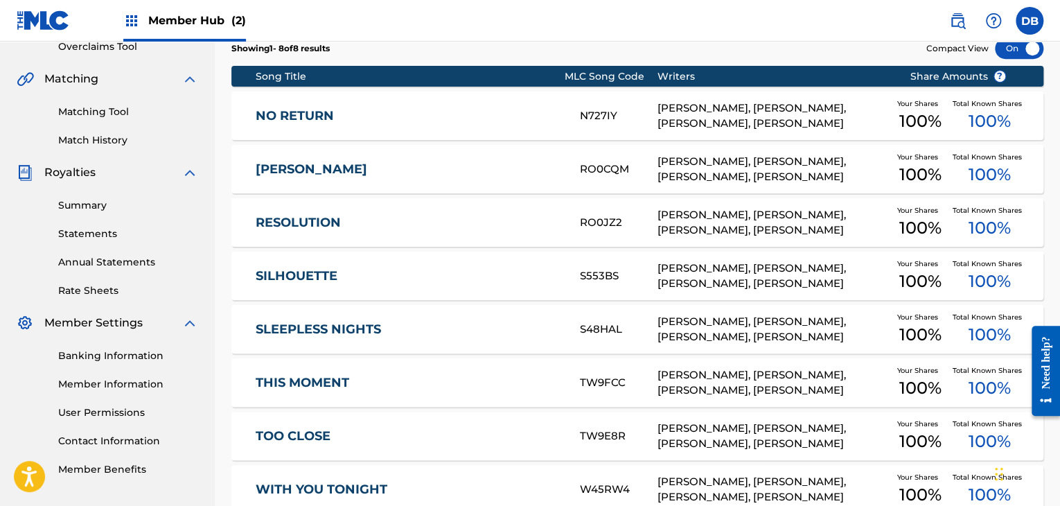
click at [363, 116] on link "NO RETURN" at bounding box center [409, 116] width 306 height 16
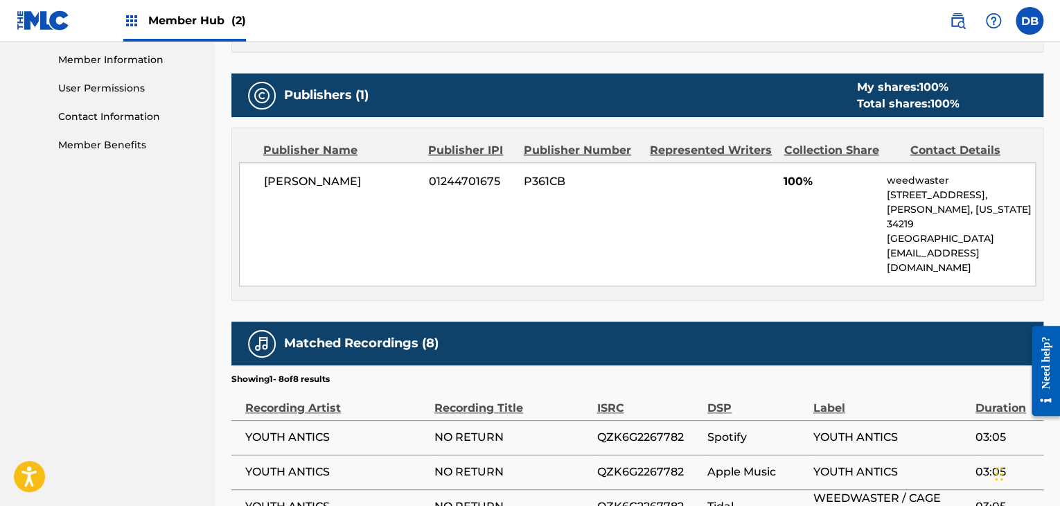
scroll to position [624, 0]
click at [142, 19] on div "Member Hub (2)" at bounding box center [184, 20] width 123 height 41
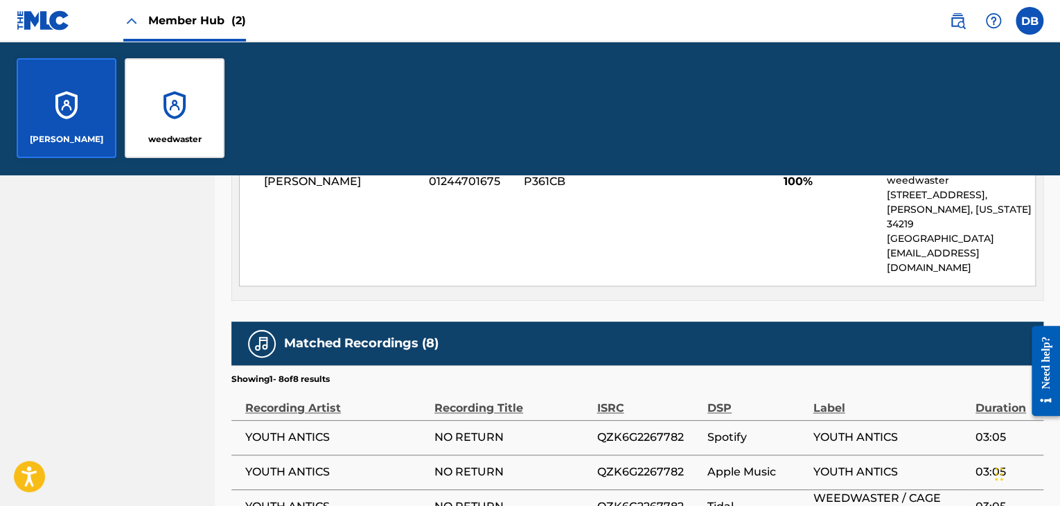
click at [86, 100] on div "[PERSON_NAME]" at bounding box center [67, 108] width 100 height 100
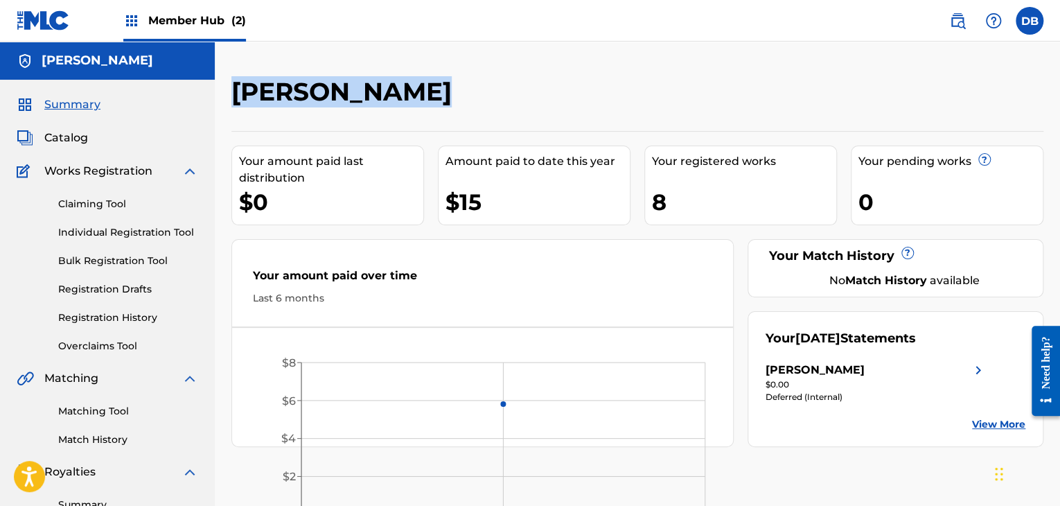
drag, startPoint x: 236, startPoint y: 97, endPoint x: 496, endPoint y: 95, distance: 260.6
click at [448, 95] on h2 "[PERSON_NAME]" at bounding box center [344, 91] width 227 height 31
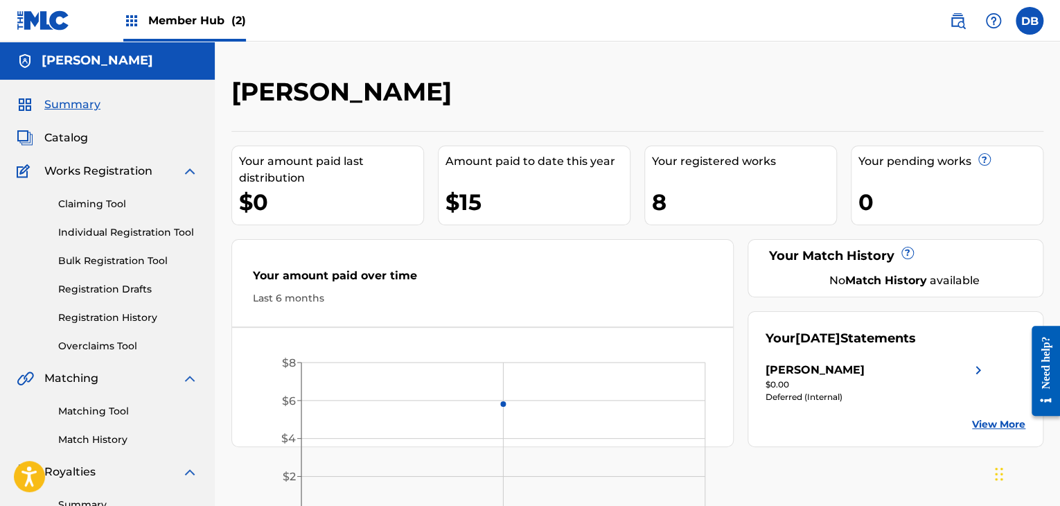
click at [513, 97] on div "[PERSON_NAME]" at bounding box center [543, 96] width 625 height 41
click at [526, 192] on div "$15" at bounding box center [538, 201] width 184 height 31
click at [714, 192] on div "8" at bounding box center [744, 201] width 184 height 31
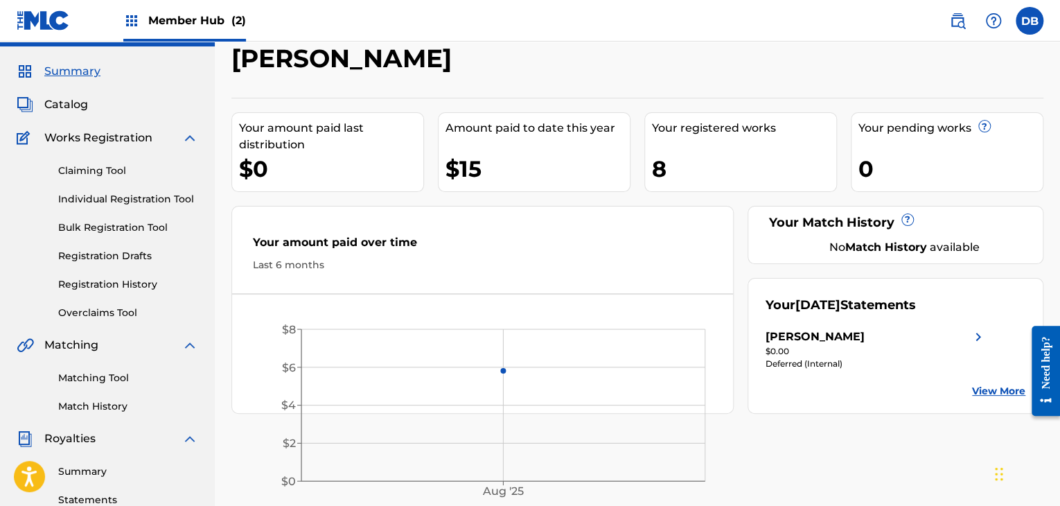
scroll to position [69, 0]
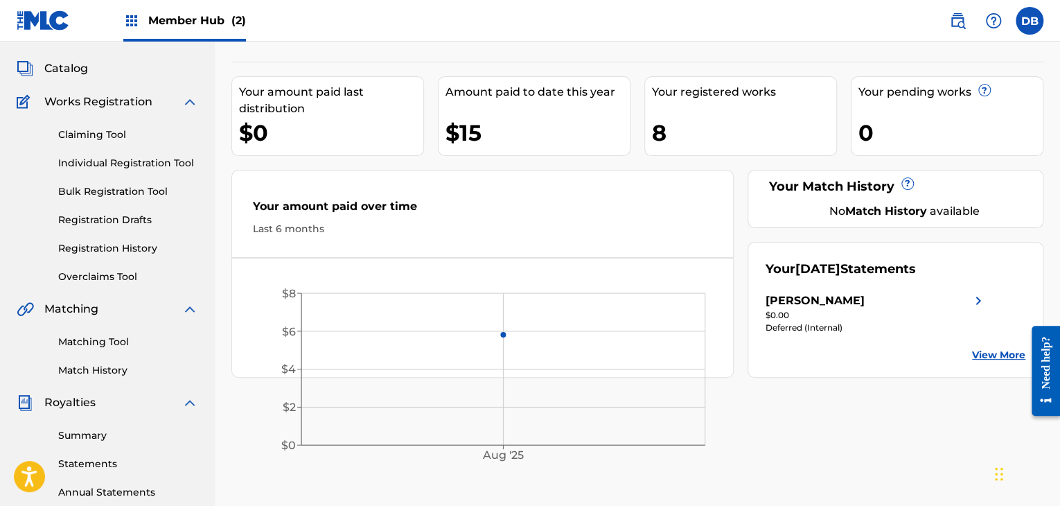
click at [786, 309] on div "$0.00" at bounding box center [876, 315] width 221 height 12
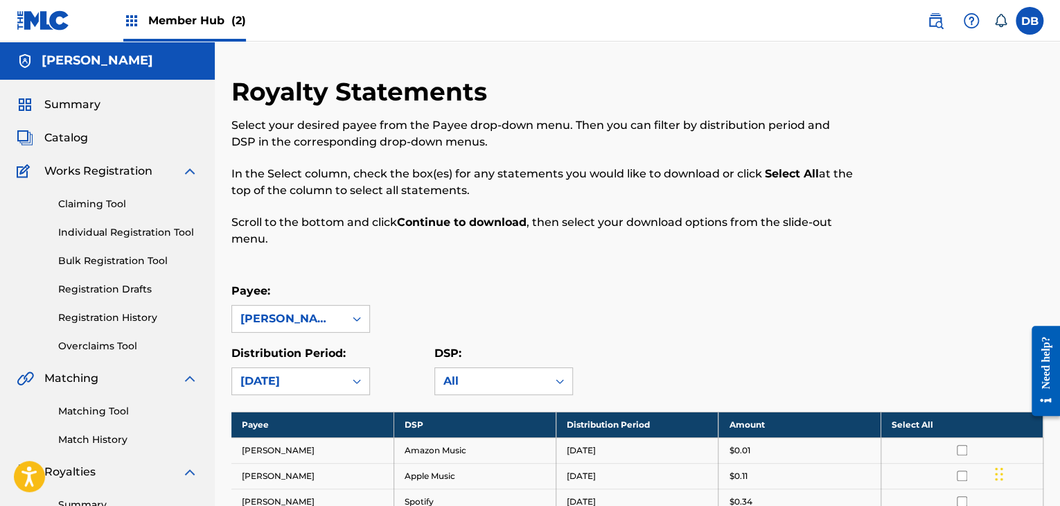
click at [121, 15] on div "Member Hub (2)" at bounding box center [131, 20] width 229 height 41
click at [127, 17] on img at bounding box center [131, 20] width 17 height 17
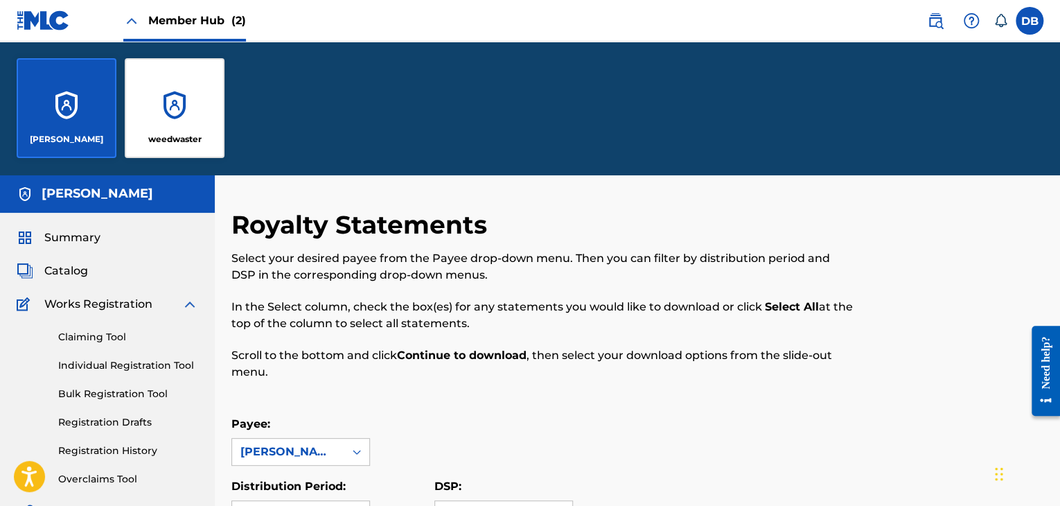
click at [181, 30] on div "Member Hub (2)" at bounding box center [184, 20] width 123 height 41
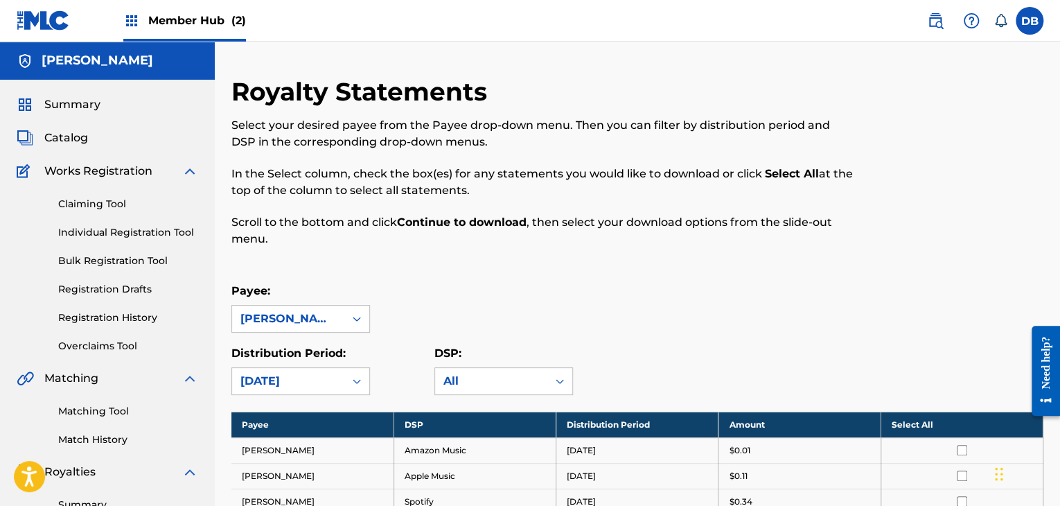
click at [170, 28] on span "Member Hub (2)" at bounding box center [197, 20] width 98 height 16
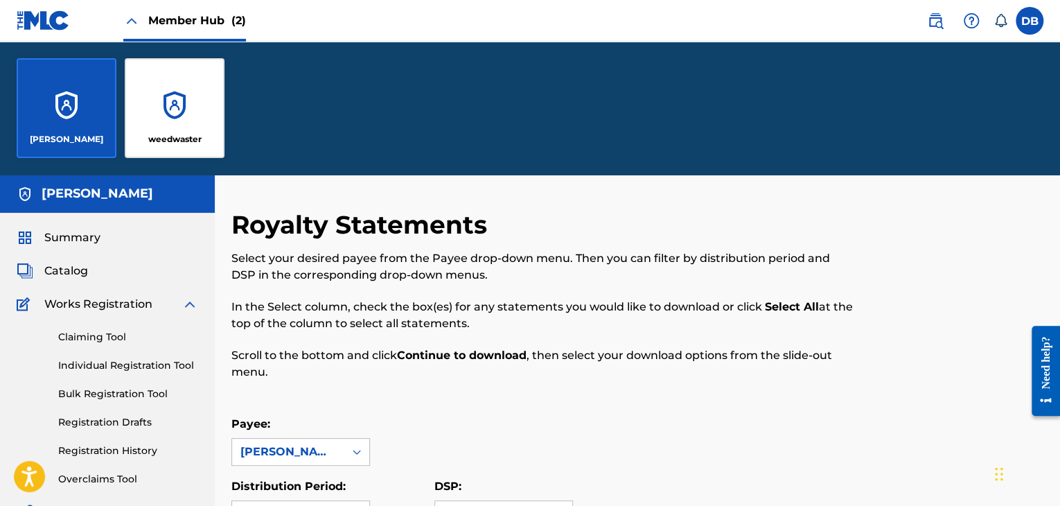
click at [175, 30] on div "Member Hub (2)" at bounding box center [184, 20] width 123 height 41
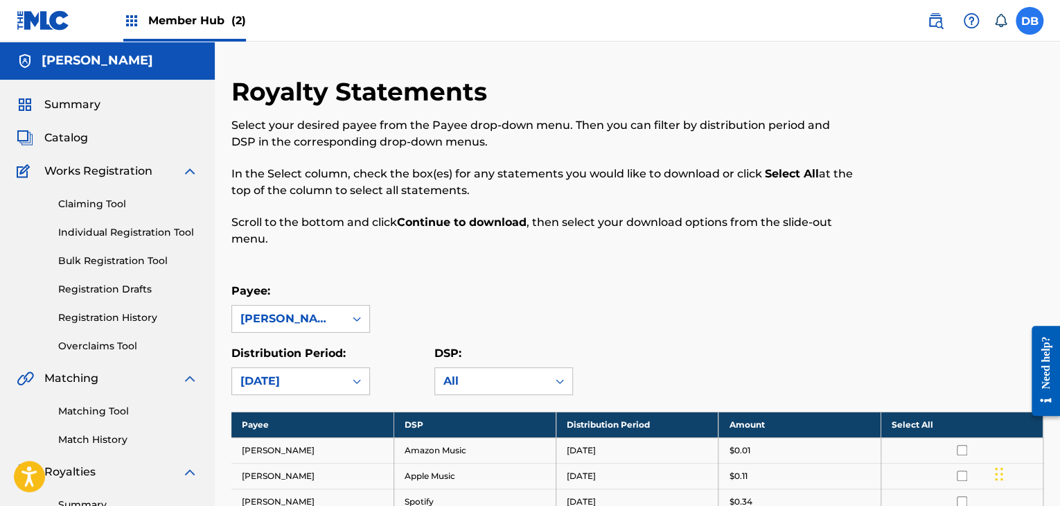
click at [1027, 26] on label at bounding box center [1030, 21] width 28 height 28
click at [1030, 21] on input "DB [PERSON_NAME] [EMAIL_ADDRESS][DOMAIN_NAME] Notification Preferences Profile …" at bounding box center [1030, 21] width 0 height 0
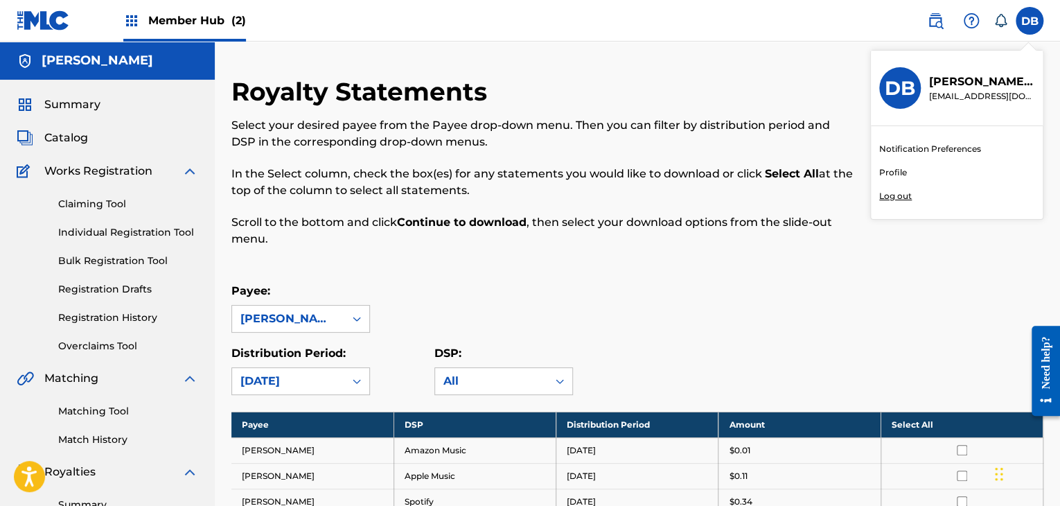
click at [897, 164] on div "Notification Preferences Profile Log out" at bounding box center [957, 172] width 172 height 93
click at [1030, 21] on input "DB [PERSON_NAME] [EMAIL_ADDRESS][DOMAIN_NAME] Notification Preferences Profile …" at bounding box center [1030, 21] width 0 height 0
click at [894, 170] on link "Profile" at bounding box center [893, 172] width 28 height 12
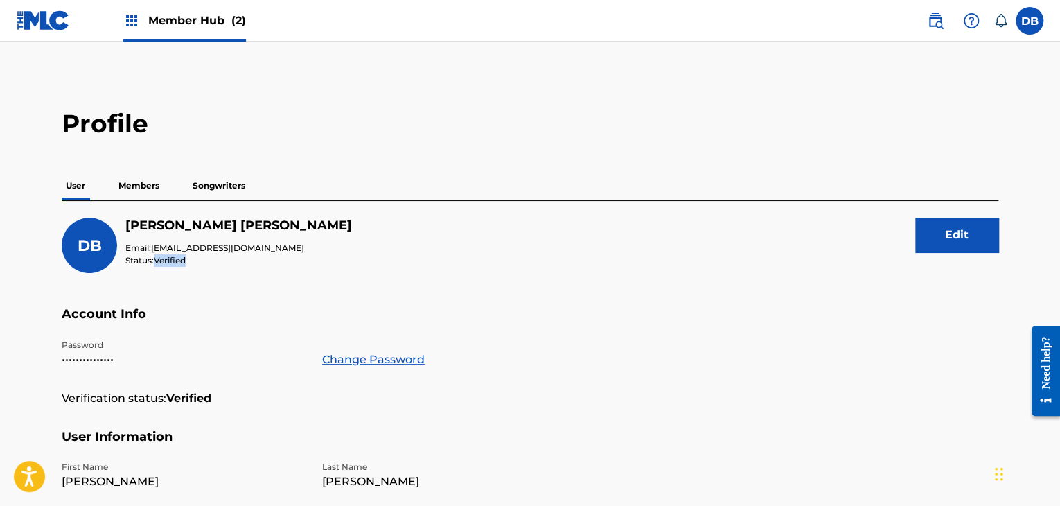
drag, startPoint x: 197, startPoint y: 264, endPoint x: 156, endPoint y: 260, distance: 41.1
click at [156, 260] on p "Status: Verified" at bounding box center [238, 260] width 227 height 12
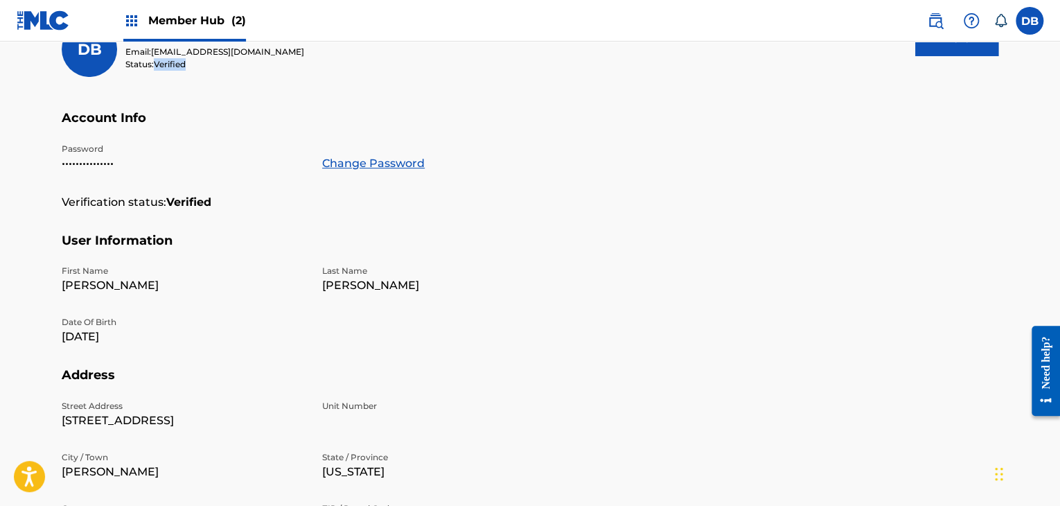
scroll to position [208, 0]
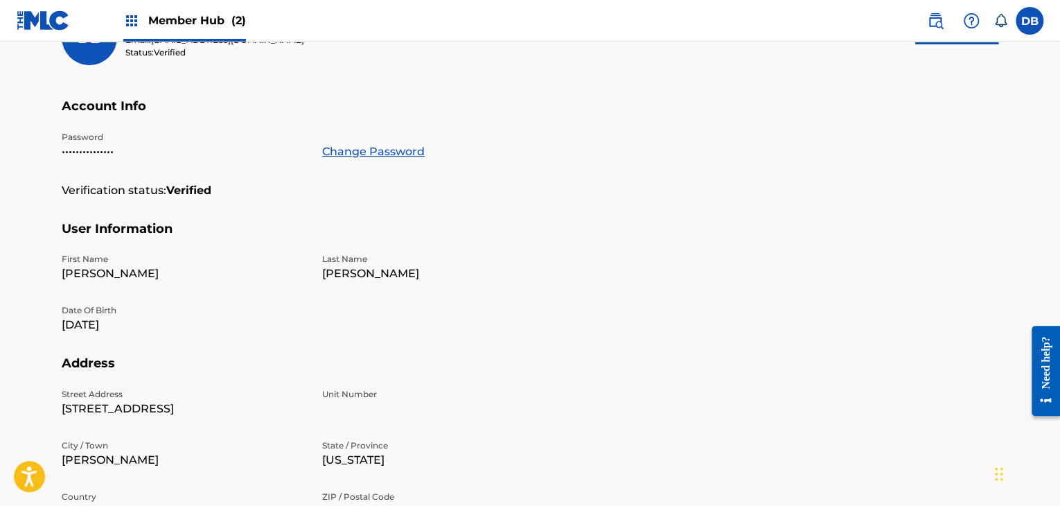
click at [10, 326] on main "Profile User Members Songwriters DB [PERSON_NAME] Email: [EMAIL_ADDRESS][DOMAIN…" at bounding box center [530, 246] width 1060 height 825
drag, startPoint x: 59, startPoint y: 282, endPoint x: 388, endPoint y: 275, distance: 329.2
click at [388, 275] on div "Profile User Members Songwriters DB [PERSON_NAME] Email: [EMAIL_ADDRESS][DOMAIN…" at bounding box center [530, 262] width 970 height 725
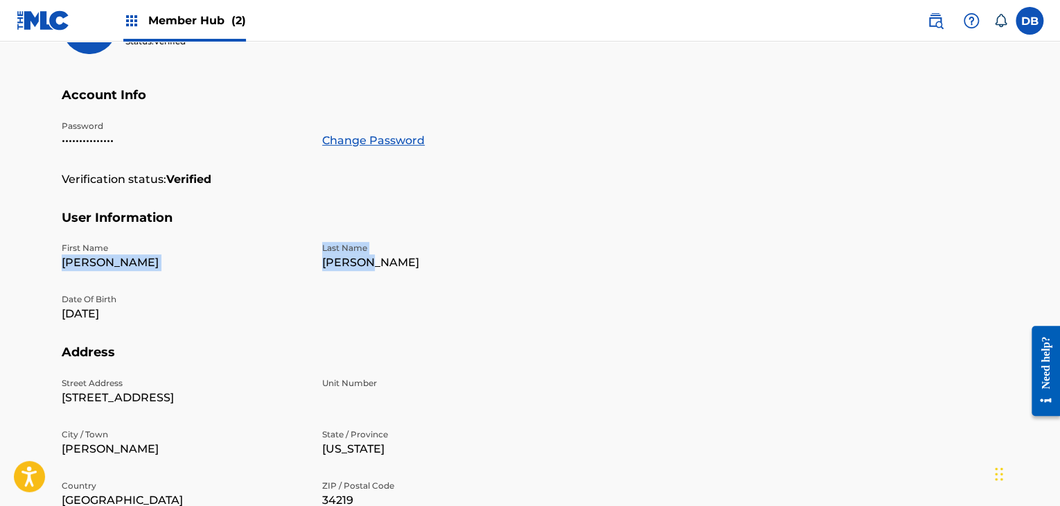
scroll to position [69, 0]
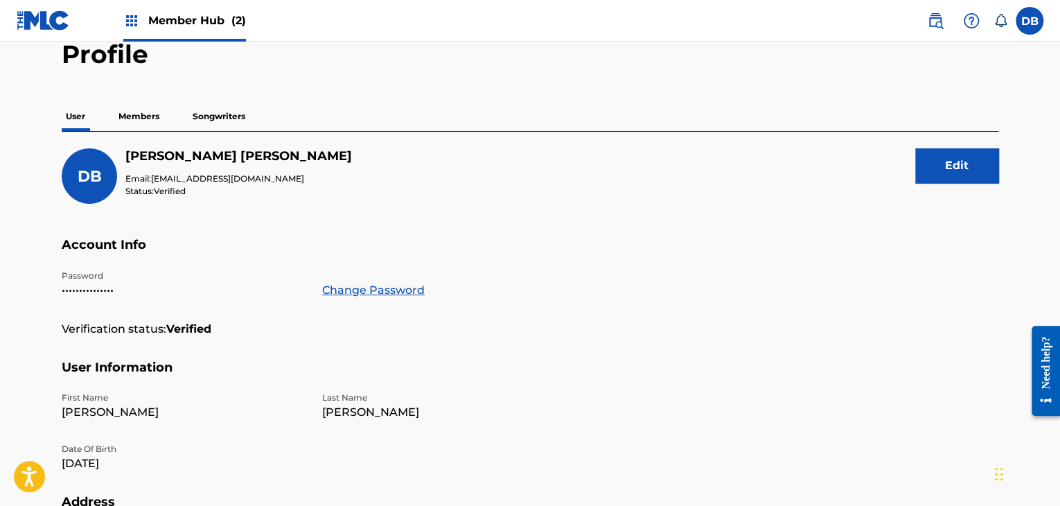
click at [142, 124] on p "Members" at bounding box center [138, 116] width 49 height 29
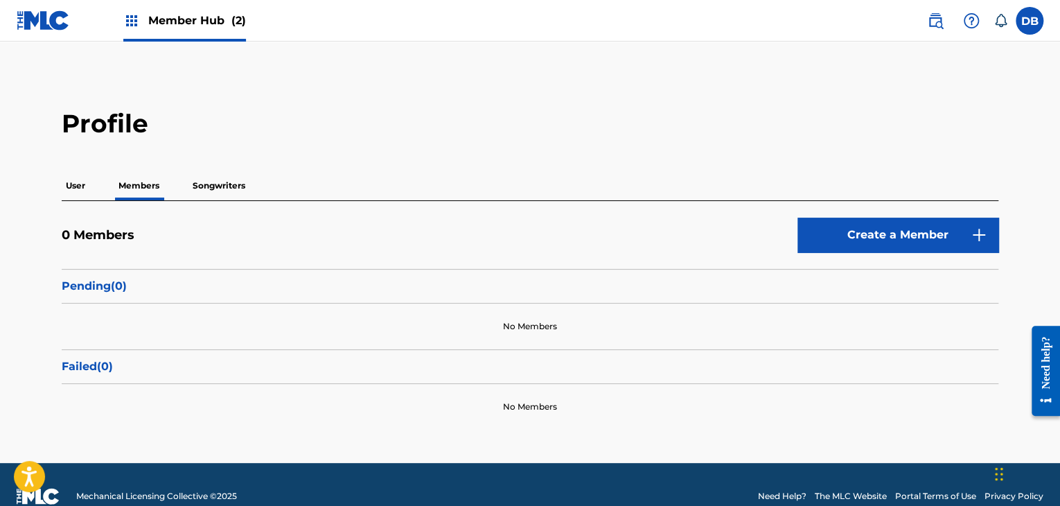
click at [73, 193] on p "User" at bounding box center [76, 185] width 28 height 29
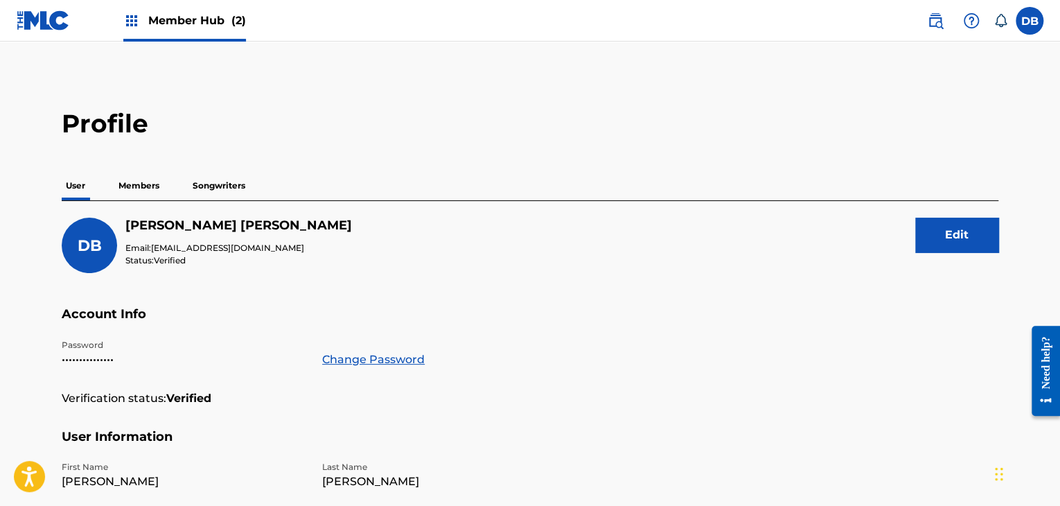
drag, startPoint x: 142, startPoint y: 193, endPoint x: 169, endPoint y: 189, distance: 27.2
click at [143, 193] on p "Members" at bounding box center [138, 185] width 49 height 29
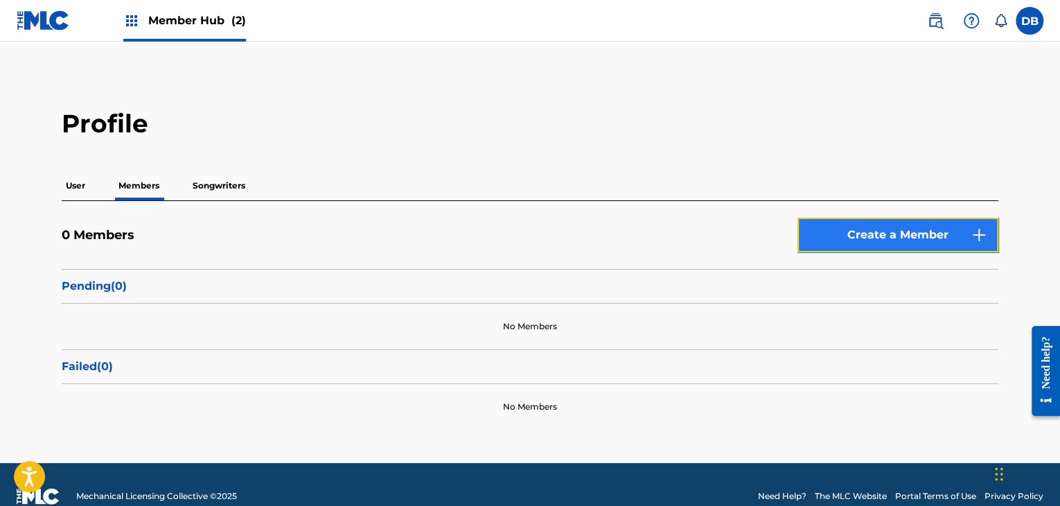
click at [876, 225] on link "Create a Member" at bounding box center [898, 235] width 201 height 35
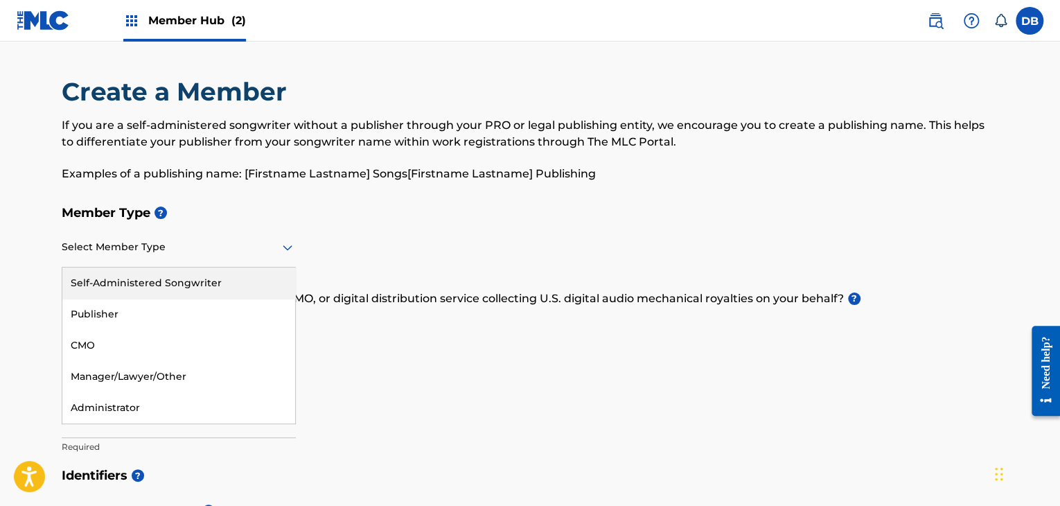
click at [100, 232] on div "Select Member Type" at bounding box center [179, 247] width 234 height 39
click at [413, 231] on div "Member Type ? 5 results available. Use Up and Down to choose options, press Ent…" at bounding box center [530, 329] width 937 height 263
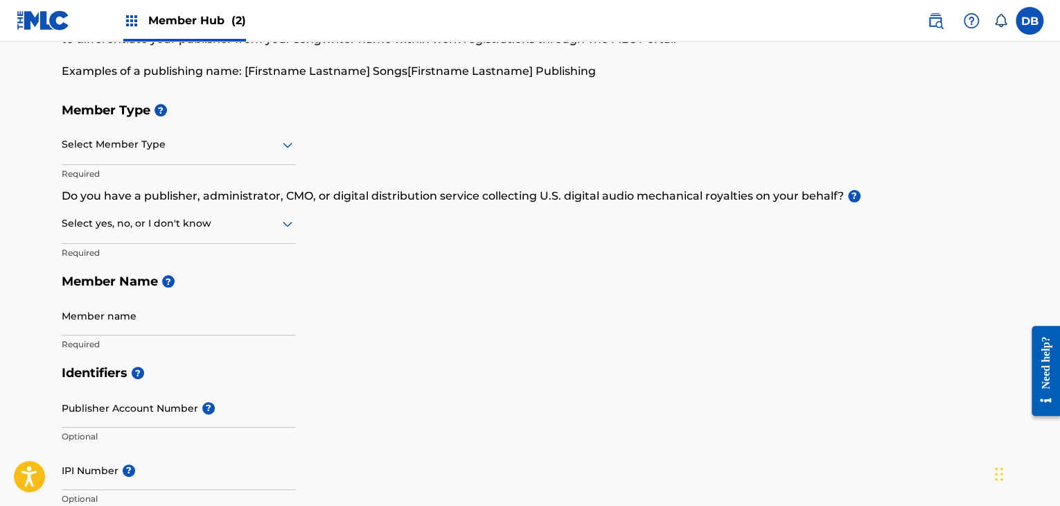
scroll to position [139, 0]
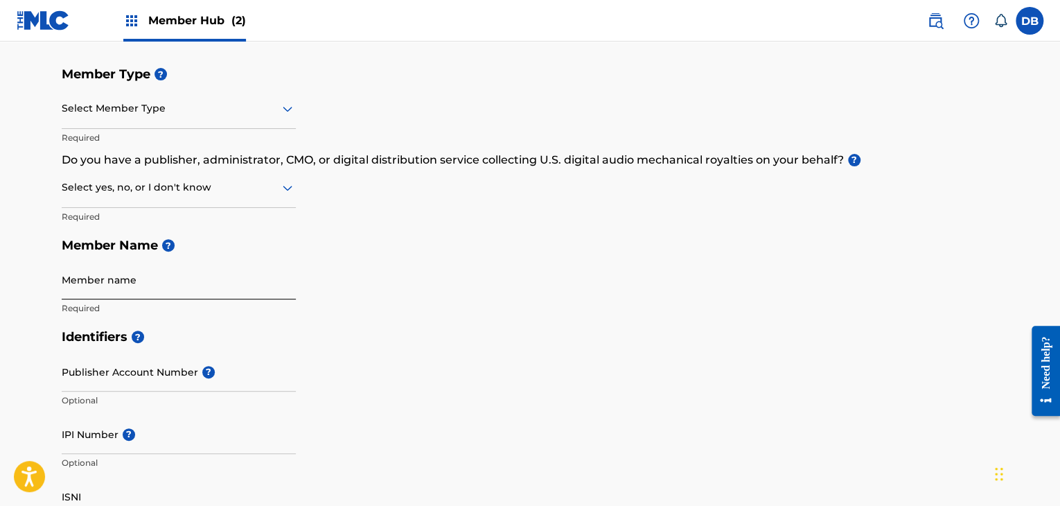
click at [116, 282] on input "Member name" at bounding box center [179, 279] width 234 height 39
click at [459, 260] on div "Member Type ? Select Member Type Required Do you have a publisher, administrato…" at bounding box center [530, 191] width 937 height 263
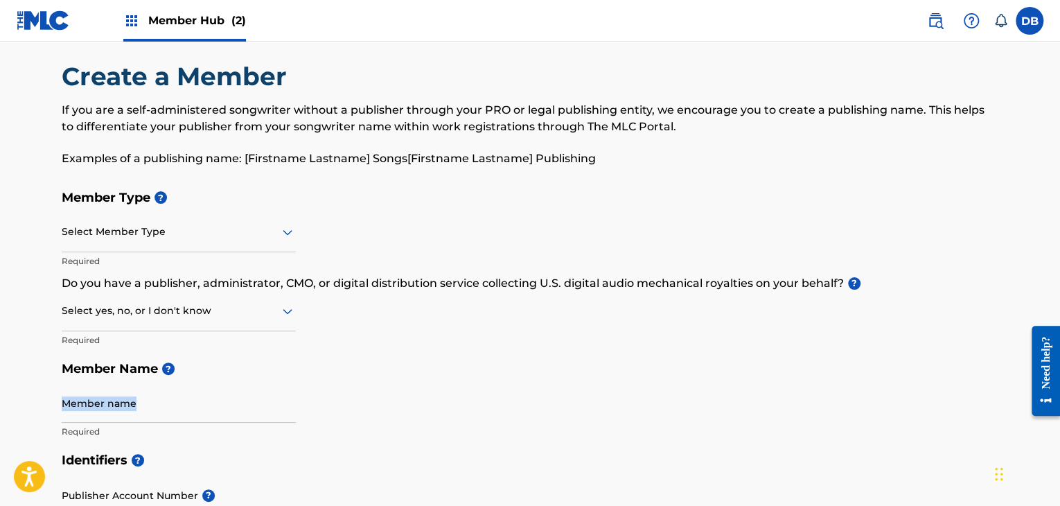
scroll to position [0, 0]
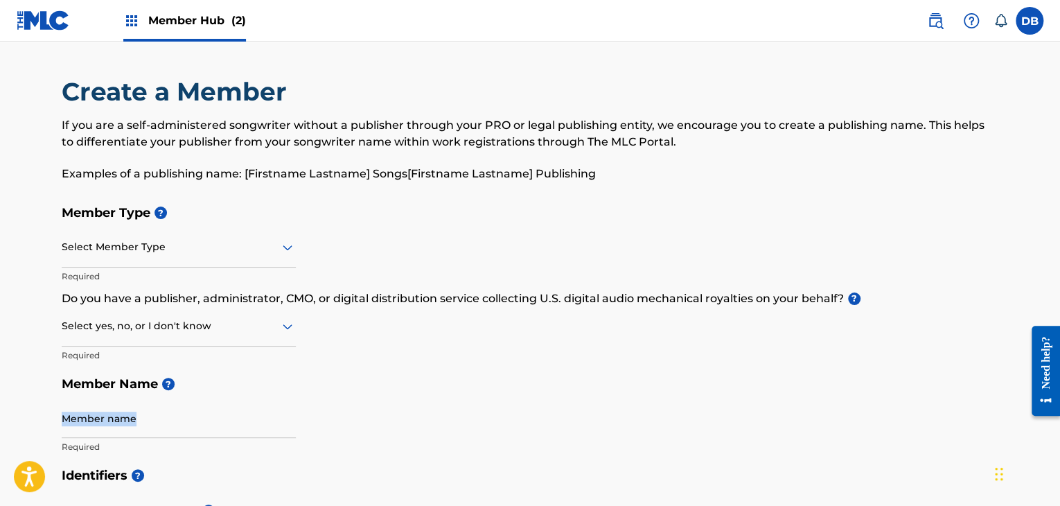
click at [134, 26] on img at bounding box center [131, 20] width 17 height 17
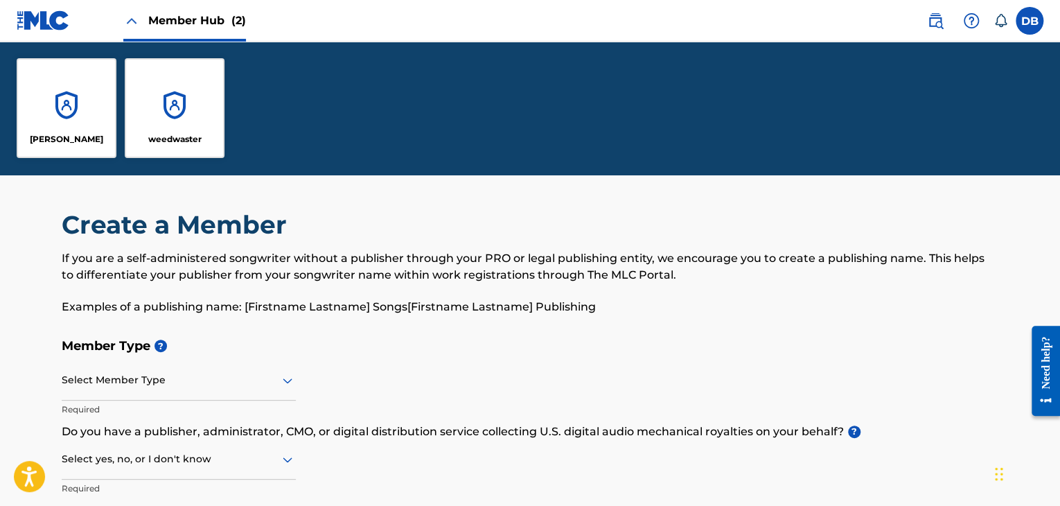
click at [139, 23] on img at bounding box center [131, 20] width 17 height 17
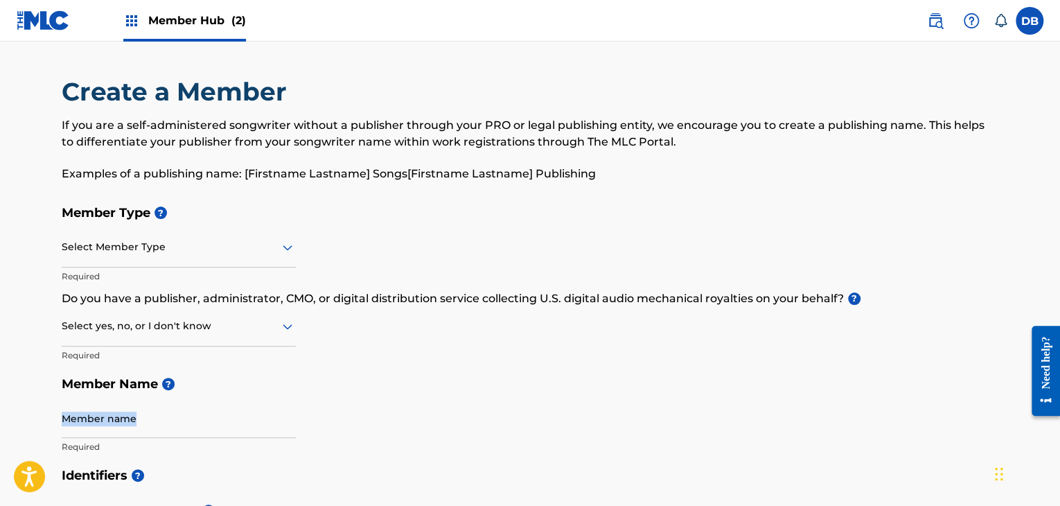
click at [139, 23] on img at bounding box center [131, 20] width 17 height 17
